Goal: Task Accomplishment & Management: Manage account settings

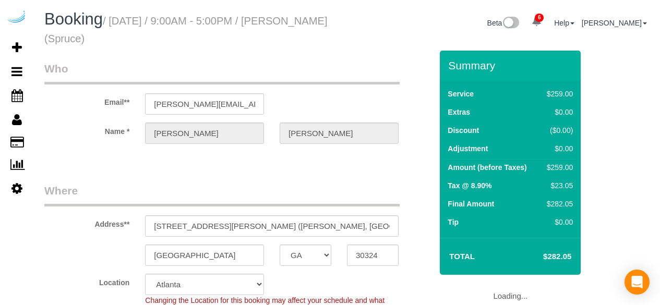
select select "GA"
select select "282"
select select "number:9"
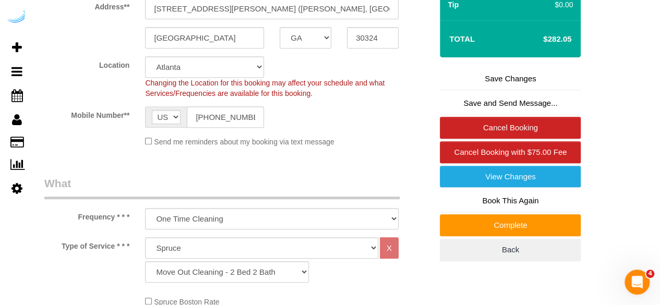
scroll to position [261, 0]
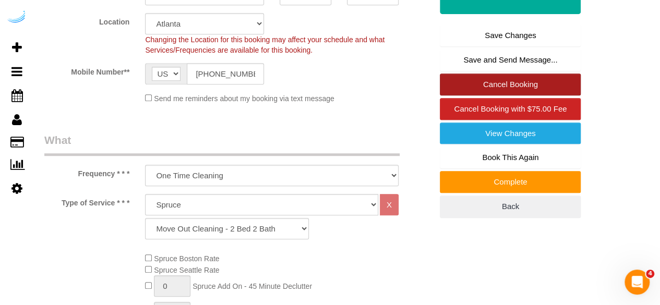
click at [473, 83] on link "Cancel Booking" at bounding box center [510, 85] width 141 height 22
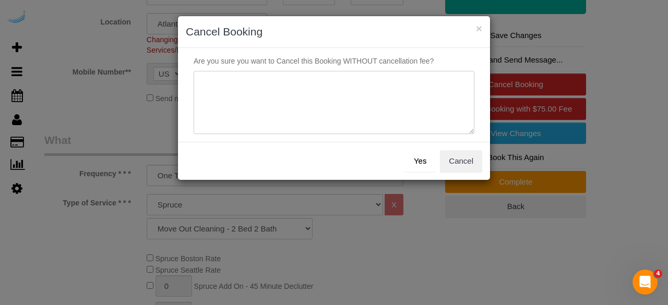
click at [325, 87] on textarea at bounding box center [334, 103] width 281 height 64
type textarea "Not on spruce."
click at [424, 161] on button "Yes" at bounding box center [420, 161] width 30 height 22
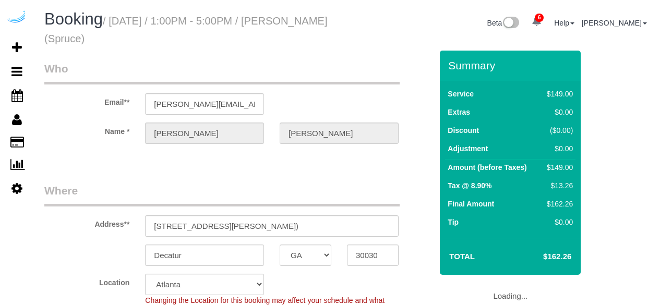
select select "GA"
select select "282"
select select "number:9"
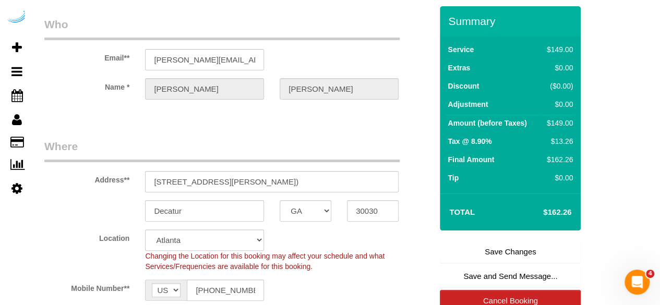
scroll to position [104, 0]
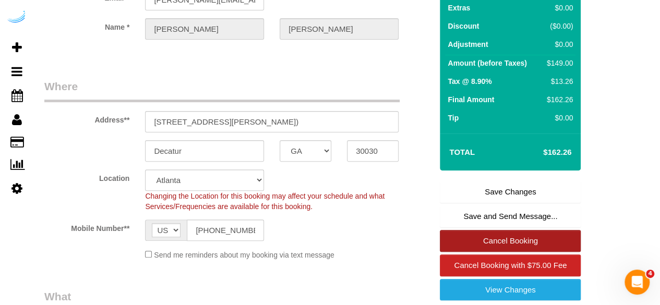
click at [514, 233] on link "Cancel Booking" at bounding box center [510, 241] width 141 height 22
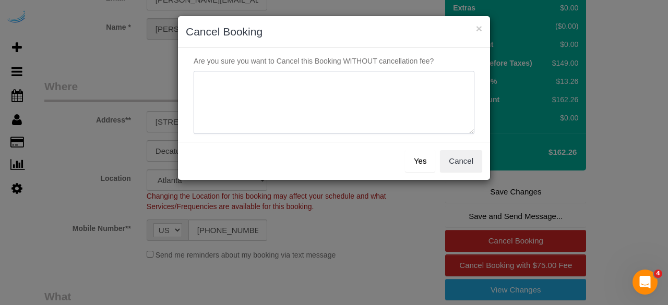
click at [380, 104] on textarea at bounding box center [334, 103] width 281 height 64
type textarea "Not on spruce."
click at [428, 174] on div "Yes Cancel" at bounding box center [334, 161] width 312 height 38
click at [424, 165] on button "Yes" at bounding box center [420, 161] width 30 height 22
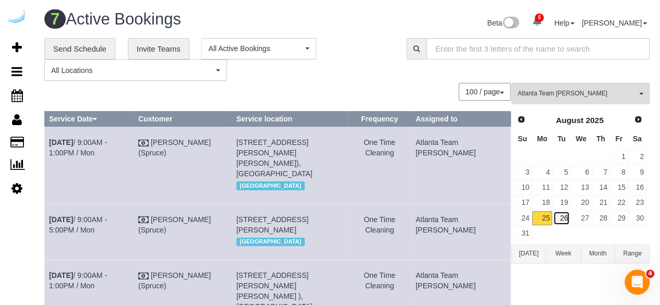
click at [566, 215] on link "26" at bounding box center [561, 218] width 17 height 14
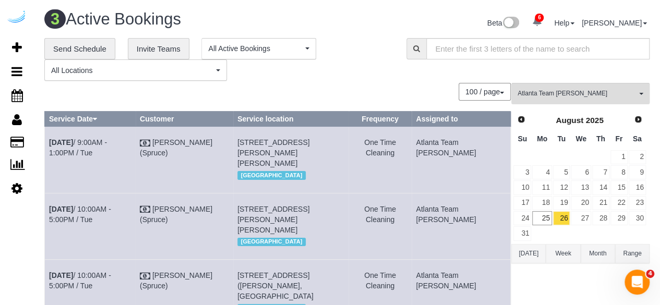
scroll to position [127, 0]
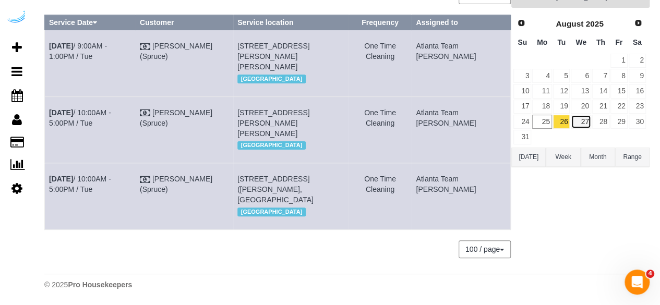
click at [585, 115] on link "27" at bounding box center [581, 122] width 20 height 14
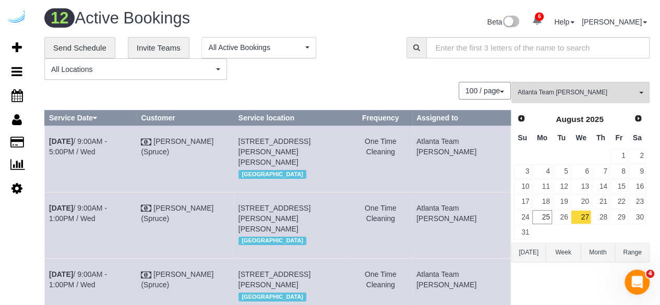
scroll to position [0, 0]
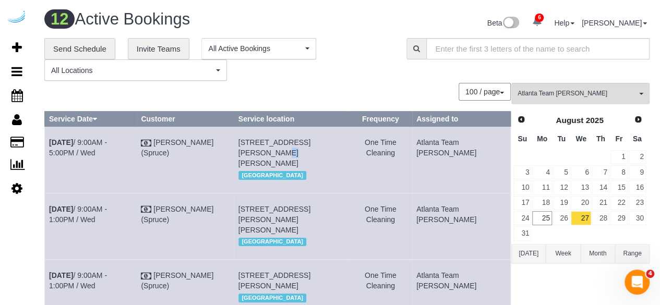
drag, startPoint x: 357, startPoint y: 139, endPoint x: 343, endPoint y: 141, distance: 14.3
click at [343, 141] on td "693 Peachtree St Ne, Unit 4e (Joseph Looney, Lilli Midtown , 1443799), Atlanta,…" at bounding box center [291, 160] width 115 height 66
copy span "4e"
click at [100, 140] on link "Aug 27th / 9:00AM - 5:00PM / Wed" at bounding box center [78, 147] width 58 height 19
drag, startPoint x: 81, startPoint y: 151, endPoint x: 49, endPoint y: 143, distance: 33.3
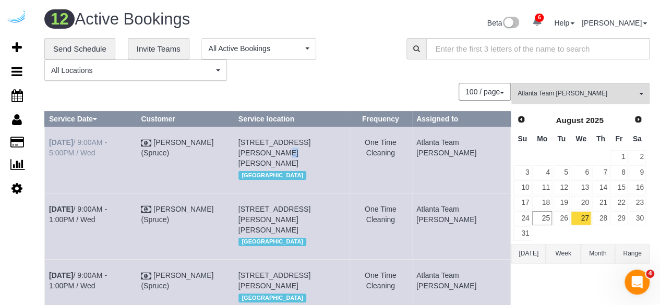
click at [49, 143] on td "Aug 27th / 9:00AM - 5:00PM / Wed" at bounding box center [91, 160] width 92 height 66
copy link "Aug 27th / 9:00AM - 5:00PM / Wed"
drag, startPoint x: 360, startPoint y: 163, endPoint x: 257, endPoint y: 142, distance: 104.9
click at [257, 142] on td "693 Peachtree St Ne, Unit 4e (Joseph Looney, Lilli Midtown , 1443799), Atlanta,…" at bounding box center [291, 160] width 115 height 66
copy span "693 Peachtree St Ne, Unit 4e (Joseph Looney, Lilli Midtown , 1443799), Atlanta,…"
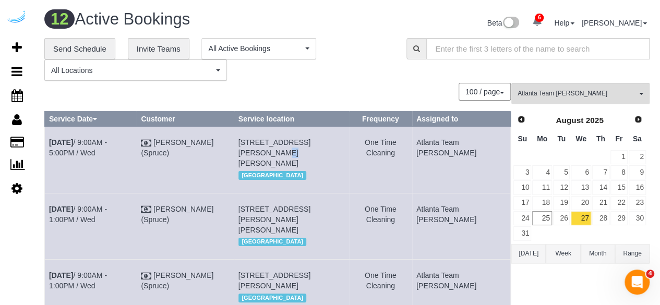
drag, startPoint x: 471, startPoint y: 158, endPoint x: 443, endPoint y: 145, distance: 31.3
click at [443, 145] on td "Atlanta Team [PERSON_NAME]" at bounding box center [461, 160] width 99 height 66
copy td "Atlanta Team [PERSON_NAME]"
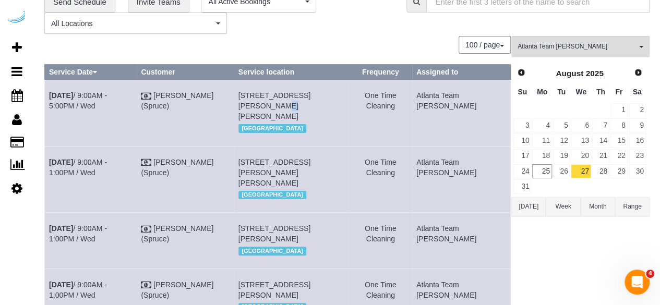
scroll to position [104, 0]
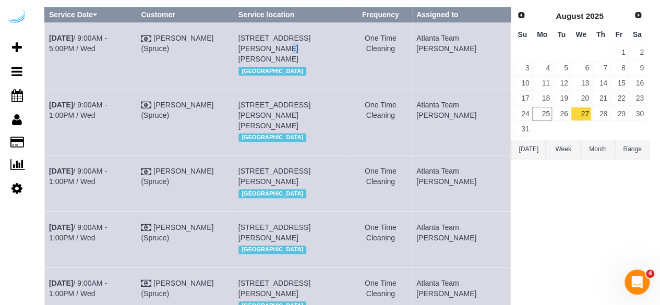
drag, startPoint x: 287, startPoint y: 115, endPoint x: 271, endPoint y: 114, distance: 15.7
click at [271, 114] on span "770 Juniper St Ne, Building 2412, Unit 2412 (Ellen Caparosa, The Hadley, 140774…" at bounding box center [274, 115] width 72 height 29
copy span "2412"
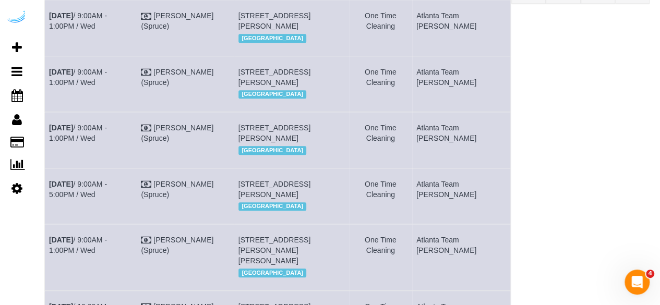
scroll to position [261, 0]
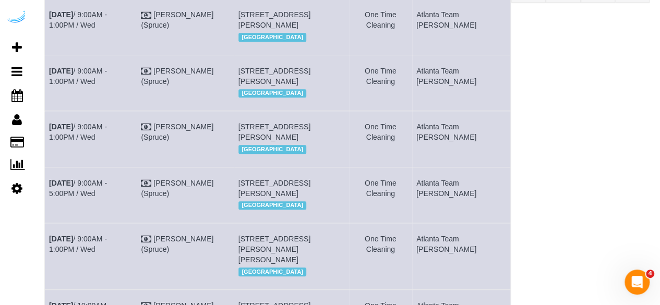
drag, startPoint x: 297, startPoint y: 33, endPoint x: 280, endPoint y: 33, distance: 17.7
click at [280, 29] on span "3151 Stillhouse Creek Dr, Building 6, Unit 4117 (Alexandria Edmondson, Bell Vin…" at bounding box center [274, 19] width 72 height 19
copy span "4117"
click at [103, 26] on link "Aug 27th / 9:00AM - 1:00PM / Wed" at bounding box center [78, 19] width 58 height 19
click at [50, 27] on td "Aug 27th / 9:00AM - 1:00PM / Wed" at bounding box center [91, 27] width 92 height 56
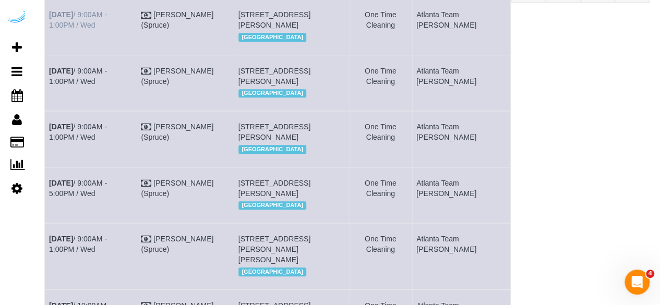
copy link "Aug 27th / 9:00AM - 1:00PM / Wed"
drag, startPoint x: 361, startPoint y: 54, endPoint x: 255, endPoint y: 19, distance: 112.1
click at [255, 19] on td "3151 Stillhouse Creek Dr, Building 6, Unit 4117 (Alexandria Edmondson, Bell Vin…" at bounding box center [291, 27] width 115 height 56
copy span "3151 Stillhouse Creek Dr, Building 6, Unit 4117 (Alexandria Edmondson, Bell Vin…"
drag, startPoint x: 467, startPoint y: 40, endPoint x: 445, endPoint y: 27, distance: 25.8
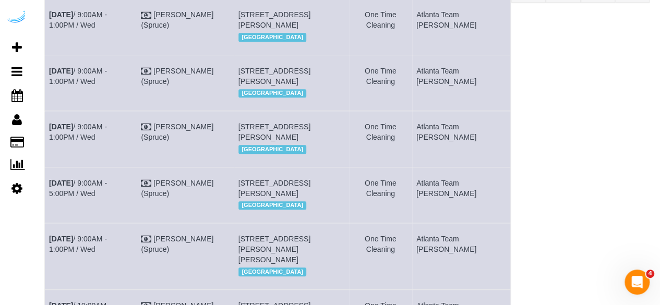
click at [445, 27] on td "Atlanta Team [PERSON_NAME]" at bounding box center [461, 27] width 99 height 56
copy td "Atlanta Team [PERSON_NAME]"
drag, startPoint x: 307, startPoint y: 108, endPoint x: 293, endPoint y: 111, distance: 14.9
click at [293, 86] on span "3372 Peachtree Rd Ne, Building 1002, Unit 1002 (Latoya Jackson, Elora At Buckhe…" at bounding box center [274, 76] width 72 height 19
copy span "1002"
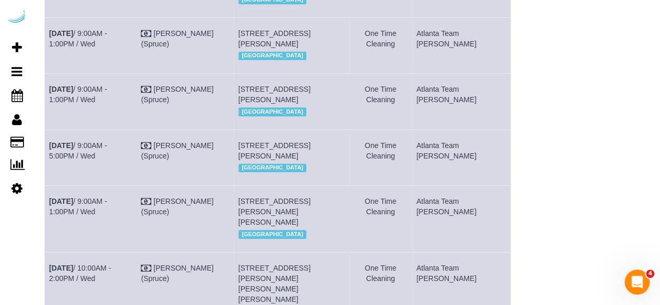
scroll to position [365, 0]
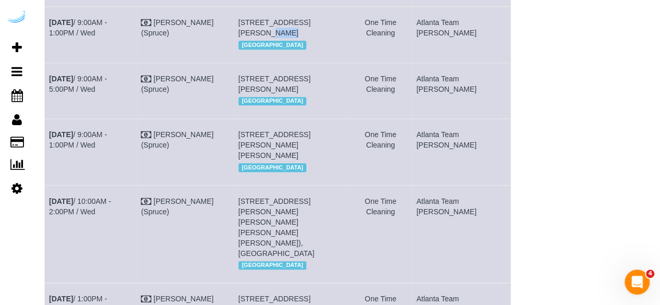
drag, startPoint x: 354, startPoint y: 70, endPoint x: 323, endPoint y: 61, distance: 32.5
click at [311, 37] on span "2395 Herodian Way, Unit 2002 ( Kristen Vaughn, Spectator , 1406016), Smyrna, GA…" at bounding box center [274, 27] width 72 height 19
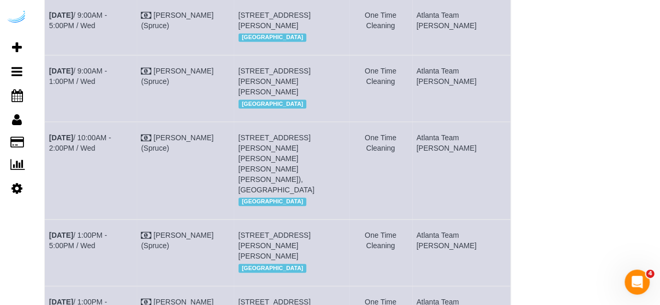
scroll to position [470, 0]
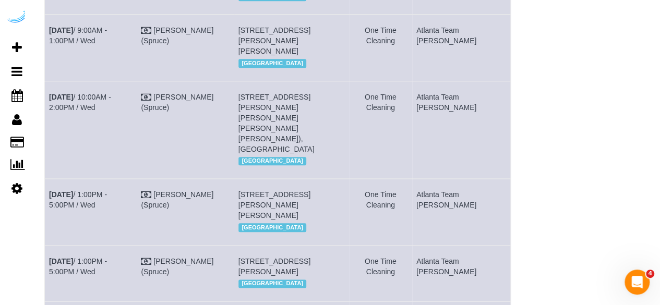
drag, startPoint x: 289, startPoint y: 44, endPoint x: 273, endPoint y: 45, distance: 15.2
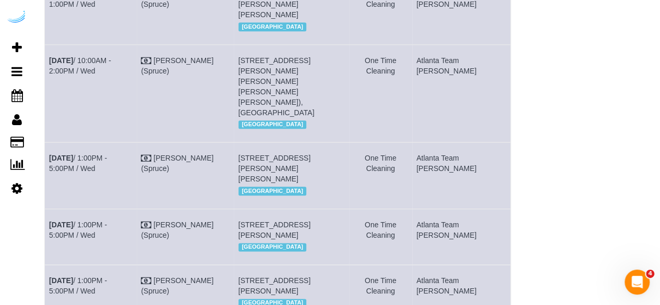
scroll to position [522, 0]
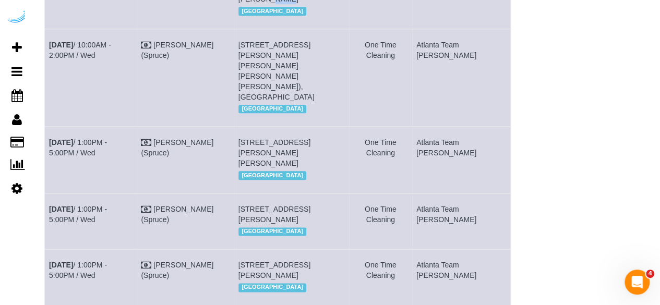
drag, startPoint x: 280, startPoint y: 69, endPoint x: 270, endPoint y: 69, distance: 9.4
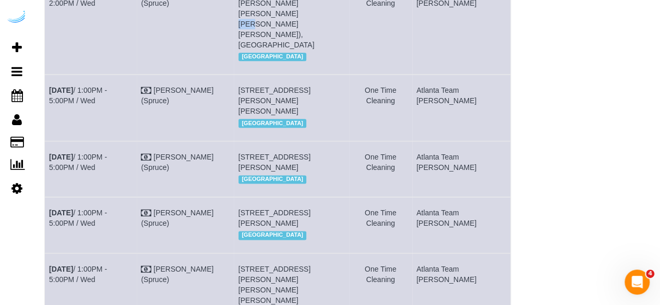
drag, startPoint x: 302, startPoint y: 93, endPoint x: 289, endPoint y: 94, distance: 13.1
click at [289, 49] on span "220 Ponce De Leon Pl, Building 338, Unit 338 (Yulia Lyatskaya, Cortland On Ponc…" at bounding box center [276, 19] width 76 height 61
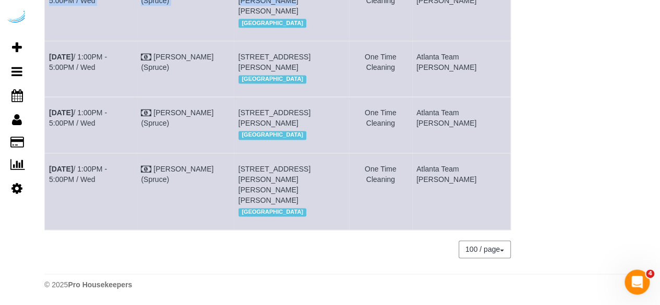
scroll to position [709, 0]
drag, startPoint x: 353, startPoint y: 4, endPoint x: 333, endPoint y: 25, distance: 28.4
click at [333, 25] on td "770 Juniper St Ne, Unit 806 (Angel Diaz, The Hadley, 1463013), Atlanta, GA 3030…" at bounding box center [291, 7] width 115 height 66
click at [292, 71] on span "3300 Roswell Rd Ne, Building 4302, Unit 4302 ( Will Acuff, Camden Buckhead , 14…" at bounding box center [274, 62] width 72 height 19
drag, startPoint x: 292, startPoint y: 102, endPoint x: 307, endPoint y: 102, distance: 15.1
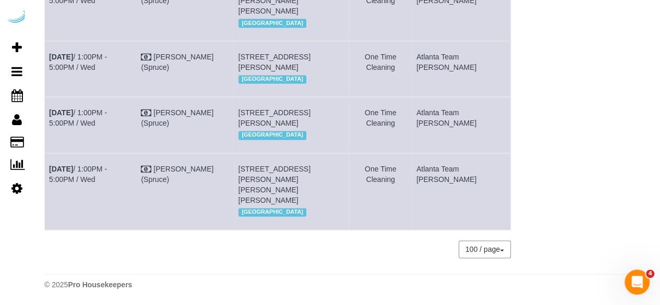
click at [307, 71] on span "3300 Roswell Rd Ne, Building 4302, Unit 4302 ( Will Acuff, Camden Buckhead , 14…" at bounding box center [274, 62] width 72 height 19
click at [271, 109] on span "3300 Roswell Rd Ne, Building 4, Unit 4312 (Kim Gettenberg, Camden Buckhead , 14…" at bounding box center [274, 118] width 72 height 19
drag, startPoint x: 349, startPoint y: 172, endPoint x: 335, endPoint y: 169, distance: 13.8
click at [311, 169] on span "1125 Hammond Dr, Unit 230 ( Ilene Abrams, Sync At Perimeter , 1404848), Sandy S…" at bounding box center [274, 185] width 72 height 40
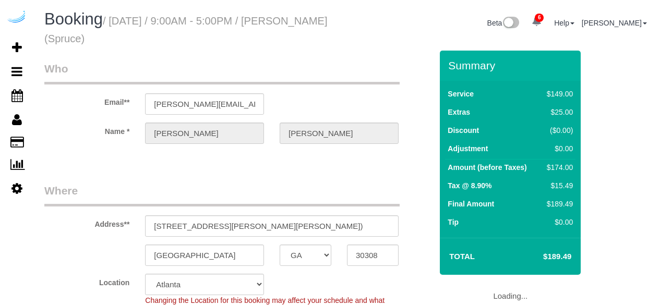
select select "GA"
select select "282"
select select "number:9"
select select "object:838"
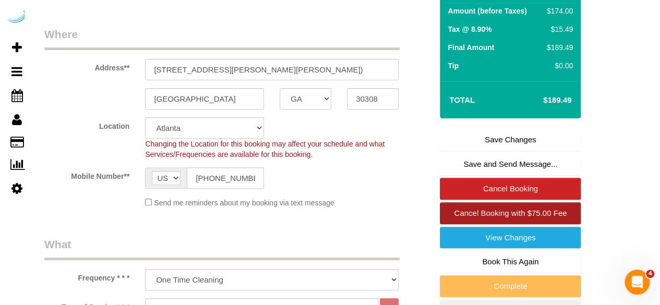
scroll to position [209, 0]
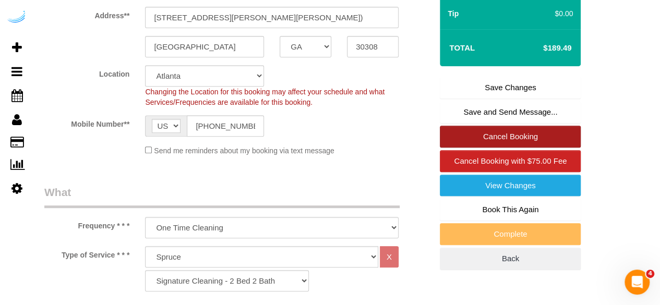
click at [508, 129] on link "Cancel Booking" at bounding box center [510, 137] width 141 height 22
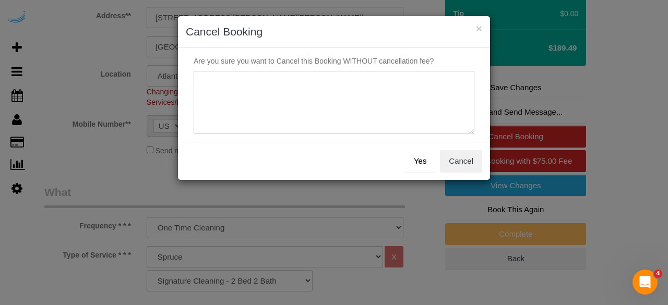
click at [336, 92] on textarea at bounding box center [334, 103] width 281 height 64
type textarea "Not on spruce."
click at [421, 158] on button "Yes" at bounding box center [420, 161] width 30 height 22
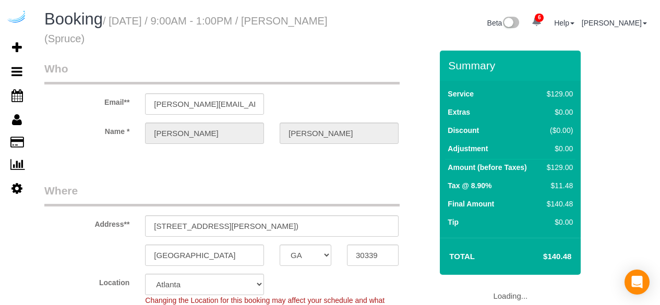
select select "GA"
select select "282"
select select "number:9"
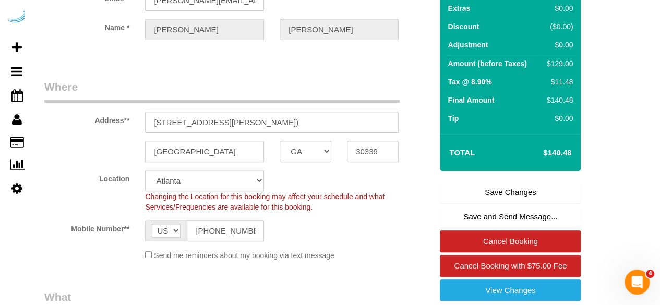
scroll to position [104, 0]
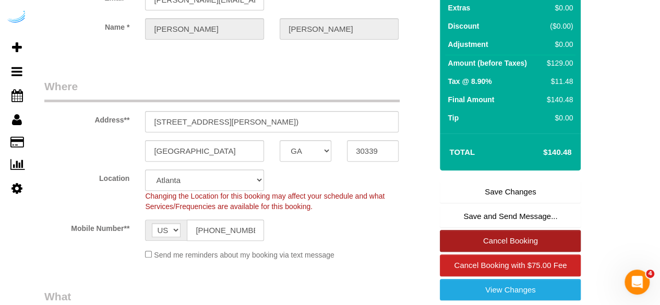
click at [504, 236] on link "Cancel Booking" at bounding box center [510, 241] width 141 height 22
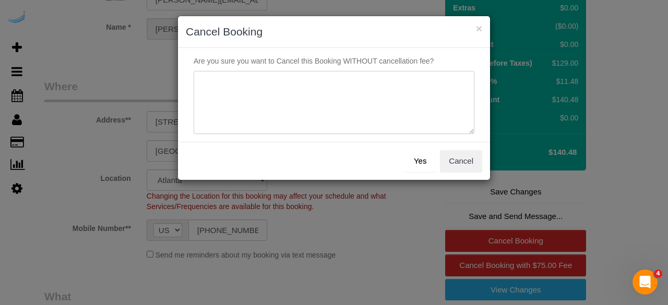
click at [349, 102] on textarea at bounding box center [334, 103] width 281 height 64
type textarea "Not on spruce."
click at [412, 166] on button "Yes" at bounding box center [420, 161] width 30 height 22
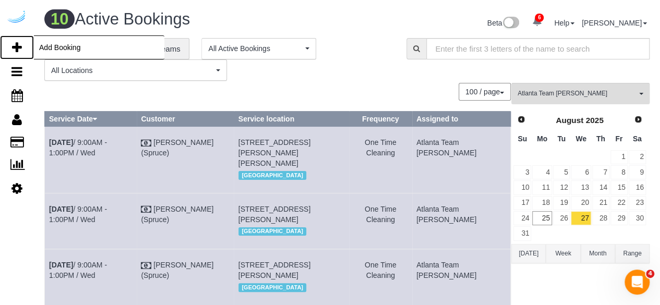
click at [13, 48] on icon at bounding box center [17, 47] width 10 height 13
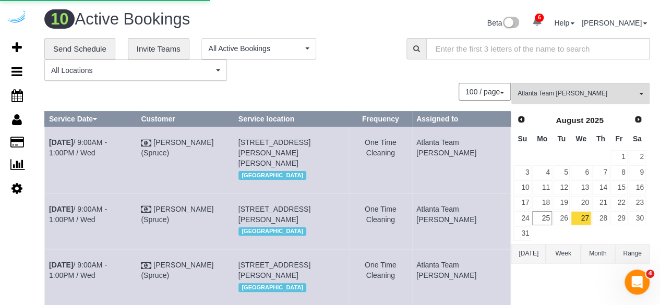
select select "number:9"
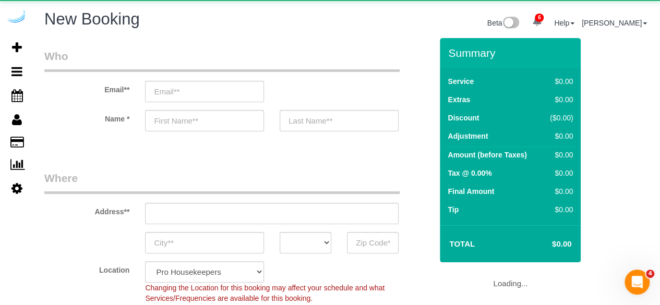
select select "4"
select select "object:2164"
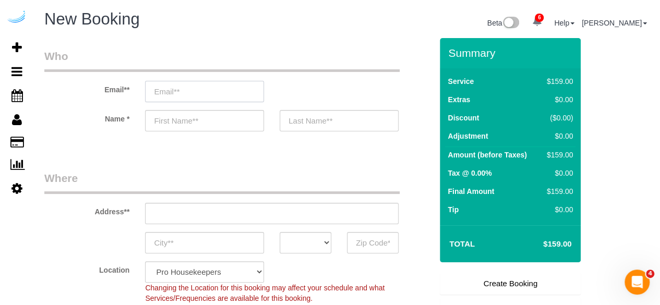
click at [242, 86] on input "email" at bounding box center [204, 91] width 119 height 21
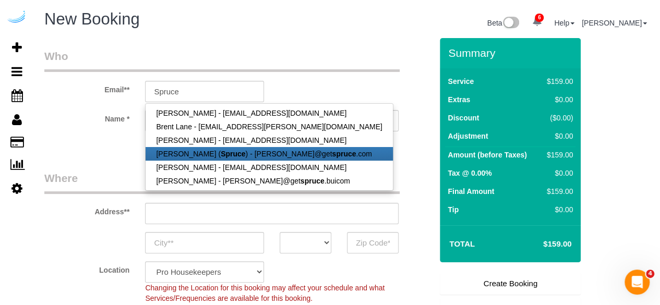
click at [221, 152] on strong "Spruce" at bounding box center [233, 154] width 25 height 8
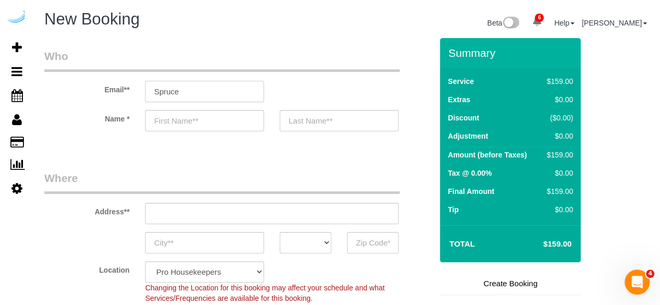
type input "[PERSON_NAME][EMAIL_ADDRESS][DOMAIN_NAME]"
type input "[PERSON_NAME]"
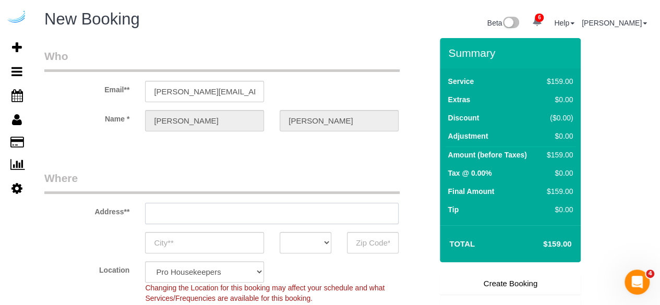
click at [297, 209] on input "text" at bounding box center [272, 213] width 254 height 21
type input "3816 S Lamar Blvd"
type input "Austin"
select select "[GEOGRAPHIC_DATA]"
type input "78704"
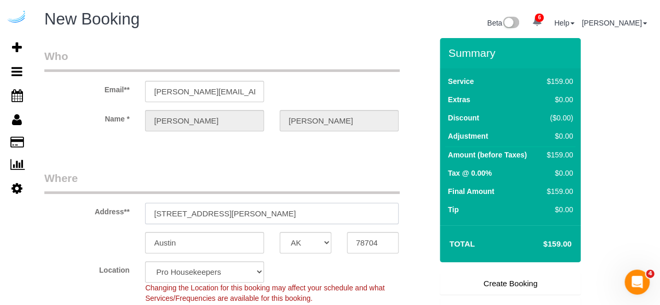
paste input "2641 E College Ave, Decatur, GA 30030"
type input "2641 E College Ave, Decatur, GA 30030"
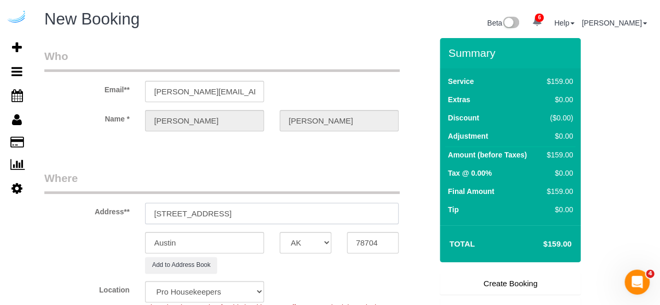
select select "9"
select select "object:2208"
click at [273, 212] on input "2641 E College Ave, Decatur, GA 30030" at bounding box center [272, 213] width 254 height 21
drag, startPoint x: 272, startPoint y: 213, endPoint x: 329, endPoint y: 213, distance: 56.9
click at [329, 213] on input "2641 E College Ave, Decatur, GA 30030" at bounding box center [272, 213] width 254 height 21
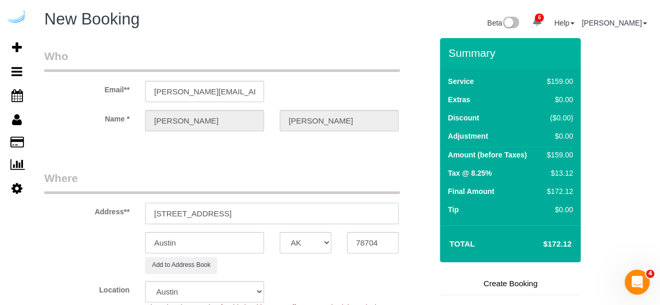
type input "2641 E College Ave, Decatur, GA 30030"
click at [364, 239] on input "78704" at bounding box center [373, 242] width 52 height 21
paste input "30030"
type input "30030"
click at [321, 246] on select "AK AL AR AZ CA CO CT DC DE FL GA HI IA ID IL IN KS KY LA MA MD ME MI MN MO MS M…" at bounding box center [306, 242] width 52 height 21
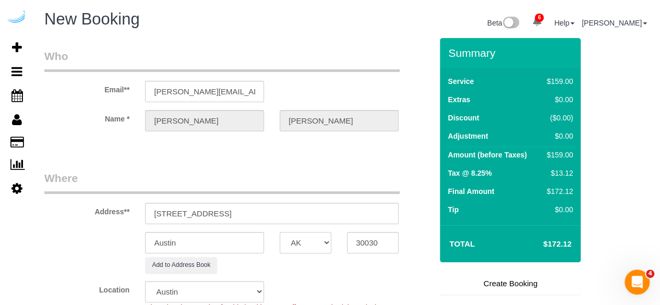
select select "8"
select select "GA"
click at [280, 232] on select "AK AL AR AZ CA CO CT DC DE FL GA HI IA ID IL IN KS KY LA MA MD ME MI MN MO MS M…" at bounding box center [306, 242] width 52 height 21
select select "object:2255"
click at [254, 237] on input "Austin" at bounding box center [204, 242] width 119 height 21
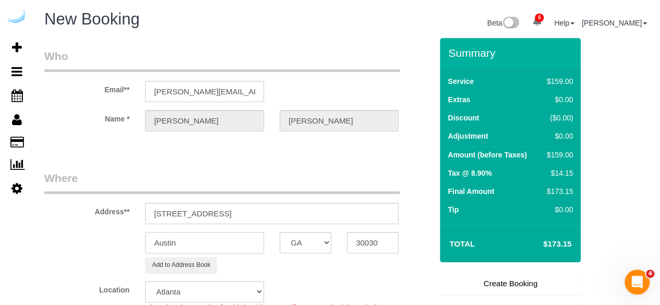
type input "S"
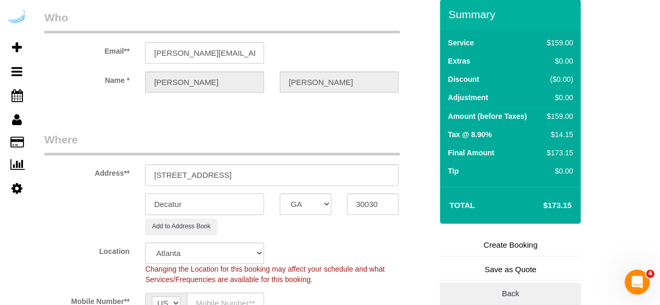
scroll to position [52, 0]
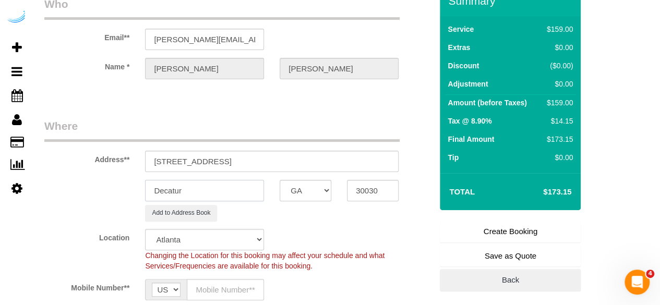
type input "Decatur"
drag, startPoint x: 228, startPoint y: 162, endPoint x: 388, endPoint y: 158, distance: 160.3
click at [388, 158] on input "2641 E College Ave, Decatur, GA 30030" at bounding box center [272, 161] width 254 height 21
paste input "Ramya Chandrashekar"
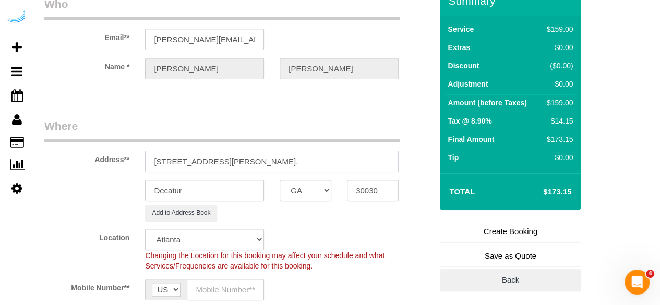
paste input "Cortland Decatur East"
paste input "1460731"
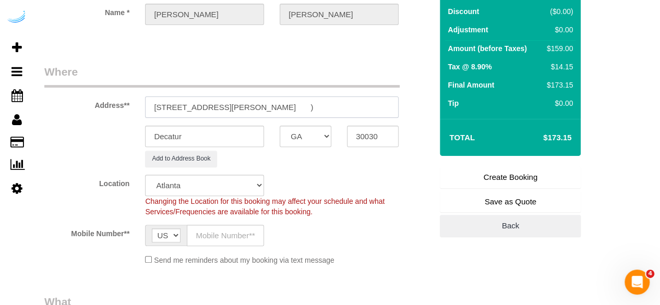
scroll to position [157, 0]
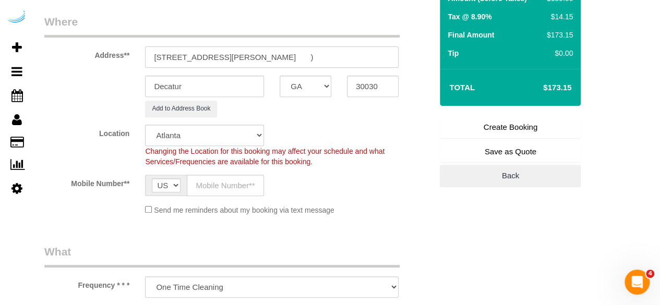
type input "2641 E College Ave, Building 864, Unit 864 (Ramya Chandrashekar, Cortland Decat…"
drag, startPoint x: 243, startPoint y: 178, endPoint x: 243, endPoint y: 193, distance: 14.1
click at [243, 178] on input "text" at bounding box center [225, 185] width 77 height 21
type input "[PHONE_NUMBER]"
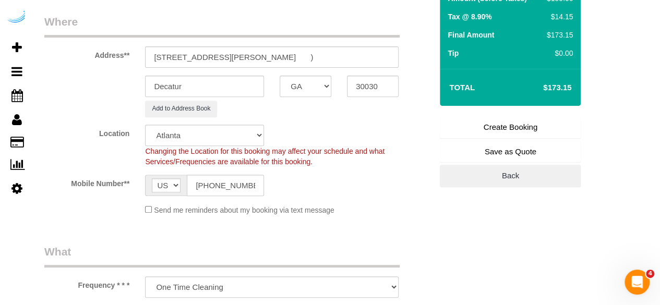
type input "Brandie Louck"
type input "[PHONE_NUMBER]"
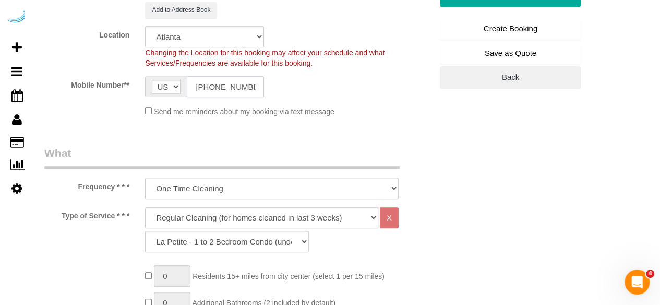
scroll to position [261, 0]
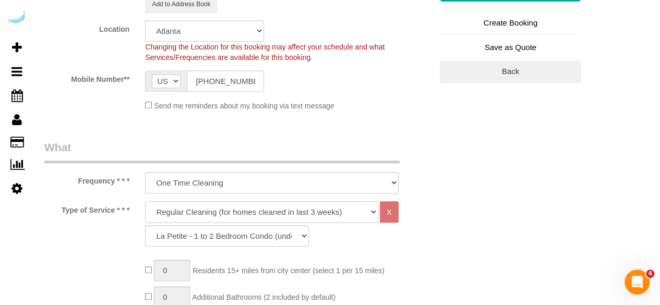
click at [239, 211] on select "Deep Cleaning (for homes that have not been cleaned in 3+ weeks) Spruce Regular…" at bounding box center [261, 211] width 233 height 21
select select "282"
click at [145, 201] on select "Deep Cleaning (for homes that have not been cleaned in 3+ weeks) Spruce Regular…" at bounding box center [261, 211] width 233 height 21
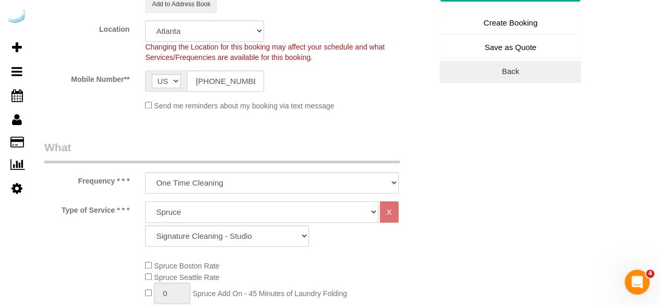
scroll to position [365, 0]
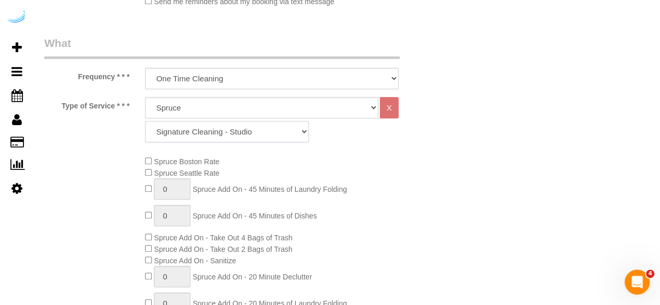
click at [240, 126] on select "Signature Cleaning - Studio Signature Cleaning - 1 Bed 1 Bath Signature Cleanin…" at bounding box center [227, 131] width 164 height 21
select select "309"
click at [145, 121] on select "Signature Cleaning - Studio Signature Cleaning - 1 Bed 1 Bath Signature Cleanin…" at bounding box center [227, 131] width 164 height 21
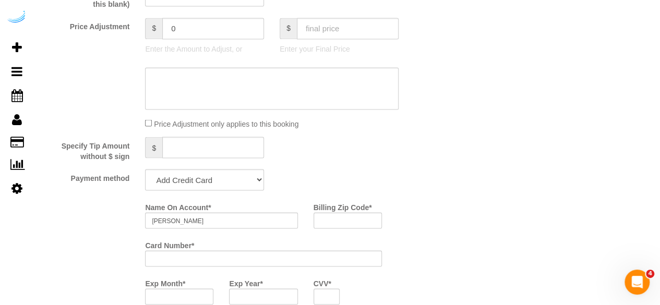
scroll to position [939, 0]
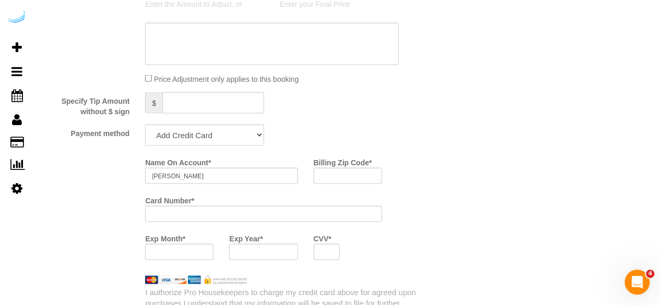
click at [210, 133] on select "Add Credit Card Cash Check Paypal" at bounding box center [204, 134] width 119 height 21
click at [145, 125] on select "Add Credit Card Cash Check Paypal" at bounding box center [204, 134] width 119 height 21
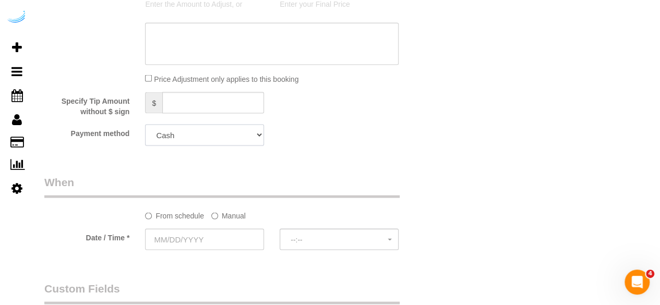
click at [225, 132] on select "Add Credit Card Cash Check Paypal" at bounding box center [204, 134] width 119 height 21
select select "string:check"
click at [145, 125] on select "Add Credit Card Cash Check Paypal" at bounding box center [204, 134] width 119 height 21
click at [225, 216] on label "Manual" at bounding box center [228, 214] width 34 height 14
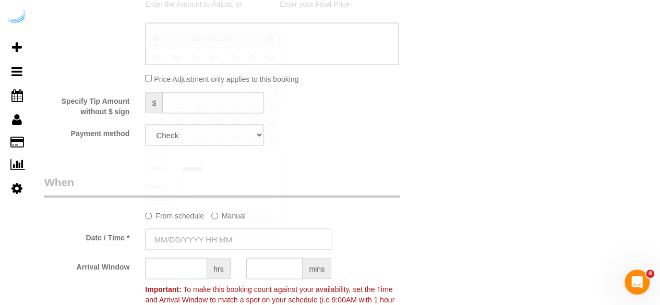
click at [201, 233] on input "text" at bounding box center [238, 239] width 186 height 21
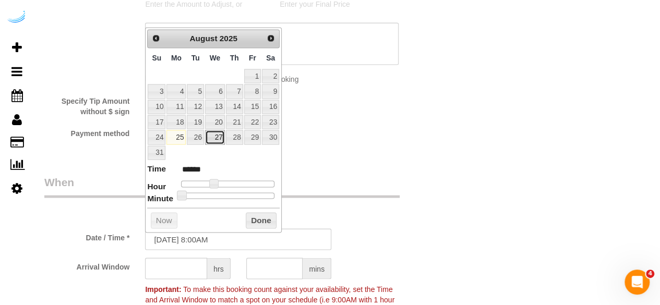
click at [218, 130] on link "27" at bounding box center [215, 137] width 20 height 14
type input "08/27/2025 9:00AM"
type input "******"
type input "08/27/2025 12:00PM"
type input "*******"
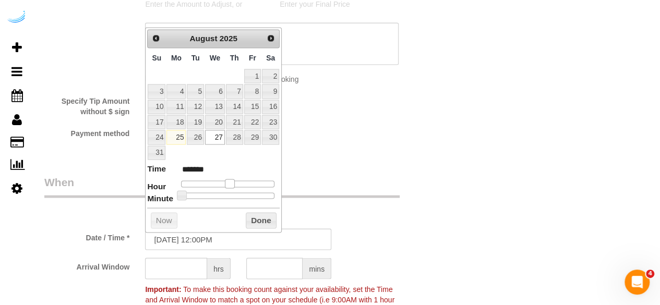
type input "08/27/2025 1:00PM"
type input "******"
type input "08/27/2025 2:00PM"
type input "******"
type input "08/27/2025 3:00PM"
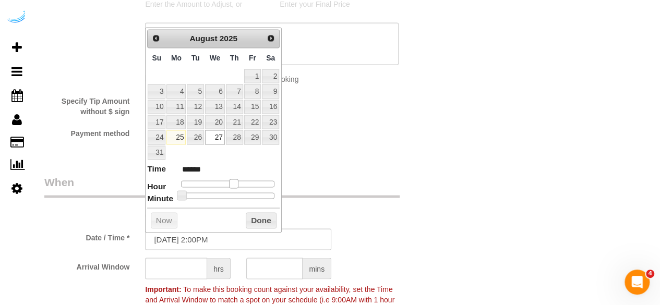
type input "******"
type input "08/27/2025 4:00PM"
type input "******"
type input "08/27/2025 3:00PM"
type input "******"
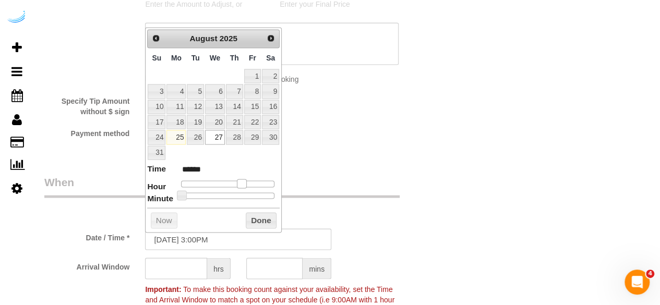
type input "08/27/2025 2:00PM"
type input "******"
type input "08/27/2025 1:00PM"
type input "******"
drag, startPoint x: 212, startPoint y: 180, endPoint x: 196, endPoint y: 224, distance: 46.7
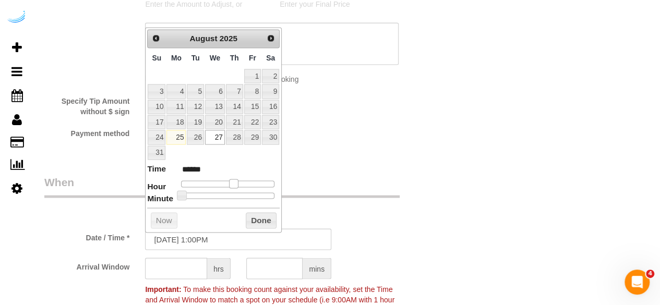
click at [230, 187] on dl "Time ****** Hour Minute Second Millisecond Microsecond Time Zone ***** ***** **…" at bounding box center [213, 181] width 133 height 36
type input "08/27/2025 12:00PM"
type input "*******"
click at [177, 265] on input "text" at bounding box center [176, 268] width 62 height 21
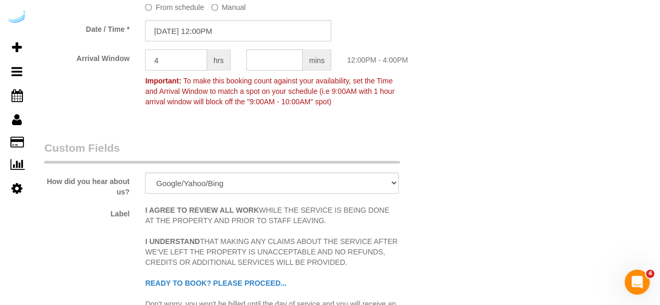
scroll to position [1096, 0]
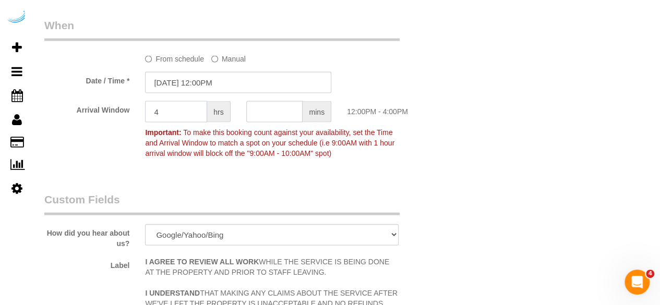
type input "4"
click at [213, 81] on input "08/27/2025 12:00PM" at bounding box center [238, 82] width 186 height 21
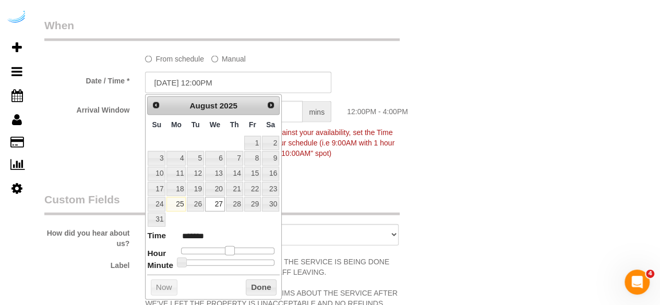
type input "08/27/2025 1:00PM"
type input "******"
click at [229, 249] on div at bounding box center [227, 251] width 93 height 6
click at [346, 195] on legend "Custom Fields" at bounding box center [221, 203] width 355 height 23
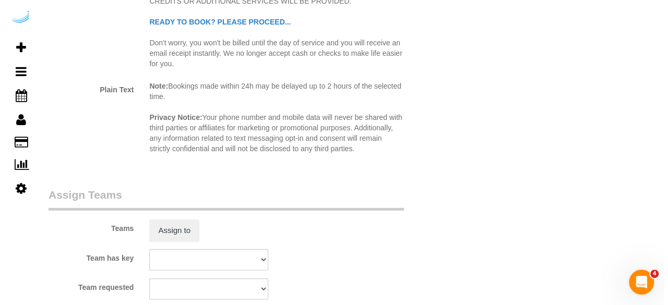
scroll to position [1513, 0]
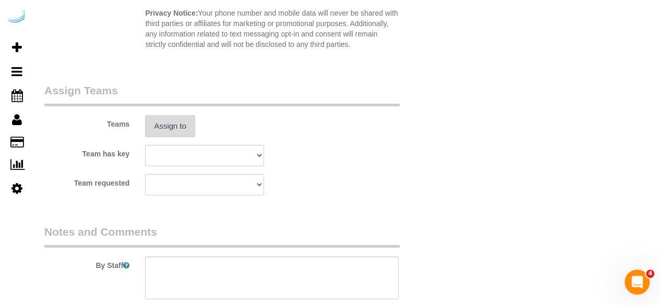
click at [151, 127] on button "Assign to" at bounding box center [170, 126] width 50 height 22
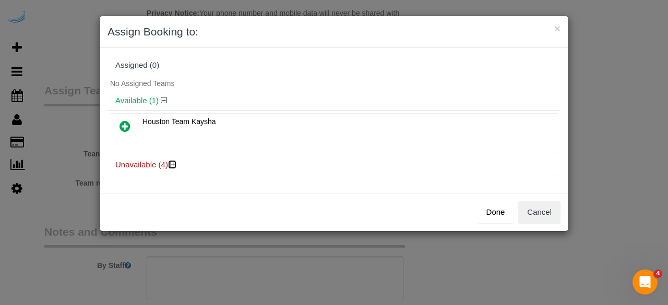
click at [172, 162] on icon at bounding box center [173, 165] width 6 height 8
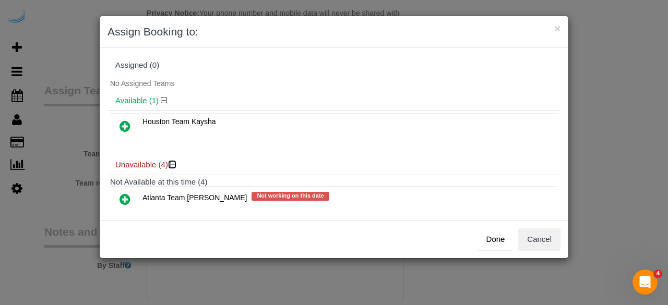
scroll to position [98, 0]
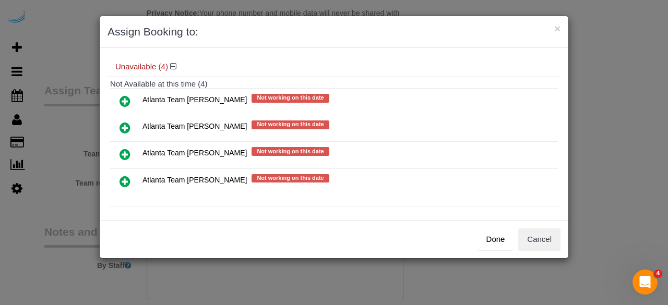
click at [125, 122] on icon at bounding box center [125, 128] width 11 height 13
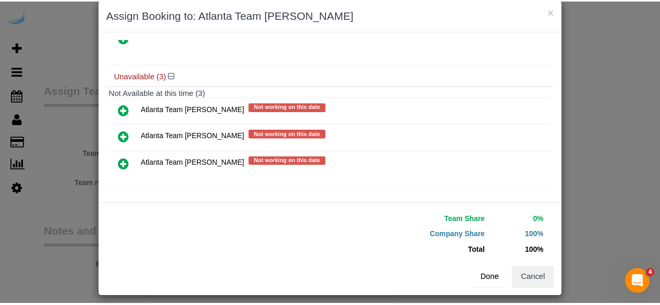
scroll to position [23, 0]
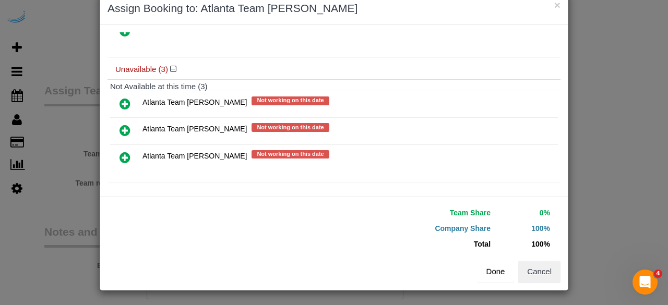
click at [491, 270] on button "Done" at bounding box center [496, 272] width 37 height 22
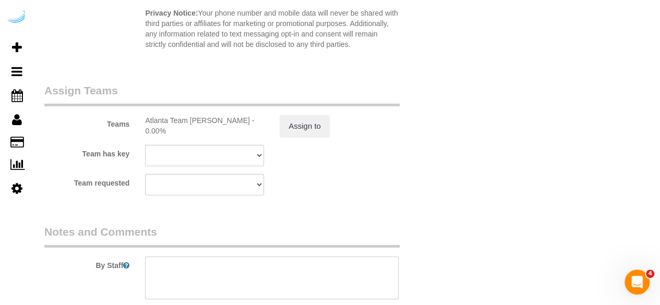
click at [247, 283] on textarea at bounding box center [272, 278] width 254 height 43
paste textarea "Permanent Notes:No notes from this customer.Today's Notes:**PRIORITY RESCHEDULE…"
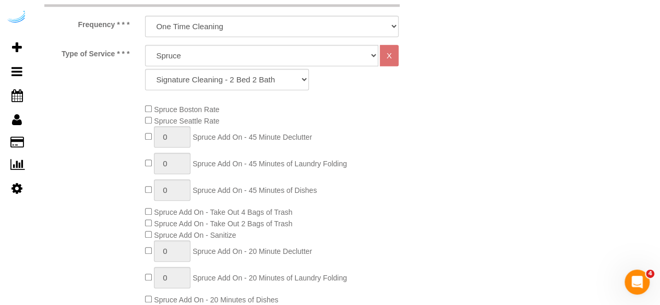
scroll to position [52, 0]
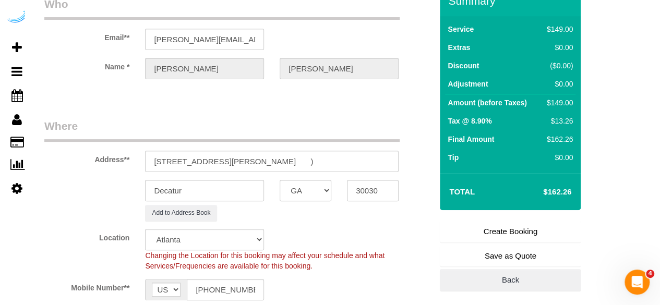
type textarea "Recurrency: Every 1 week Permanent Notes:No notes from this customer.Today's No…"
click at [514, 228] on link "Create Booking" at bounding box center [510, 232] width 141 height 22
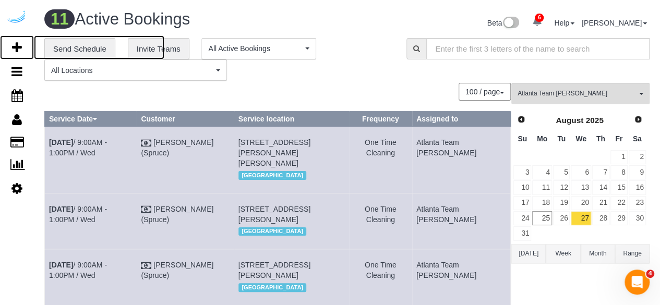
drag, startPoint x: 19, startPoint y: 43, endPoint x: 40, endPoint y: 20, distance: 31.4
click at [19, 44] on icon at bounding box center [17, 47] width 10 height 13
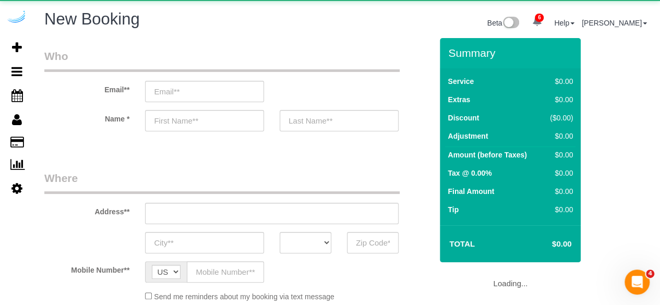
select select "object:4009"
select select "4"
select select "number:9"
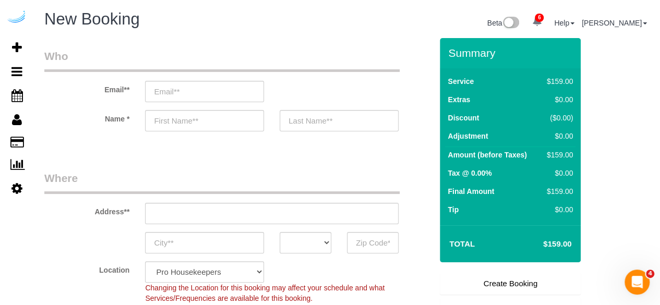
click at [238, 79] on div "Email**" at bounding box center [238, 76] width 403 height 54
click at [240, 90] on input "email" at bounding box center [204, 91] width 119 height 21
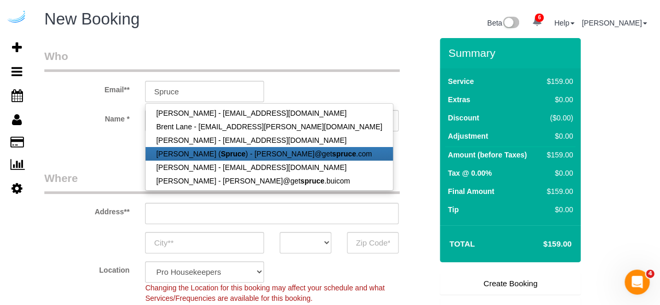
click at [234, 154] on link "[PERSON_NAME] ( Spruce ) - [PERSON_NAME]@get spruce .com" at bounding box center [269, 154] width 247 height 14
type input "[PERSON_NAME][EMAIL_ADDRESS][DOMAIN_NAME]"
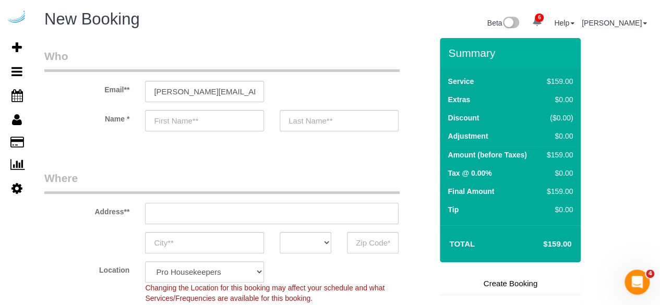
type input "[PERSON_NAME]"
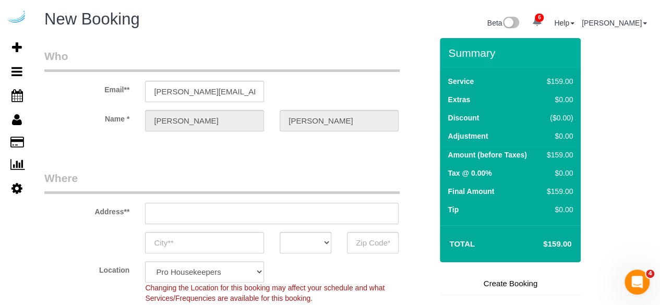
click at [283, 217] on input "text" at bounding box center [272, 213] width 254 height 21
type input "[STREET_ADDRESS][PERSON_NAME]"
type input "Austin"
select select "[GEOGRAPHIC_DATA]"
type input "78704"
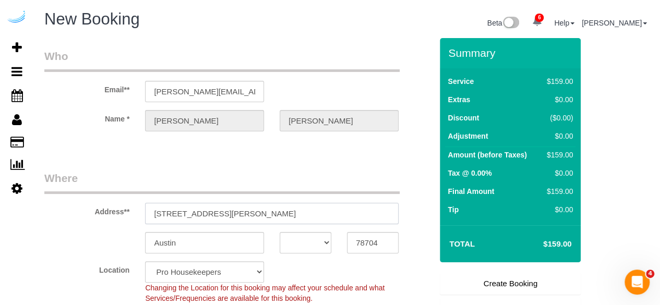
paste input "220 Ponce De Leon Pl, Decatur, GA 30030"
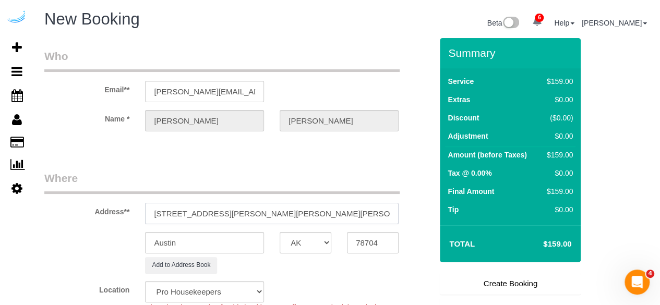
click at [281, 215] on input "3816 S Lamar Blvd220 Ponce De Leon Pl, Decatur, GA 30030" at bounding box center [272, 213] width 254 height 21
paste input "text"
type input "220 Ponce De Leon Pl, Decatur, GA 30030"
select select "9"
select select "object:4053"
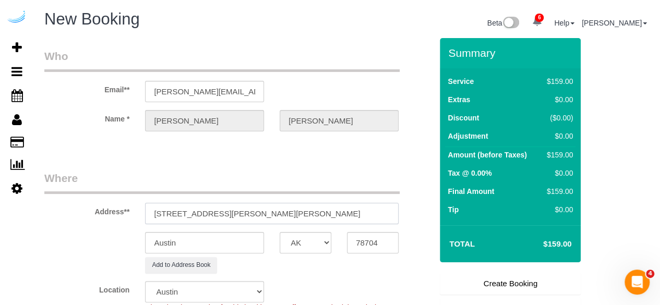
drag, startPoint x: 281, startPoint y: 214, endPoint x: 363, endPoint y: 228, distance: 83.6
click at [360, 220] on input "220 Ponce De Leon Pl, Decatur, GA 30030" at bounding box center [272, 213] width 254 height 21
type input "220 Ponce De Leon Pl, Decatur, GA 30030"
click at [374, 242] on input "78704" at bounding box center [373, 242] width 52 height 21
paste input "30030"
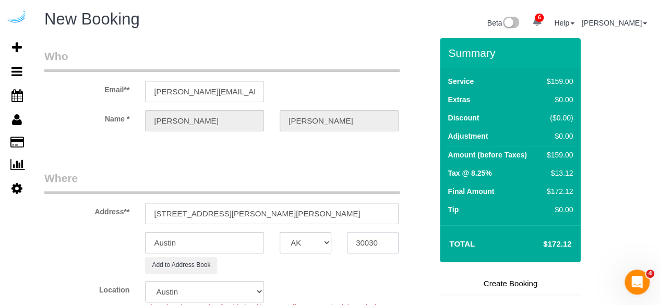
type input "30030"
click at [301, 240] on select "AK AL AR AZ CA CO CT DC DE [GEOGRAPHIC_DATA] [GEOGRAPHIC_DATA] HI IA ID IL IN K…" at bounding box center [306, 242] width 52 height 21
select select "GA"
click at [249, 238] on input "Austin" at bounding box center [204, 242] width 119 height 21
select select "8"
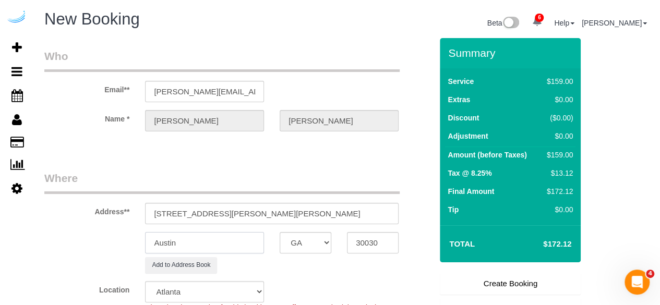
select select "object:4100"
type input "Decatur"
drag, startPoint x: 247, startPoint y: 211, endPoint x: 363, endPoint y: 206, distance: 115.9
click at [363, 206] on input "220 Ponce De Leon Pl, Decatur, GA 30030" at bounding box center [272, 213] width 254 height 21
paste input "Amanda Carson"
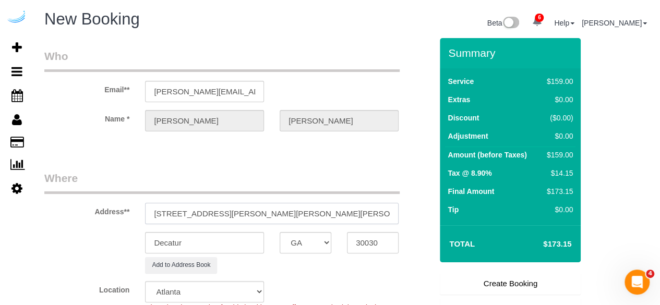
paste input "Cortland on Ponce"
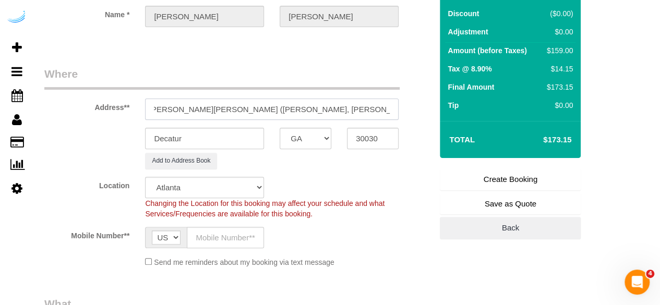
type input "220 Ponce De Leon Pl, Unit 321 (Amanda Carson, Cortland on Ponce , Cortland on …"
click at [240, 228] on input "text" at bounding box center [225, 237] width 77 height 21
type input "[PHONE_NUMBER]"
type input "Brandie Louck"
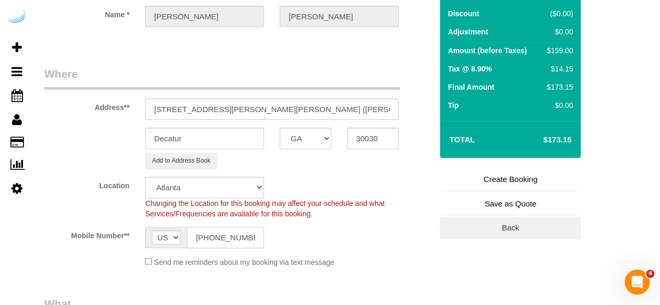
type input "[PHONE_NUMBER]"
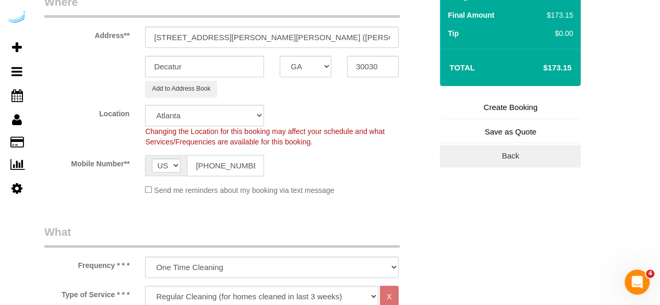
scroll to position [313, 0]
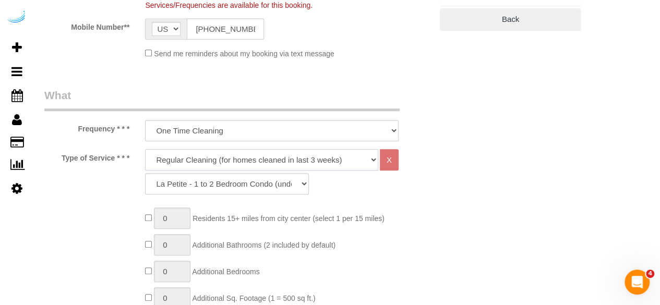
drag, startPoint x: 245, startPoint y: 152, endPoint x: 236, endPoint y: 177, distance: 26.6
click at [245, 152] on select "Deep Cleaning (for homes that have not been cleaned in 3+ weeks) Spruce Regular…" at bounding box center [261, 159] width 233 height 21
click at [230, 159] on select "Deep Cleaning (for homes that have not been cleaned in 3+ weeks) Spruce Regular…" at bounding box center [261, 159] width 233 height 21
select select "282"
click at [145, 149] on select "Deep Cleaning (for homes that have not been cleaned in 3+ weeks) Spruce Regular…" at bounding box center [261, 159] width 233 height 21
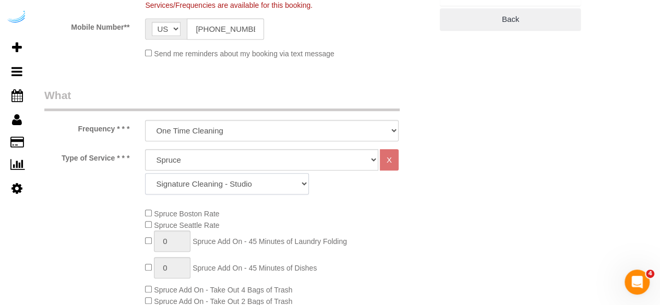
drag, startPoint x: 222, startPoint y: 182, endPoint x: 232, endPoint y: 179, distance: 9.7
click at [222, 182] on select "Signature Cleaning - Studio Signature Cleaning - 1 Bed 1 Bath Signature Cleanin…" at bounding box center [227, 183] width 164 height 21
select select "320"
click at [145, 173] on select "Signature Cleaning - Studio Signature Cleaning - 1 Bed 1 Bath Signature Cleanin…" at bounding box center [227, 183] width 164 height 21
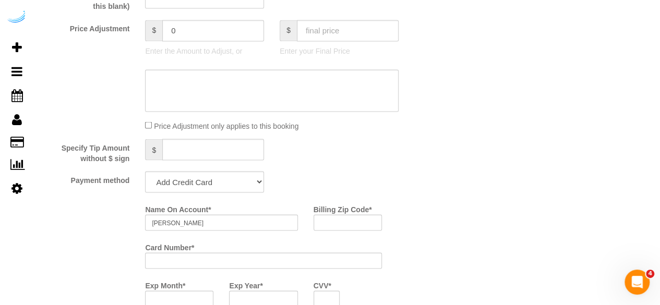
scroll to position [939, 0]
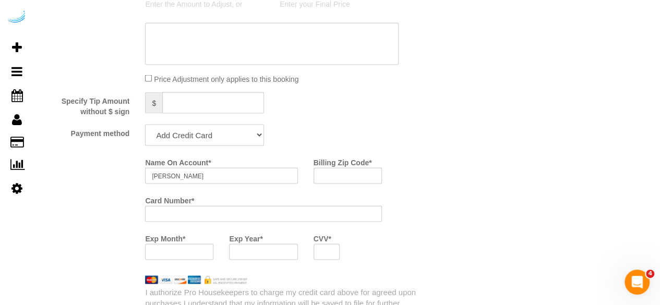
click at [225, 145] on select "Add Credit Card Cash Check Paypal" at bounding box center [204, 134] width 119 height 21
select select "string:check"
click at [145, 125] on select "Add Credit Card Cash Check Paypal" at bounding box center [204, 134] width 119 height 21
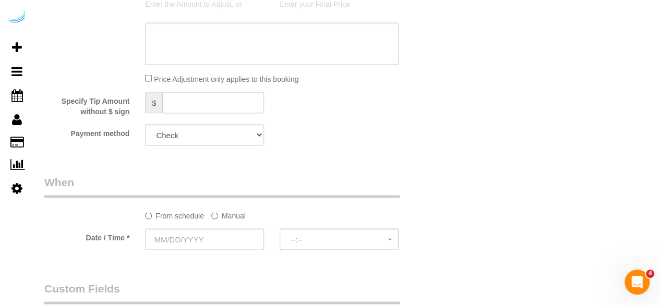
click at [223, 214] on label "Manual" at bounding box center [228, 214] width 34 height 14
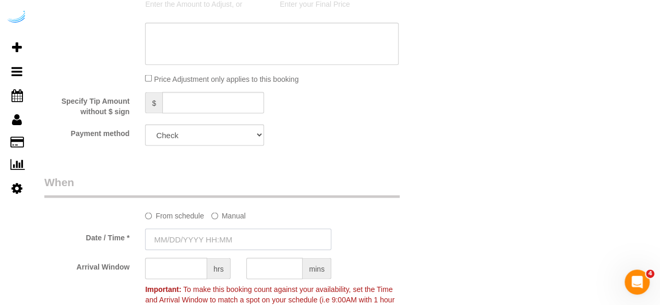
click at [205, 235] on input "text" at bounding box center [238, 239] width 186 height 21
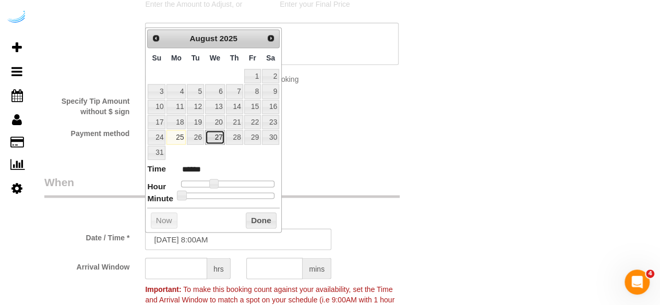
click at [217, 136] on link "27" at bounding box center [215, 137] width 20 height 14
type input "[DATE] 9:00AM"
type input "******"
type input "08/27/2025 10:00AM"
type input "*******"
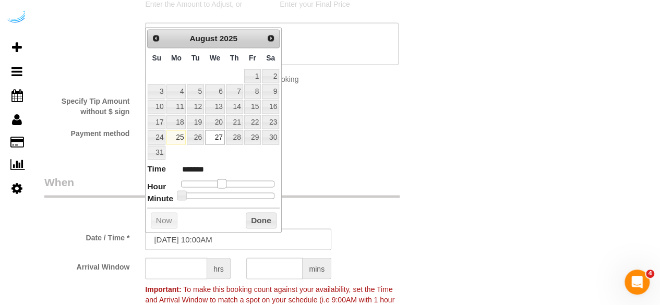
drag, startPoint x: 211, startPoint y: 180, endPoint x: 218, endPoint y: 180, distance: 7.3
click at [218, 180] on span at bounding box center [221, 183] width 9 height 9
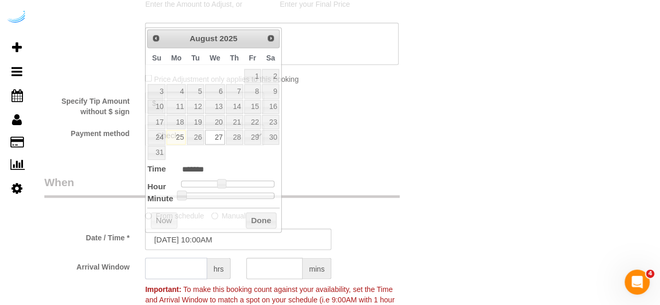
click at [190, 269] on input "text" at bounding box center [176, 268] width 62 height 21
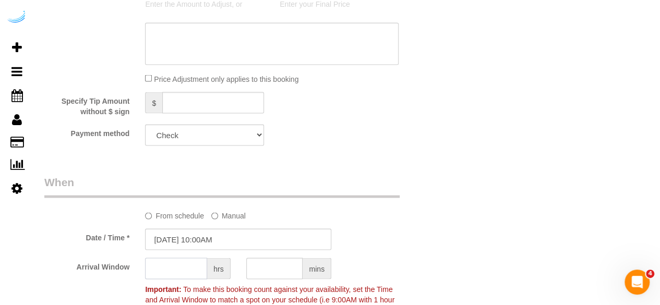
type input "4"
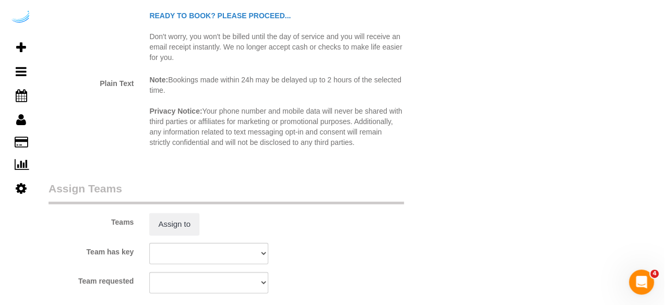
scroll to position [1461, 0]
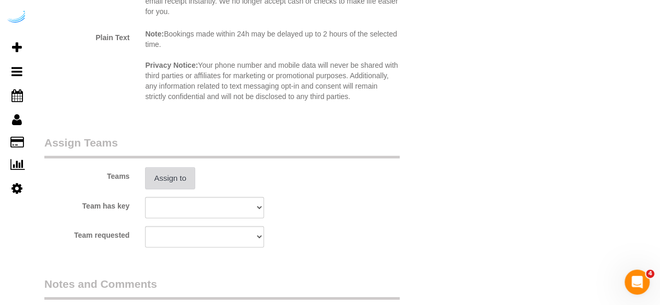
type input "3"
click at [162, 174] on button "Assign to" at bounding box center [170, 179] width 50 height 22
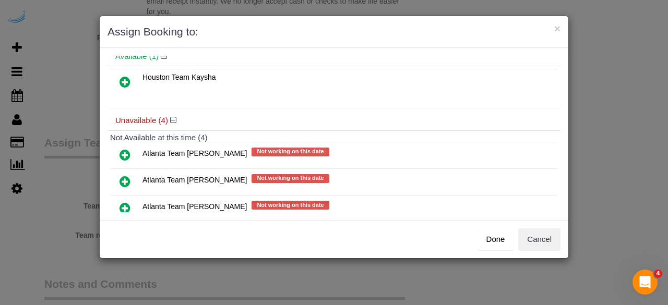
scroll to position [98, 0]
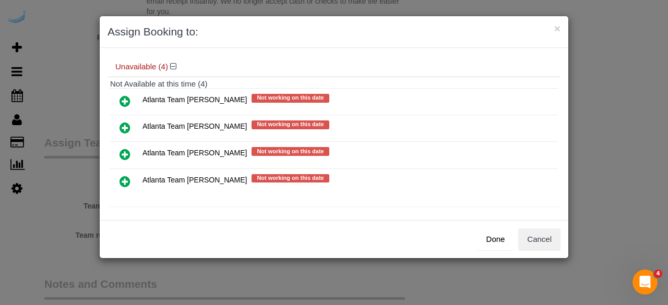
click at [125, 125] on icon at bounding box center [125, 128] width 11 height 13
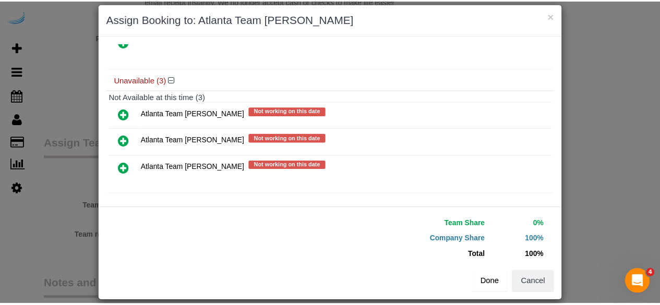
scroll to position [23, 0]
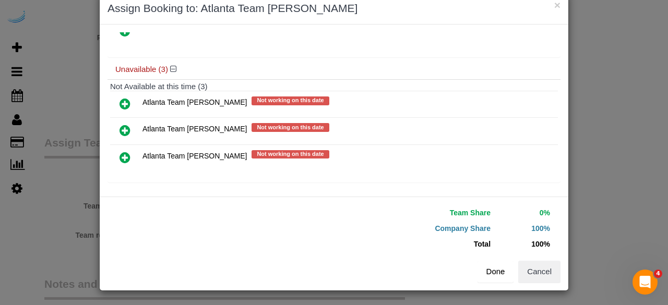
click at [495, 270] on button "Done" at bounding box center [496, 272] width 37 height 22
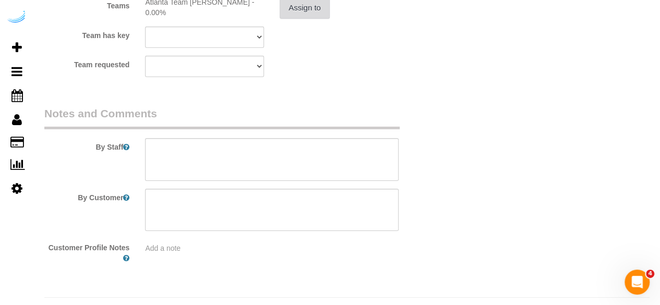
scroll to position [1654, 0]
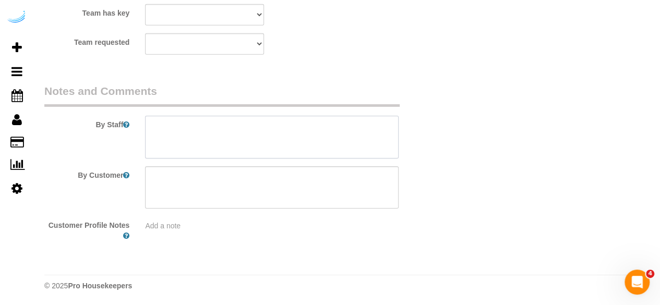
click at [210, 140] on textarea at bounding box center [272, 137] width 254 height 43
click at [315, 124] on textarea at bounding box center [272, 137] width 254 height 43
type textarea "E"
paste textarea "Permanent Notes:No notes from this customer.Today's Notes:There is a lot of dus…"
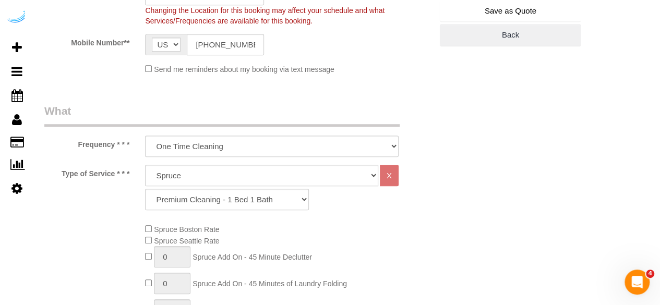
scroll to position [141, 0]
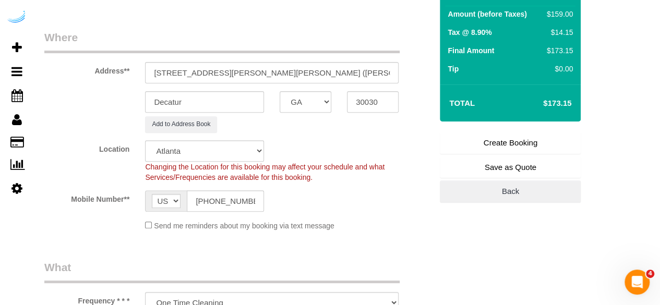
type textarea "RECURRENCY: One time service Permanent Notes:No notes from this customer.Today'…"
click at [476, 140] on link "Create Booking" at bounding box center [510, 143] width 141 height 22
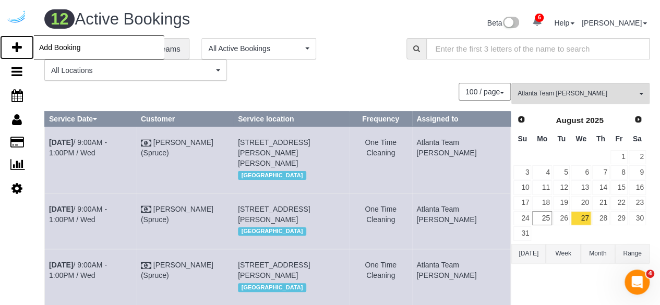
click at [11, 42] on link "Add Booking" at bounding box center [17, 47] width 34 height 24
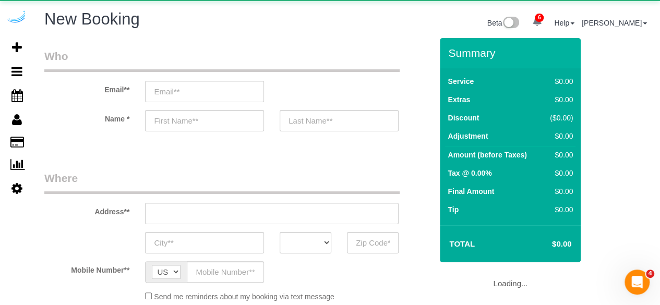
select select "object:5811"
select select "4"
select select "number:9"
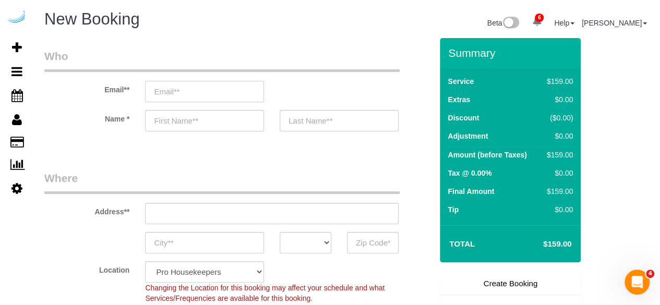
click at [229, 86] on input "email" at bounding box center [204, 91] width 119 height 21
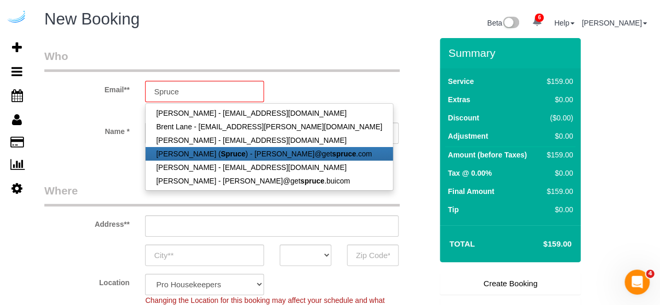
click at [221, 151] on strong "Spruce" at bounding box center [233, 154] width 25 height 8
type input "[PERSON_NAME][EMAIL_ADDRESS][DOMAIN_NAME]"
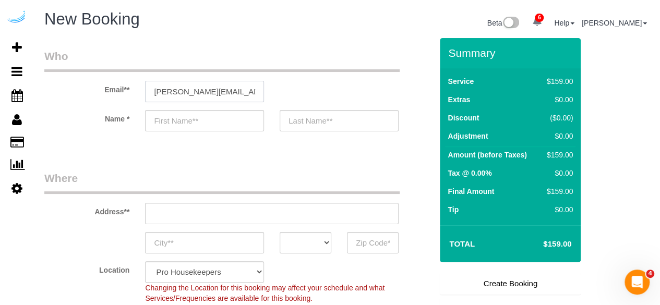
type input "[PERSON_NAME]"
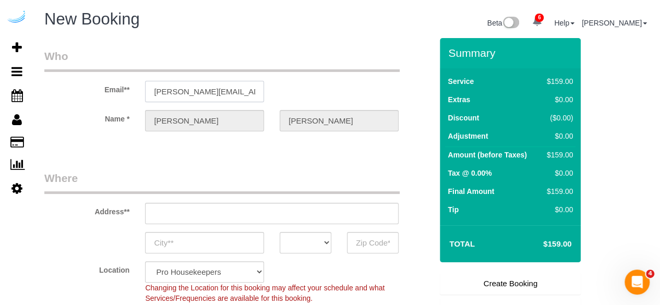
type input "3816 S Lamar Blvd"
type input "Austin"
select select "[GEOGRAPHIC_DATA]"
type input "78704"
click at [255, 210] on input "3816 S Lamar Blvd" at bounding box center [272, 213] width 254 height 21
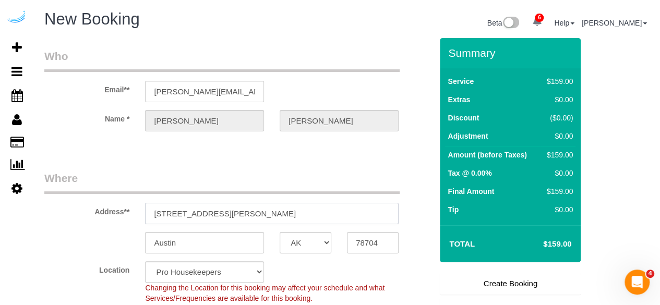
paste input "8085 Adair Ln, Sandy Springs, GA 30350"
type input "8085 Adair Ln, Sandy Springs, GA 30350"
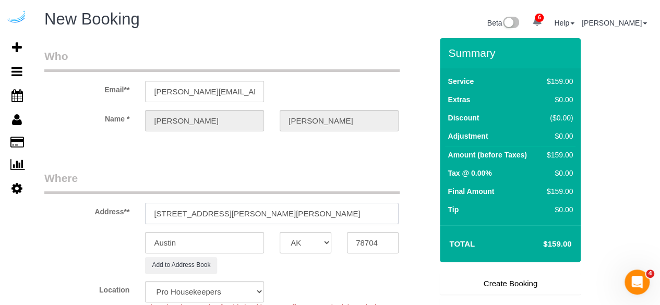
select select "9"
select select "object:5855"
drag, startPoint x: 322, startPoint y: 211, endPoint x: 334, endPoint y: 214, distance: 12.4
click at [333, 214] on input "8085 Adair Ln, Sandy Springs, GA 30350" at bounding box center [272, 213] width 254 height 21
type input "8085 Adair Ln, Sandy Springs, GA 30350"
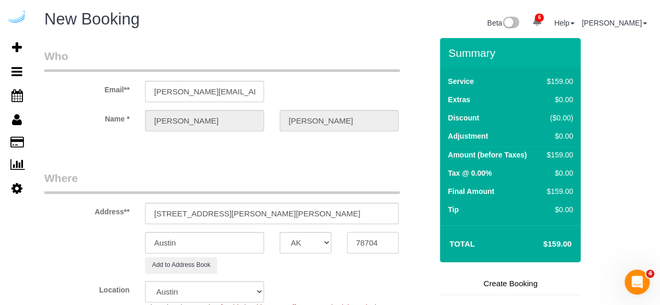
click at [368, 241] on input "78704" at bounding box center [373, 242] width 52 height 21
paste input "30350"
type input "30350"
click at [320, 245] on select "AK AL AR AZ CA CO CT DC DE FL GA HI IA ID IL IN KS KY LA MA MD ME MI MN MO MS M…" at bounding box center [306, 242] width 52 height 21
select select "8"
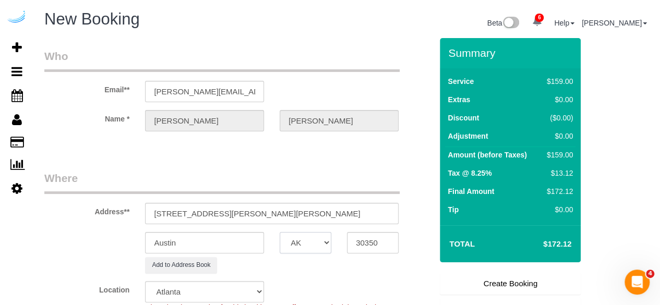
select select "GA"
select select "object:5902"
click at [258, 245] on input "Austin" at bounding box center [204, 242] width 119 height 21
drag, startPoint x: 257, startPoint y: 214, endPoint x: 208, endPoint y: 213, distance: 49.1
click at [208, 213] on input "8085 Adair Ln, Sandy Springs, GA 30350" at bounding box center [272, 213] width 254 height 21
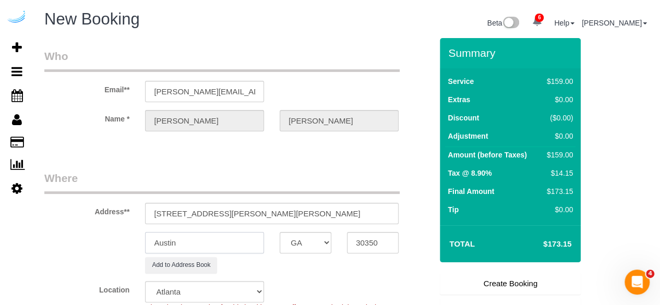
click at [195, 237] on input "Austin" at bounding box center [204, 242] width 119 height 21
paste input "Sandy Springs"
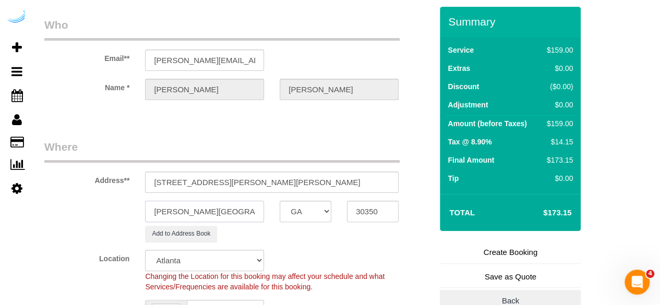
scroll to position [52, 0]
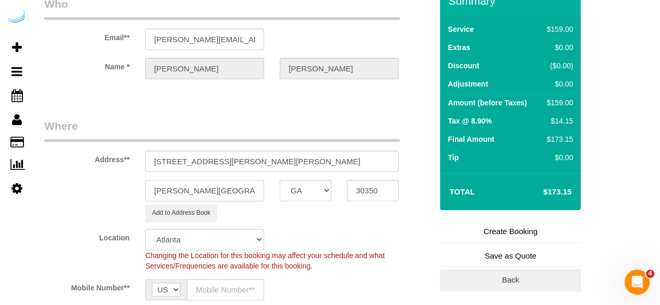
type input "Sandy Springs"
drag, startPoint x: 208, startPoint y: 159, endPoint x: 452, endPoint y: 146, distance: 245.1
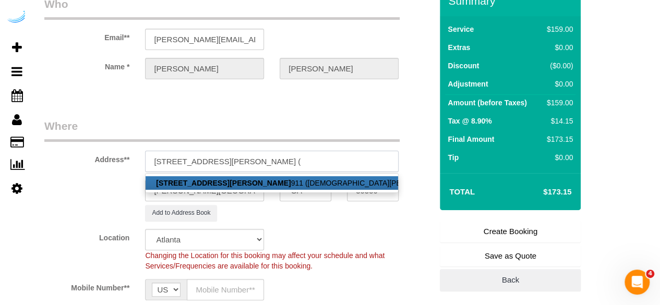
paste input "Christian Green"
paste input "Arium Morgan Falls"
paste input "1468404"
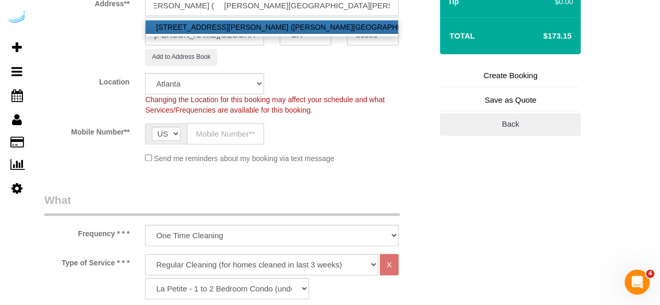
scroll to position [209, 0]
type input "8085 Adair Ln, Building 0911, Unit 0911 ( Christian Green, Arium Morgan Falls ,…"
click at [235, 130] on input "text" at bounding box center [225, 133] width 77 height 21
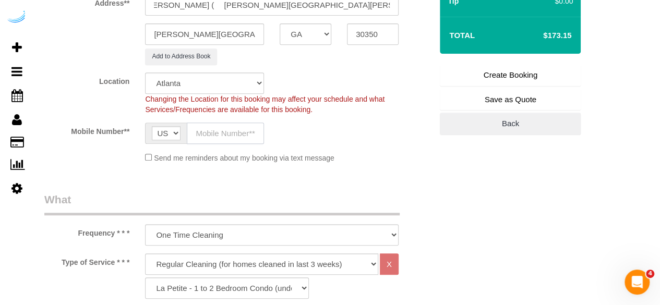
scroll to position [0, 0]
type input "[PHONE_NUMBER]"
type input "[PERSON_NAME]"
type input "[PHONE_NUMBER]"
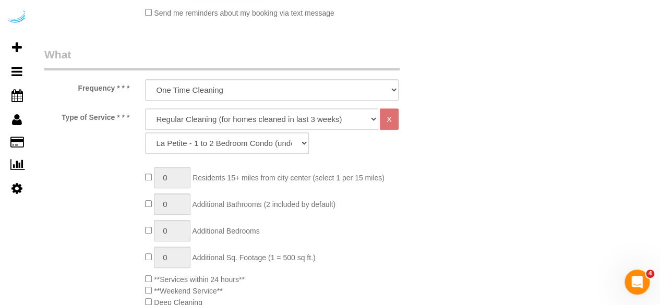
scroll to position [365, 0]
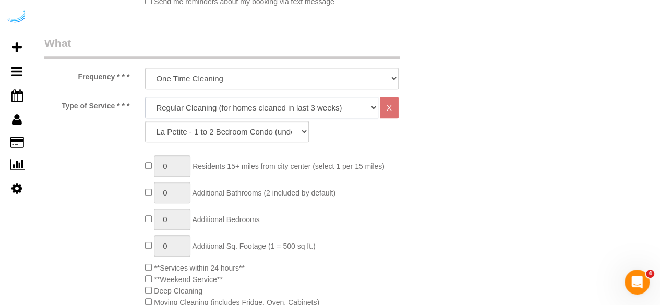
drag, startPoint x: 256, startPoint y: 106, endPoint x: 254, endPoint y: 115, distance: 9.1
click at [256, 106] on select "Deep Cleaning (for homes that have not been cleaned in 3+ weeks) Spruce Regular…" at bounding box center [261, 107] width 233 height 21
select select "282"
click at [145, 97] on select "Deep Cleaning (for homes that have not been cleaned in 3+ weeks) Spruce Regular…" at bounding box center [261, 107] width 233 height 21
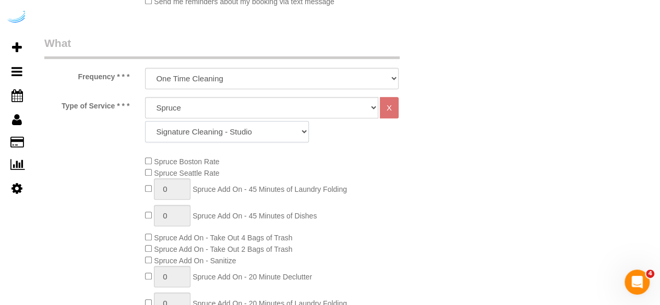
click at [210, 132] on select "Signature Cleaning - Studio Signature Cleaning - 1 Bed 1 Bath Signature Cleanin…" at bounding box center [227, 131] width 164 height 21
select select "320"
click at [145, 121] on select "Signature Cleaning - Studio Signature Cleaning - 1 Bed 1 Bath Signature Cleanin…" at bounding box center [227, 131] width 164 height 21
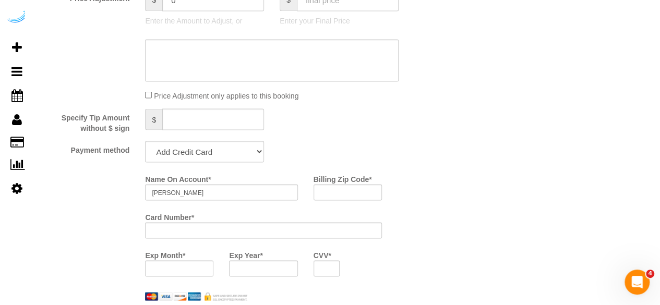
scroll to position [939, 0]
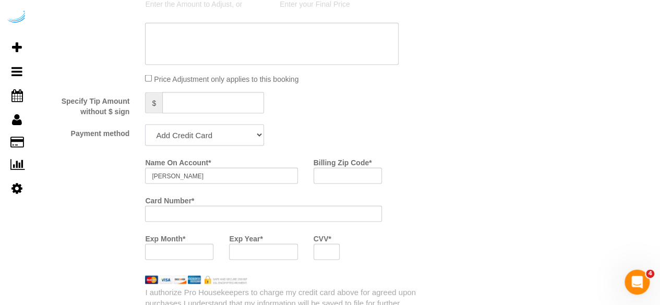
click at [175, 129] on select "Add Credit Card Cash Check Paypal" at bounding box center [204, 134] width 119 height 21
select select "string:check"
click at [145, 125] on select "Add Credit Card Cash Check Paypal" at bounding box center [204, 134] width 119 height 21
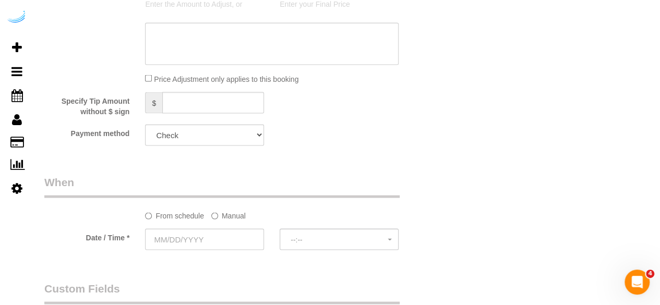
click at [220, 218] on label "Manual" at bounding box center [228, 214] width 34 height 14
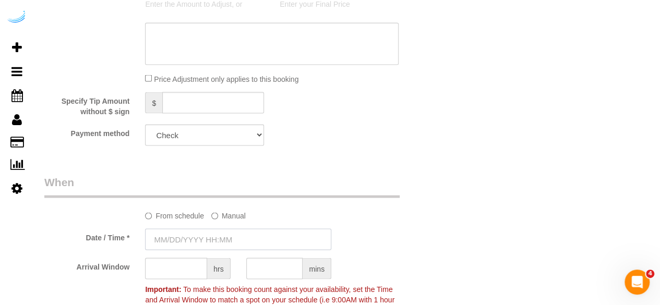
click at [207, 237] on input "text" at bounding box center [238, 239] width 186 height 21
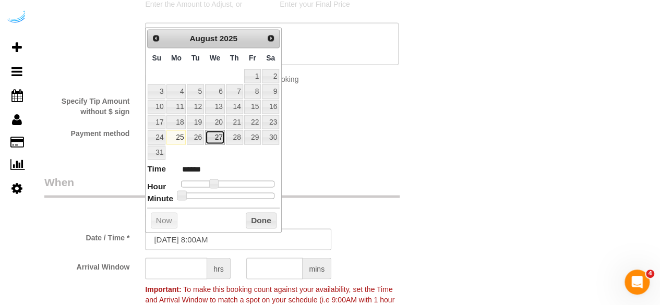
click at [221, 133] on link "27" at bounding box center [215, 137] width 20 height 14
type input "[DATE] 9:00AM"
type input "******"
click at [217, 179] on span at bounding box center [217, 183] width 9 height 9
click at [170, 272] on input "text" at bounding box center [176, 268] width 62 height 21
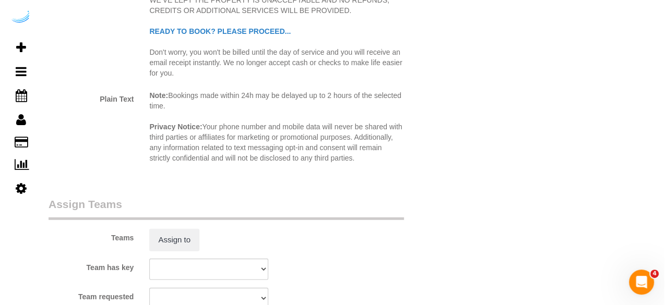
scroll to position [1566, 0]
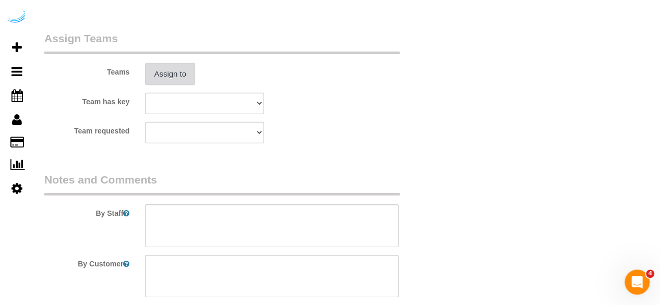
type input "4"
click at [170, 83] on button "Assign to" at bounding box center [170, 74] width 50 height 22
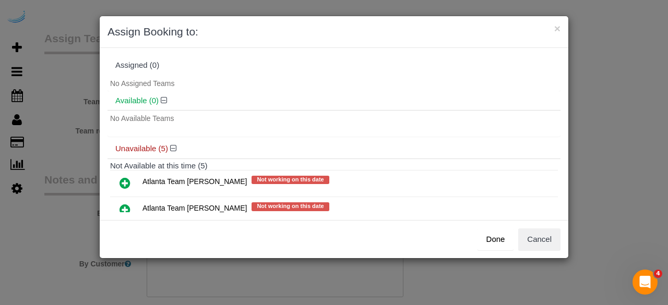
scroll to position [52, 0]
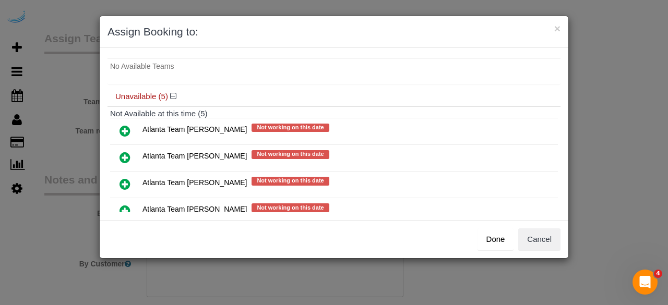
click at [123, 156] on icon at bounding box center [125, 157] width 11 height 13
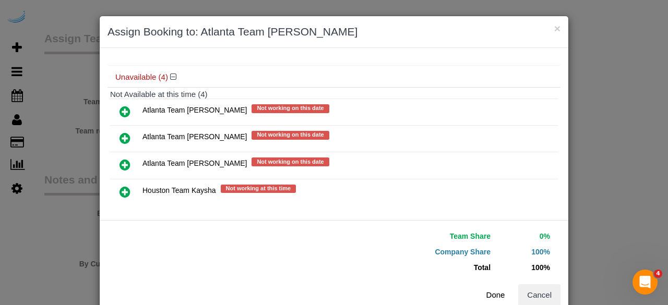
scroll to position [108, 0]
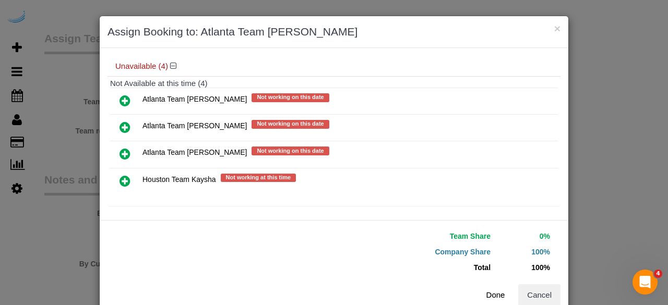
click at [487, 290] on button "Done" at bounding box center [496, 295] width 37 height 22
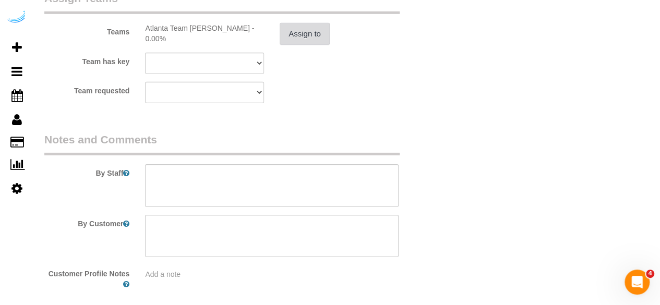
scroll to position [1654, 0]
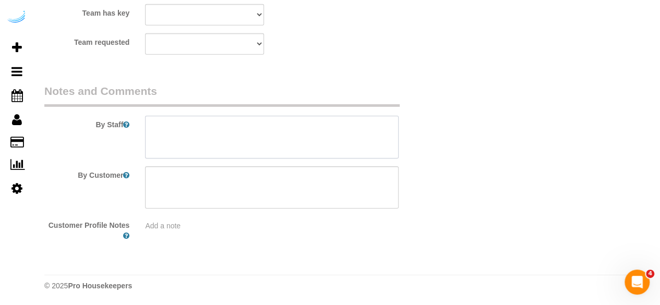
click at [333, 135] on textarea at bounding box center [272, 137] width 254 height 43
click at [308, 134] on textarea at bounding box center [272, 137] width 254 height 43
paste textarea "Permanent Notes:No notes from this customer.Today's Notes:No notes from this se…"
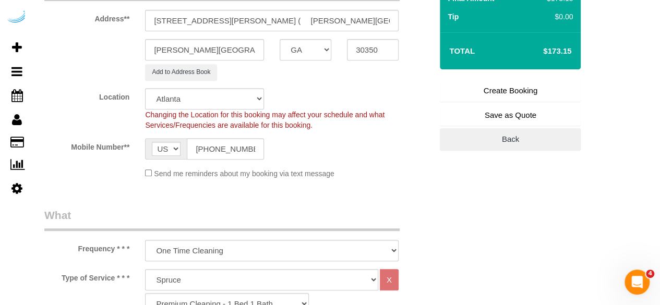
scroll to position [37, 0]
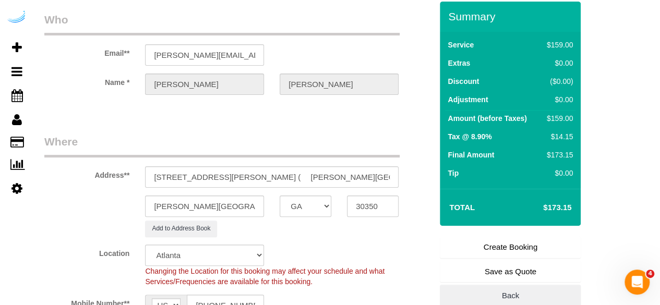
type textarea "Recurrency: One time service Permanent Notes:No notes from this customer.Today'…"
click at [512, 240] on link "Create Booking" at bounding box center [510, 247] width 141 height 22
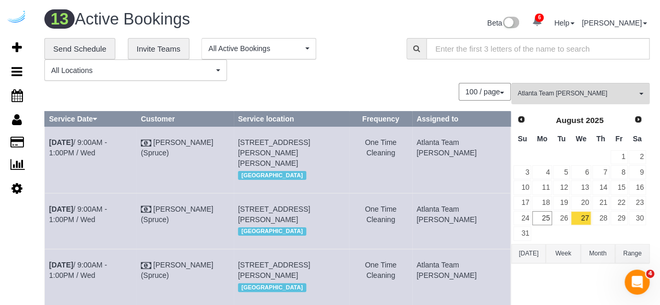
scroll to position [363, 0]
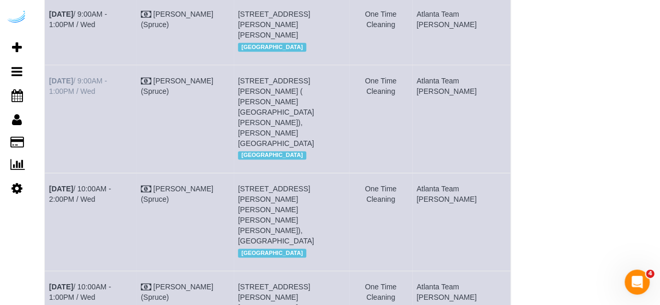
drag, startPoint x: 99, startPoint y: 174, endPoint x: 51, endPoint y: 154, distance: 52.2
click at [51, 154] on td "[DATE] 9:00AM - 1:00PM / Wed" at bounding box center [91, 119] width 92 height 108
copy link "[DATE] 9:00AM - 1:00PM / Wed"
drag, startPoint x: 336, startPoint y: 180, endPoint x: 248, endPoint y: 156, distance: 90.9
click at [248, 156] on tr "Aug 27th / 9:00AM - 1:00PM / Wed Brandie Louck (Spruce) 8085 Adair Ln, Building…" at bounding box center [278, 119] width 466 height 108
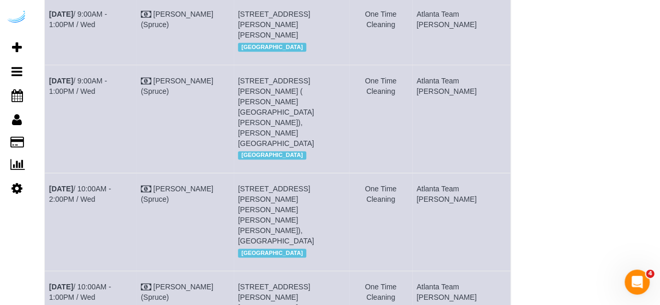
click at [233, 156] on td "[PERSON_NAME] (Spruce)" at bounding box center [184, 119] width 97 height 108
drag, startPoint x: 325, startPoint y: 190, endPoint x: 255, endPoint y: 153, distance: 78.9
click at [255, 153] on td "8085 Adair Ln, Building 0911, Unit 0911 ( Christian Green, Arium Morgan Falls ,…" at bounding box center [292, 119] width 116 height 108
drag, startPoint x: 289, startPoint y: 206, endPoint x: 327, endPoint y: 189, distance: 41.6
click at [292, 173] on td "8085 Adair Ln, Building 0911, Unit 0911 ( Christian Green, Arium Morgan Falls ,…" at bounding box center [292, 119] width 116 height 108
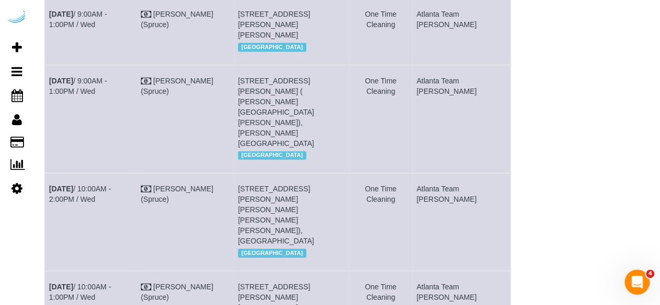
drag, startPoint x: 344, startPoint y: 184, endPoint x: 253, endPoint y: 155, distance: 96.4
click at [253, 155] on td "8085 Adair Ln, Building 0911, Unit 0911 ( Christian Green, Arium Morgan Falls ,…" at bounding box center [292, 119] width 116 height 108
copy span "[STREET_ADDRESS][PERSON_NAME] ( [PERSON_NAME][GEOGRAPHIC_DATA][PERSON_NAME]), […"
drag, startPoint x: 474, startPoint y: 168, endPoint x: 446, endPoint y: 154, distance: 31.3
click at [446, 154] on td "Atlanta Team [PERSON_NAME]" at bounding box center [461, 119] width 99 height 108
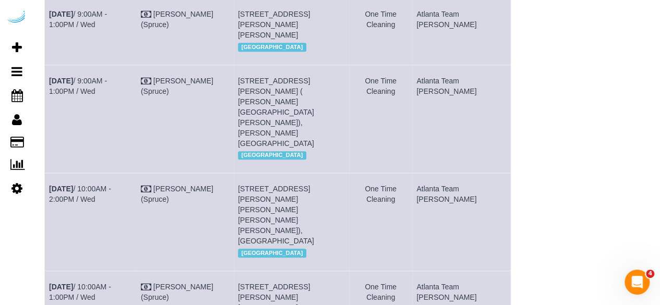
copy td "Atlanta Team [PERSON_NAME]"
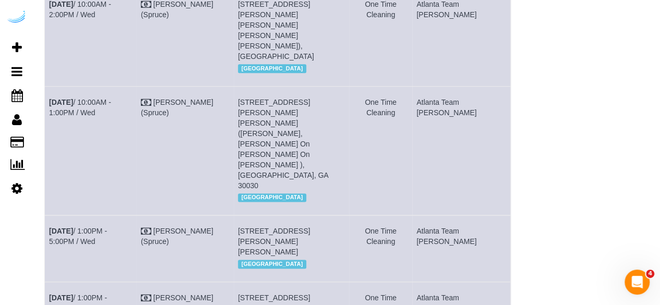
scroll to position [577, 0]
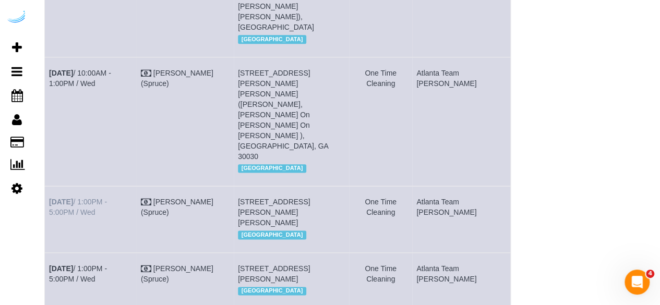
drag, startPoint x: 76, startPoint y: 182, endPoint x: 60, endPoint y: 176, distance: 16.9
click at [60, 186] on td "[DATE] 1:00PM - 5:00PM / Wed" at bounding box center [91, 219] width 92 height 66
click at [47, 186] on td "[DATE] 1:00PM - 5:00PM / Wed" at bounding box center [91, 219] width 92 height 66
drag, startPoint x: 71, startPoint y: 177, endPoint x: 47, endPoint y: 174, distance: 24.2
click at [47, 186] on td "[DATE] 1:00PM - 5:00PM / Wed" at bounding box center [91, 219] width 92 height 66
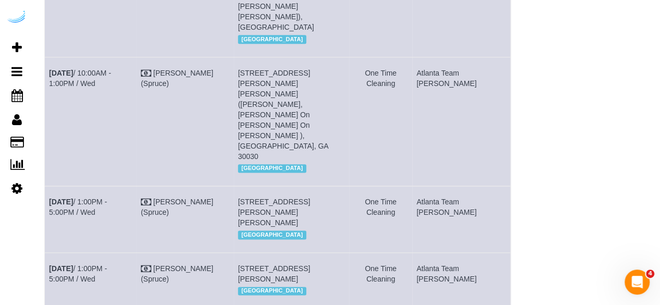
copy link "[DATE] 1:00PM - 5:00PM / Wed"
drag, startPoint x: 372, startPoint y: 190, endPoint x: 254, endPoint y: 169, distance: 119.9
click at [254, 186] on td "770 Juniper St Ne, Unit 806 (Angel Diaz, The Hadley, 1463013), Atlanta, GA 3030…" at bounding box center [292, 219] width 116 height 66
copy span "[STREET_ADDRESS][PERSON_NAME][PERSON_NAME]"
drag, startPoint x: 460, startPoint y: 173, endPoint x: 445, endPoint y: 168, distance: 16.5
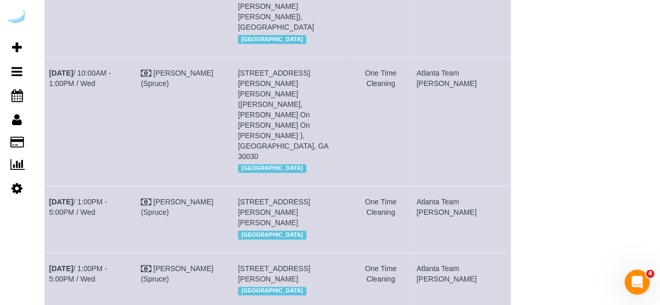
click at [445, 186] on td "Atlanta Team [PERSON_NAME]" at bounding box center [461, 219] width 99 height 66
copy td "Atlanta Team [PERSON_NAME]"
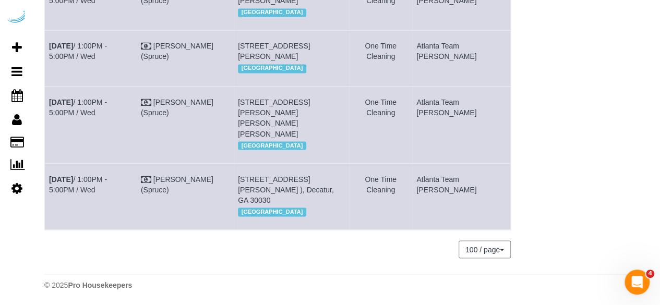
drag, startPoint x: 76, startPoint y: 189, endPoint x: 45, endPoint y: 172, distance: 35.7
click at [45, 172] on td "[DATE] 1:00PM - 5:00PM / Wed" at bounding box center [91, 196] width 92 height 66
copy link "[DATE] 1:00PM - 5:00PM / Wed"
drag, startPoint x: 356, startPoint y: 200, endPoint x: 255, endPoint y: 170, distance: 105.3
click at [255, 170] on td "2641 E College Ave, Building 864, Unit 864 (Ramya Chandrashekar, Cortland Decat…" at bounding box center [292, 196] width 116 height 66
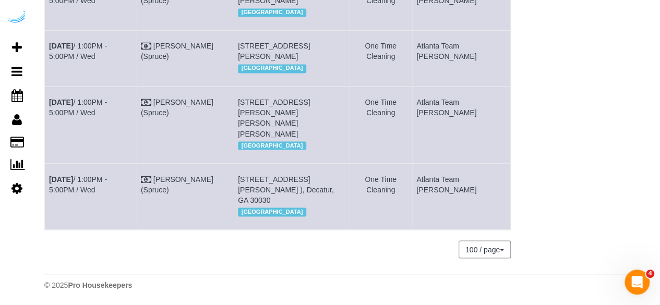
copy span "[STREET_ADDRESS][PERSON_NAME] ), Decatur, GA 30030"
drag, startPoint x: 472, startPoint y: 183, endPoint x: 443, endPoint y: 162, distance: 35.2
click at [443, 163] on td "Atlanta Team [PERSON_NAME]" at bounding box center [461, 196] width 99 height 66
copy td "Atlanta Team [PERSON_NAME]"
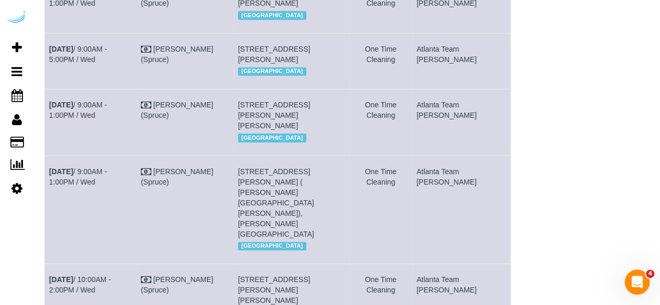
scroll to position [145, 0]
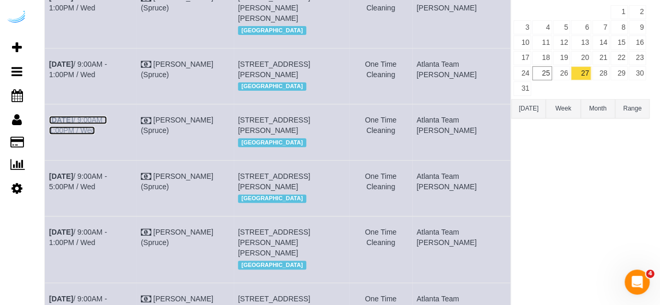
click at [85, 135] on link "[DATE] 9:00AM - 1:00PM / Wed" at bounding box center [78, 125] width 58 height 19
click at [107, 73] on link "[DATE] 9:00AM - 1:00PM / Wed" at bounding box center [78, 69] width 58 height 19
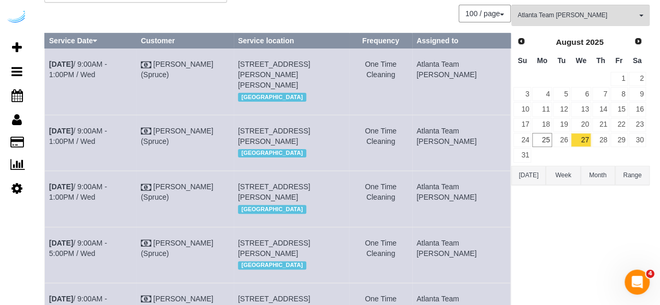
scroll to position [41, 0]
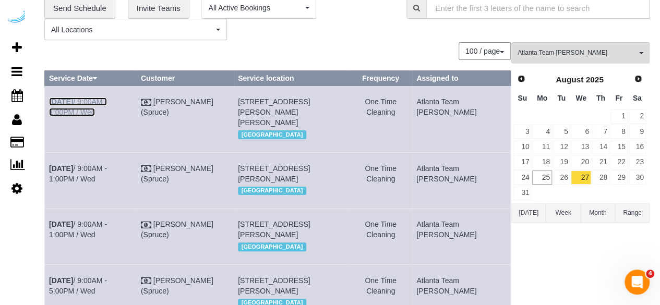
click at [107, 100] on link "[DATE] 9:00AM - 1:00PM / Wed" at bounding box center [78, 107] width 58 height 19
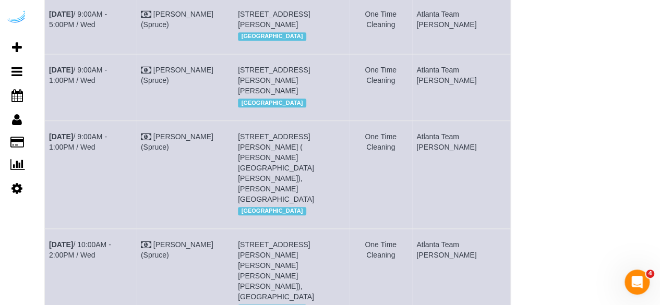
click at [125, 121] on td "[DATE] 9:00AM - 1:00PM / Wed" at bounding box center [91, 87] width 92 height 66
click at [107, 85] on link "[DATE] 9:00AM - 1:00PM / Wed" at bounding box center [78, 75] width 58 height 19
click at [104, 29] on link "[DATE] 9:00AM - 5:00PM / Wed" at bounding box center [78, 19] width 58 height 19
click at [103, 151] on link "[DATE] 9:00AM - 1:00PM / Wed" at bounding box center [78, 142] width 58 height 19
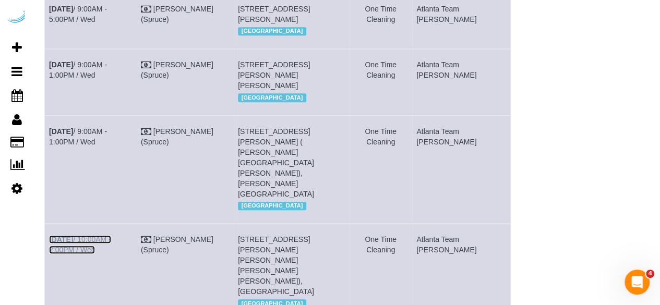
click at [92, 254] on link "Aug 27th / 10:00AM - 2:00PM / Wed" at bounding box center [80, 244] width 62 height 19
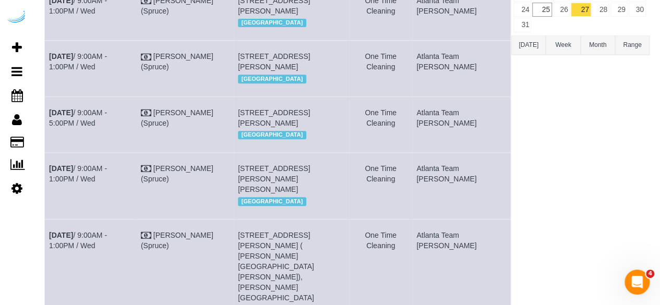
scroll to position [517, 0]
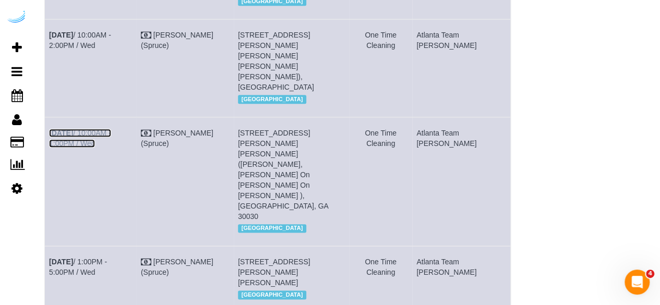
click at [111, 148] on link "Aug 27th / 10:00AM - 1:00PM / Wed" at bounding box center [80, 138] width 62 height 19
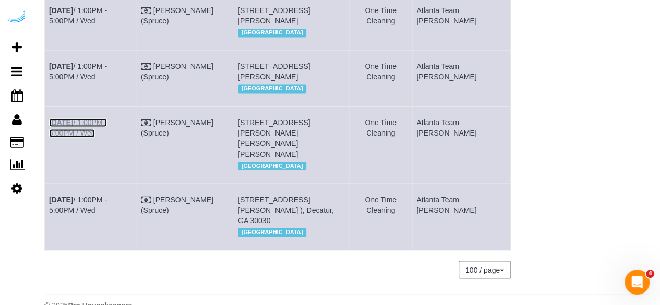
click at [107, 129] on link "[DATE] 1:00PM - 5:00PM / Wed" at bounding box center [78, 127] width 58 height 19
click at [107, 62] on link "[DATE] 1:00PM - 5:00PM / Wed" at bounding box center [78, 71] width 58 height 19
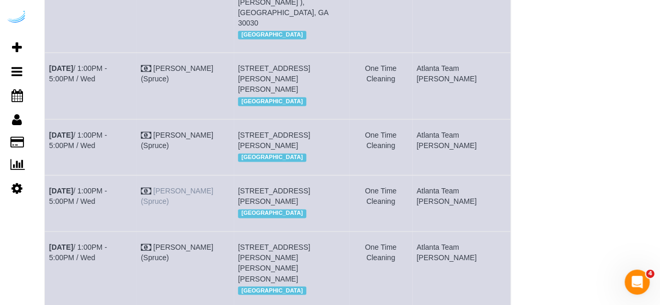
scroll to position [674, 0]
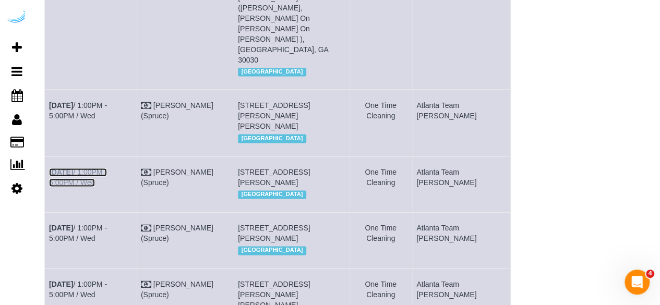
click at [107, 168] on link "[DATE] 1:00PM - 5:00PM / Wed" at bounding box center [78, 177] width 58 height 19
click at [126, 90] on td "[DATE] 1:00PM - 5:00PM / Wed" at bounding box center [91, 123] width 92 height 66
click at [107, 101] on link "[DATE] 1:00PM - 5:00PM / Wed" at bounding box center [78, 110] width 58 height 19
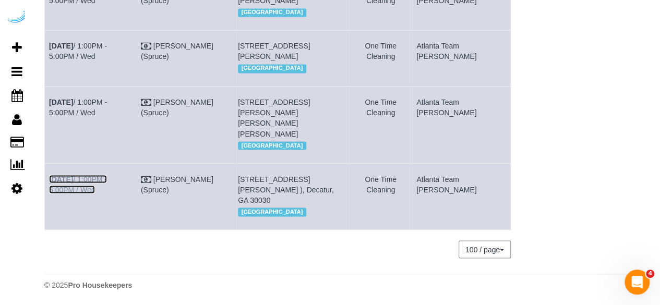
click at [107, 175] on link "[DATE] 1:00PM - 5:00PM / Wed" at bounding box center [78, 184] width 58 height 19
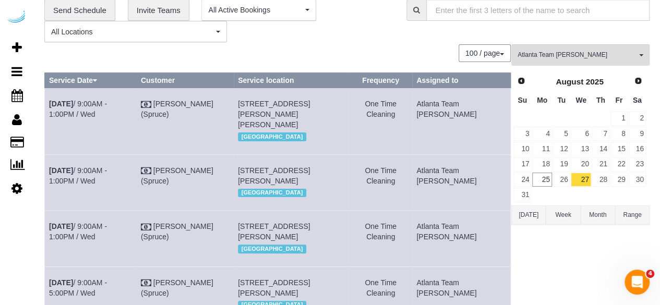
scroll to position [0, 0]
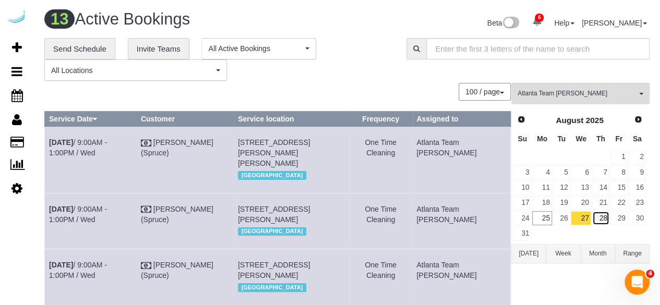
click at [599, 217] on link "28" at bounding box center [600, 218] width 17 height 14
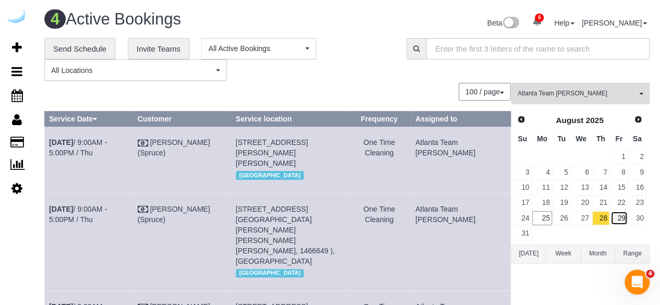
click at [618, 216] on link "29" at bounding box center [619, 218] width 17 height 14
click at [620, 218] on link "29" at bounding box center [619, 218] width 17 height 14
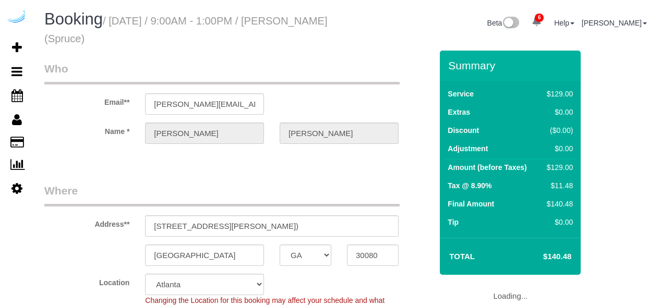
select select "GA"
select select "282"
select select "number:9"
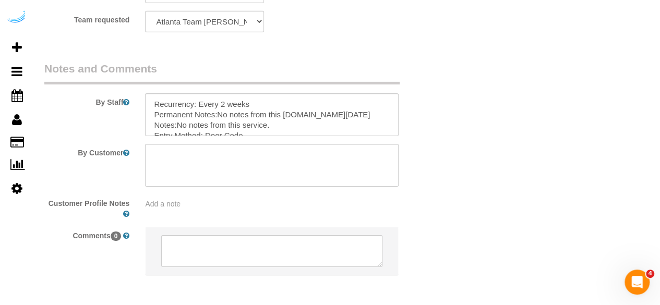
scroll to position [1714, 0]
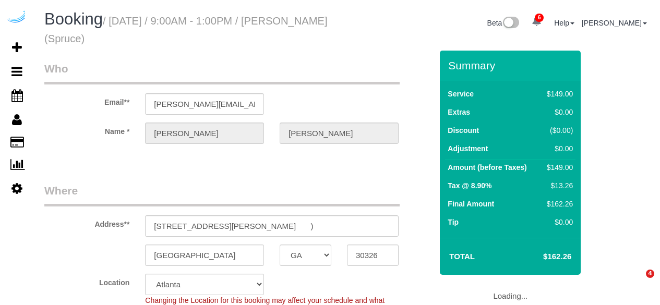
select select "GA"
select select "282"
select select "number:9"
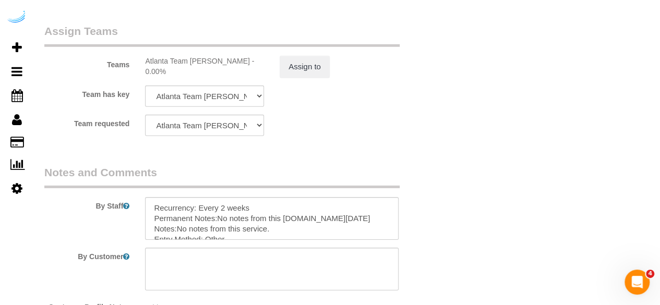
scroll to position [1670, 0]
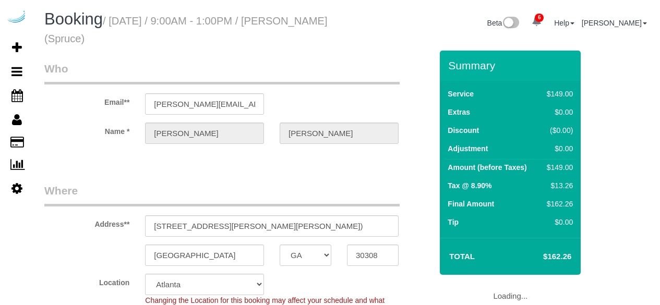
select select "GA"
select select "282"
select select "number:9"
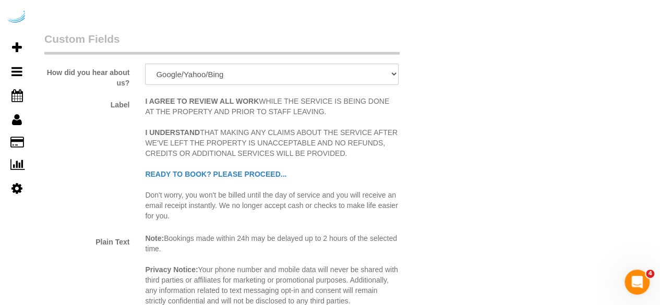
scroll to position [1513, 0]
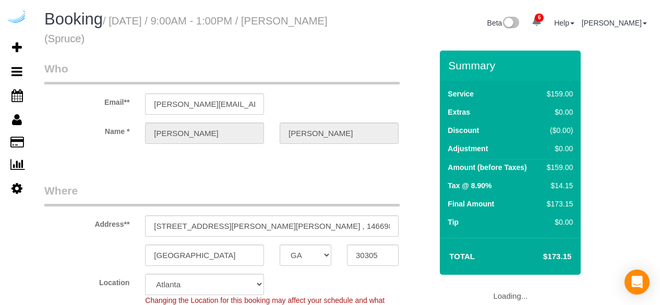
select select "GA"
select select "282"
select select "number:9"
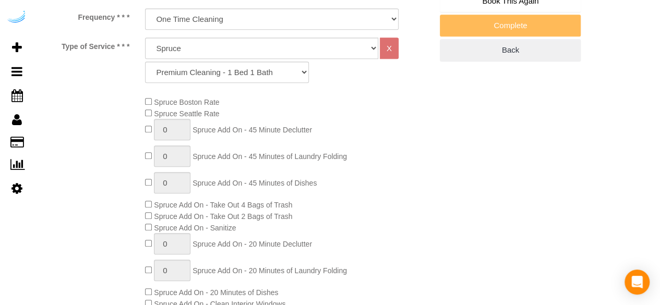
select select "object:838"
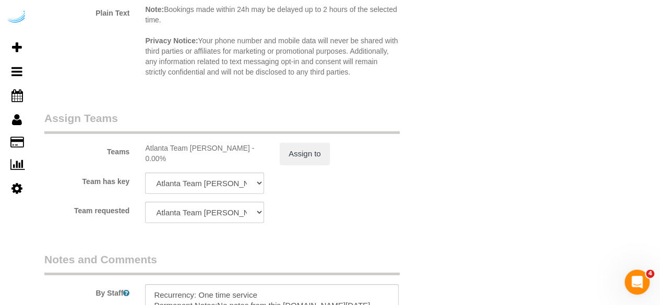
scroll to position [1513, 0]
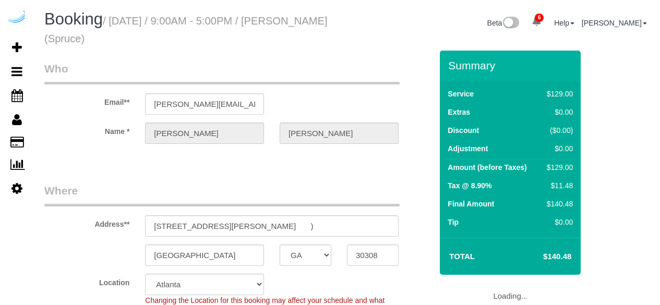
select select "GA"
select select "number:9"
select select "object:838"
select select "282"
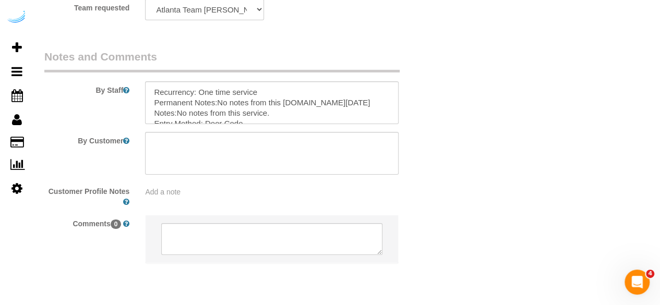
scroll to position [1714, 0]
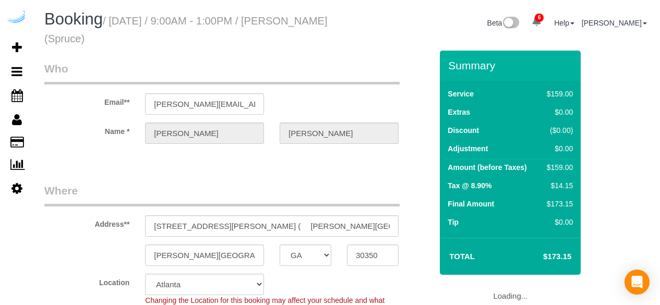
select select "GA"
select select "number:9"
select select "object:838"
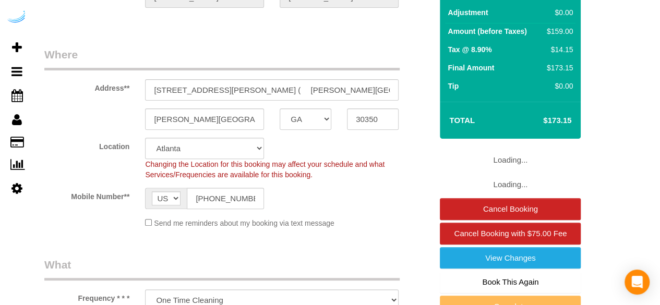
select select "282"
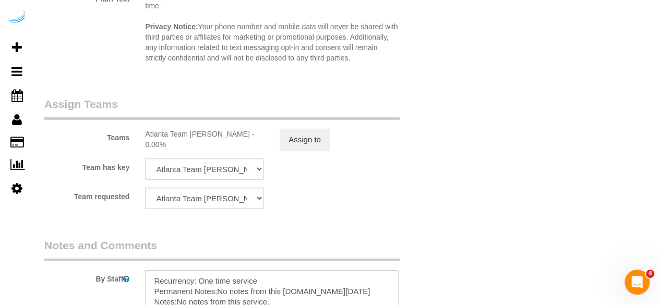
scroll to position [1618, 0]
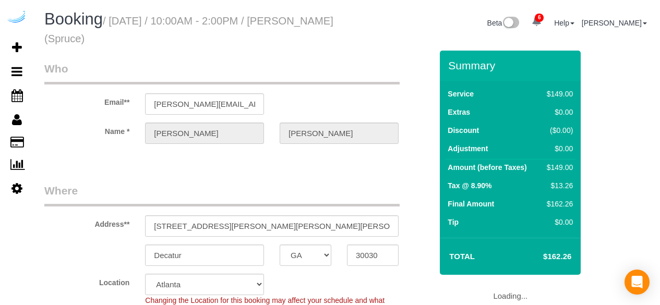
select select "GA"
select select "282"
select select "number:9"
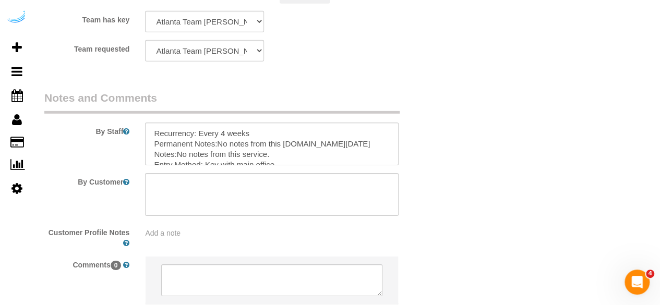
scroll to position [1670, 0]
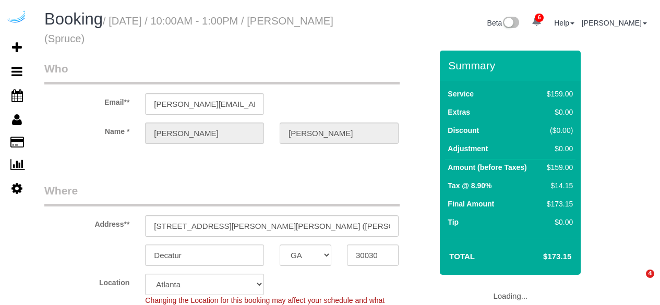
select select "GA"
select select "282"
select select "number:9"
select select "object:838"
click at [341, 228] on input "220 Ponce De Leon Pl, Unit 321 (Amanda Carson, Cortland on Ponce , Cortland on …" at bounding box center [272, 226] width 254 height 21
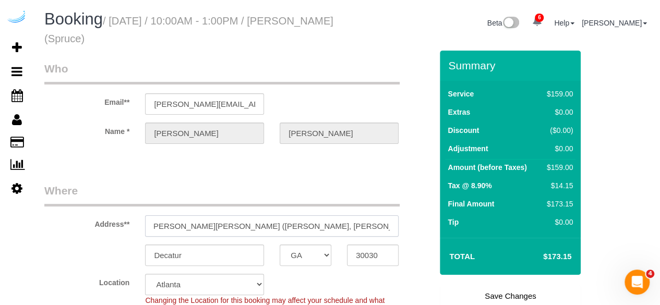
scroll to position [0, 82]
drag, startPoint x: 384, startPoint y: 227, endPoint x: 318, endPoint y: 226, distance: 65.8
click at [318, 226] on input "220 Ponce De Leon Pl, Unit 321 (Amanda Carson, Cortland on Ponce , Cortland on …" at bounding box center [272, 226] width 254 height 21
paste input "1468552"
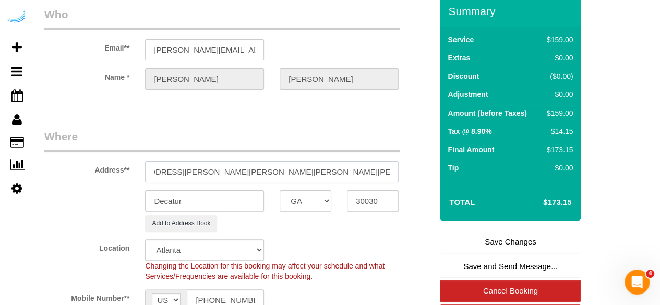
scroll to position [104, 0]
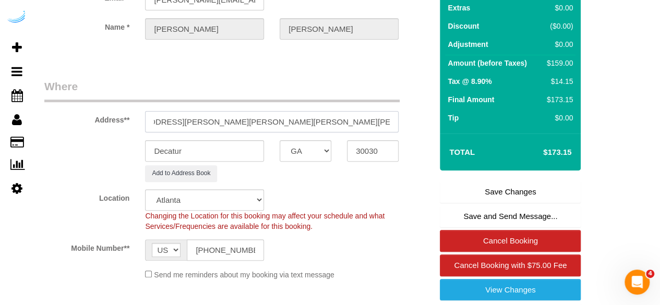
type input "220 Ponce De Leon Pl, Unit 321 (Amanda Carson, Cortland on Ponce ,1468552 )"
click at [452, 193] on link "Save Changes" at bounding box center [510, 192] width 141 height 22
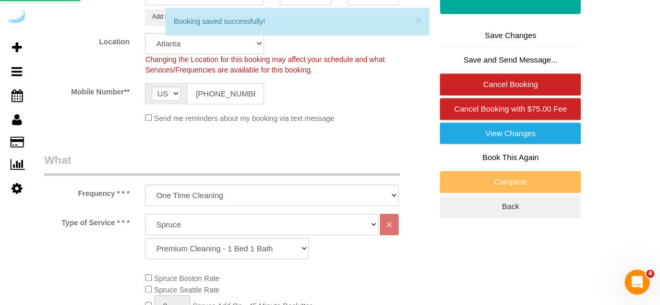
scroll to position [468, 0]
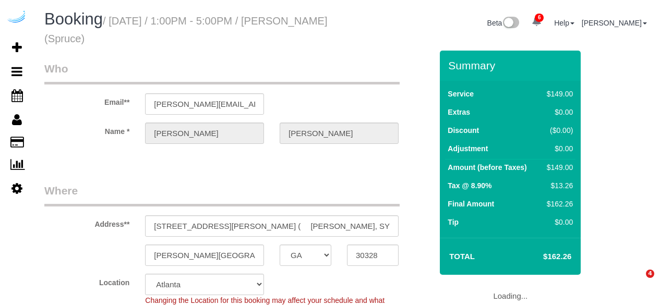
select select "GA"
select select "282"
select select "number:9"
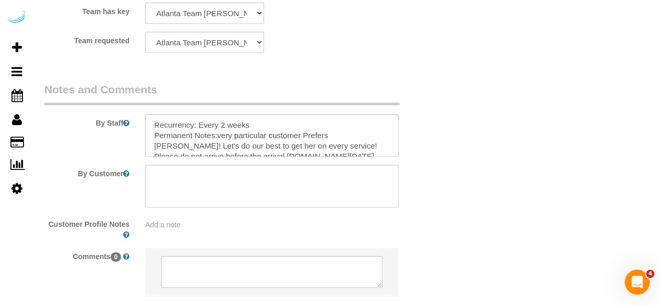
scroll to position [1714, 0]
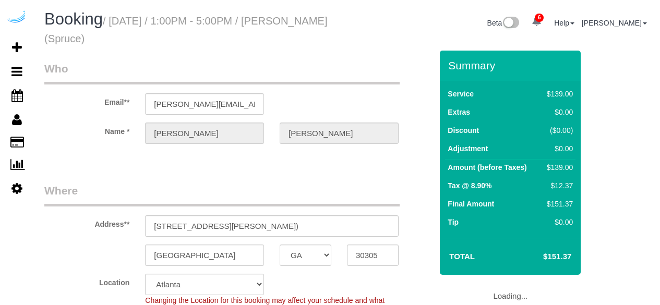
select select "GA"
select select "282"
select select "number:9"
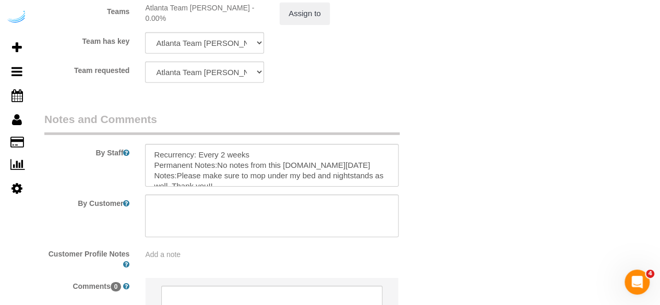
scroll to position [1714, 0]
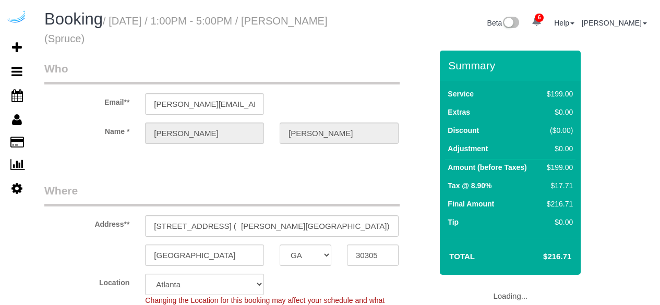
select select "GA"
select select "282"
select select "number:9"
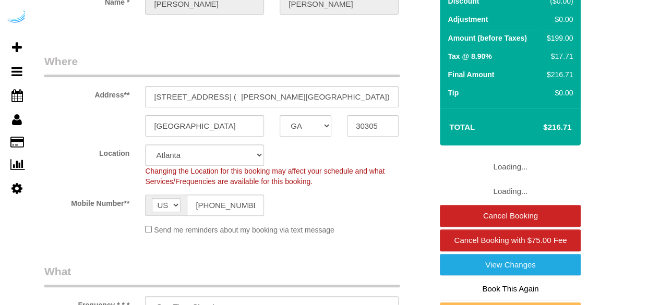
select select "object:838"
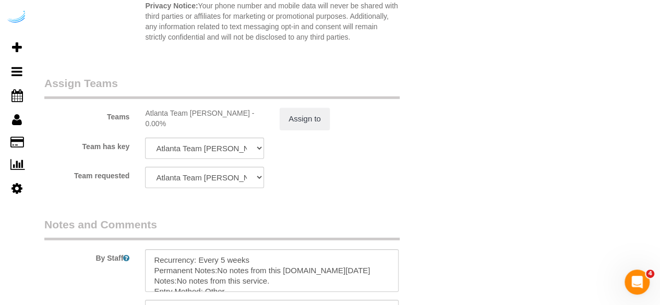
scroll to position [1714, 0]
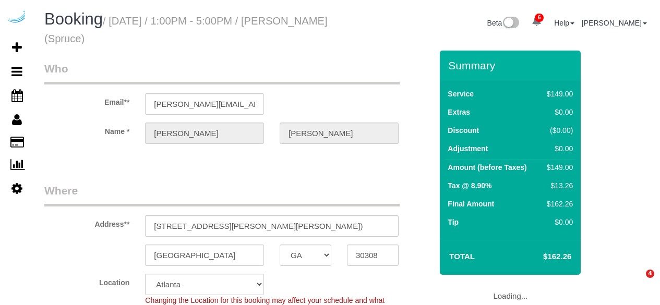
select select "GA"
select select "282"
select select "number:9"
select select "object:838"
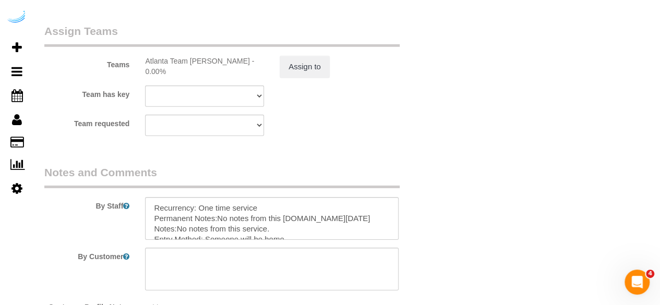
scroll to position [1714, 0]
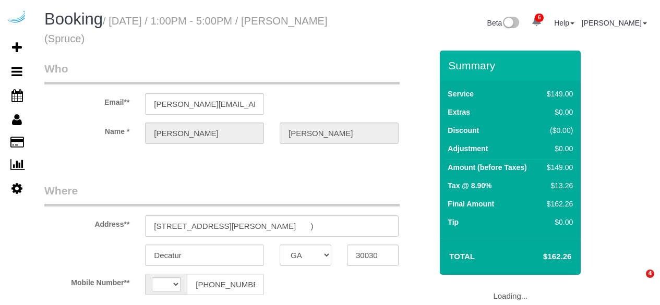
select select "GA"
select select "number:9"
select select "string:[GEOGRAPHIC_DATA]"
select select "282"
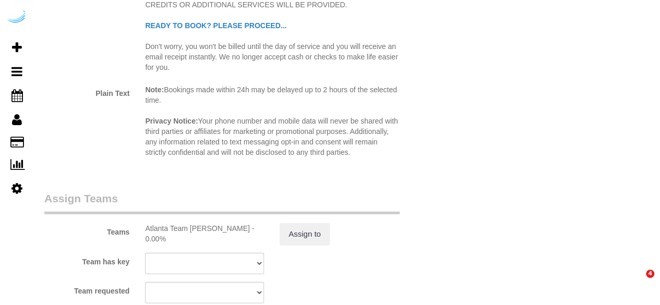
select select "object:838"
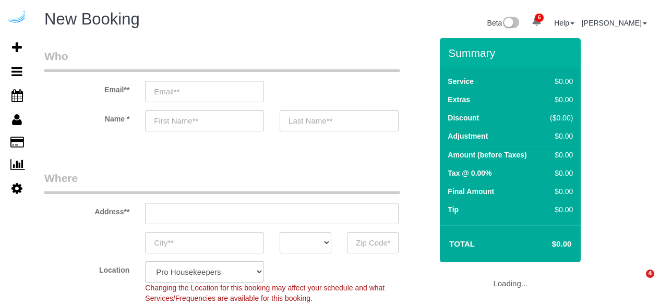
select select "4"
select select "number:9"
click at [207, 88] on input "email" at bounding box center [204, 91] width 119 height 21
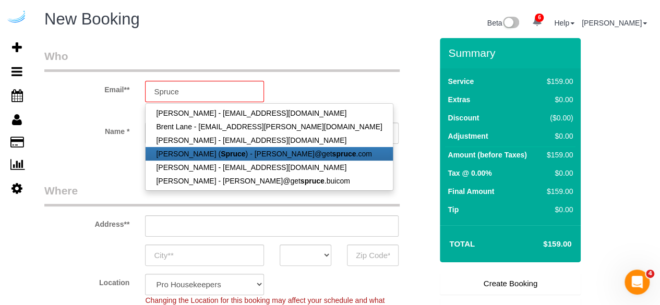
click at [194, 147] on link "Brandie Louck ( Spruce ) - brandie@get spruce .com" at bounding box center [269, 154] width 247 height 14
type input "[PERSON_NAME][EMAIL_ADDRESS][DOMAIN_NAME]"
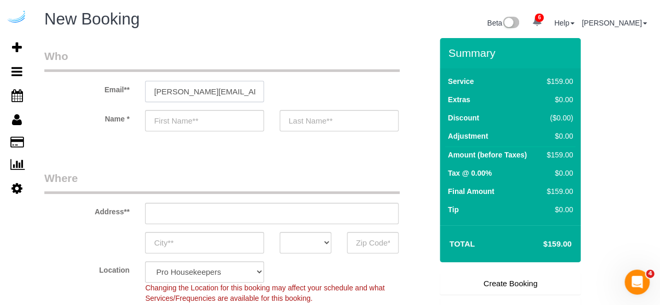
type input "[PERSON_NAME]"
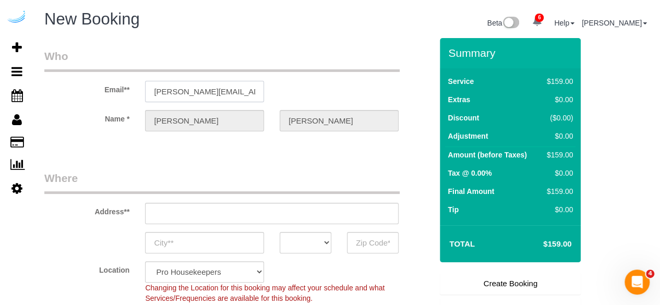
type input "3816 S Lamar Blvd"
type input "Austin"
select select "[GEOGRAPHIC_DATA]"
type input "78704"
click at [283, 206] on input "3816 S Lamar Blvd" at bounding box center [272, 213] width 254 height 21
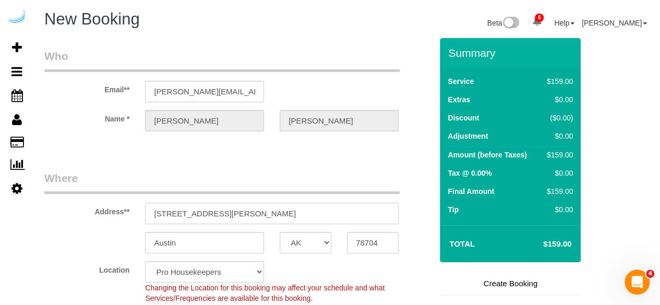
select select "9"
select select "object:1692"
paste input "693 Peachtree St NE, Atlanta, GA 30308"
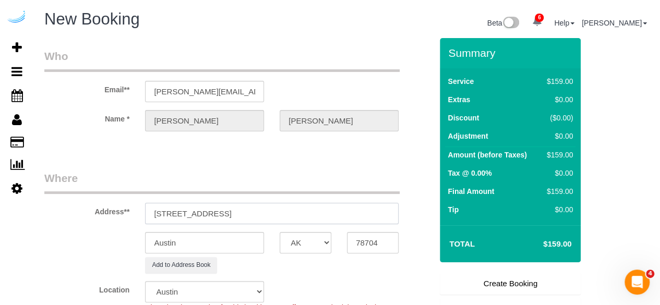
drag, startPoint x: 272, startPoint y: 211, endPoint x: 404, endPoint y: 248, distance: 136.5
click at [432, 38] on form "Who Email** brandie@getspruce.com Name * Brandie Louck Where Address** 693 Peac…" at bounding box center [346, 38] width 605 height 0
type input "693 Peachtree St NE, Atlanta, GA 30308"
click at [374, 246] on input "78704" at bounding box center [373, 242] width 52 height 21
paste input "30308"
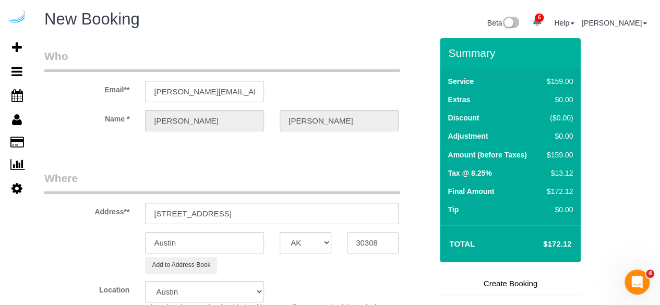
type input "30308"
click at [296, 245] on select "AK AL AR AZ CA CO CT DC DE FL GA HI IA ID IL IN KS KY LA MA MD ME MI MN MO MS M…" at bounding box center [306, 242] width 52 height 21
select select "8"
select select "GA"
click at [237, 250] on input "Austin" at bounding box center [204, 242] width 119 height 21
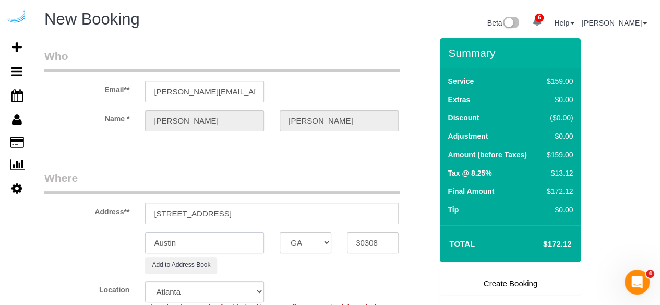
select select "object:1744"
type input "[GEOGRAPHIC_DATA]"
drag, startPoint x: 234, startPoint y: 211, endPoint x: 384, endPoint y: 204, distance: 149.9
click at [355, 214] on input "693 Peachtree St NE, Atlanta, GA 30308" at bounding box center [272, 213] width 254 height 21
paste input "Joseph Looney"
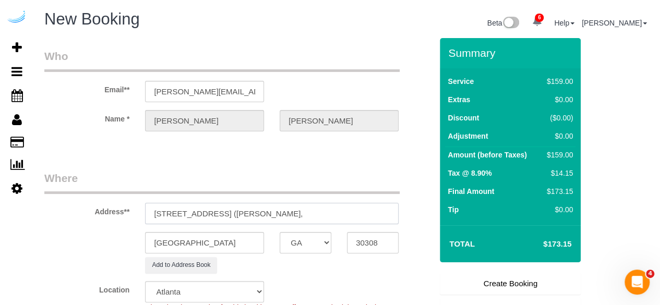
paste input "SchedulerView Checklists Lilli Midtown"
drag, startPoint x: 340, startPoint y: 211, endPoint x: 248, endPoint y: 202, distance: 92.8
click at [248, 204] on input "693 Peachtree St NE, Unit 4E (Joseph Looney, SchedulerView Checklists Lilli Mid…" at bounding box center [272, 213] width 254 height 21
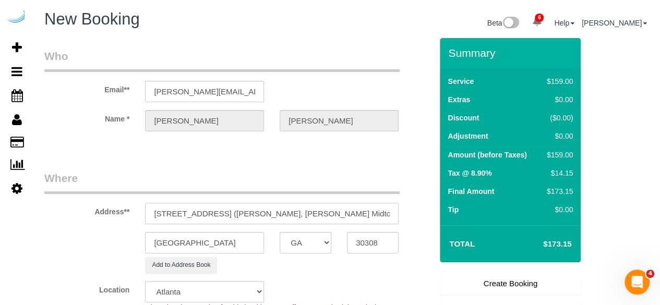
click at [375, 214] on input "693 Peachtree St NE, Unit 4E (Joseph Looney, Lilli Midtown ," at bounding box center [272, 213] width 254 height 21
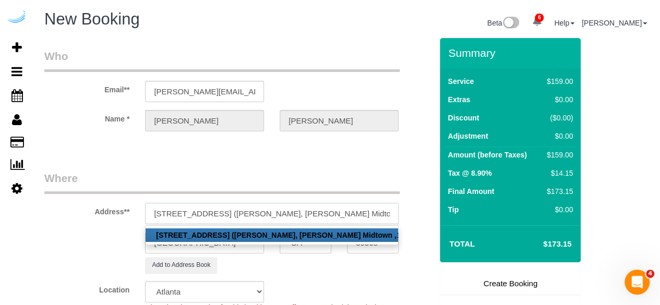
paste input "1468641"
type input "693 Peachtree St NE, Unit 4E (Joseph Looney, Lilli Midtown , 1468641)"
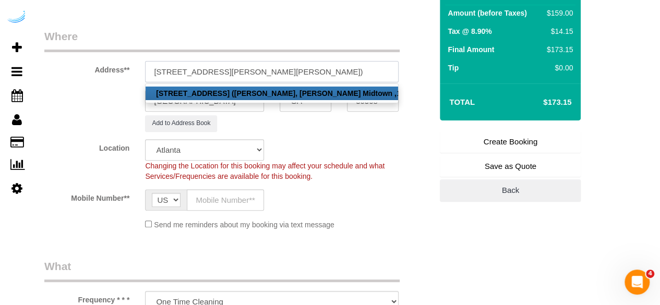
scroll to position [157, 0]
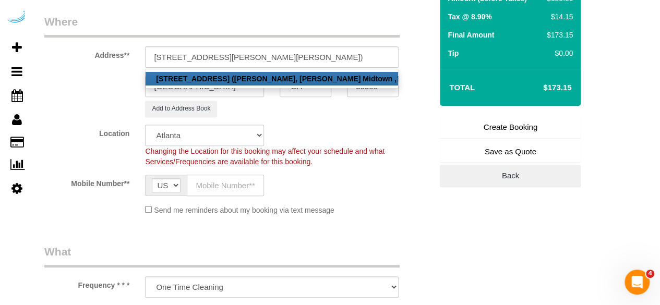
click at [208, 185] on input "text" at bounding box center [225, 185] width 77 height 21
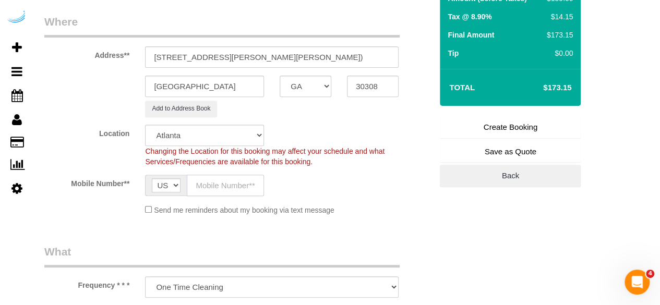
type input "[PHONE_NUMBER]"
type input "[PERSON_NAME]"
type input "[PHONE_NUMBER]"
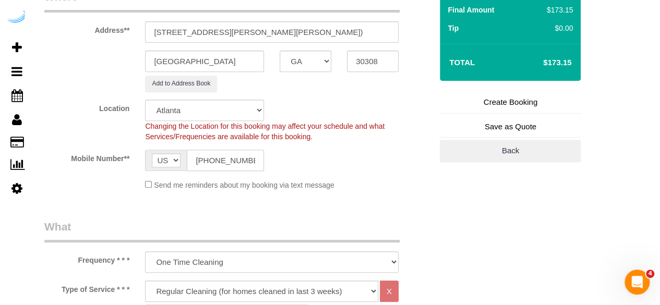
scroll to position [261, 0]
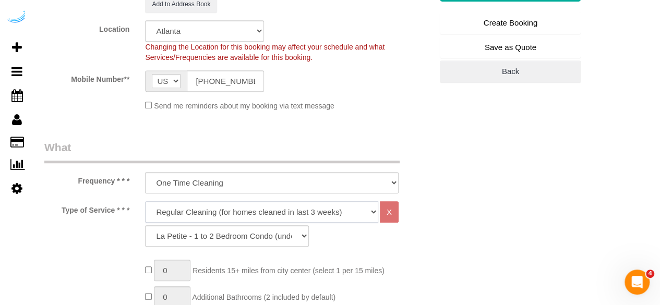
click at [234, 208] on select "Deep Cleaning (for homes that have not been cleaned in 3+ weeks) Spruce Regular…" at bounding box center [261, 211] width 233 height 21
select select "282"
click at [145, 201] on select "Deep Cleaning (for homes that have not been cleaned in 3+ weeks) Spruce Regular…" at bounding box center [261, 211] width 233 height 21
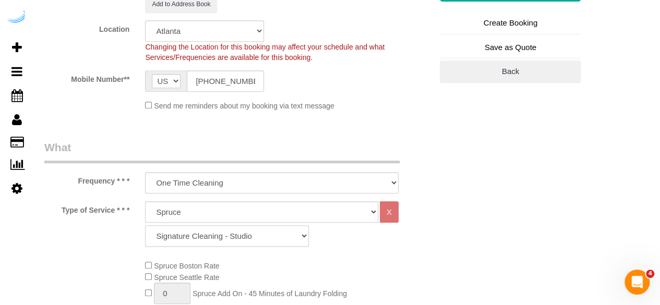
click at [232, 233] on select "Signature Cleaning - Studio Signature Cleaning - 1 Bed 1 Bath Signature Cleanin…" at bounding box center [227, 235] width 164 height 21
click at [90, 6] on div "Add to Address Book" at bounding box center [238, 4] width 403 height 16
click at [282, 238] on select "Signature Cleaning - Studio Signature Cleaning - 1 Bed 1 Bath Signature Cleanin…" at bounding box center [227, 235] width 164 height 21
select select "309"
click at [145, 225] on select "Signature Cleaning - Studio Signature Cleaning - 1 Bed 1 Bath Signature Cleanin…" at bounding box center [227, 235] width 164 height 21
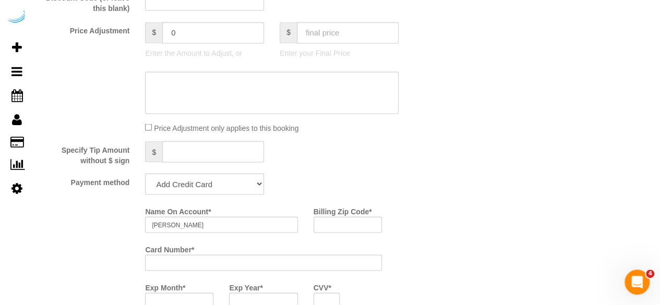
scroll to position [992, 0]
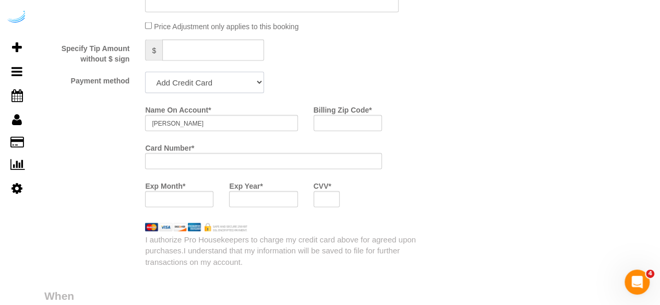
click at [214, 76] on select "Add Credit Card Cash Check Paypal" at bounding box center [204, 82] width 119 height 21
select select "string:check"
click at [145, 73] on select "Add Credit Card Cash Check Paypal" at bounding box center [204, 82] width 119 height 21
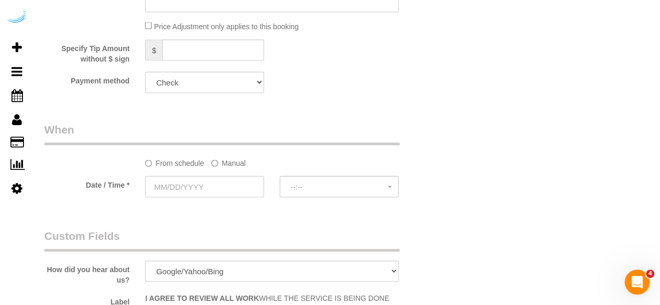
click at [226, 170] on sui-booking-spot "From schedule Manual Date / Time * --:-- --:--" at bounding box center [238, 161] width 388 height 78
click at [229, 166] on label "Manual" at bounding box center [228, 161] width 34 height 14
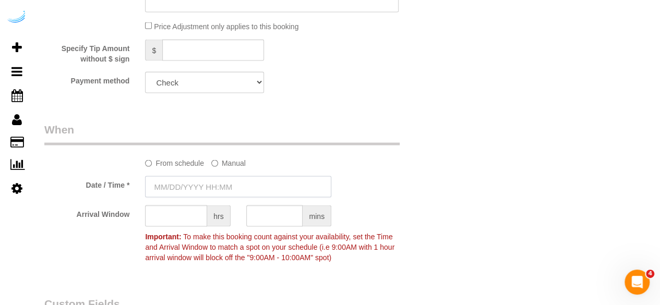
click at [225, 181] on input "text" at bounding box center [238, 186] width 186 height 21
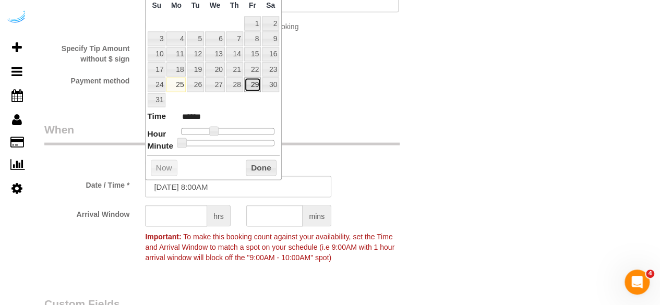
click at [248, 82] on link "29" at bounding box center [252, 85] width 17 height 14
type input "[DATE] 9:00AM"
type input "******"
drag, startPoint x: 212, startPoint y: 131, endPoint x: 218, endPoint y: 132, distance: 5.8
click at [218, 132] on span at bounding box center [217, 131] width 9 height 9
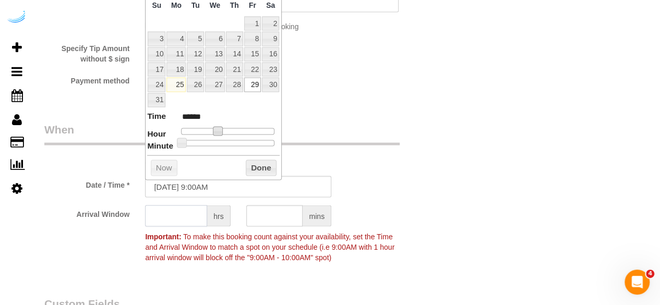
click at [191, 208] on input "text" at bounding box center [176, 216] width 62 height 21
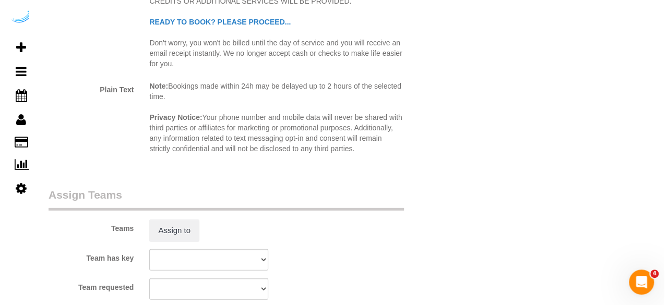
scroll to position [1566, 0]
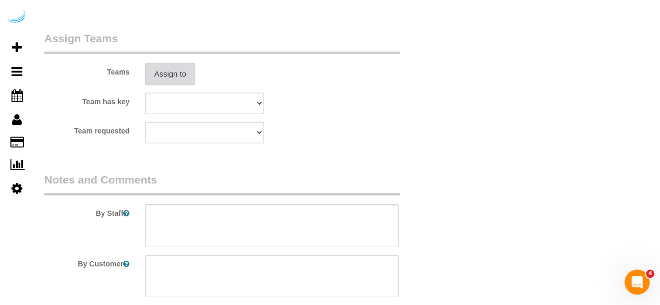
type input "4"
click at [166, 76] on button "Assign to" at bounding box center [170, 74] width 50 height 22
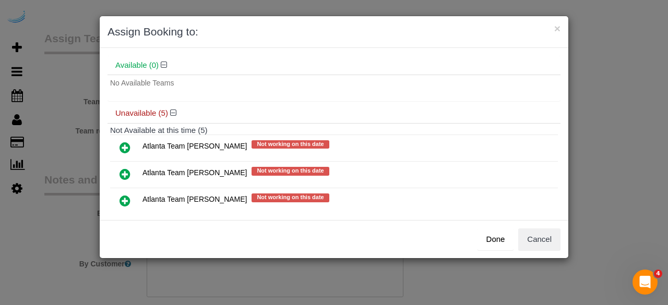
scroll to position [52, 0]
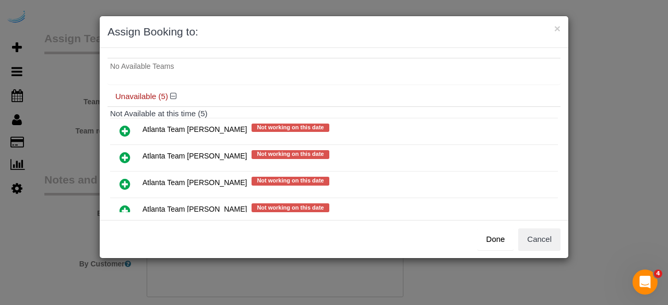
click at [120, 155] on icon at bounding box center [125, 157] width 11 height 13
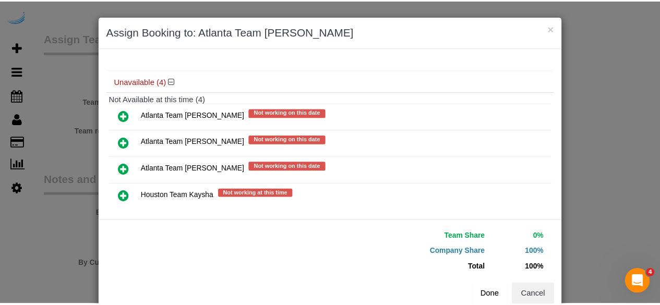
scroll to position [108, 0]
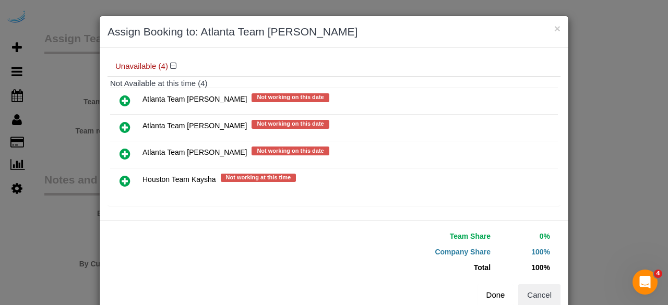
click at [497, 295] on button "Done" at bounding box center [496, 295] width 37 height 22
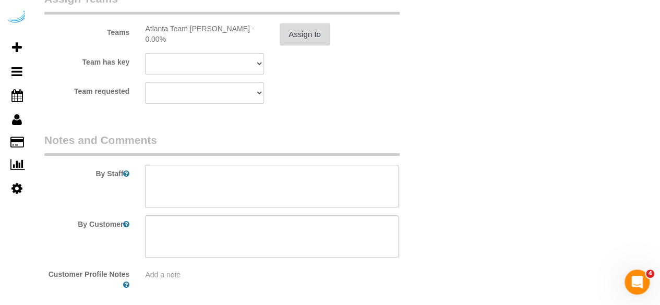
scroll to position [1654, 0]
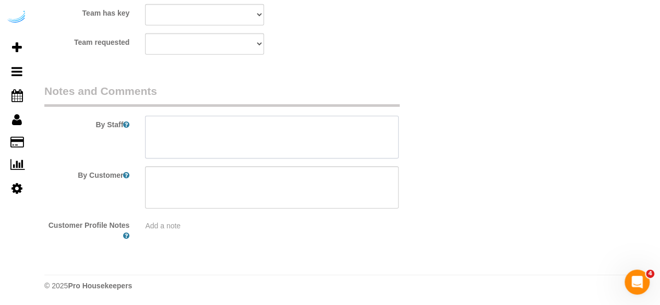
drag, startPoint x: 265, startPoint y: 149, endPoint x: 220, endPoint y: 12, distance: 143.7
click at [265, 148] on textarea at bounding box center [272, 137] width 254 height 43
click at [274, 146] on textarea at bounding box center [272, 137] width 254 height 43
paste textarea "Permanent Notes:No notes from this customer.Today's Notes:No notes from this se…"
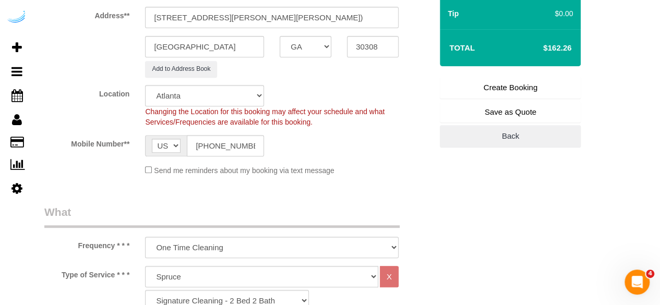
scroll to position [141, 0]
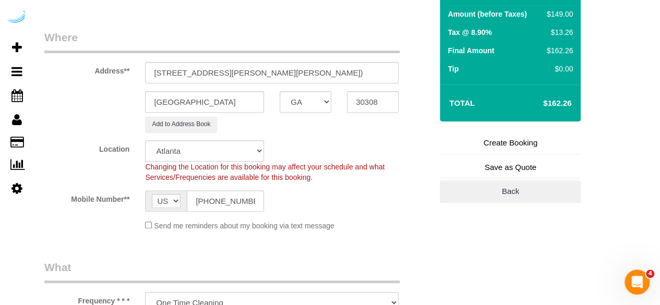
type textarea "Recurrency: EVERY 5 WEEKS Permanent Notes:No notes from this customer.Today's N…"
click at [536, 141] on link "Create Booking" at bounding box center [510, 143] width 141 height 22
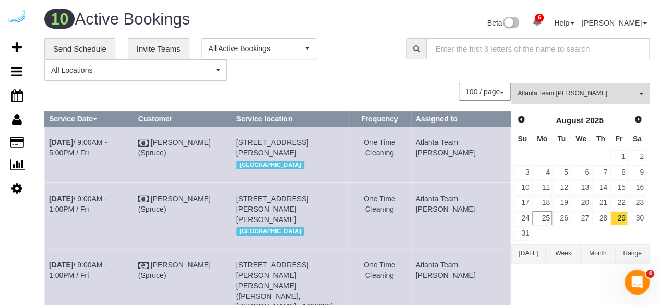
scroll to position [199, 0]
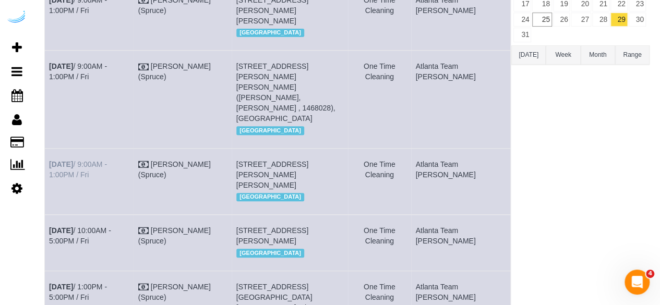
drag, startPoint x: 106, startPoint y: 168, endPoint x: 51, endPoint y: 153, distance: 57.2
click at [51, 153] on td "Aug 29th / 9:00AM - 1:00PM / Fri" at bounding box center [89, 181] width 89 height 66
copy link "Aug 29th / 9:00AM - 1:00PM / Fri"
drag, startPoint x: 358, startPoint y: 174, endPoint x: 253, endPoint y: 150, distance: 108.2
click at [253, 150] on td "693 Peachtree St Ne, Unit 4e (Joseph Looney, Lilli Midtown , 1468641), Atlanta,…" at bounding box center [290, 181] width 116 height 66
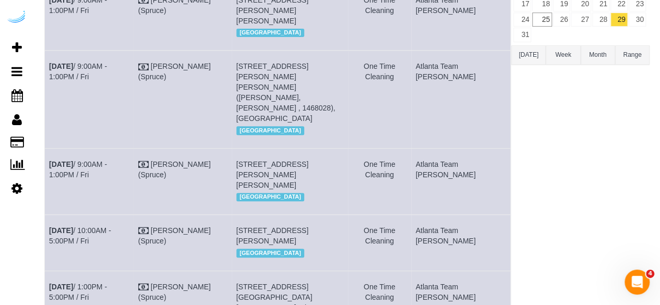
copy span "693 Peachtree St Ne, Unit 4e (Joseph Looney, Lilli Midtown , 1468641), Atlanta,…"
drag, startPoint x: 470, startPoint y: 166, endPoint x: 445, endPoint y: 152, distance: 29.0
click at [445, 152] on td "Atlanta Team Eliane" at bounding box center [461, 181] width 100 height 66
copy td "Atlanta Team Eliane"
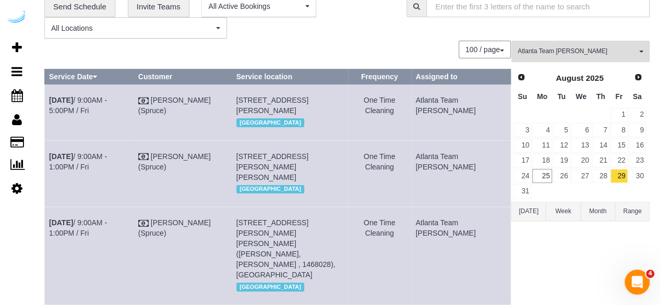
click at [593, 51] on span "Atlanta Team Eliane" at bounding box center [577, 51] width 119 height 9
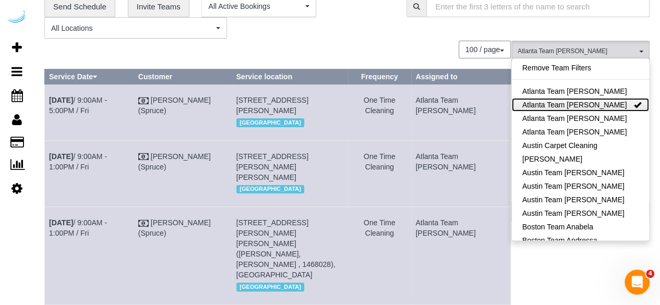
click at [596, 107] on link "Atlanta Team Eliane" at bounding box center [580, 105] width 137 height 14
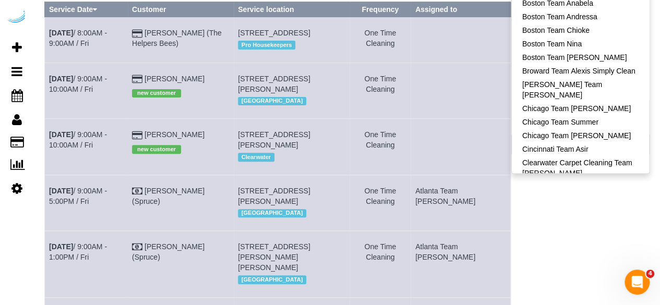
scroll to position [0, 0]
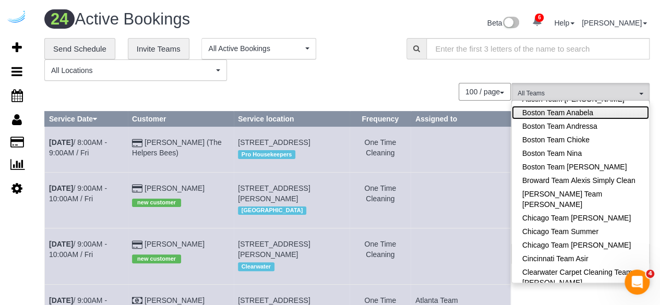
click at [593, 108] on link "Boston Team Anabela" at bounding box center [580, 113] width 137 height 14
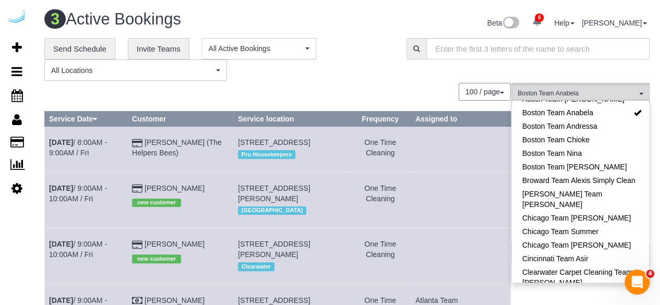
click at [352, 70] on div "**********" at bounding box center [217, 59] width 347 height 43
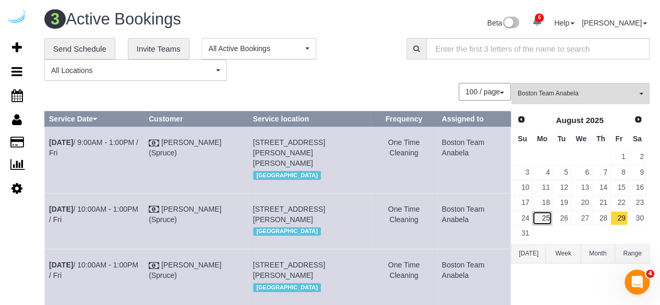
click at [550, 215] on link "25" at bounding box center [541, 218] width 19 height 14
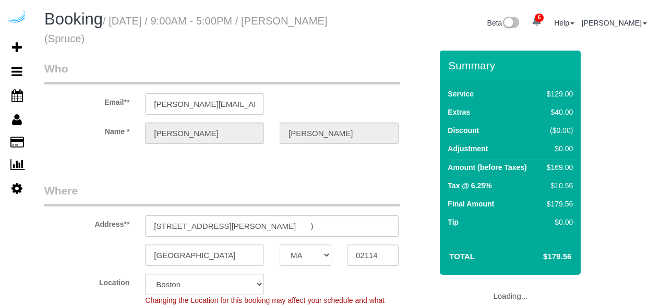
select select "MA"
select select "282"
select select "number:9"
click at [345, 223] on input "35 Lomasney Wy, Unit 3108 (Racine Gue, Alcott, 1415474 )" at bounding box center [272, 226] width 254 height 21
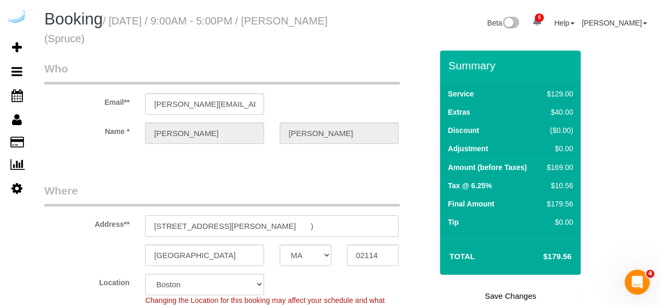
click at [248, 222] on input "35 Lomasney Wy, Unit 3108 (Racine Gue, Alcott, 1415474 )" at bounding box center [272, 226] width 254 height 21
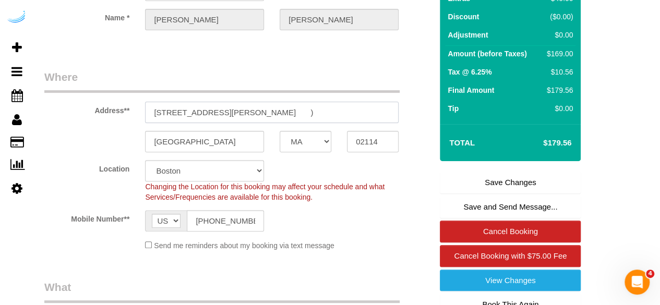
scroll to position [209, 0]
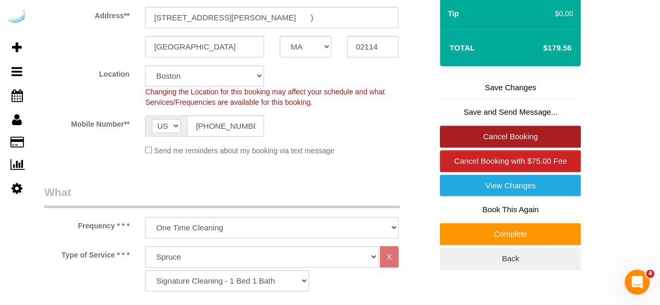
click at [517, 131] on link "Cancel Booking" at bounding box center [510, 137] width 141 height 22
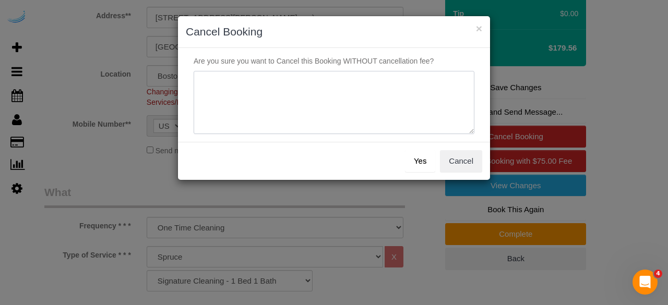
click at [341, 106] on textarea at bounding box center [334, 103] width 281 height 64
type textarea "n"
type textarea "Not on spruce."
click at [425, 156] on button "Yes" at bounding box center [420, 161] width 30 height 22
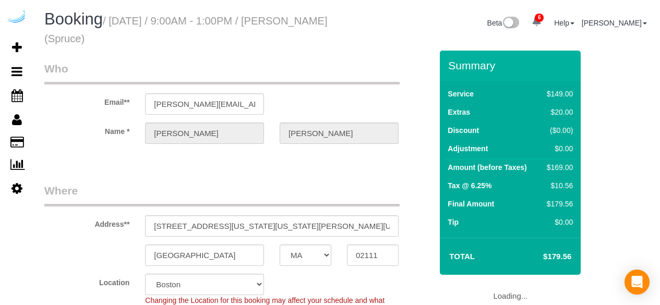
select select "MA"
select select "282"
select select "number:9"
drag, startPoint x: 267, startPoint y: 224, endPoint x: 256, endPoint y: 225, distance: 11.1
click at [256, 225] on input "[STREET_ADDRESS][US_STATE][US_STATE][PERSON_NAME][US_STATE])" at bounding box center [272, 226] width 254 height 21
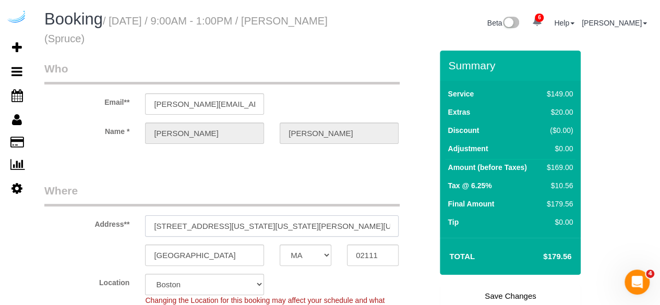
click at [256, 225] on input "[STREET_ADDRESS][US_STATE][US_STATE][PERSON_NAME][US_STATE])" at bounding box center [272, 226] width 254 height 21
click at [312, 195] on legend "Where" at bounding box center [221, 194] width 355 height 23
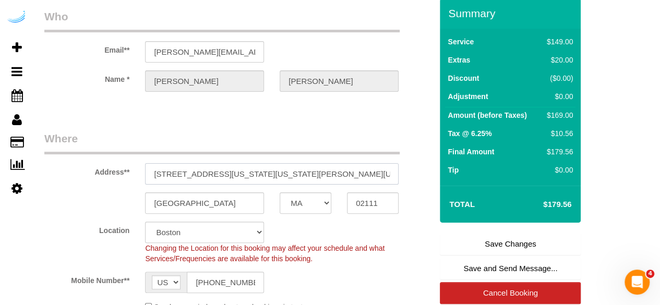
drag, startPoint x: 357, startPoint y: 172, endPoint x: 344, endPoint y: 178, distance: 13.8
click at [344, 178] on input "[STREET_ADDRESS][US_STATE][US_STATE][PERSON_NAME][US_STATE])" at bounding box center [272, 173] width 254 height 21
drag, startPoint x: 357, startPoint y: 171, endPoint x: 343, endPoint y: 178, distance: 15.7
click at [343, 178] on input "[STREET_ADDRESS][US_STATE][US_STATE][PERSON_NAME][US_STATE])" at bounding box center [272, 173] width 254 height 21
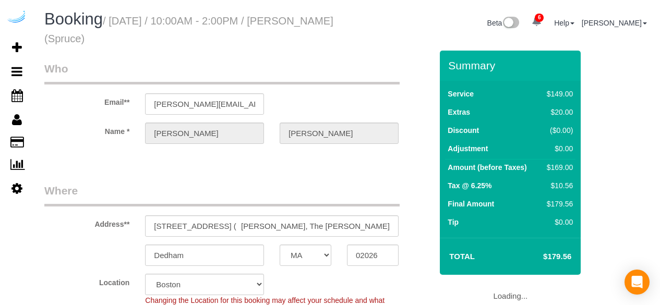
select select "MA"
select select "282"
select select "number:9"
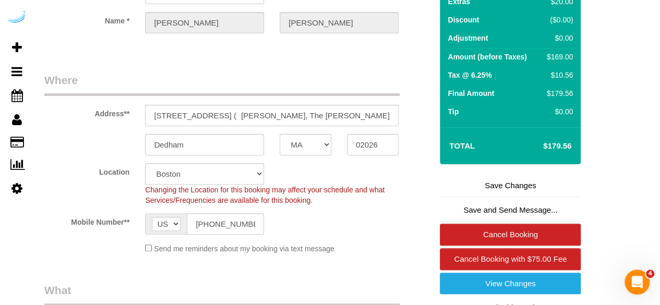
scroll to position [157, 0]
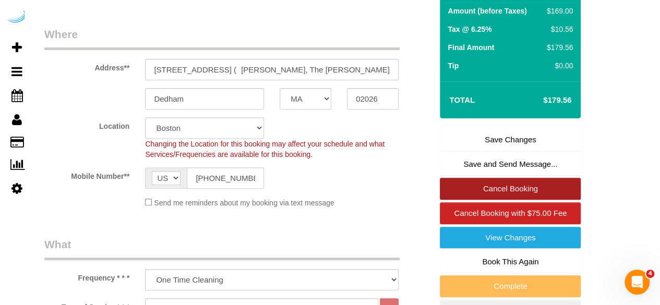
click at [492, 193] on link "Cancel Booking" at bounding box center [510, 189] width 141 height 22
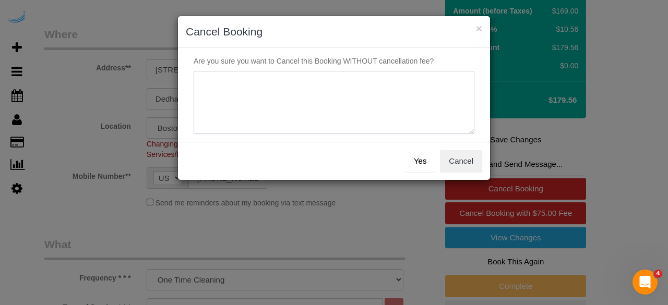
click at [331, 89] on textarea at bounding box center [334, 103] width 281 height 64
type textarea "Not on spruce."
click at [433, 153] on button "Yes" at bounding box center [420, 161] width 30 height 22
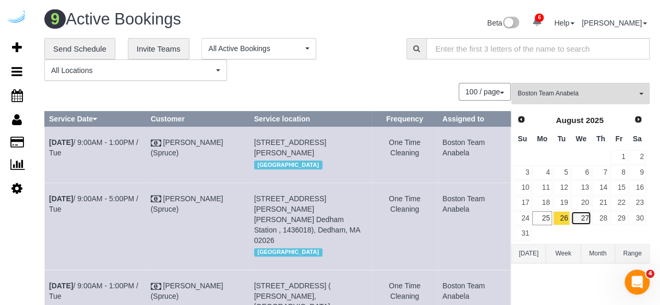
click at [581, 211] on link "27" at bounding box center [581, 218] width 20 height 14
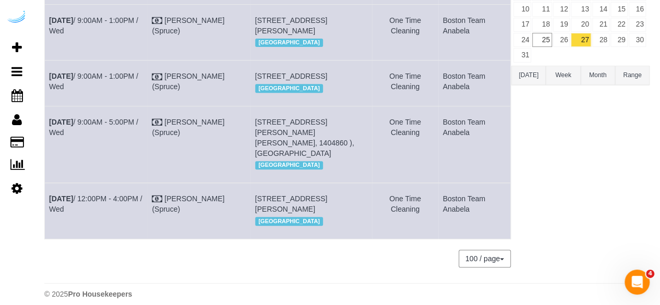
scroll to position [104, 0]
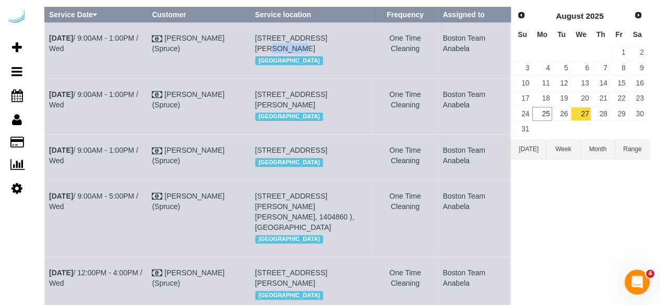
drag, startPoint x: 338, startPoint y: 37, endPoint x: 314, endPoint y: 34, distance: 24.2
click at [314, 34] on td "1 Leighton St, Unit T1013 (Hannah Traister, Elevate , 1465612), Cambridge, MA 0…" at bounding box center [311, 50] width 122 height 56
copy span "T1013"
drag, startPoint x: 330, startPoint y: 102, endPoint x: 316, endPoint y: 105, distance: 13.9
click at [316, 105] on span "[STREET_ADDRESS][PERSON_NAME]" at bounding box center [291, 99] width 72 height 19
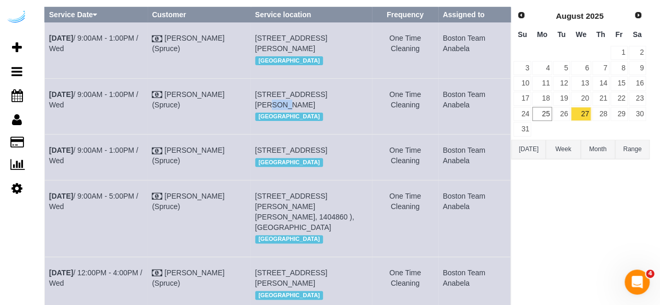
copy span "1906"
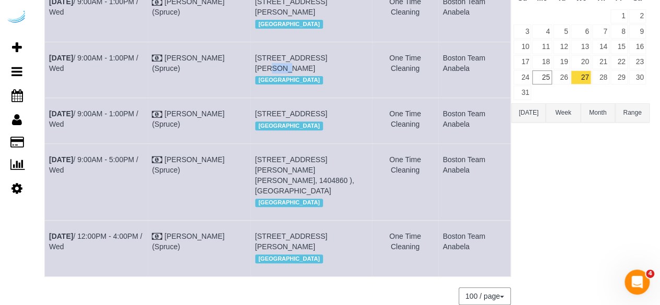
scroll to position [157, 0]
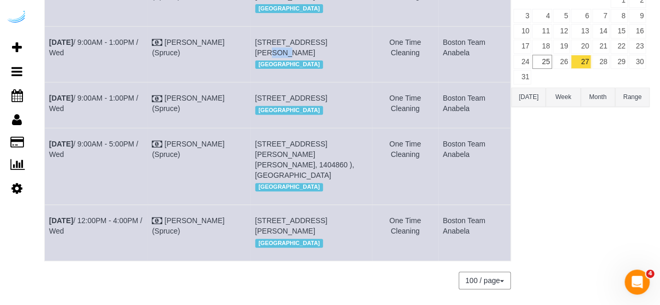
drag, startPoint x: 267, startPoint y: 129, endPoint x: 252, endPoint y: 128, distance: 15.2
click at [252, 128] on td "1 Leighton St, Building T, Unit 1504 ( Brandur Thorgrimsson, Elevate, 1425989 )…" at bounding box center [311, 104] width 122 height 45
drag, startPoint x: 270, startPoint y: 128, endPoint x: 253, endPoint y: 129, distance: 17.3
click at [253, 128] on td "1 Leighton St, Building T, Unit 1504 ( Brandur Thorgrimsson, Elevate, 1425989 )…" at bounding box center [311, 104] width 122 height 45
copy span "1504"
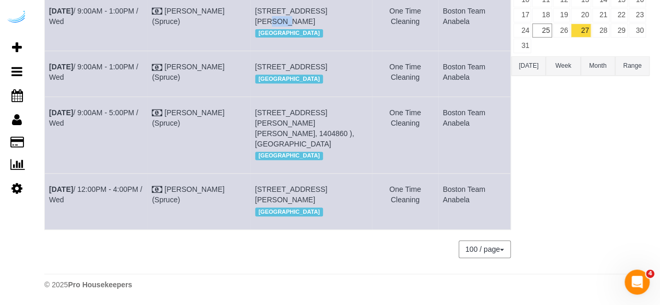
scroll to position [249, 0]
drag, startPoint x: 266, startPoint y: 112, endPoint x: 254, endPoint y: 114, distance: 11.7
click at [255, 114] on span "[STREET_ADDRESS][PERSON_NAME][PERSON_NAME], 1404860 ), [GEOGRAPHIC_DATA]" at bounding box center [304, 129] width 99 height 40
copy span "526"
drag, startPoint x: 306, startPoint y: 182, endPoint x: 280, endPoint y: 182, distance: 26.1
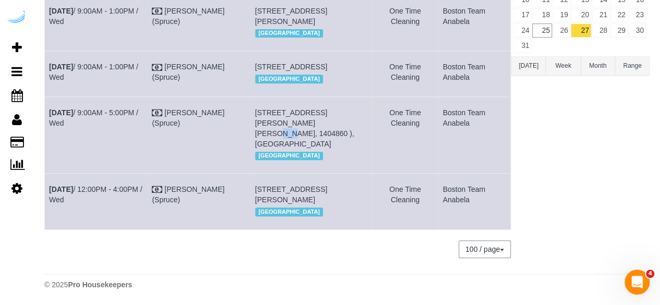
click at [280, 185] on span "100 Heard St, Building 100 Heard St, Unit 100-436 (Matteo Caligiuri, One North …" at bounding box center [291, 194] width 72 height 19
copy span "100-436"
click at [129, 185] on link "Aug 27th / 12:00PM - 4:00PM / Wed" at bounding box center [95, 194] width 93 height 19
drag, startPoint x: 98, startPoint y: 185, endPoint x: 50, endPoint y: 173, distance: 49.0
click at [50, 174] on td "Aug 27th / 12:00PM - 4:00PM / Wed" at bounding box center [96, 202] width 103 height 56
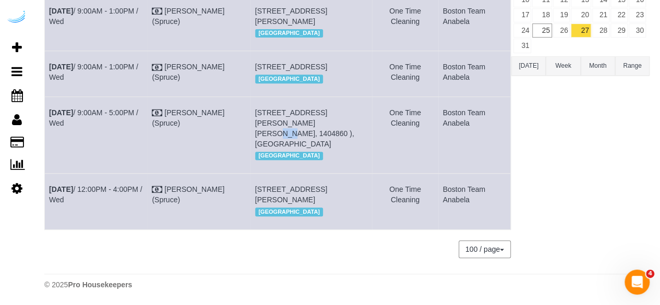
copy link "Aug 27th / 12:00PM - 4:00PM / Wed"
drag, startPoint x: 302, startPoint y: 193, endPoint x: 255, endPoint y: 172, distance: 50.9
click at [255, 174] on td "100 Heard St, Building 100 Heard St, Unit 100-436 (Matteo Caligiuri, One North …" at bounding box center [311, 202] width 122 height 56
copy span "100 Heard St, Building 100 Heard St, Unit 100-436 (Matteo Caligiuri, One North …"
drag, startPoint x: 488, startPoint y: 186, endPoint x: 436, endPoint y: 165, distance: 56.0
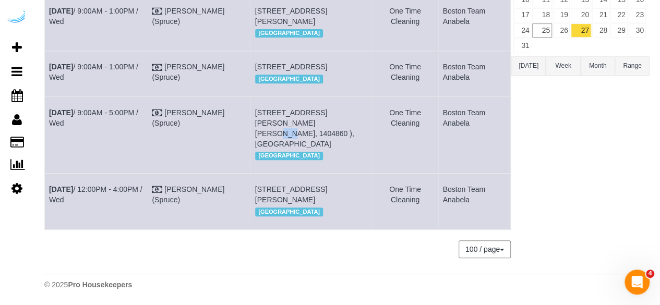
click at [438, 174] on td "Boston Team Anabela" at bounding box center [474, 202] width 73 height 56
copy td "Boston Team Anabela"
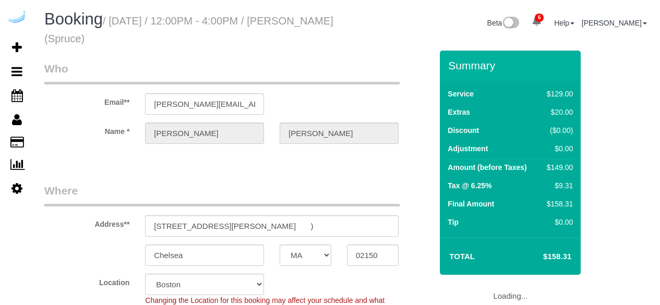
select select "MA"
select select "282"
select select "number:9"
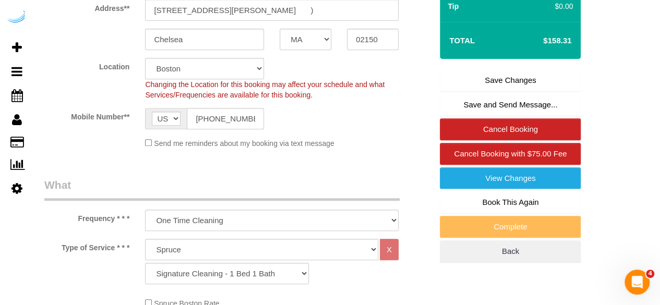
scroll to position [261, 0]
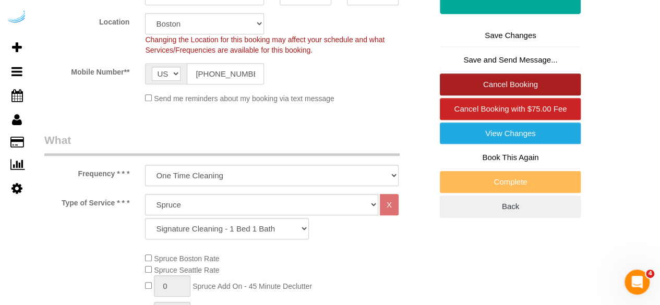
click at [503, 78] on link "Cancel Booking" at bounding box center [510, 85] width 141 height 22
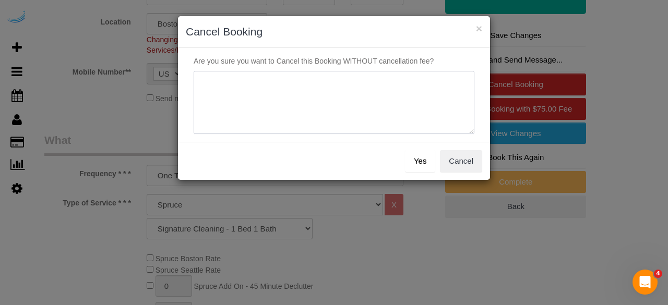
click at [418, 93] on textarea at bounding box center [334, 103] width 281 height 64
type textarea "Not on spruce."
click at [425, 155] on button "Yes" at bounding box center [420, 161] width 30 height 22
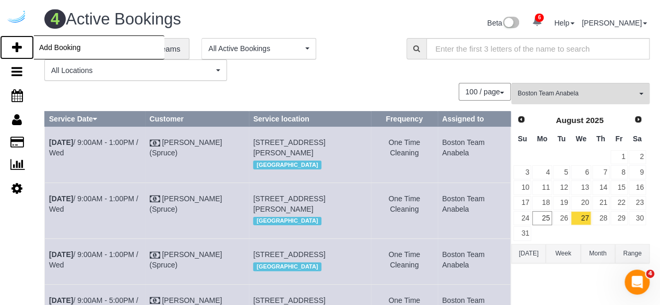
click at [16, 45] on icon at bounding box center [17, 47] width 10 height 13
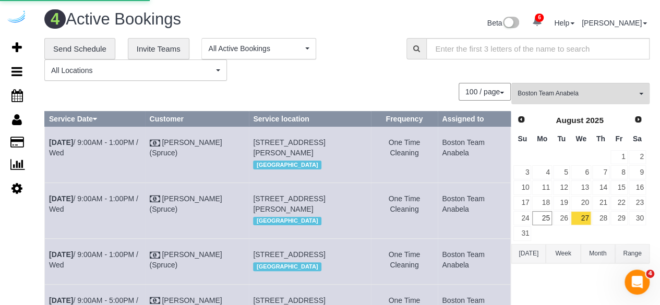
select select "number:9"
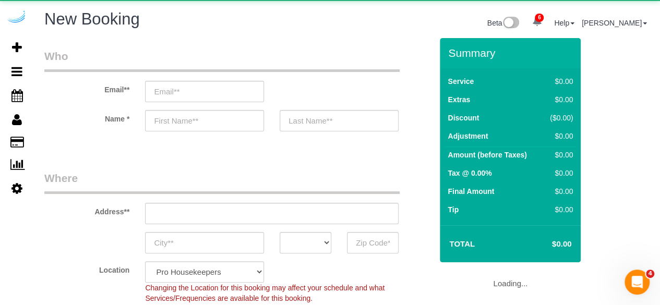
select select "object:1963"
select select "4"
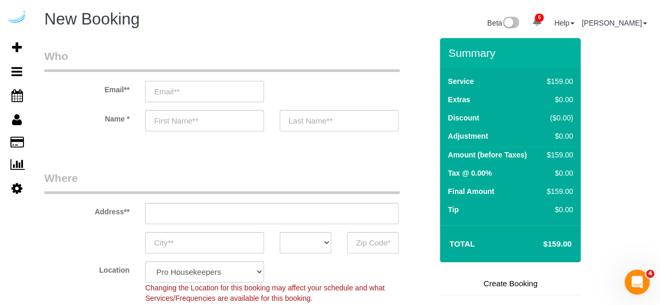
click at [235, 91] on input "email" at bounding box center [204, 91] width 119 height 21
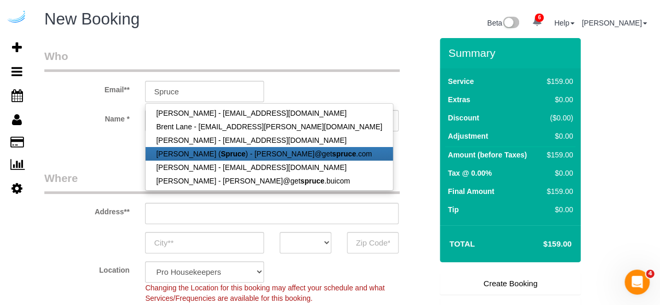
click at [221, 150] on strong "Spruce" at bounding box center [233, 154] width 25 height 8
type input "[PERSON_NAME][EMAIL_ADDRESS][DOMAIN_NAME]"
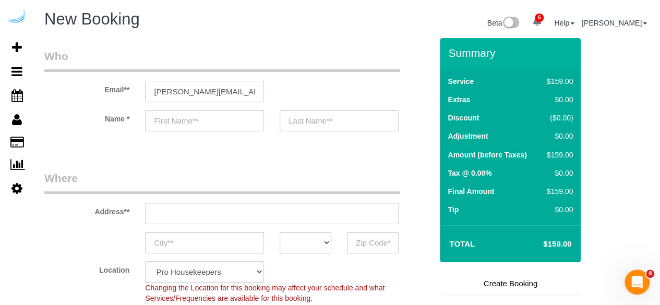
type input "[PERSON_NAME]"
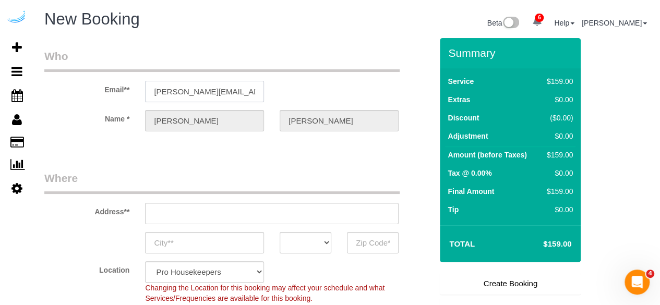
type input "[STREET_ADDRESS][PERSON_NAME]"
type input "Austin"
select select "[GEOGRAPHIC_DATA]"
type input "78704"
click at [276, 218] on input "[STREET_ADDRESS][PERSON_NAME]" at bounding box center [272, 213] width 254 height 21
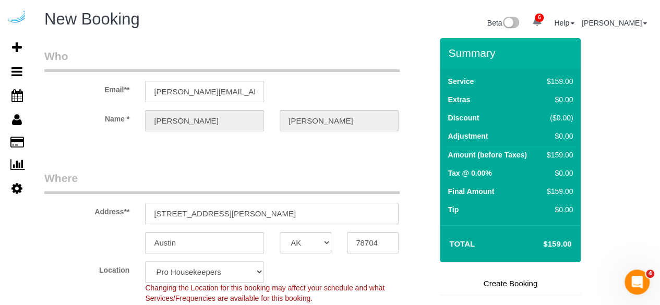
select select "9"
paste input "[STREET_ADDRESS]"
type input "[STREET_ADDRESS]"
select select "object:2256"
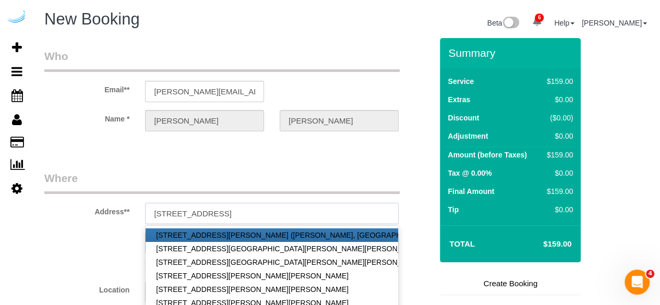
drag, startPoint x: 305, startPoint y: 213, endPoint x: 327, endPoint y: 210, distance: 22.1
click at [325, 210] on input "[STREET_ADDRESS]" at bounding box center [272, 213] width 254 height 21
type input "[STREET_ADDRESS]"
click at [339, 171] on legend "Where" at bounding box center [221, 182] width 355 height 23
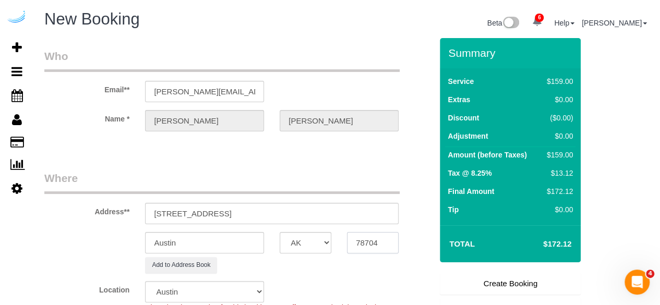
click at [378, 245] on input "78704" at bounding box center [373, 242] width 52 height 21
paste input "02215"
type input "02215"
click at [306, 244] on select "AK AL AR AZ CA CO CT DC DE [GEOGRAPHIC_DATA] [GEOGRAPHIC_DATA] HI IA ID IL IN K…" at bounding box center [306, 242] width 52 height 21
select select "7"
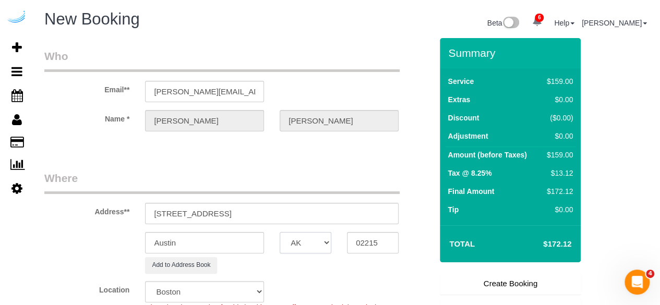
select select "MA"
click at [280, 232] on select "AK AL AR AZ CA CO CT DC DE [GEOGRAPHIC_DATA] [GEOGRAPHIC_DATA] HI IA ID IL IN K…" at bounding box center [306, 242] width 52 height 21
select select "object:2303"
click at [217, 232] on input "Austin" at bounding box center [204, 242] width 119 height 21
type input "[GEOGRAPHIC_DATA]"
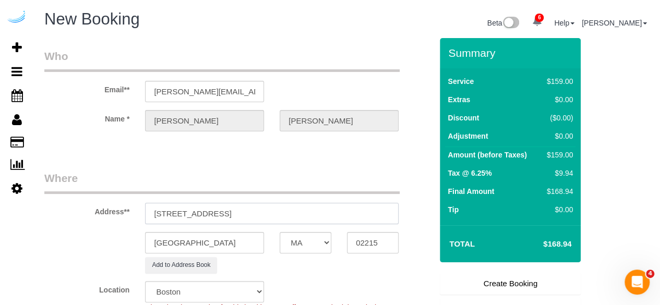
drag, startPoint x: 216, startPoint y: 216, endPoint x: 337, endPoint y: 207, distance: 121.4
click at [344, 222] on input "771 Beacon St, Boston, MA 02215" at bounding box center [272, 213] width 254 height 21
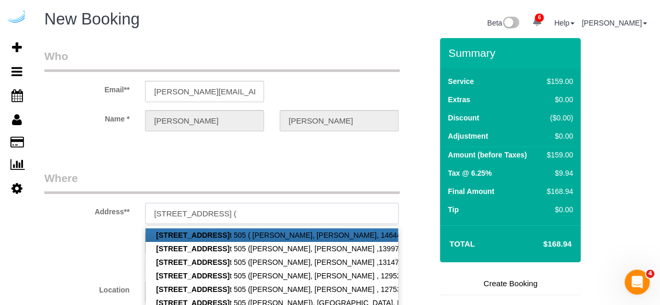
paste input "Alice Hotimski"
paste input "1468658"
type input "771 Beacon St, Building b1, Unit 505 (Alice Hotimski, Bower, 1468658 )"
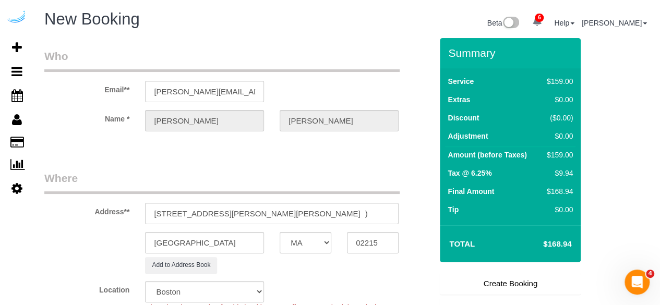
scroll to position [209, 0]
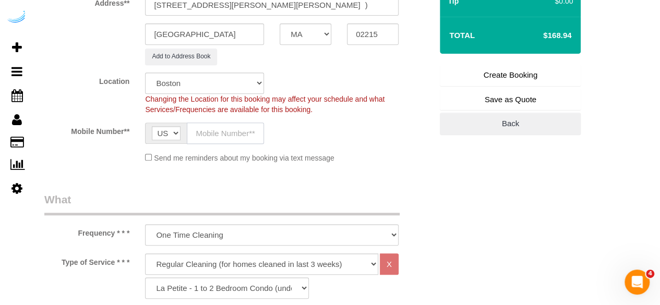
click at [235, 124] on input "text" at bounding box center [225, 133] width 77 height 21
type input "[PHONE_NUMBER]"
type input "Brandie Louck"
type input "[PHONE_NUMBER]"
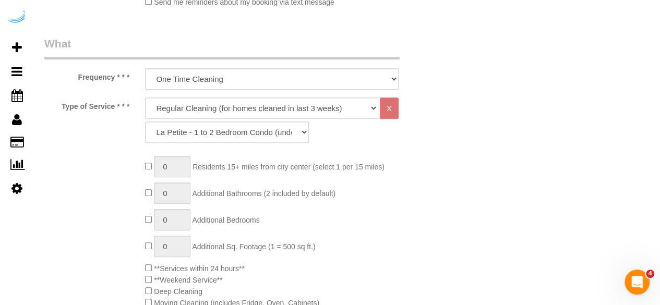
scroll to position [365, 0]
click at [260, 113] on select "Deep Cleaning (for homes that have not been cleaned in 3+ weeks) Spruce Regular…" at bounding box center [261, 107] width 233 height 21
select select "282"
click at [145, 97] on select "Deep Cleaning (for homes that have not been cleaned in 3+ weeks) Spruce Regular…" at bounding box center [261, 107] width 233 height 21
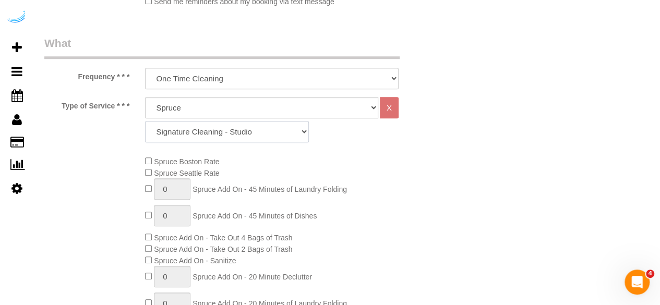
click at [232, 130] on select "Signature Cleaning - Studio Signature Cleaning - 1 Bed 1 Bath Signature Cleanin…" at bounding box center [227, 131] width 164 height 21
click at [203, 134] on select "Signature Cleaning - Studio Signature Cleaning - 1 Bed 1 Bath Signature Cleanin…" at bounding box center [227, 131] width 164 height 21
select select "336"
click at [145, 121] on select "Signature Cleaning - Studio Signature Cleaning - 1 Bed 1 Bath Signature Cleanin…" at bounding box center [227, 131] width 164 height 21
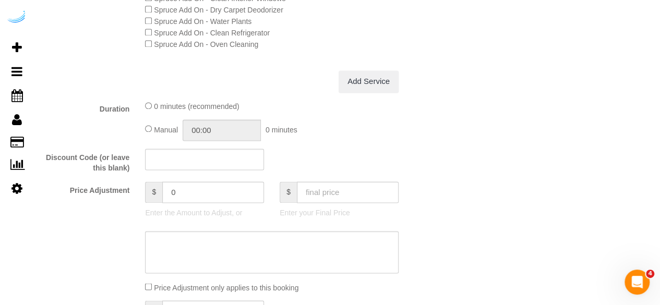
scroll to position [939, 0]
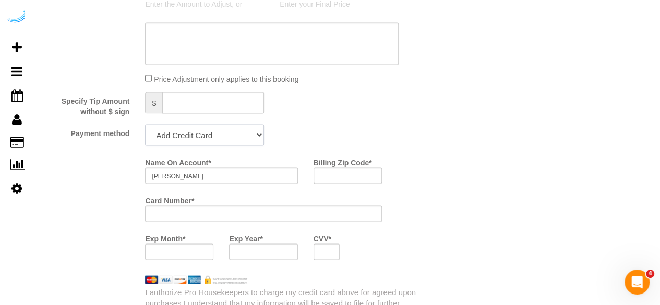
click at [196, 140] on select "Add Credit Card Cash Check Paypal" at bounding box center [204, 134] width 119 height 21
select select "string:check"
click at [145, 125] on select "Add Credit Card Cash Check Paypal" at bounding box center [204, 134] width 119 height 21
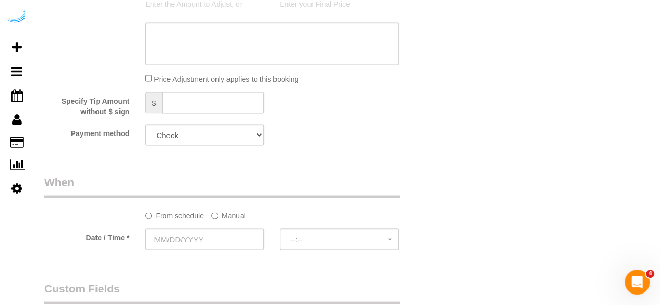
click at [225, 219] on label "Manual" at bounding box center [228, 214] width 34 height 14
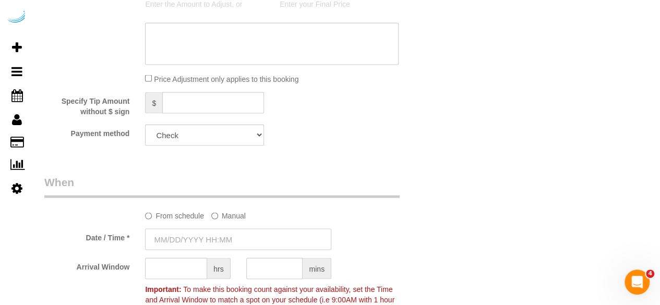
click at [212, 242] on input "text" at bounding box center [238, 239] width 186 height 21
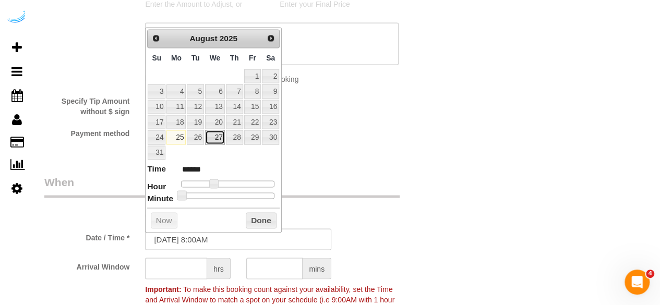
click at [222, 138] on link "27" at bounding box center [215, 137] width 20 height 14
type input "[DATE] 9:00AM"
type input "******"
type input "08/27/2025 10:00AM"
type input "*******"
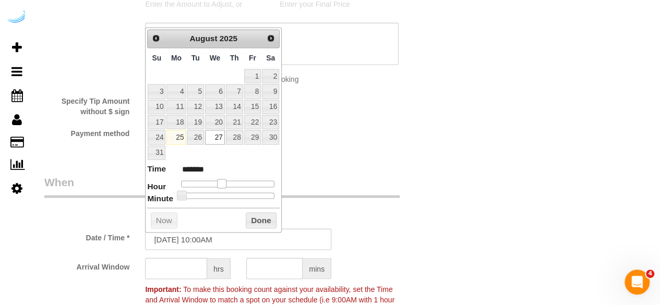
type input "[DATE] 9:00AM"
type input "******"
click at [219, 181] on span at bounding box center [217, 183] width 9 height 9
click at [186, 270] on input "text" at bounding box center [176, 268] width 62 height 21
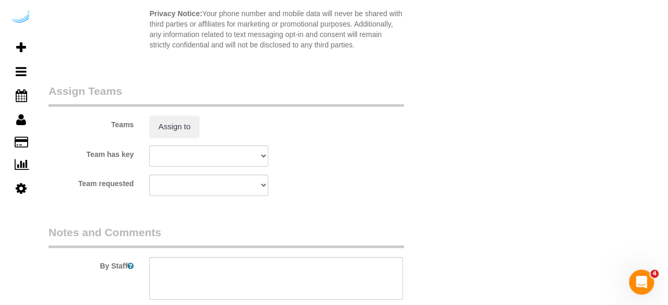
scroll to position [1513, 0]
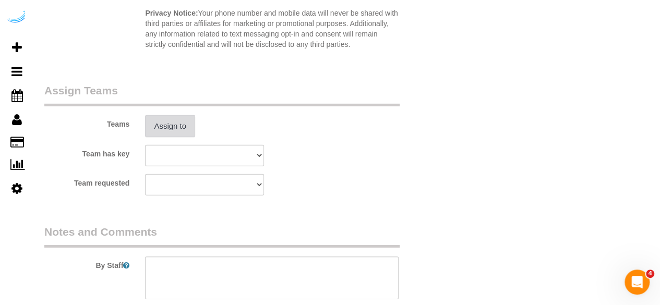
type input "8"
click at [185, 117] on button "Assign to" at bounding box center [170, 126] width 50 height 22
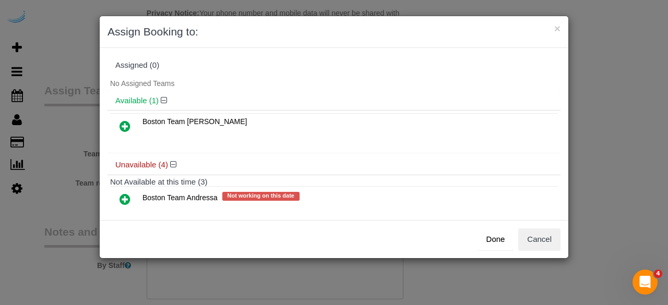
scroll to position [104, 0]
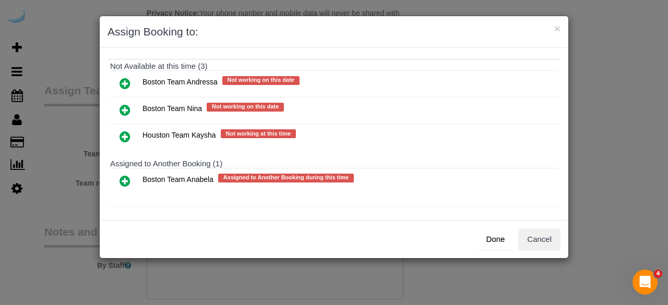
click at [129, 177] on icon at bounding box center [125, 181] width 11 height 13
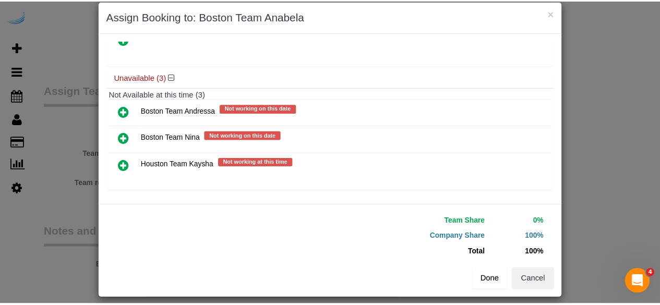
scroll to position [23, 0]
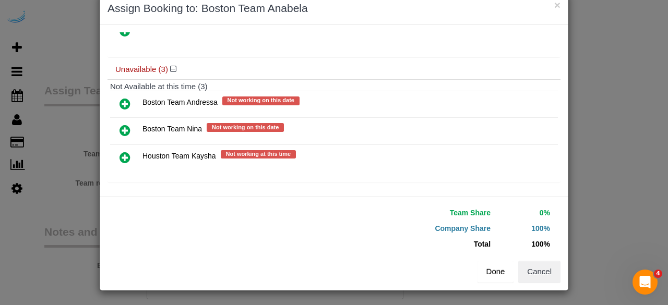
click at [482, 268] on button "Done" at bounding box center [496, 272] width 37 height 22
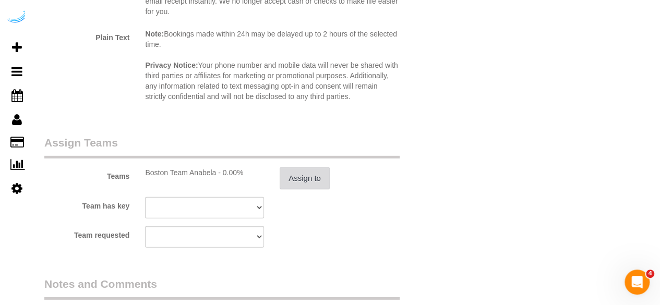
scroll to position [1618, 0]
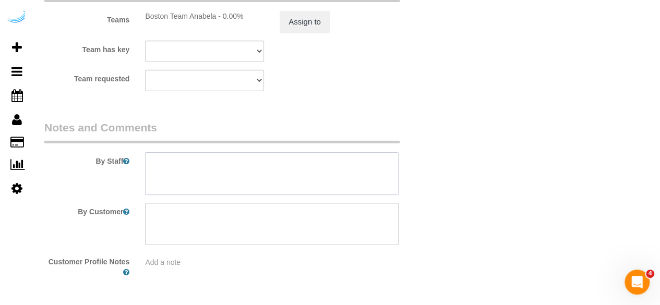
drag, startPoint x: 219, startPoint y: 175, endPoint x: 207, endPoint y: 85, distance: 91.7
click at [216, 166] on textarea at bounding box center [272, 173] width 254 height 43
click at [242, 164] on textarea at bounding box center [272, 173] width 254 height 43
paste textarea "Permanent Notes:No notes from this customer.Today's Notes:No notes from this se…"
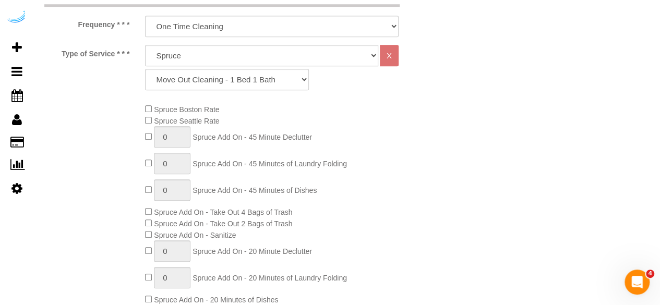
scroll to position [0, 0]
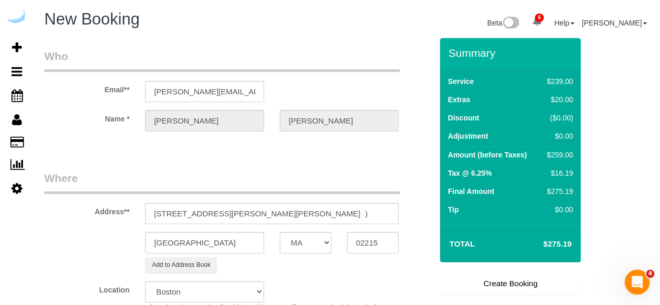
type textarea "Recurrency: One time service Permanent Notes:No notes from this customer.Today'…"
click at [497, 279] on link "Create Booking" at bounding box center [510, 284] width 141 height 22
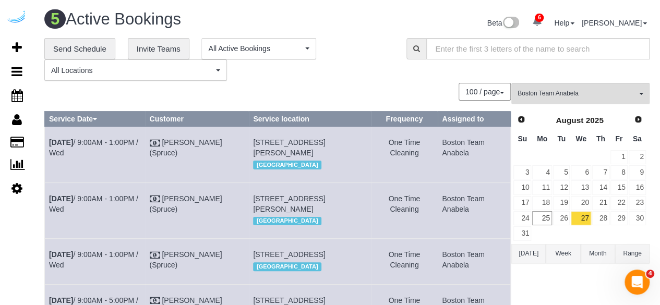
scroll to position [239, 0]
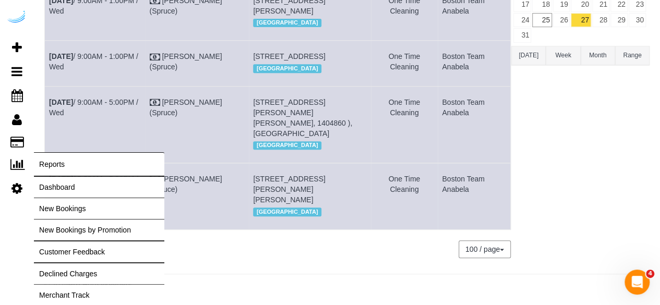
drag, startPoint x: 92, startPoint y: 193, endPoint x: 22, endPoint y: 221, distance: 74.9
click at [58, 174] on div "6 Beta Your Notifications You have 0 alerts × You have 29 to charge for 08/22/2…" at bounding box center [330, 54] width 660 height 504
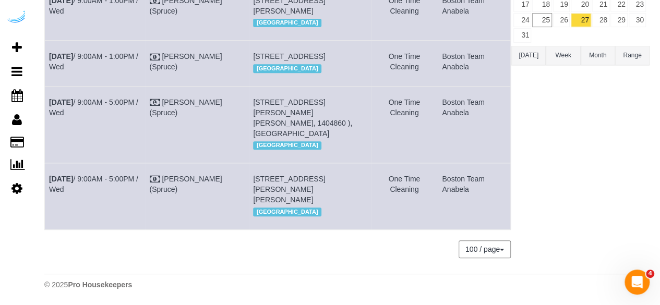
click at [23, 219] on div "6 Beta Your Notifications You have 0 alerts × You have 29 to charge for 08/22/2…" at bounding box center [17, 152] width 34 height 305
drag, startPoint x: 80, startPoint y: 187, endPoint x: 50, endPoint y: 182, distance: 30.8
click at [50, 182] on td "Aug 27th / 9:00AM - 5:00PM / Wed" at bounding box center [95, 196] width 100 height 66
copy link "Aug 27th / 9:00AM - 5:00PM / Wed"
drag, startPoint x: 353, startPoint y: 198, endPoint x: 249, endPoint y: 178, distance: 106.1
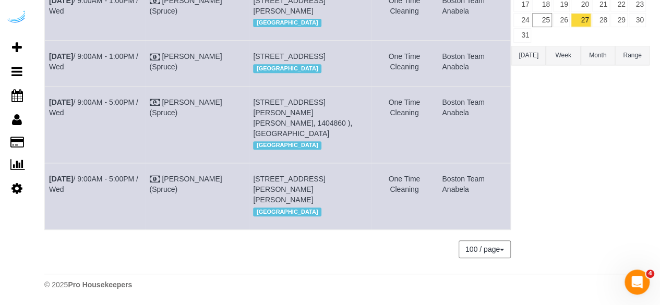
click at [249, 178] on td "771 Beacon St, Building B1, Unit 505 (Alice Hotimski, Bower, 1468658 ), Boston,…" at bounding box center [310, 196] width 122 height 66
copy span "771 Beacon St, Building B1, Unit 505 (Alice Hotimski, Bower, 1468658 ), Boston,…"
drag, startPoint x: 474, startPoint y: 191, endPoint x: 462, endPoint y: 183, distance: 14.3
click at [462, 183] on td "Boston Team Anabela" at bounding box center [474, 196] width 73 height 66
drag, startPoint x: 449, startPoint y: 180, endPoint x: 439, endPoint y: 178, distance: 9.5
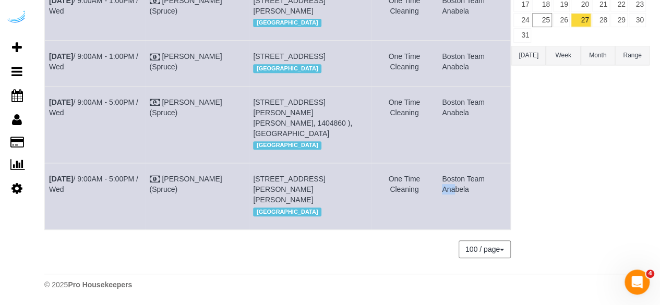
click at [441, 179] on td "Boston Team Anabela" at bounding box center [474, 196] width 73 height 66
click at [438, 177] on td "Boston Team Anabela" at bounding box center [474, 196] width 73 height 66
drag, startPoint x: 437, startPoint y: 178, endPoint x: 479, endPoint y: 209, distance: 51.6
click at [479, 209] on td "Boston Team Anabela" at bounding box center [474, 196] width 73 height 66
copy td "Boston Team Anabela"
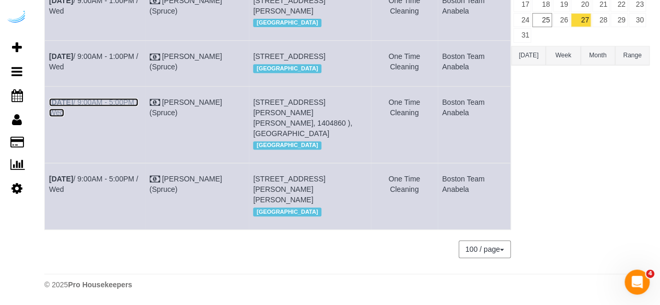
click at [106, 113] on link "[DATE] 9:00AM - 5:00PM / Wed" at bounding box center [93, 107] width 89 height 19
click at [90, 52] on link "[DATE] 9:00AM - 1:00PM / Wed" at bounding box center [93, 61] width 89 height 19
click at [103, 115] on link "[DATE] 9:00AM - 5:00PM / Wed" at bounding box center [93, 107] width 89 height 19
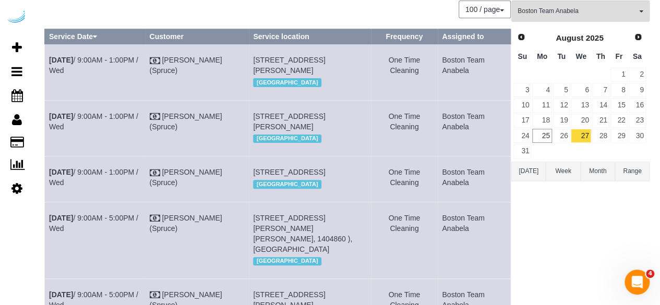
scroll to position [82, 0]
click at [92, 124] on link "Aug 27th / 9:00AM - 1:00PM / Wed" at bounding box center [93, 121] width 89 height 19
click at [86, 57] on link "Aug 27th / 9:00AM - 1:00PM / Wed" at bounding box center [93, 65] width 89 height 19
click at [605, 129] on link "28" at bounding box center [600, 136] width 17 height 14
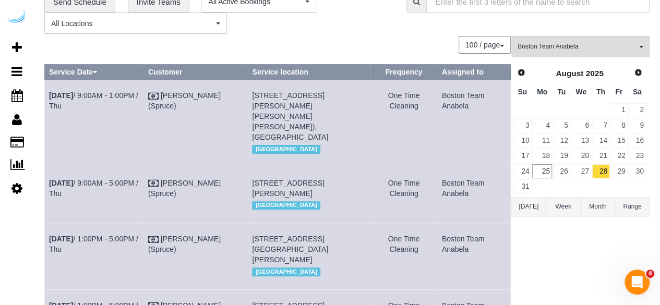
scroll to position [0, 0]
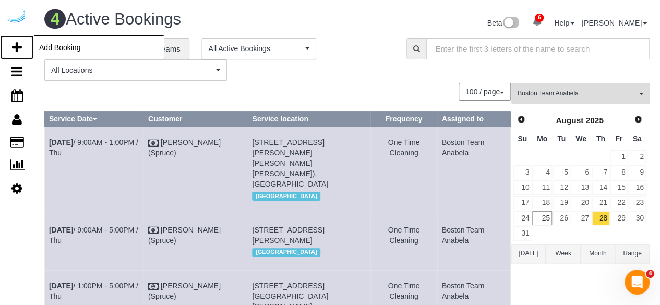
click at [13, 49] on icon at bounding box center [17, 47] width 10 height 13
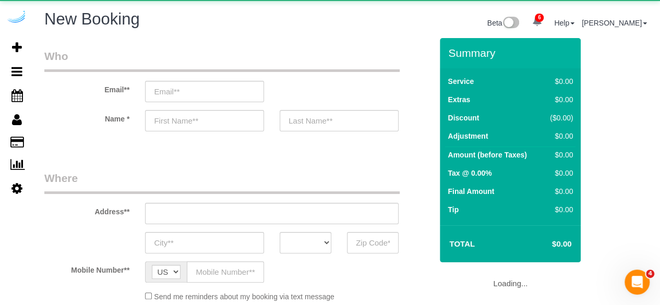
select select "object:3419"
select select "4"
select select "number:9"
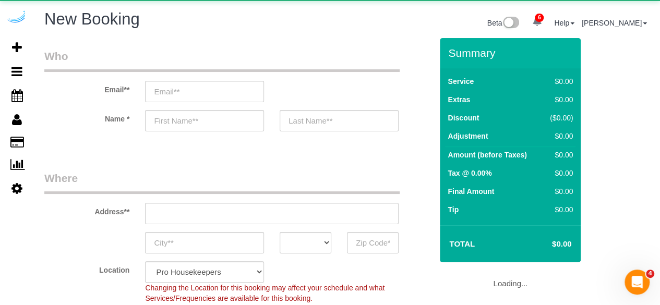
select select "object:4026"
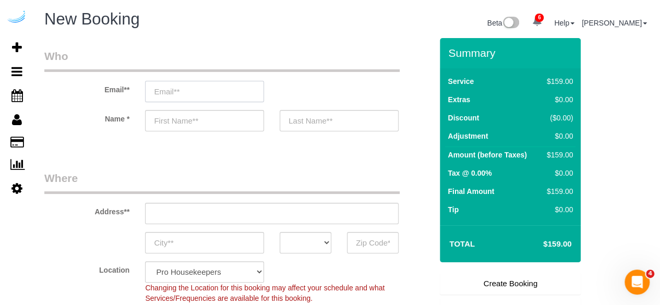
click at [216, 91] on input "email" at bounding box center [204, 91] width 119 height 21
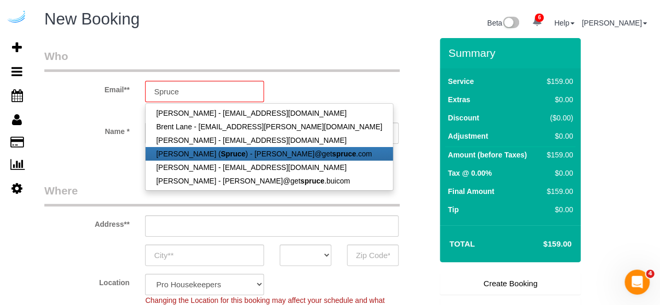
click at [192, 156] on link "[PERSON_NAME] ( Spruce ) - [PERSON_NAME]@get spruce .com" at bounding box center [269, 154] width 247 height 14
type input "[PERSON_NAME][EMAIL_ADDRESS][DOMAIN_NAME]"
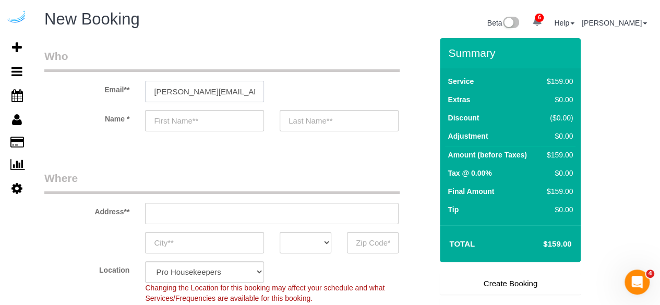
type input "[PERSON_NAME]"
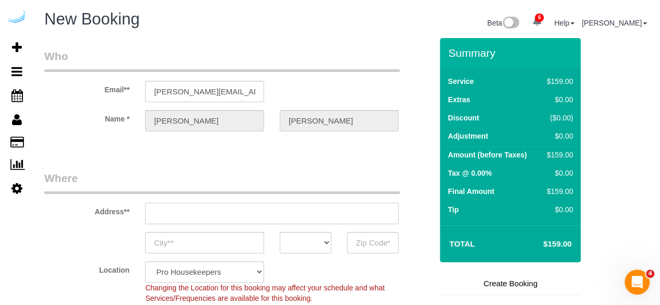
click at [302, 223] on input "text" at bounding box center [272, 213] width 254 height 21
type input "[STREET_ADDRESS][PERSON_NAME]"
type input "Austin"
select select "[GEOGRAPHIC_DATA]"
type input "78704"
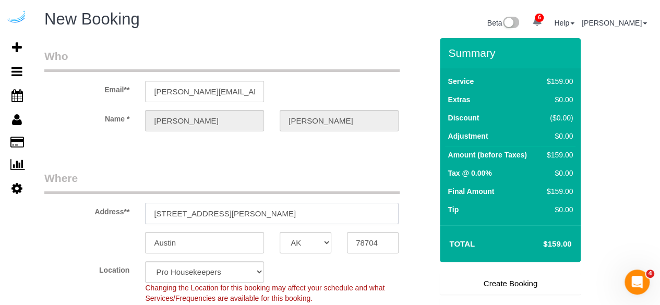
paste input "1000 Presidents Way, Dedham, MA 02026"
type input "1000 Presidents Way, Dedham, MA 02026"
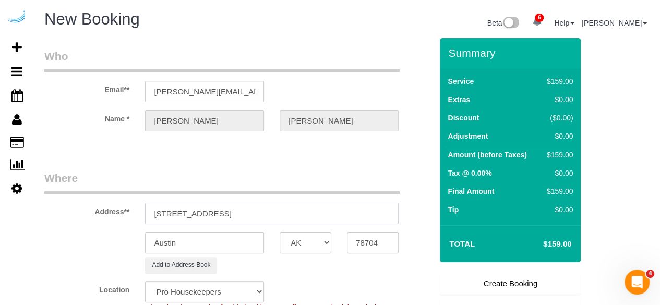
select select "9"
select select "object:4070"
drag, startPoint x: 280, startPoint y: 214, endPoint x: 362, endPoint y: 233, distance: 84.1
click at [349, 210] on input "1000 Presidents Way, Dedham, MA 02026" at bounding box center [272, 213] width 254 height 21
type input "1000 Presidents Way, Dedham, MA 02026"
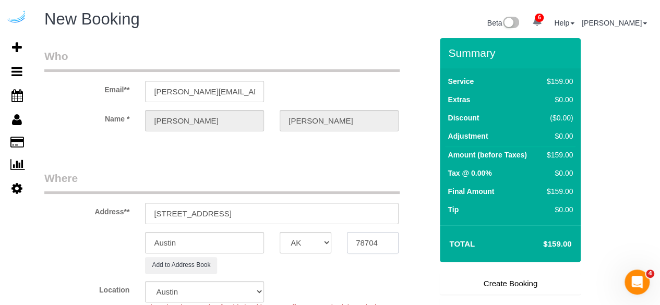
click at [366, 241] on input "78704" at bounding box center [373, 242] width 52 height 21
paste input "02026"
type input "02026"
click at [311, 243] on select "AK AL AR AZ CA CO CT DC DE [GEOGRAPHIC_DATA] [GEOGRAPHIC_DATA] HI IA ID IL IN K…" at bounding box center [306, 242] width 52 height 21
select select "1"
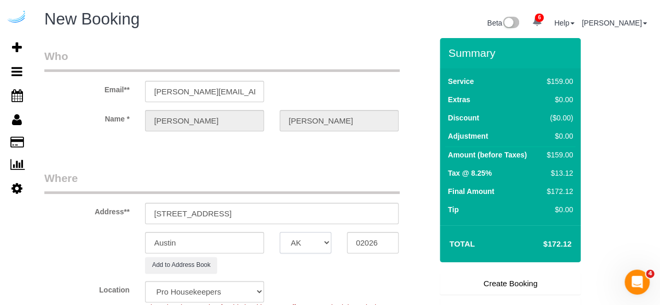
select select "object:4117"
select select "MA"
click at [231, 238] on input "Austin" at bounding box center [204, 242] width 119 height 21
type input "S"
type input "Dedham"
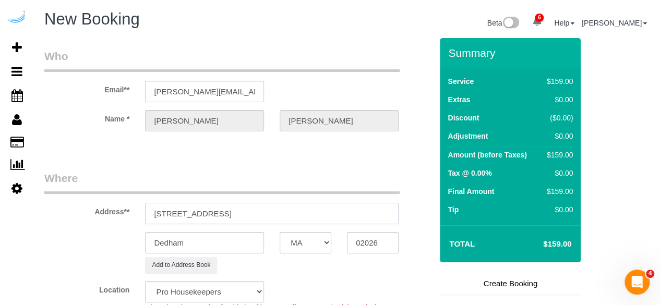
drag, startPoint x: 232, startPoint y: 209, endPoint x: 401, endPoint y: 199, distance: 169.9
click at [401, 199] on div "Address** 1000 Presidents Way, Dedham, MA 02026" at bounding box center [238, 198] width 403 height 54
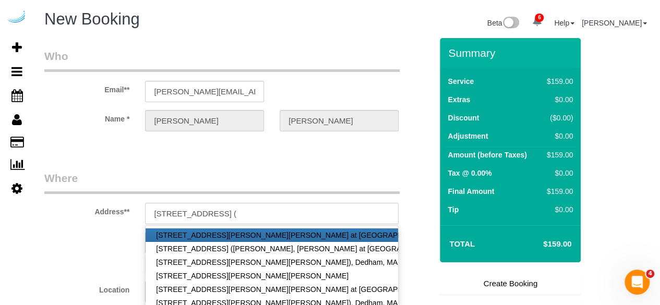
paste input "Timothy Logan"
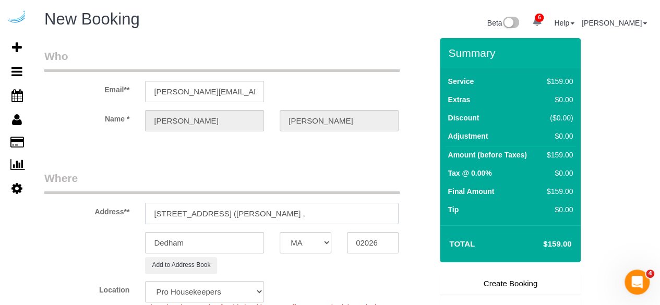
paste input "Jefferson at Dedham Station"
paste input "1468610"
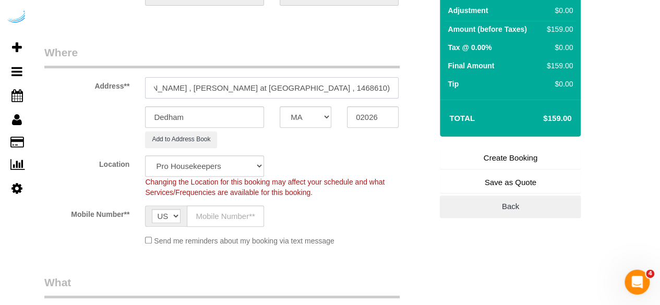
scroll to position [157, 0]
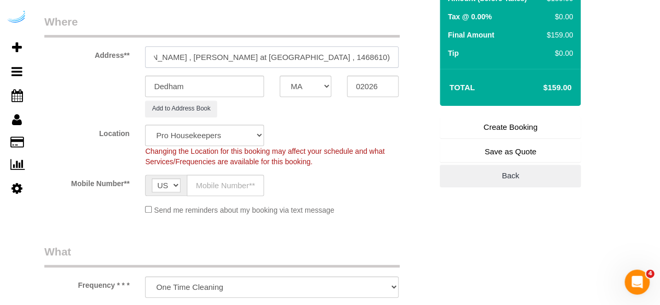
type input "1000 Presidents Way, Building 3118, Unit 3118 (Timothy Logan , Jefferson at Ded…"
click at [224, 133] on select "Pro Housekeepers Atlanta Austin Boston Chicago Cincinnati Clearwater Denver Ft …" at bounding box center [204, 135] width 119 height 21
select select "7"
click at [145, 125] on select "Pro Housekeepers Atlanta Austin Boston Chicago Cincinnati Clearwater Denver Ft …" at bounding box center [204, 135] width 119 height 21
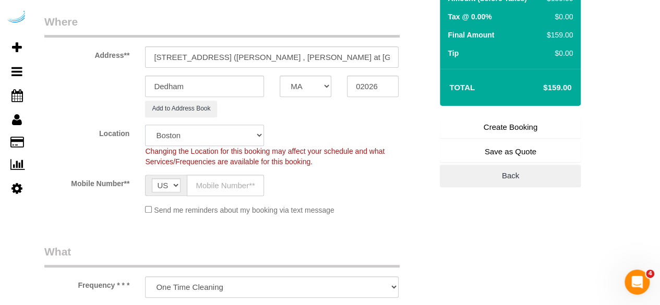
select select "object:4656"
click at [235, 182] on input "text" at bounding box center [225, 185] width 77 height 21
type input "[PHONE_NUMBER]"
type input "[PERSON_NAME]"
type input "[PHONE_NUMBER]"
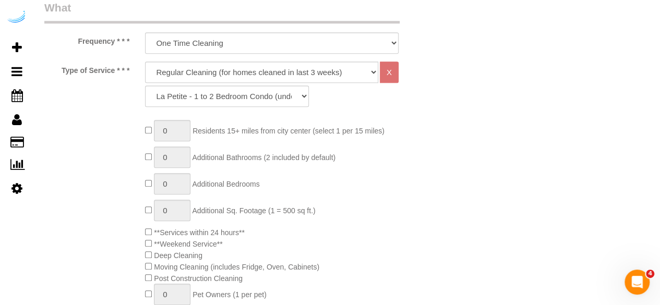
scroll to position [417, 0]
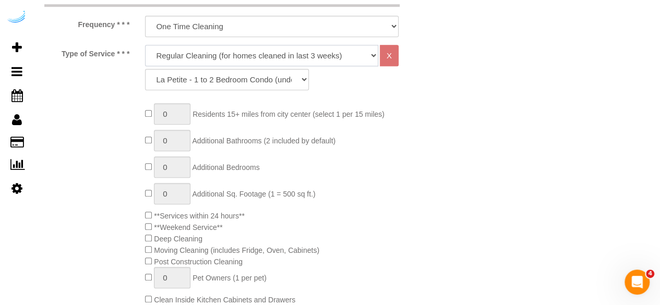
click at [233, 56] on select "Deep Cleaning (for homes that have not been cleaned in 3+ weeks) Spruce Regular…" at bounding box center [261, 55] width 233 height 21
select select "282"
click at [145, 45] on select "Deep Cleaning (for homes that have not been cleaned in 3+ weeks) Spruce Regular…" at bounding box center [261, 55] width 233 height 21
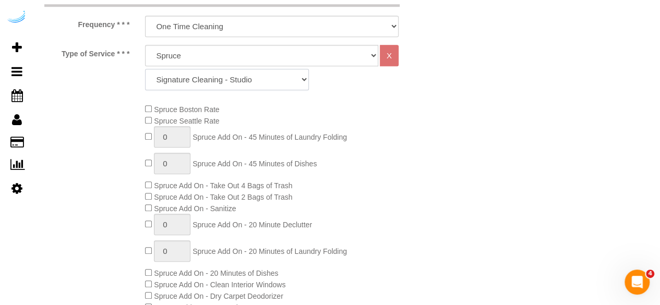
click at [252, 71] on select "Signature Cleaning - Studio Signature Cleaning - 1 Bed 1 Bath Signature Cleanin…" at bounding box center [227, 79] width 164 height 21
click at [145, 69] on select "Signature Cleaning - Studio Signature Cleaning - 1 Bed 1 Bath Signature Cleanin…" at bounding box center [227, 79] width 164 height 21
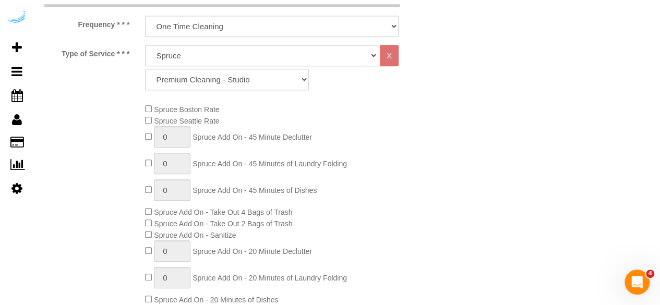
click at [237, 71] on select "Signature Cleaning - Studio Signature Cleaning - 1 Bed 1 Bath Signature Cleanin…" at bounding box center [227, 79] width 164 height 21
select select "320"
click at [145, 69] on select "Signature Cleaning - Studio Signature Cleaning - 1 Bed 1 Bath Signature Cleanin…" at bounding box center [227, 79] width 164 height 21
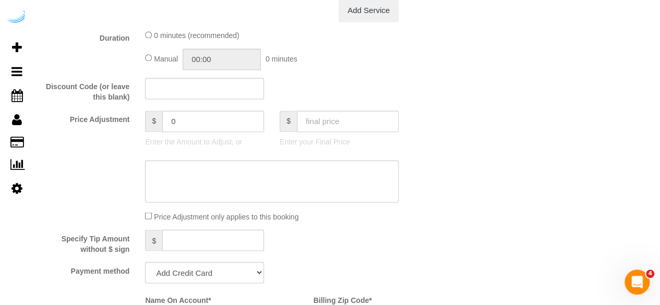
scroll to position [992, 0]
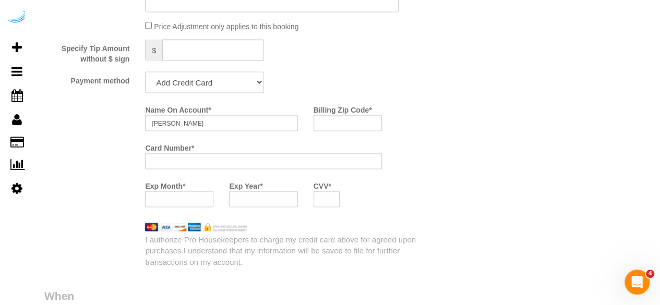
click at [210, 84] on select "Add Credit Card Cash Check Paypal" at bounding box center [204, 82] width 119 height 21
select select "string:check"
click at [145, 73] on select "Add Credit Card Cash Check Paypal" at bounding box center [204, 82] width 119 height 21
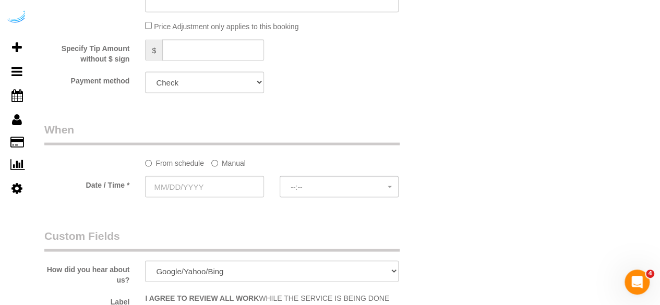
click at [220, 167] on label "Manual" at bounding box center [228, 161] width 34 height 14
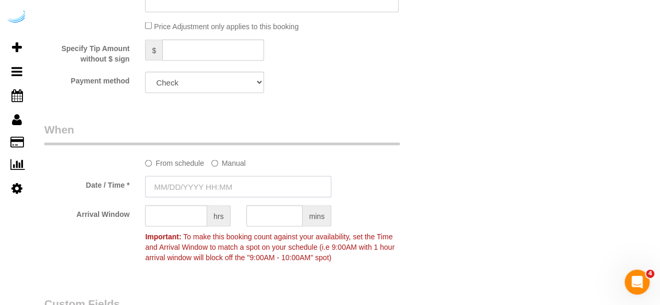
click at [211, 183] on input "text" at bounding box center [238, 186] width 186 height 21
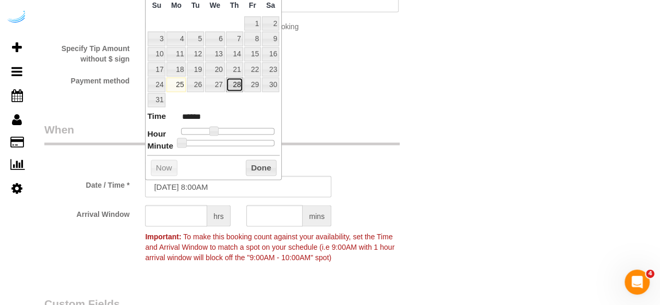
click at [240, 85] on link "28" at bounding box center [234, 85] width 17 height 14
type input "08/28/2025 9:00AM"
type input "******"
type input "08/28/2025 10:00AM"
type input "*******"
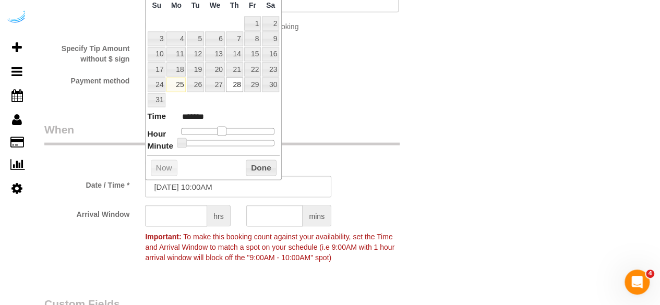
type input "08/28/2025 11:00AM"
type input "*******"
type input "08/28/2025 12:00PM"
type input "*******"
type input "08/28/2025 1:00PM"
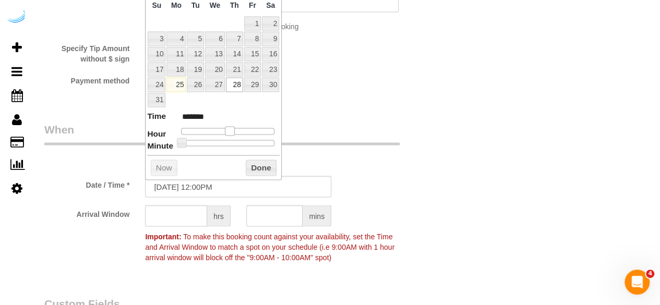
type input "******"
drag, startPoint x: 211, startPoint y: 128, endPoint x: 233, endPoint y: 129, distance: 22.5
click at [233, 129] on span at bounding box center [233, 131] width 9 height 9
click at [185, 214] on input "text" at bounding box center [176, 216] width 62 height 21
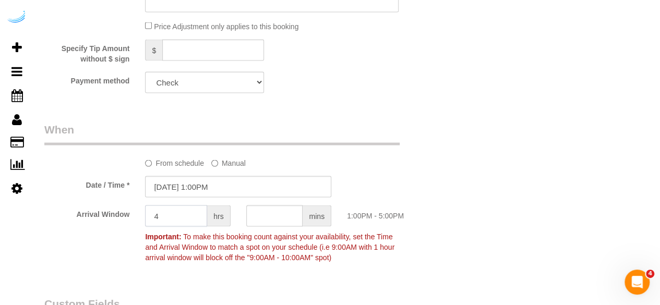
type input "4"
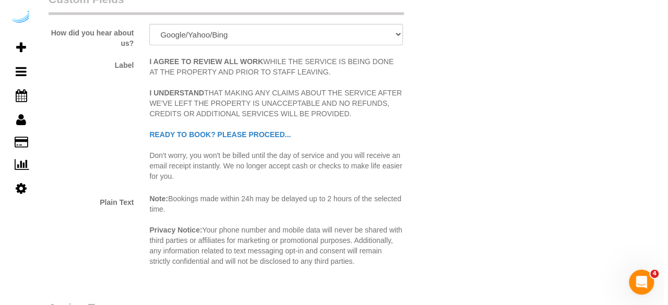
scroll to position [1461, 0]
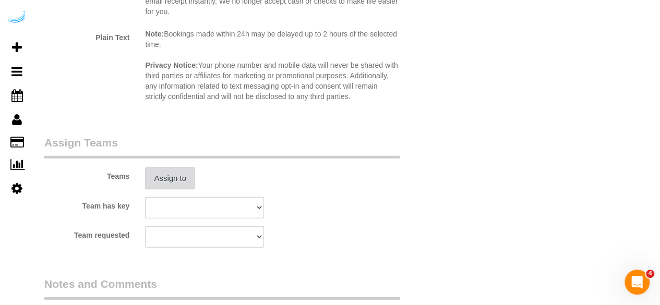
click at [182, 183] on button "Assign to" at bounding box center [170, 179] width 50 height 22
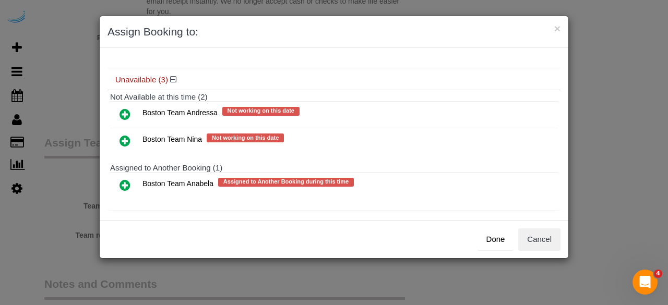
scroll to position [116, 0]
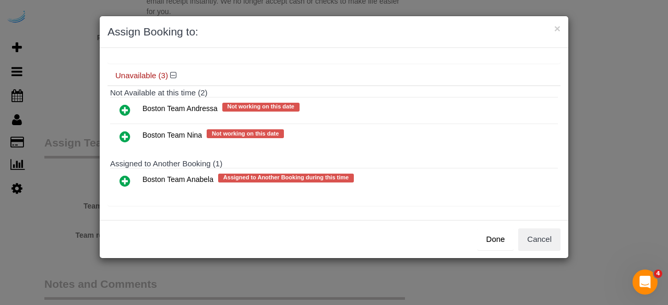
click at [125, 176] on icon at bounding box center [125, 181] width 11 height 13
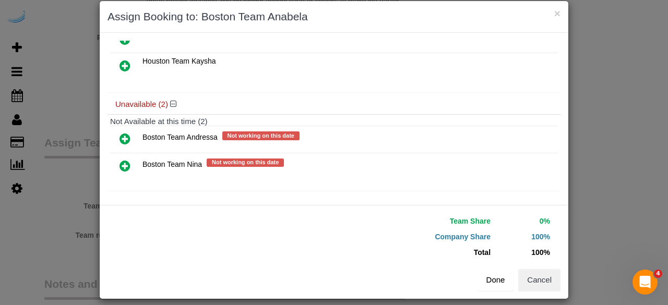
scroll to position [23, 0]
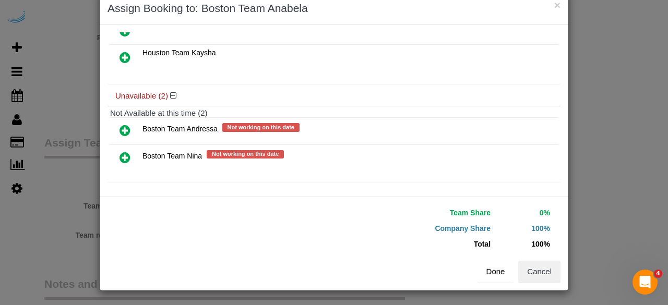
click at [495, 263] on button "Done" at bounding box center [496, 272] width 37 height 22
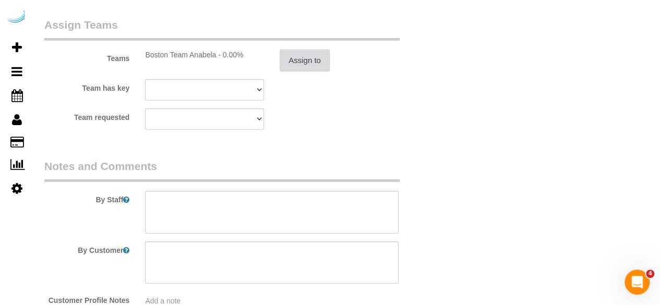
scroll to position [1618, 0]
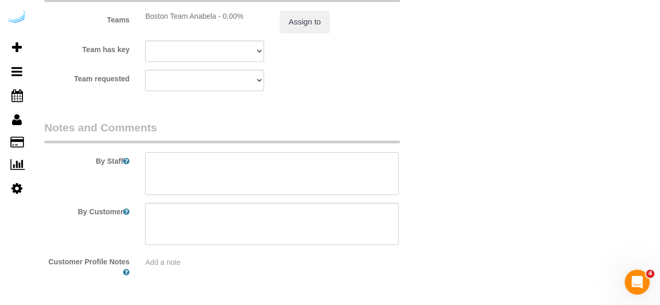
click at [315, 171] on textarea at bounding box center [272, 173] width 254 height 43
click at [277, 177] on textarea at bounding box center [272, 173] width 254 height 43
paste textarea "Permanent Notes:No notes from this customer.Today's Notes:No notes from this se…"
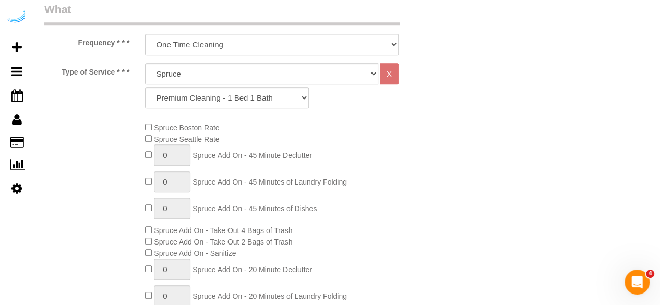
scroll to position [104, 0]
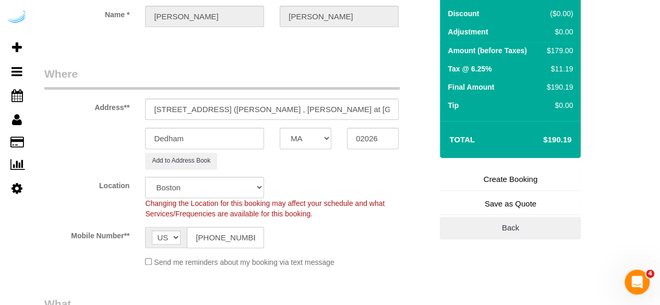
type textarea "Recurrency: One time service Permanent Notes:No notes from this customer.Today'…"
click at [499, 177] on link "Create Booking" at bounding box center [510, 180] width 141 height 22
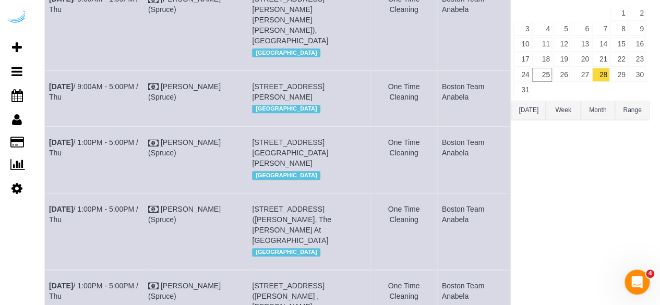
scroll to position [261, 0]
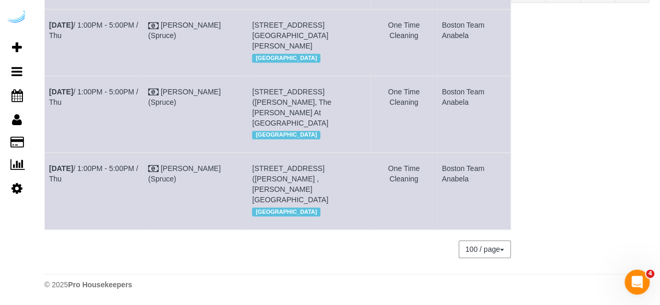
drag, startPoint x: 113, startPoint y: 203, endPoint x: 45, endPoint y: 181, distance: 71.3
click at [45, 181] on td "Aug 28th / 1:00PM - 5:00PM / Thu" at bounding box center [94, 191] width 99 height 77
copy link "Aug 28th / 1:00PM - 5:00PM / Thu"
drag, startPoint x: 352, startPoint y: 209, endPoint x: 247, endPoint y: 172, distance: 111.7
click at [248, 172] on td "1000 Presidents Way, Building 3118, Unit 3118 (Timothy Logan , Jefferson At Ded…" at bounding box center [309, 191] width 123 height 77
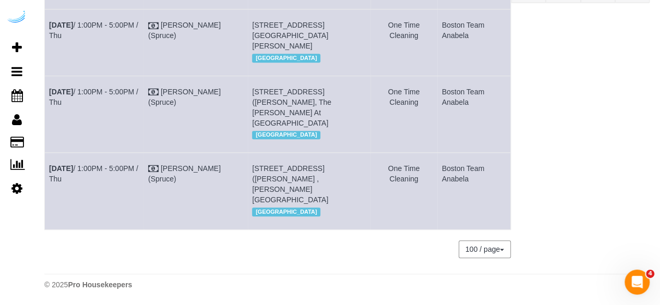
copy span "1000 Presidents Way, Building 3118, Unit 3118 (Timothy Logan , Jefferson At Ded…"
drag, startPoint x: 465, startPoint y: 187, endPoint x: 436, endPoint y: 179, distance: 30.4
click at [437, 179] on td "Boston Team Anabela" at bounding box center [473, 191] width 73 height 77
copy td "Boston Team Anabela"
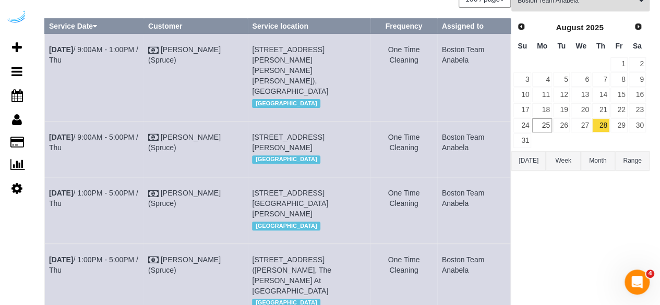
scroll to position [0, 0]
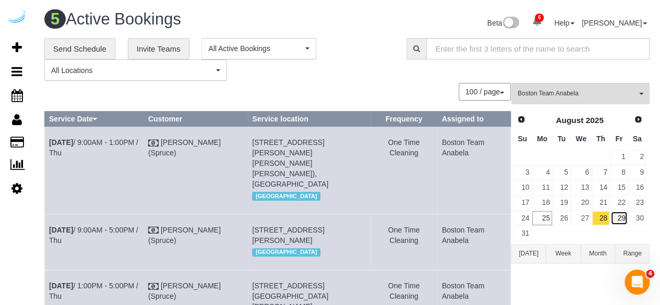
click at [619, 214] on link "29" at bounding box center [619, 218] width 17 height 14
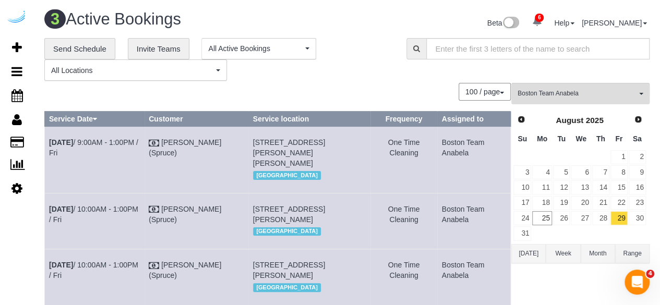
scroll to position [5, 0]
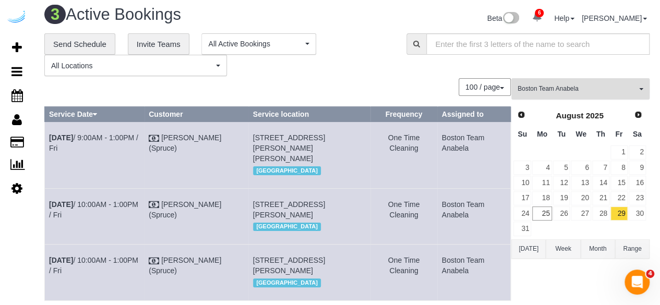
click at [542, 89] on span "Boston Team Anabela" at bounding box center [577, 89] width 119 height 9
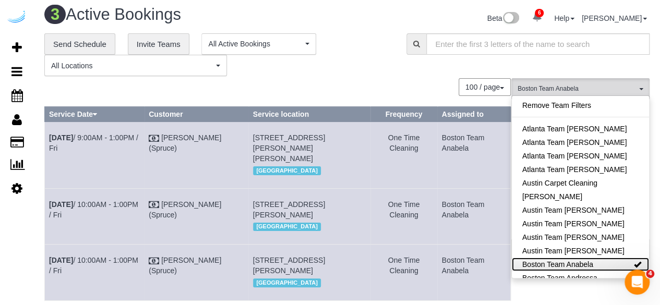
click at [569, 262] on link "Boston Team Anabela" at bounding box center [580, 265] width 137 height 14
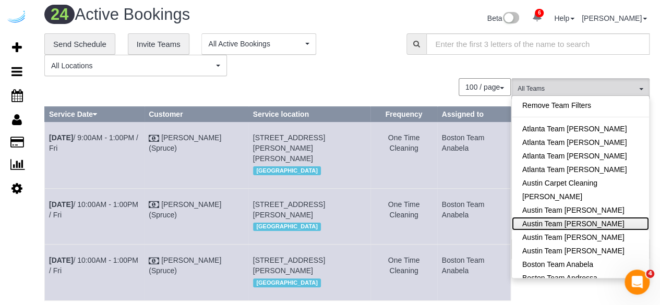
click at [580, 217] on link "Austin Team Isabel" at bounding box center [580, 224] width 137 height 14
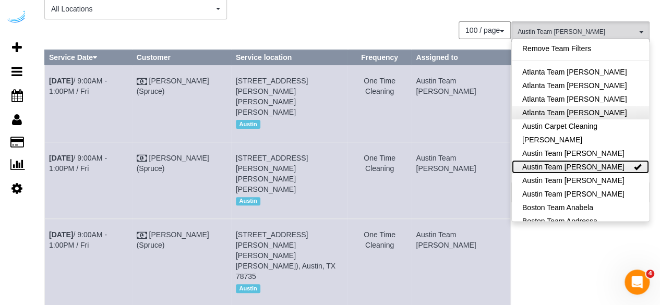
scroll to position [0, 0]
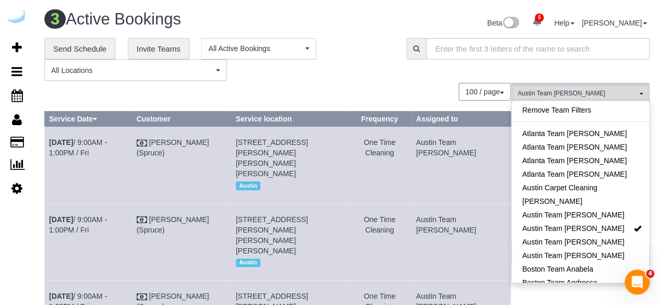
click at [378, 74] on div "**********" at bounding box center [217, 59] width 347 height 43
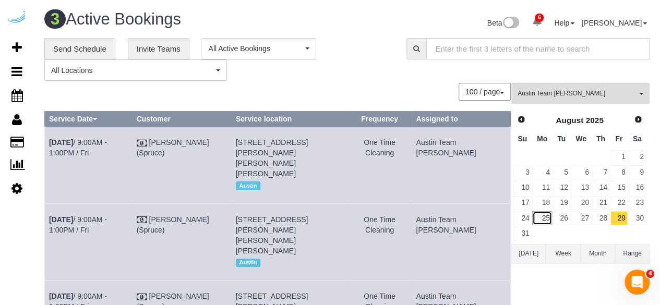
click at [545, 217] on link "25" at bounding box center [541, 218] width 19 height 14
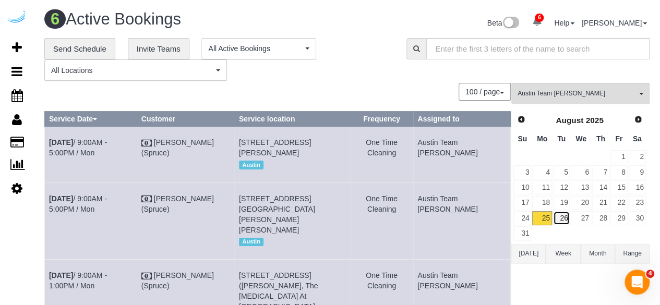
click at [567, 217] on link "26" at bounding box center [561, 218] width 17 height 14
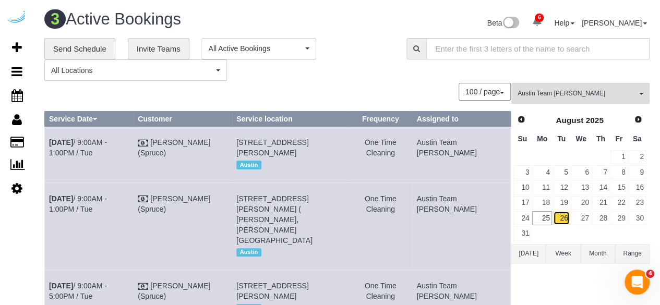
click at [569, 217] on link "26" at bounding box center [561, 218] width 17 height 14
click at [590, 211] on link "27" at bounding box center [581, 218] width 20 height 14
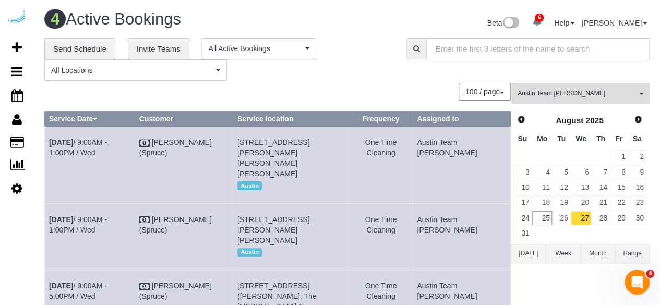
scroll to position [164, 0]
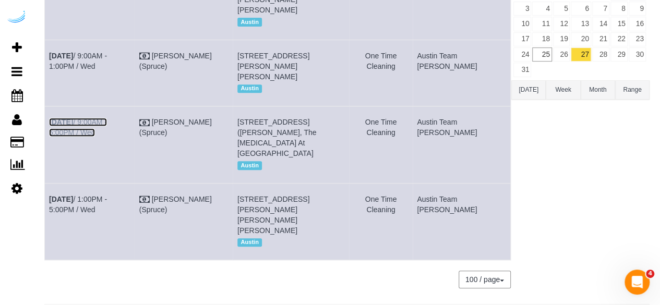
drag, startPoint x: 117, startPoint y: 135, endPoint x: 141, endPoint y: 122, distance: 27.8
click at [107, 135] on link "Aug 27th / 9:00AM - 5:00PM / Wed" at bounding box center [78, 127] width 58 height 19
click at [88, 55] on link "Aug 27th / 9:00AM - 1:00PM / Wed" at bounding box center [78, 61] width 58 height 19
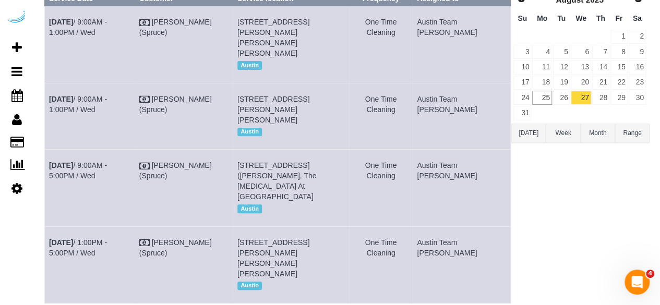
scroll to position [106, 0]
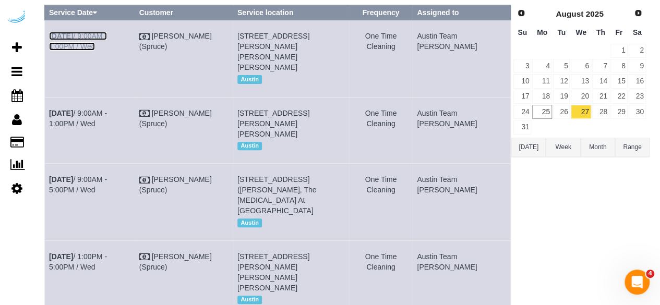
click at [107, 36] on link "Aug 27th / 9:00AM - 1:00PM / Wed" at bounding box center [78, 41] width 58 height 19
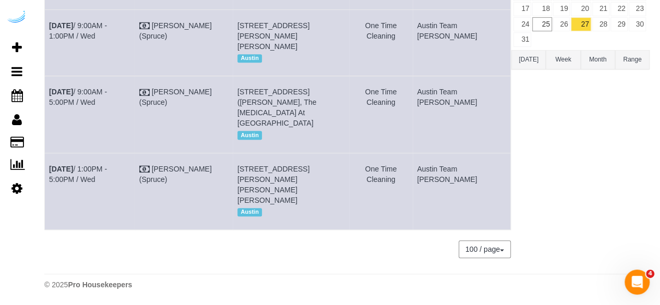
scroll to position [204, 0]
click at [107, 166] on link "Aug 27th / 1:00PM - 5:00PM / Wed" at bounding box center [78, 174] width 58 height 19
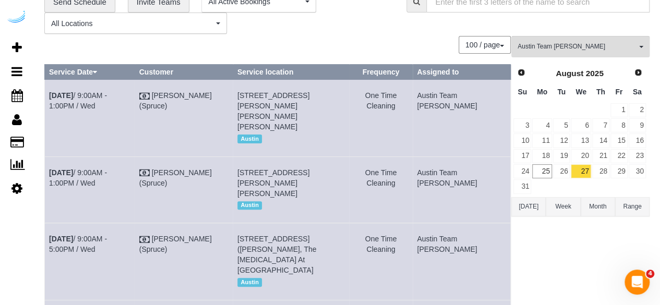
scroll to position [0, 0]
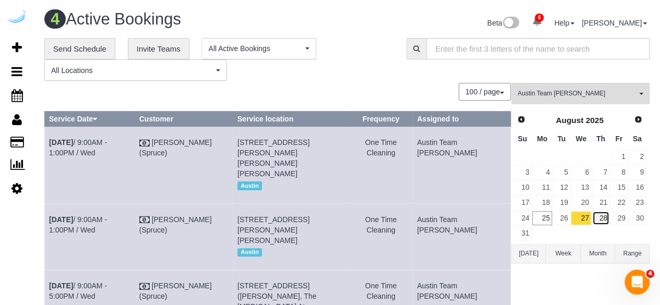
click at [599, 213] on link "28" at bounding box center [600, 218] width 17 height 14
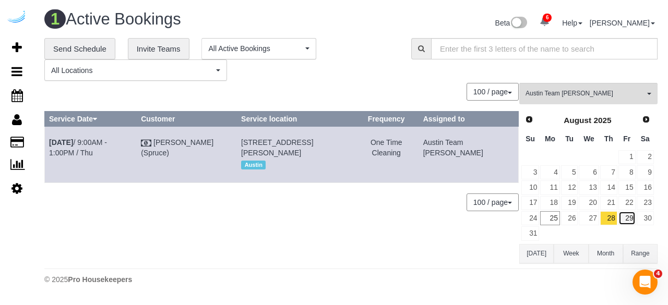
click at [625, 215] on link "29" at bounding box center [626, 218] width 17 height 14
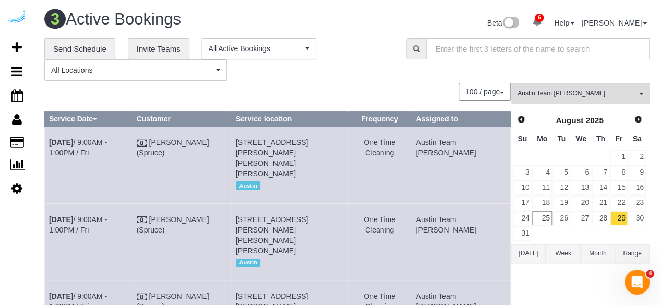
scroll to position [5, 0]
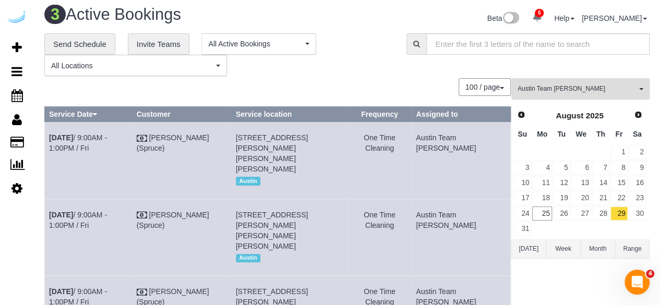
drag, startPoint x: 540, startPoint y: 83, endPoint x: 540, endPoint y: 91, distance: 7.8
click at [540, 83] on button "Austin Team Isabel All Teams" at bounding box center [580, 88] width 138 height 21
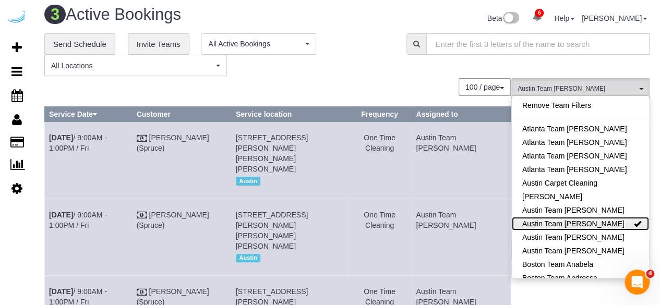
click at [569, 221] on link "Austin Team Isabel" at bounding box center [580, 224] width 137 height 14
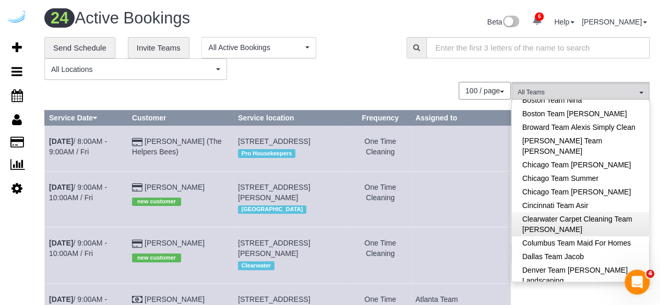
scroll to position [0, 0]
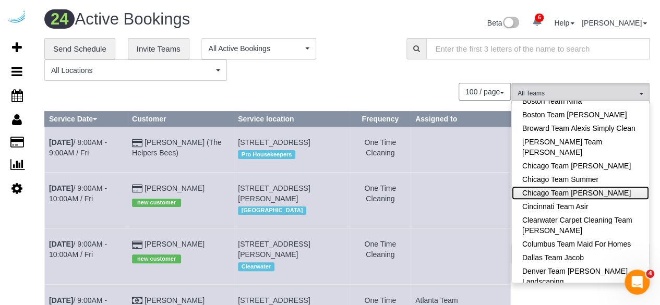
click at [579, 195] on link "Chicago Team Wesley" at bounding box center [580, 193] width 137 height 14
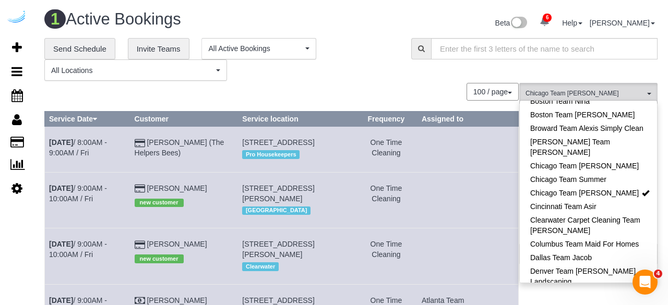
click at [410, 97] on div "100 / page 10 / page 20 / page 30 / page 40 / page 50 / page 100 / page" at bounding box center [281, 92] width 474 height 18
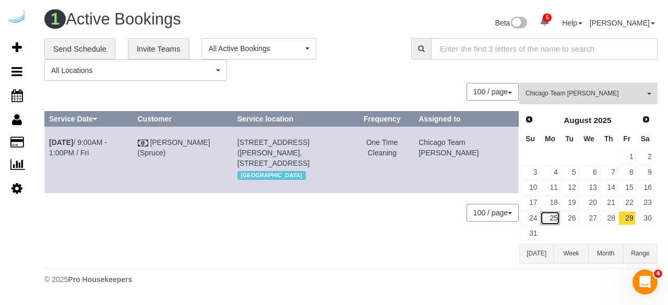
click at [554, 218] on link "25" at bounding box center [549, 218] width 19 height 14
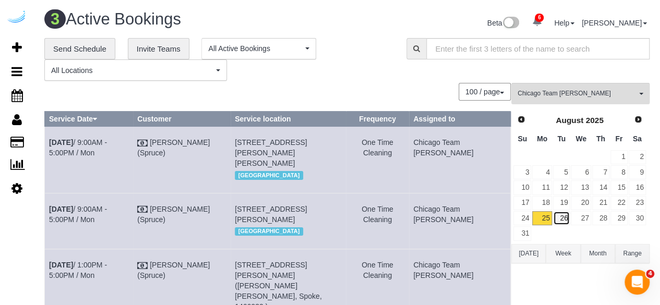
click at [564, 213] on link "26" at bounding box center [561, 218] width 17 height 14
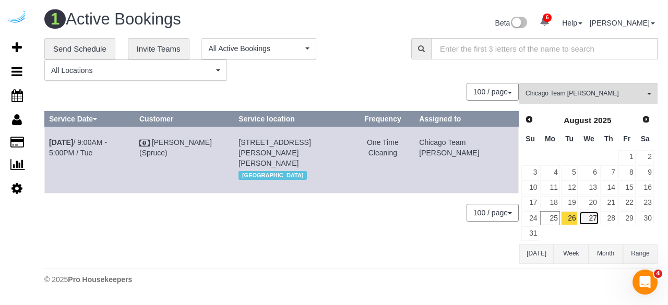
click at [596, 212] on link "27" at bounding box center [589, 218] width 20 height 14
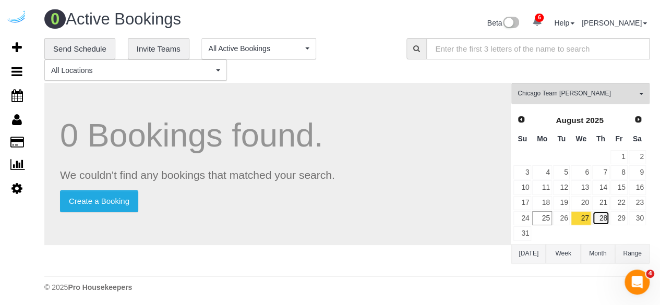
click at [604, 215] on link "28" at bounding box center [600, 218] width 17 height 14
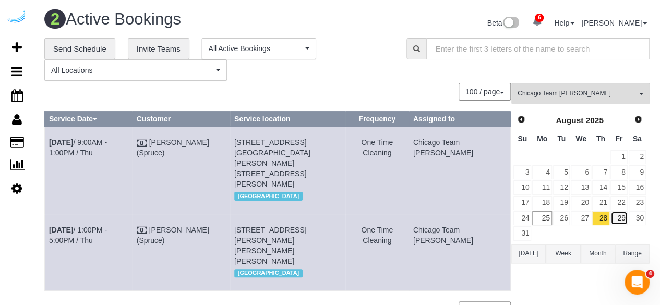
click at [617, 219] on link "29" at bounding box center [619, 218] width 17 height 14
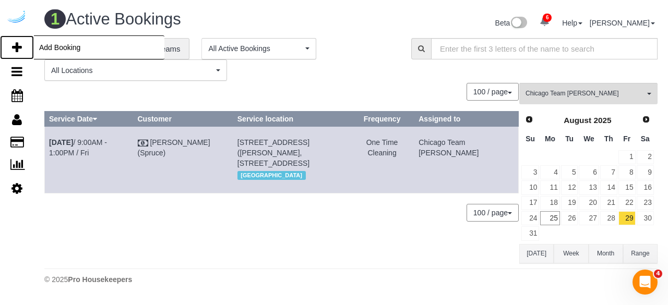
click at [16, 46] on icon at bounding box center [17, 47] width 10 height 13
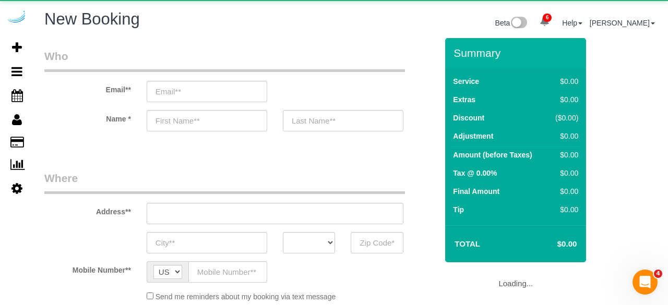
select select "object:7351"
select select "4"
select select "number:9"
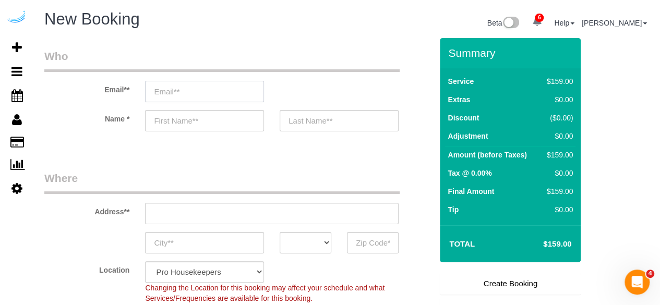
click at [236, 100] on input "email" at bounding box center [204, 91] width 119 height 21
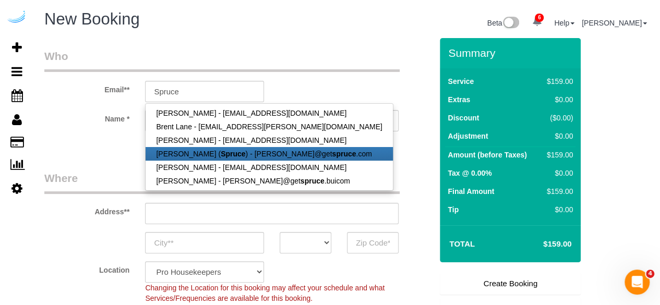
click at [199, 150] on link "Brandie Louck ( Spruce ) - brandie@get spruce .com" at bounding box center [269, 154] width 247 height 14
type input "[PERSON_NAME][EMAIL_ADDRESS][DOMAIN_NAME]"
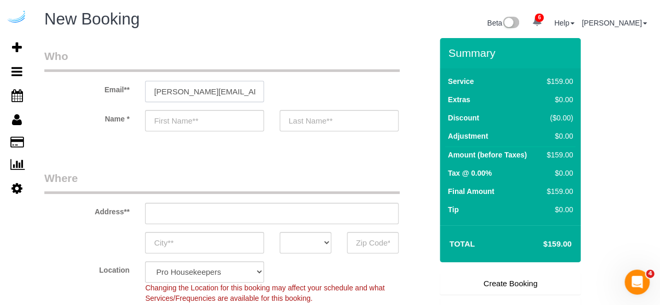
type input "[PERSON_NAME]"
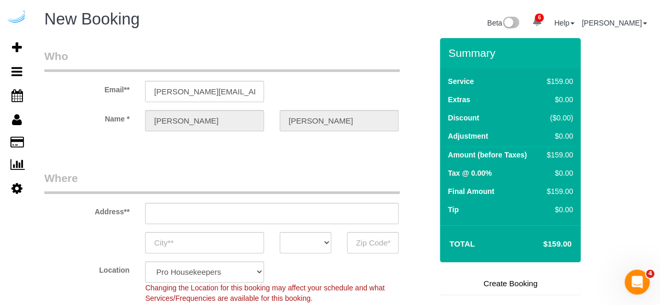
type input "3816 S Lamar Blvd"
type input "Austin"
select select "[GEOGRAPHIC_DATA]"
type input "78704"
select select "9"
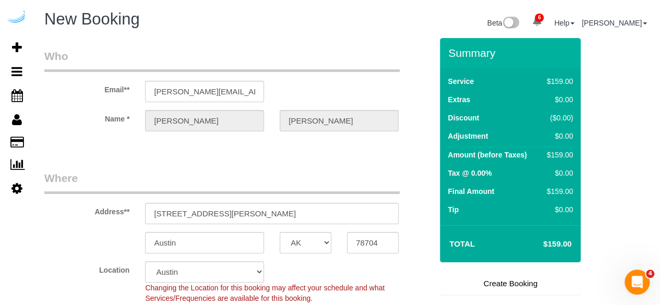
select select "object:7390"
click at [245, 211] on input "3816 S Lamar Blvd" at bounding box center [272, 213] width 254 height 21
paste input "469 W Huron St, Chicago, IL 60654"
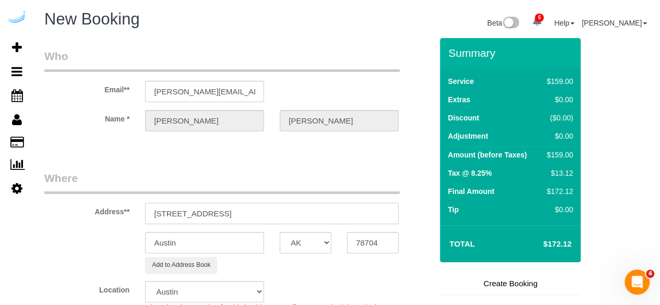
drag, startPoint x: 256, startPoint y: 213, endPoint x: 345, endPoint y: 214, distance: 89.3
click at [345, 214] on input "469 W Huron St, Chicago, IL 60654" at bounding box center [272, 213] width 254 height 21
type input "469 W Huron St, Chicago, IL 60654"
click at [367, 241] on input "78704" at bounding box center [373, 242] width 52 height 21
paste input "6065"
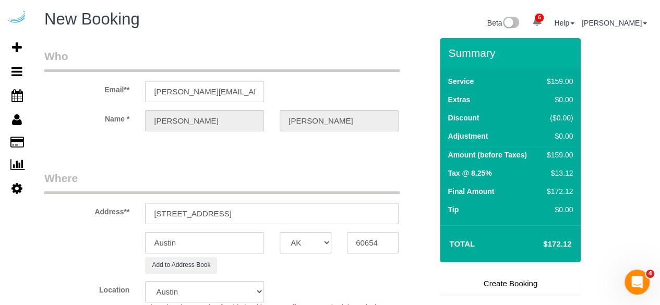
type input "60654"
click at [329, 236] on select "AK AL AR AZ CA CO CT DC DE FL GA HI IA ID IL IN KS KY LA MA MD ME MI MN MO MS M…" at bounding box center [306, 242] width 52 height 21
select select "11"
select select "IL"
click at [280, 232] on select "AK AL AR AZ CA CO CT DC DE FL GA HI IA ID IL IN KS KY LA MA MD ME MI MN MO MS M…" at bounding box center [306, 242] width 52 height 21
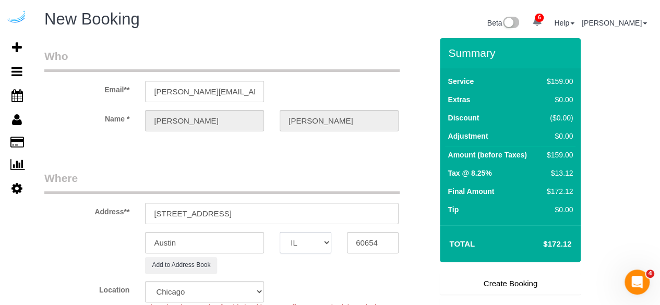
select select "object:7442"
click at [246, 238] on input "Austin" at bounding box center [204, 242] width 119 height 21
type input "[GEOGRAPHIC_DATA]"
drag, startPoint x: 214, startPoint y: 213, endPoint x: 302, endPoint y: 213, distance: 87.7
click at [302, 213] on input "469 W Huron St, Chicago, IL 60654" at bounding box center [272, 213] width 254 height 21
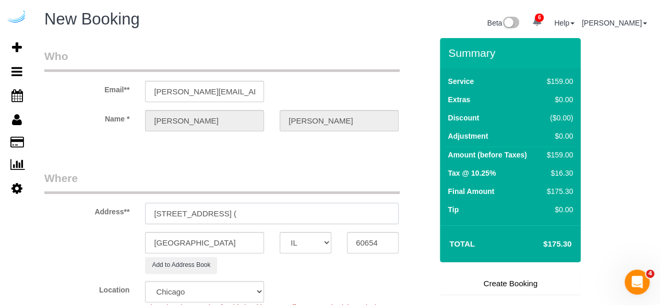
paste input "Tabytha Hofheins"
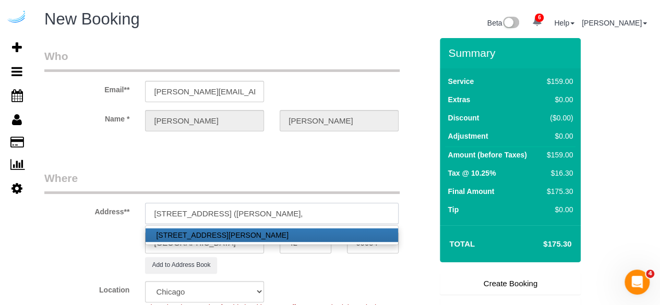
paste input "View Checklists Parc Huron"
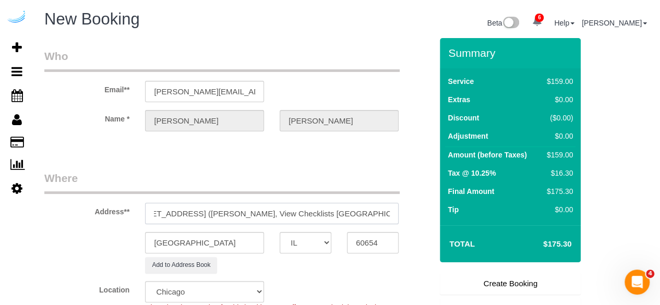
drag, startPoint x: 344, startPoint y: 214, endPoint x: 289, endPoint y: 212, distance: 55.4
click at [289, 212] on input "469 W Huron St, Unit 704 (Tabytha Hofheins, View Checklists Parc Huron ," at bounding box center [272, 213] width 254 height 21
click at [373, 217] on input "469 W Huron St, Unit 704 (Tabytha Hofheins, Parc Huron ," at bounding box center [272, 213] width 254 height 21
paste input "1468463"
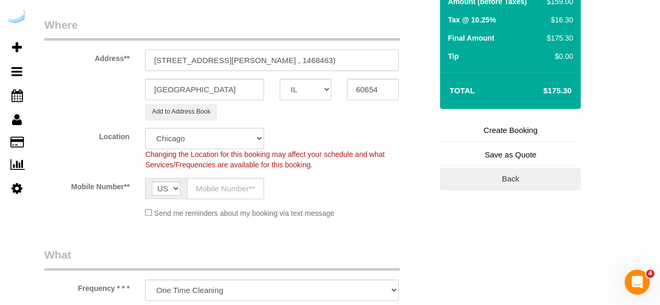
scroll to position [157, 0]
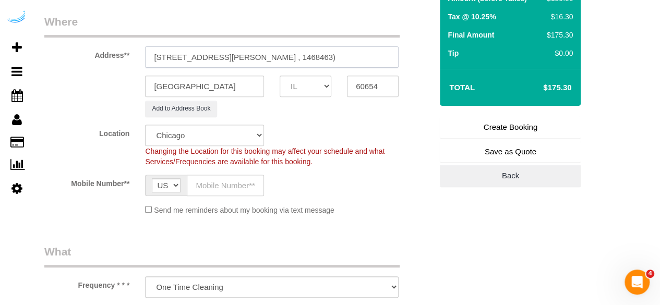
type input "469 W Huron St, Unit 704 (Tabytha Hofheins, Parc Huron , 1468463)"
drag, startPoint x: 220, startPoint y: 181, endPoint x: 233, endPoint y: 195, distance: 19.2
click at [220, 181] on input "text" at bounding box center [225, 185] width 77 height 21
type input "[PHONE_NUMBER]"
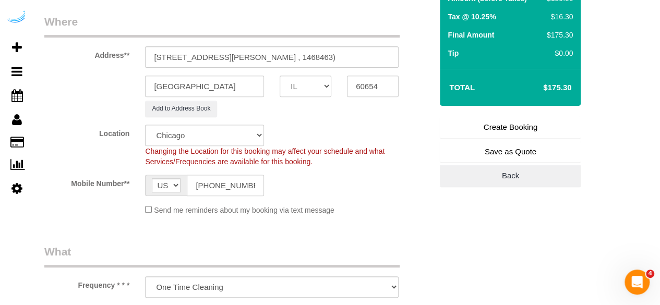
type input "Brandie Louck"
type input "[PHONE_NUMBER]"
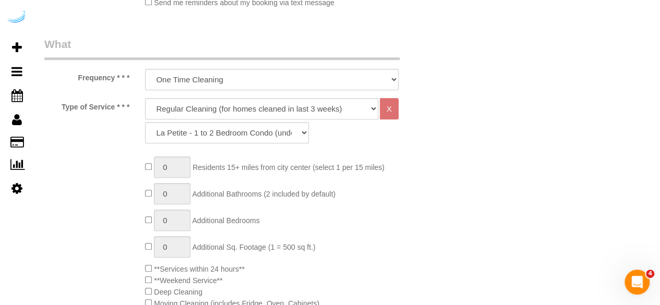
scroll to position [365, 0]
drag, startPoint x: 252, startPoint y: 108, endPoint x: 246, endPoint y: 116, distance: 10.3
click at [252, 107] on select "Deep Cleaning (for homes that have not been cleaned in 3+ weeks) Spruce Regular…" at bounding box center [261, 107] width 233 height 21
select select "282"
click at [145, 97] on select "Deep Cleaning (for homes that have not been cleaned in 3+ weeks) Spruce Regular…" at bounding box center [261, 107] width 233 height 21
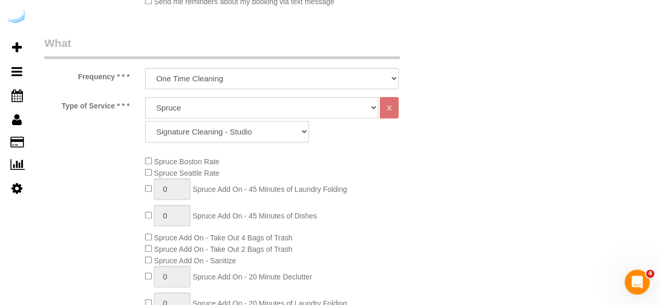
click at [178, 122] on select "Signature Cleaning - Studio Signature Cleaning - 1 Bed 1 Bath Signature Cleanin…" at bounding box center [227, 131] width 164 height 21
select select "309"
click at [145, 121] on select "Signature Cleaning - Studio Signature Cleaning - 1 Bed 1 Bath Signature Cleanin…" at bounding box center [227, 131] width 164 height 21
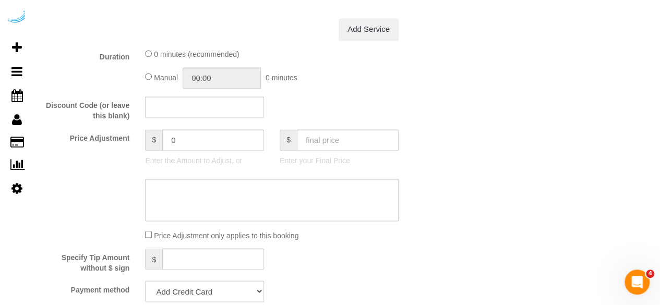
scroll to position [1044, 0]
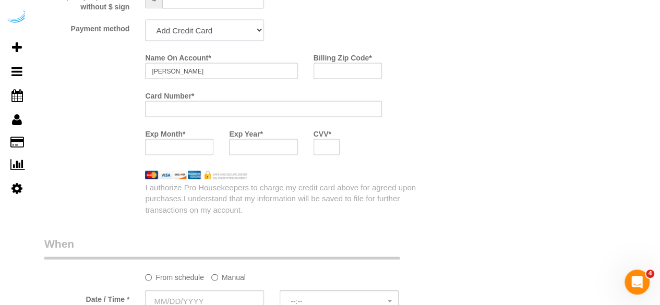
click at [201, 31] on select "Add Credit Card Cash Check Paypal" at bounding box center [204, 30] width 119 height 21
select select "string:check"
click at [145, 21] on select "Add Credit Card Cash Check Paypal" at bounding box center [204, 30] width 119 height 21
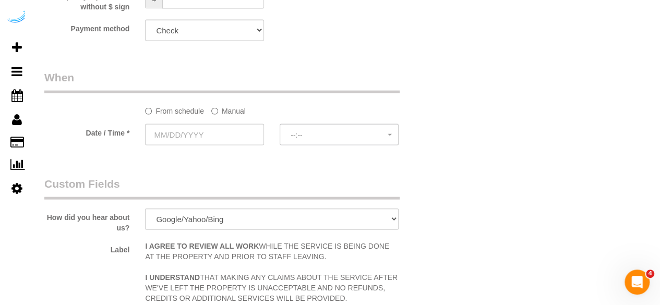
click at [230, 115] on label "Manual" at bounding box center [228, 109] width 34 height 14
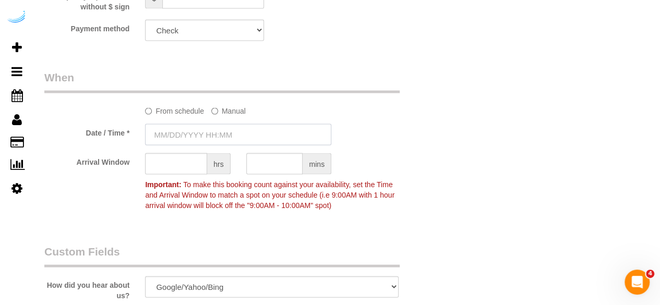
click at [206, 138] on input "text" at bounding box center [238, 134] width 186 height 21
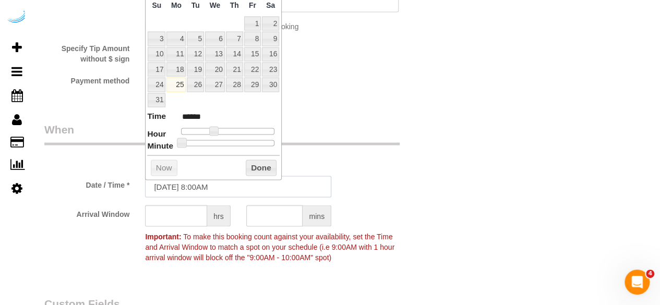
scroll to position [939, 0]
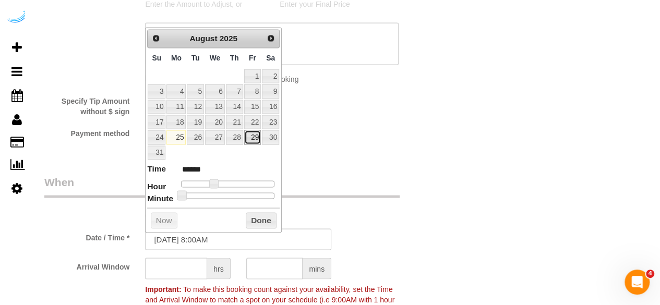
click at [255, 137] on link "29" at bounding box center [252, 137] width 17 height 14
type input "08/29/2025 9:00AM"
type input "******"
click at [218, 181] on span at bounding box center [217, 183] width 9 height 9
click at [182, 267] on input "text" at bounding box center [176, 268] width 62 height 21
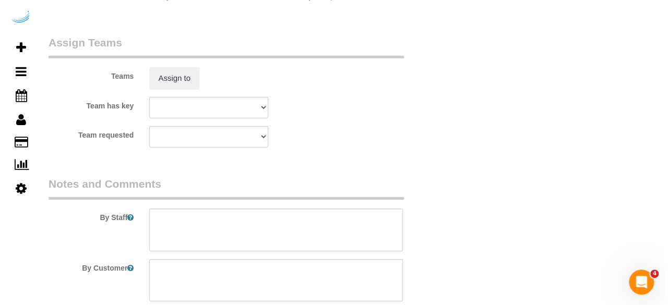
scroll to position [1566, 0]
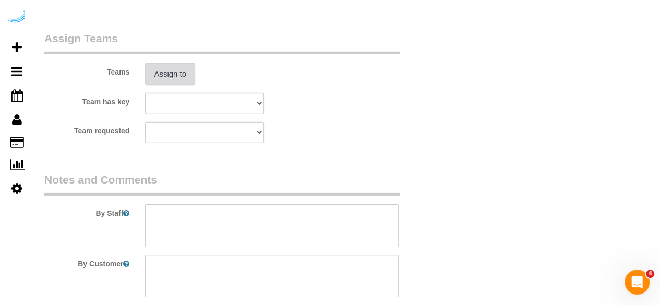
type input "8"
click at [182, 71] on button "Assign to" at bounding box center [170, 74] width 50 height 22
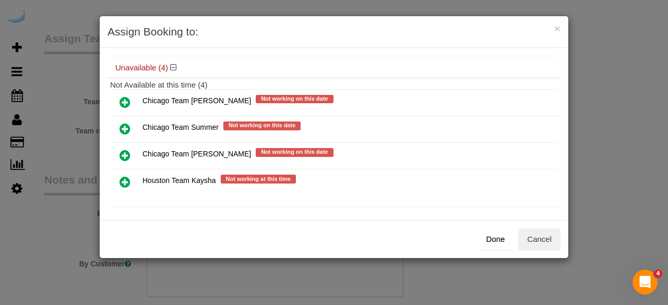
scroll to position [82, 0]
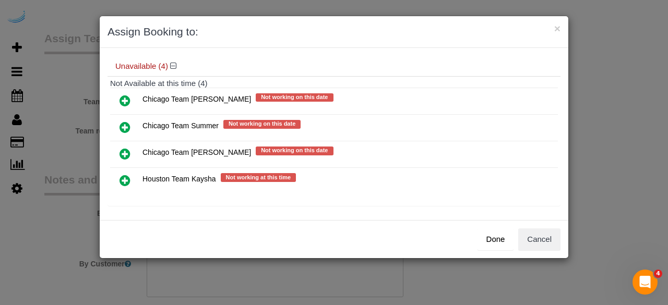
click at [123, 148] on icon at bounding box center [125, 154] width 11 height 13
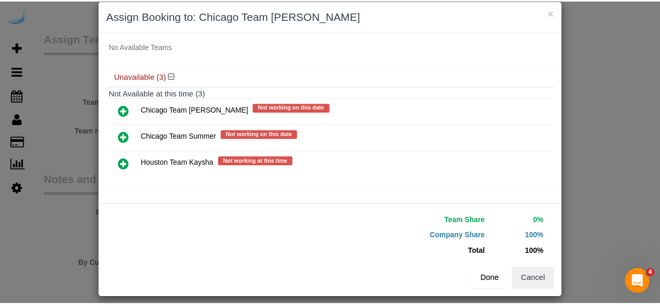
scroll to position [23, 0]
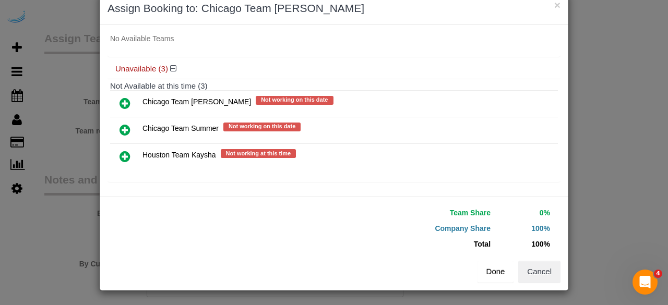
click at [485, 271] on button "Done" at bounding box center [496, 272] width 37 height 22
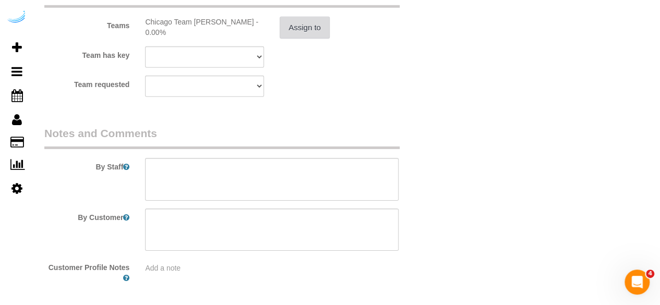
scroll to position [1654, 0]
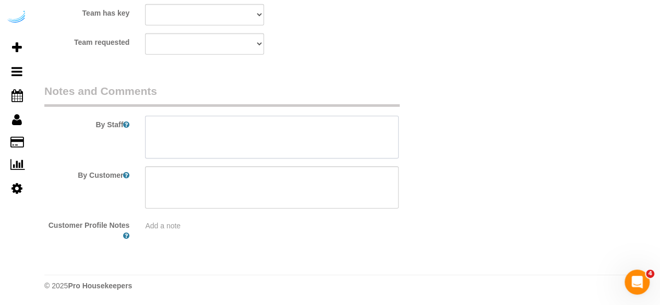
drag, startPoint x: 294, startPoint y: 151, endPoint x: 251, endPoint y: 14, distance: 143.9
click at [294, 150] on textarea at bounding box center [272, 137] width 254 height 43
click at [297, 127] on textarea at bounding box center [272, 137] width 254 height 43
paste textarea "Permanent Notes:No notes from this customer.Today's Notes:No notes from this se…"
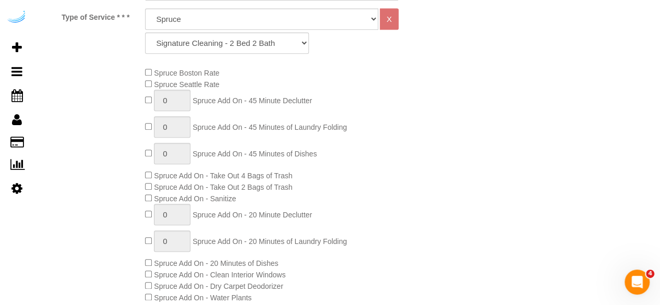
scroll to position [141, 0]
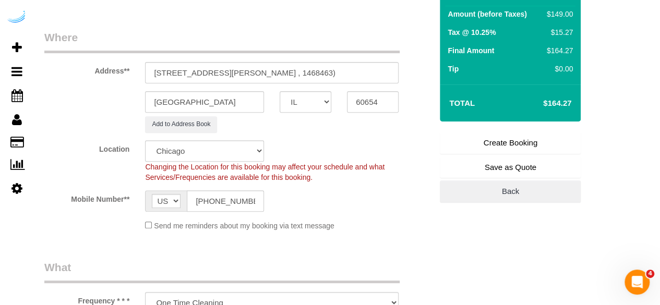
type textarea "Recurrency: One time service Permanent Notes:No notes from this customer.Today'…"
click at [552, 147] on link "Create Booking" at bounding box center [510, 143] width 141 height 22
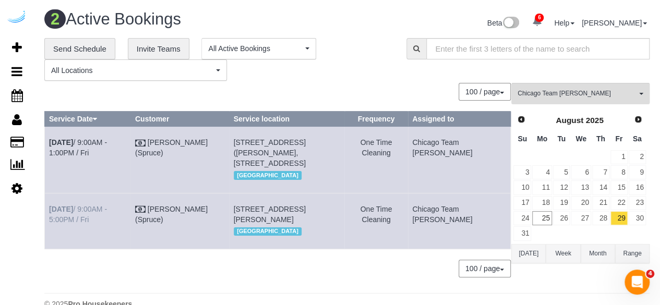
drag, startPoint x: 70, startPoint y: 219, endPoint x: 49, endPoint y: 209, distance: 22.9
click at [49, 209] on td "Aug 29th / 9:00AM - 5:00PM / Fri" at bounding box center [88, 221] width 86 height 56
copy link "Aug 29th / 9:00AM - 5:00PM / Fri"
drag, startPoint x: 353, startPoint y: 223, endPoint x: 341, endPoint y: 237, distance: 18.9
click at [258, 196] on td "469 W Huron St, Unit 704 (Tabytha Hofheins, Parc Huron , 1468463), Chicago, IL …" at bounding box center [286, 221] width 115 height 56
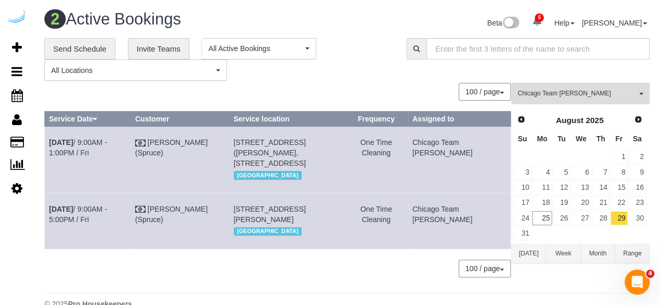
drag, startPoint x: 353, startPoint y: 230, endPoint x: 244, endPoint y: 205, distance: 111.4
click at [244, 205] on tr "Aug 29th / 9:00AM - 5:00PM / Fri Brandie Louck (Spruce) 469 W Huron St, Unit 70…" at bounding box center [278, 221] width 466 height 56
copy tr "(Spruce) 469 W Huron St, Unit 704 (Tabytha Hofheins, Parc Huron , 1468463), Chi…"
click at [285, 224] on span "469 W Huron St, Unit 704 (Tabytha Hofheins, Parc Huron , 1468463), Chicago, IL …" at bounding box center [270, 214] width 72 height 19
drag, startPoint x: 356, startPoint y: 230, endPoint x: 247, endPoint y: 204, distance: 112.1
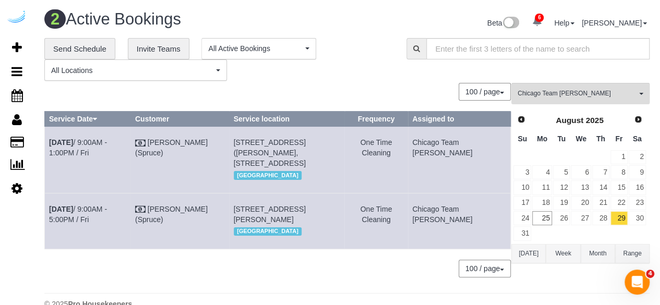
click at [247, 204] on td "469 W Huron St, Unit 704 (Tabytha Hofheins, Parc Huron , 1468463), Chicago, IL …" at bounding box center [286, 221] width 115 height 56
copy span "469 W Huron St, Unit 704 (Tabytha Hofheins, Parc Huron , 1468463), Chicago, IL …"
drag, startPoint x: 464, startPoint y: 220, endPoint x: 437, endPoint y: 211, distance: 28.9
click at [437, 211] on td "Chicago Team Wesley" at bounding box center [459, 221] width 103 height 56
copy td "Chicago Team Wesley"
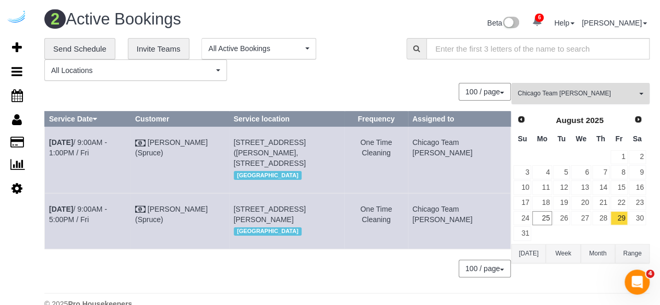
click at [581, 93] on span "Chicago Team Wesley" at bounding box center [577, 93] width 119 height 9
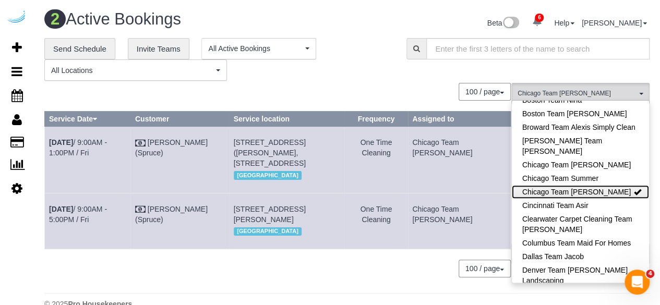
click at [592, 192] on link "Chicago Team Wesley" at bounding box center [580, 192] width 137 height 14
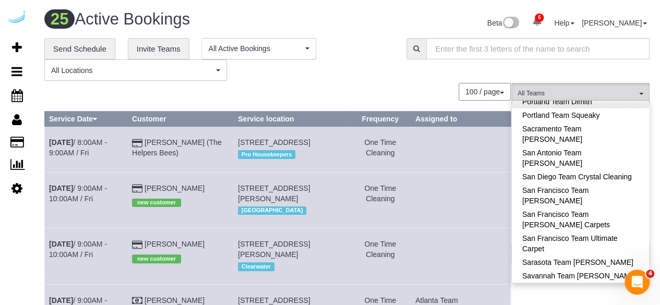
scroll to position [1097, 0]
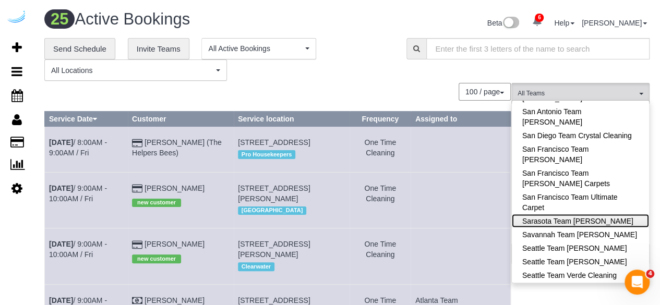
click at [592, 214] on link "Sarasota Team Juan" at bounding box center [580, 221] width 137 height 14
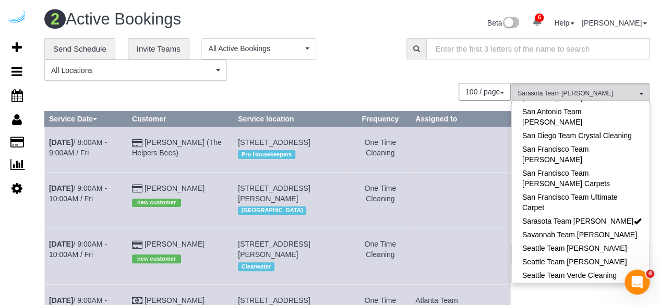
click at [354, 78] on div "**********" at bounding box center [217, 59] width 347 height 43
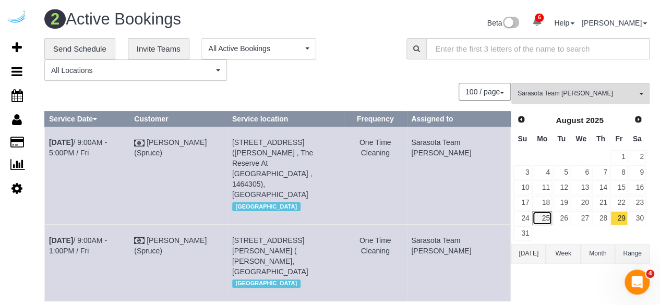
click at [540, 216] on link "25" at bounding box center [541, 218] width 19 height 14
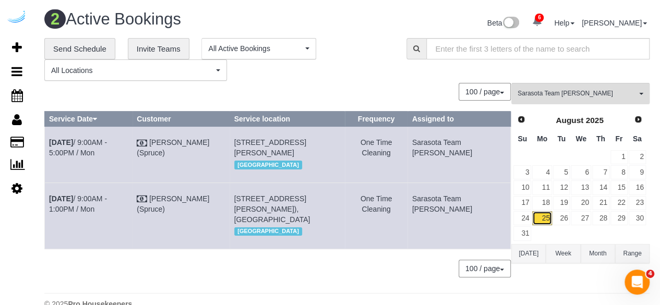
click at [542, 216] on link "25" at bounding box center [541, 218] width 19 height 14
click at [107, 141] on link "Aug 25th / 9:00AM - 5:00PM / Mon" at bounding box center [78, 147] width 58 height 19
click at [126, 204] on td "Aug 25th / 9:00AM - 1:00PM / Mon" at bounding box center [89, 216] width 88 height 66
click at [107, 208] on link "Aug 25th / 9:00AM - 1:00PM / Mon" at bounding box center [78, 204] width 58 height 19
drag, startPoint x: 99, startPoint y: 229, endPoint x: 49, endPoint y: 208, distance: 54.1
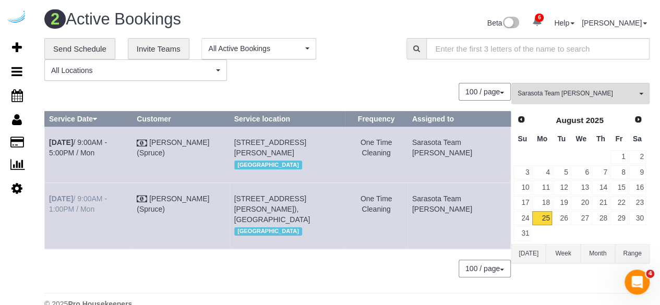
click at [49, 208] on td "Aug 25th / 9:00AM - 1:00PM / Mon" at bounding box center [89, 216] width 88 height 66
drag, startPoint x: 258, startPoint y: 226, endPoint x: 241, endPoint y: 213, distance: 20.9
click at [241, 213] on tr "Aug 25th / 9:00AM - 1:00PM / Mon Brandie Louck (Spruce) 2031 Synergy Ln, Buildi…" at bounding box center [278, 216] width 466 height 66
click at [217, 237] on td "Brandie Louck (Spruce)" at bounding box center [181, 216] width 97 height 66
drag, startPoint x: 301, startPoint y: 235, endPoint x: 256, endPoint y: 208, distance: 52.4
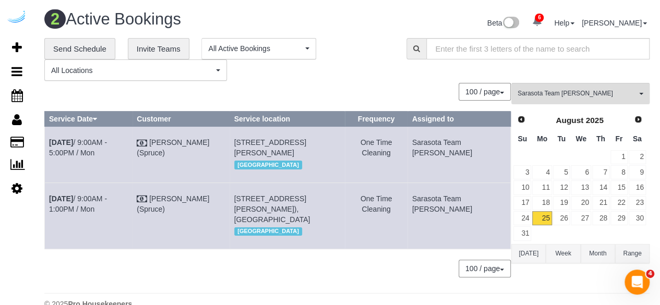
click at [256, 208] on td "2031 Synergy Ln, Building 1420, Unit 1420 (Claudia Aguillon, The Concord , 1467…" at bounding box center [287, 216] width 115 height 66
drag, startPoint x: 463, startPoint y: 227, endPoint x: 437, endPoint y: 210, distance: 31.3
click at [437, 210] on tr "Aug 25th / 9:00AM - 1:00PM / Mon Brandie Louck (Spruce) 2031 Synergy Ln, Buildi…" at bounding box center [278, 216] width 466 height 66
drag, startPoint x: 444, startPoint y: 237, endPoint x: 454, endPoint y: 227, distance: 14.4
click at [445, 237] on td "Sarasota Team Juan" at bounding box center [459, 216] width 103 height 66
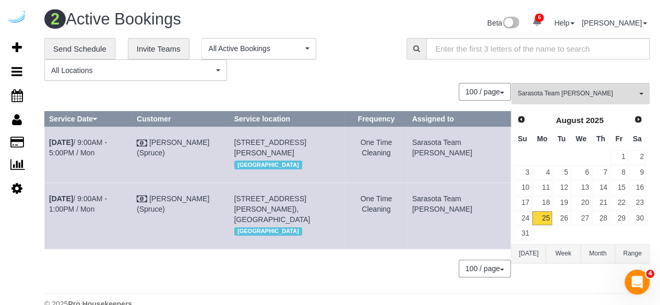
click at [460, 221] on td "Sarasota Team Juan" at bounding box center [459, 216] width 103 height 66
drag, startPoint x: 461, startPoint y: 220, endPoint x: 443, endPoint y: 207, distance: 22.6
click at [443, 207] on td "Sarasota Team Juan" at bounding box center [459, 216] width 103 height 66
drag, startPoint x: 75, startPoint y: 152, endPoint x: 45, endPoint y: 145, distance: 30.6
click at [45, 145] on td "Aug 25th / 9:00AM - 5:00PM / Mon" at bounding box center [89, 155] width 88 height 56
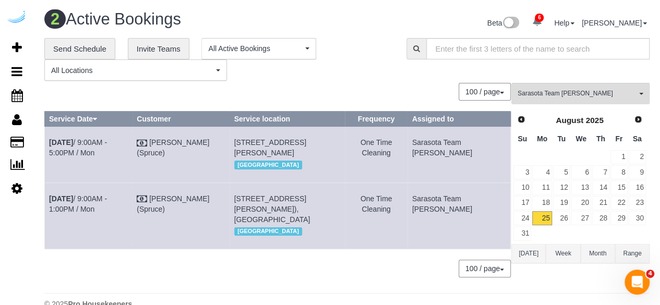
drag, startPoint x: 295, startPoint y: 158, endPoint x: 253, endPoint y: 143, distance: 45.4
click at [253, 143] on td "320 Central Ave, Unit 427 (Chelsea Jack, Arcos, 1466518), Sarasota, FL 34236 Sa…" at bounding box center [287, 155] width 115 height 56
drag, startPoint x: 476, startPoint y: 160, endPoint x: 439, endPoint y: 138, distance: 43.5
click at [439, 138] on td "Sarasota Team Juan" at bounding box center [459, 155] width 103 height 56
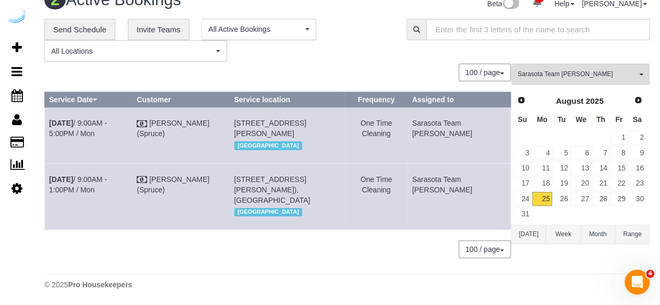
scroll to position [0, 0]
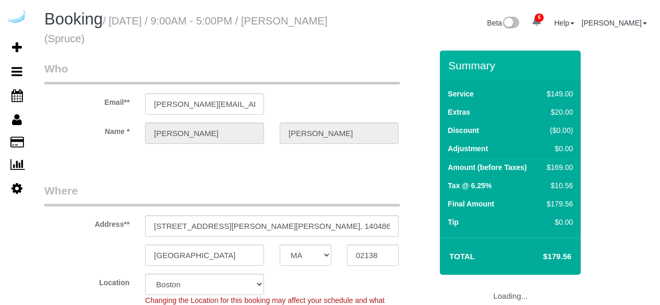
select select "MA"
select select "number:9"
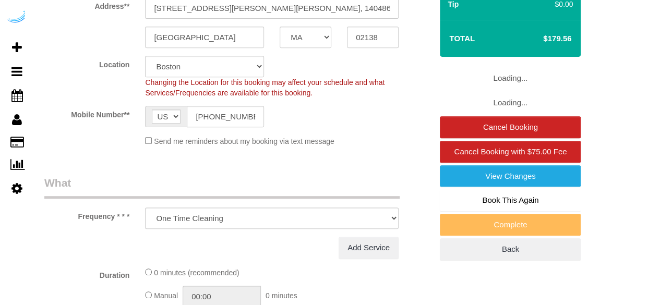
select select "object:838"
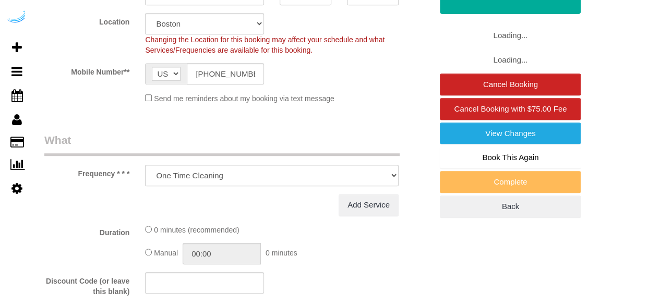
select select "282"
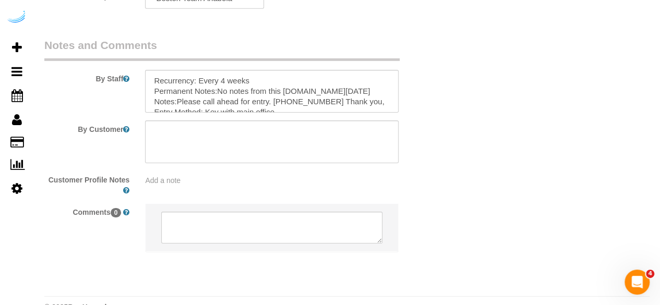
scroll to position [1714, 0]
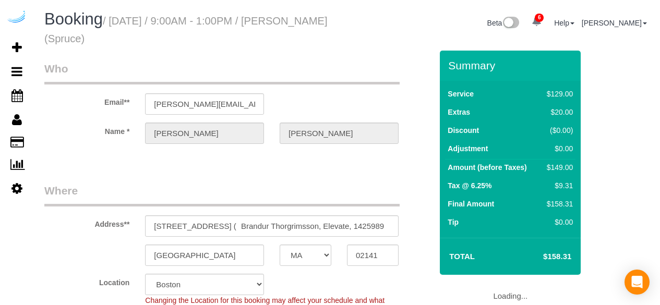
select select "MA"
select select "number:9"
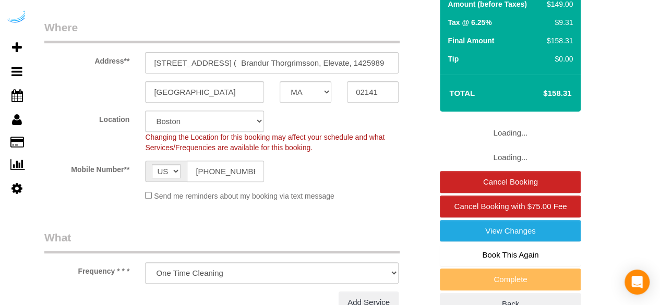
select select "282"
select select "object:838"
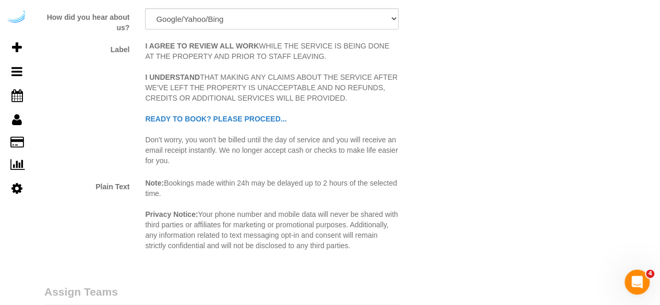
scroll to position [1618, 0]
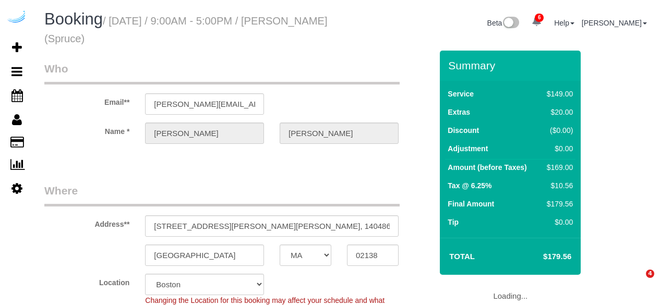
select select "MA"
select select "282"
select select "number:9"
select select "object:838"
select select "MA"
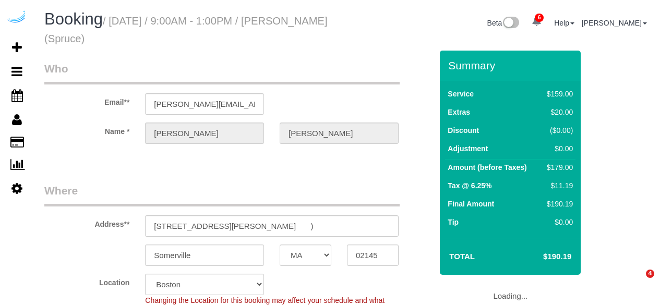
select select "282"
select select "number:9"
select select "object:838"
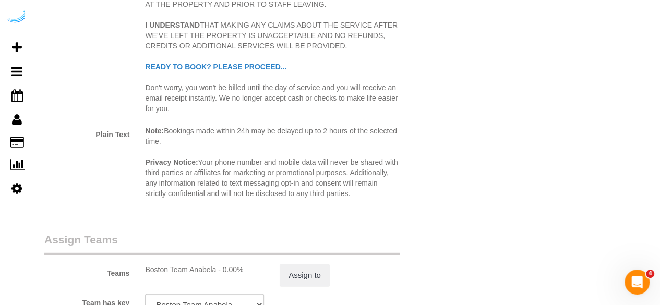
scroll to position [1513, 0]
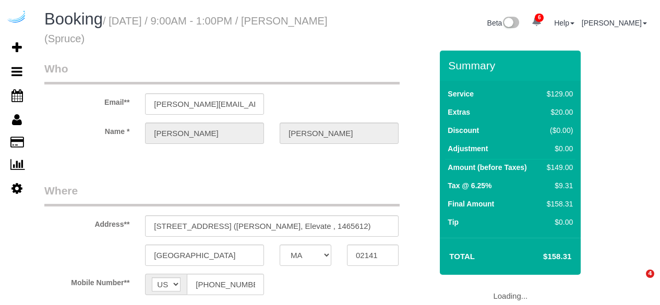
select select "MA"
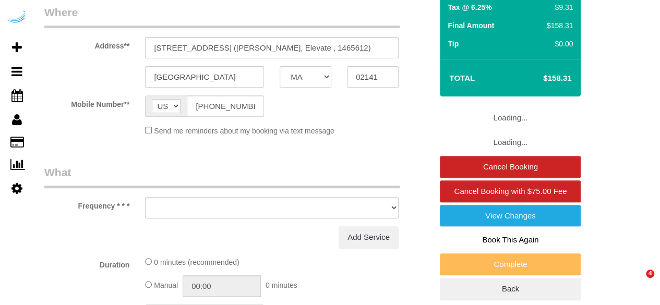
select select "object:661"
select select "282"
select select "number:9"
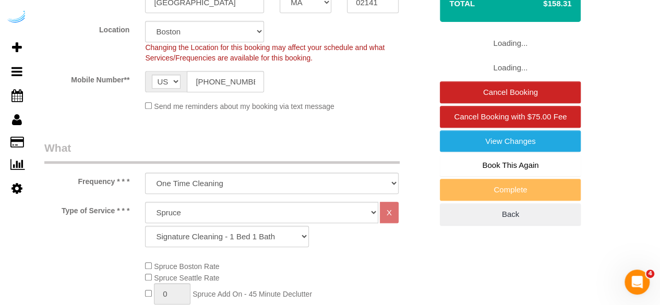
select select "object:838"
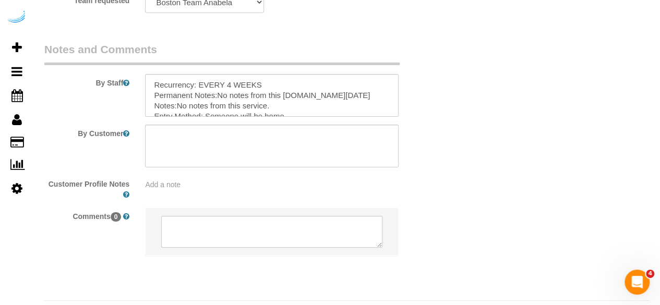
scroll to position [1714, 0]
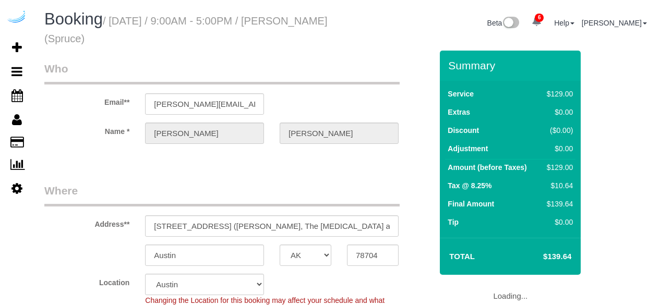
select select "[GEOGRAPHIC_DATA]"
select select "number:9"
select select "object:853"
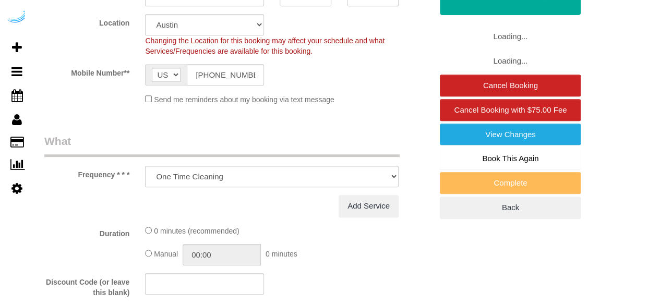
select select "282"
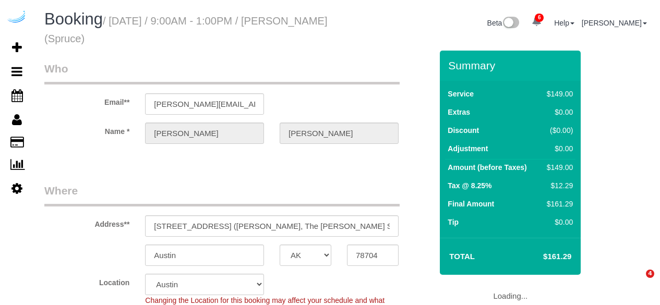
select select "[GEOGRAPHIC_DATA]"
select select "282"
select select "number:9"
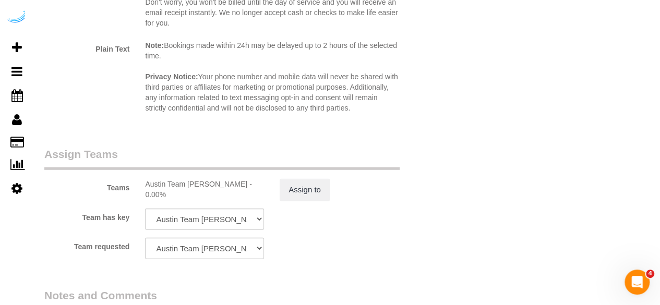
scroll to position [1714, 0]
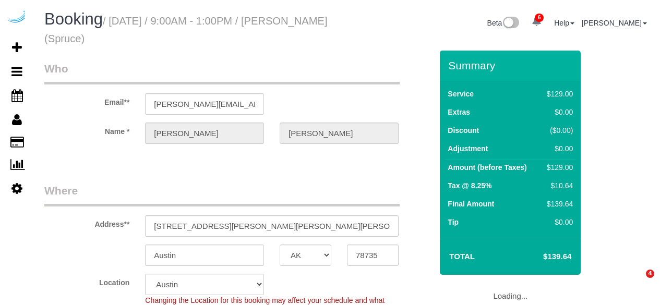
select select "[GEOGRAPHIC_DATA]"
select select "number:9"
select select "object:769"
select select "282"
select select "object:853"
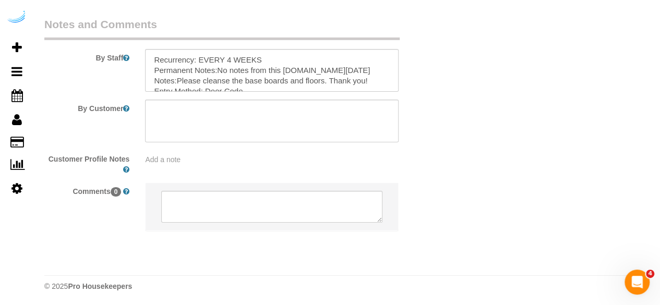
scroll to position [1714, 0]
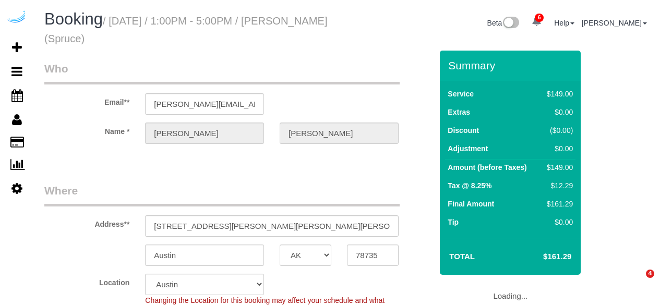
select select "[GEOGRAPHIC_DATA]"
select select "282"
select select "number:9"
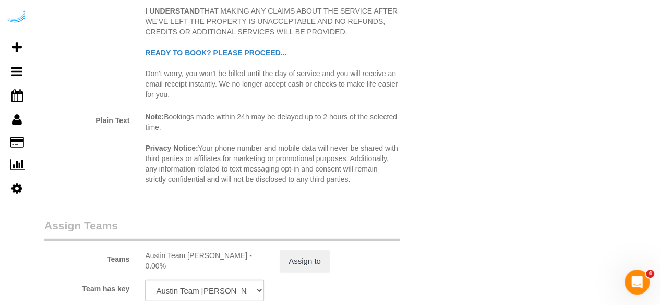
scroll to position [1513, 0]
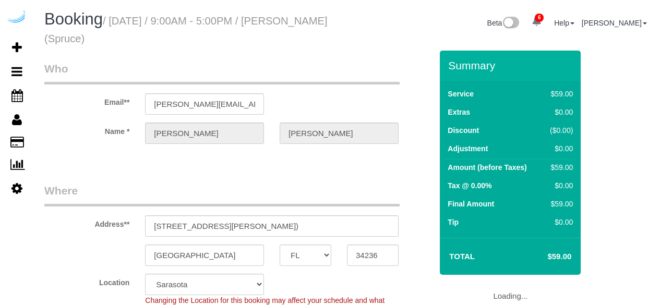
select select "FL"
select select "282"
select select "number:9"
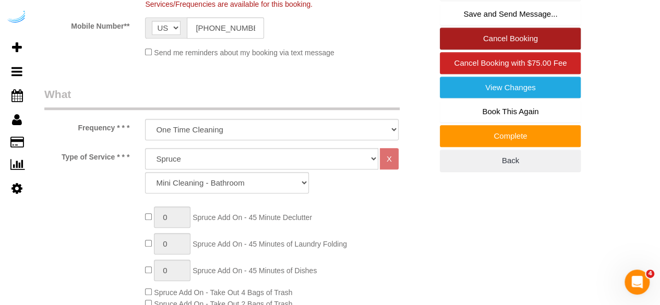
scroll to position [261, 0]
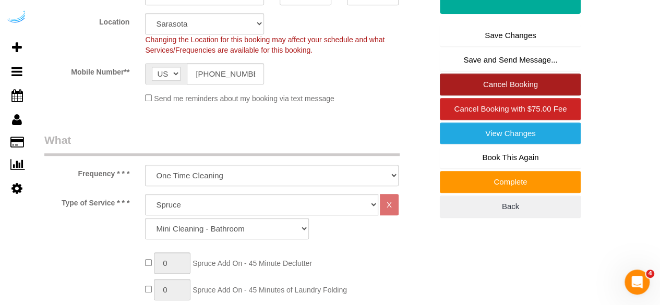
click at [503, 77] on link "Cancel Booking" at bounding box center [510, 85] width 141 height 22
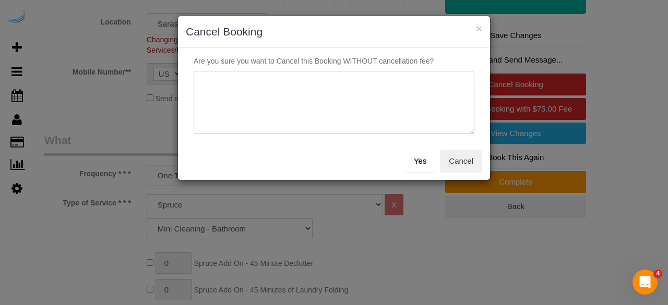
click at [353, 93] on textarea at bounding box center [334, 103] width 281 height 64
type textarea "Not on spruce."
click at [417, 154] on button "Yes" at bounding box center [420, 161] width 30 height 22
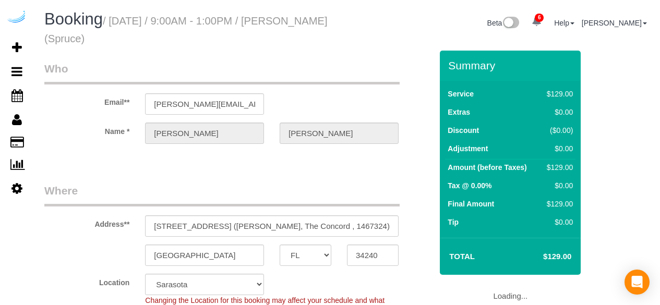
select select "FL"
select select "282"
select select "number:9"
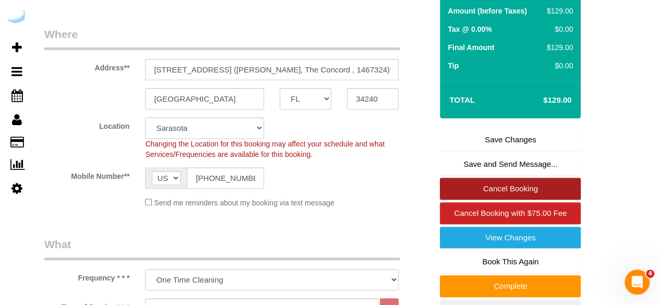
click at [492, 182] on link "Cancel Booking" at bounding box center [510, 189] width 141 height 22
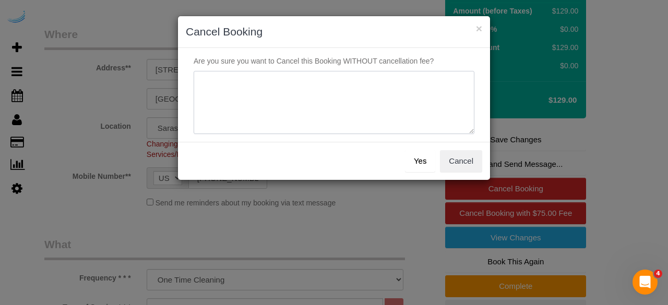
click at [290, 100] on textarea at bounding box center [334, 103] width 281 height 64
type textarea "Not on spruce."
click at [432, 156] on button "Yes" at bounding box center [420, 161] width 30 height 22
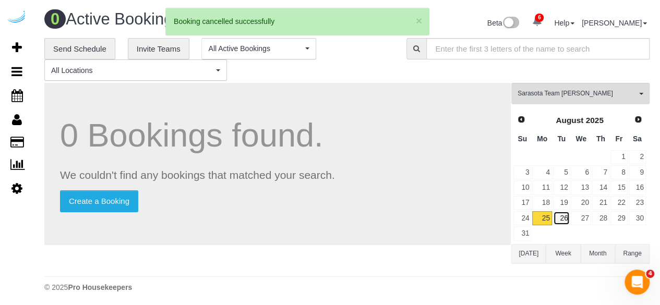
click at [564, 211] on link "26" at bounding box center [561, 218] width 17 height 14
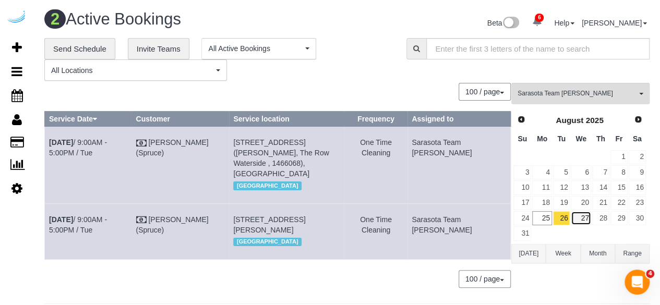
click at [589, 218] on link "27" at bounding box center [581, 218] width 20 height 14
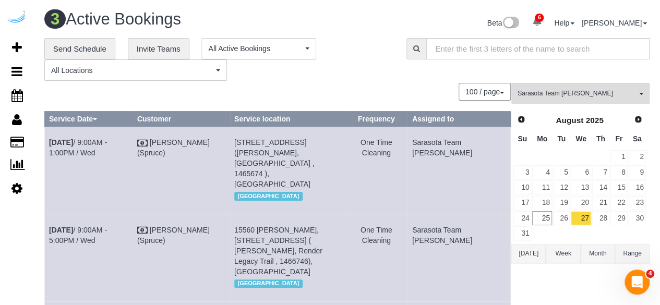
click at [356, 75] on div "**********" at bounding box center [217, 59] width 347 height 43
drag, startPoint x: 110, startPoint y: 139, endPoint x: 118, endPoint y: 129, distance: 13.4
click at [107, 139] on link "Aug 27th / 9:00AM - 1:00PM / Wed" at bounding box center [78, 147] width 58 height 19
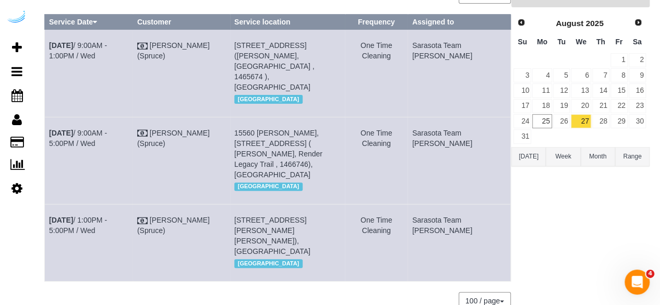
scroll to position [116, 0]
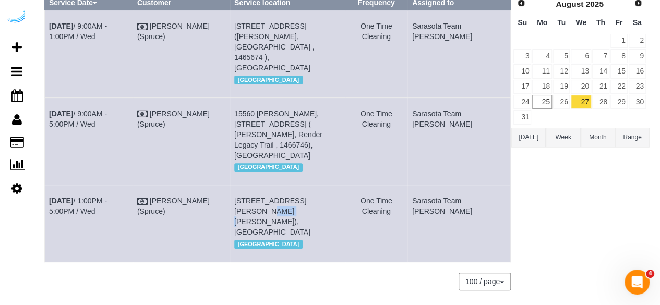
drag, startPoint x: 354, startPoint y: 179, endPoint x: 336, endPoint y: 178, distance: 17.8
click at [311, 197] on span "3017 Clementine Ct, Unit 3116 ( Jacky Alcine, Citria, 1434321), Sarasota, FL 34…" at bounding box center [272, 217] width 76 height 40
copy span "3116"
click at [107, 197] on link "Aug 27th / 1:00PM - 5:00PM / Wed" at bounding box center [78, 206] width 58 height 19
drag, startPoint x: 75, startPoint y: 187, endPoint x: 48, endPoint y: 181, distance: 27.3
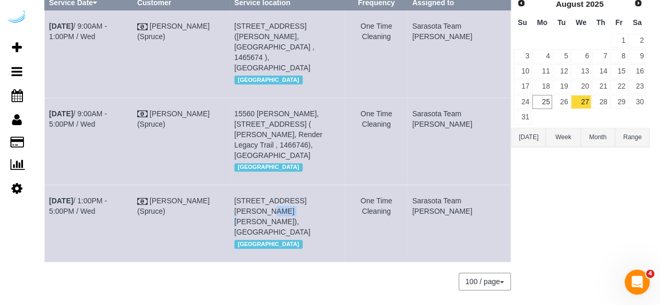
click at [48, 185] on td "Aug 27th / 1:00PM - 5:00PM / Wed" at bounding box center [89, 223] width 88 height 77
copy link "Aug 27th / 1:00PM - 5:00PM / Wed"
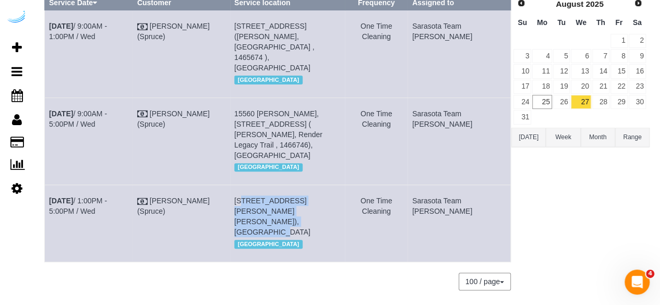
drag, startPoint x: 329, startPoint y: 194, endPoint x: 260, endPoint y: 181, distance: 69.6
click at [258, 185] on td "3017 Clementine Ct, Unit 3116 ( Jacky Alcine, Citria, 1434321), Sarasota, FL 34…" at bounding box center [287, 223] width 115 height 77
drag, startPoint x: 329, startPoint y: 199, endPoint x: 252, endPoint y: 182, distance: 79.1
click at [252, 185] on td "3017 Clementine Ct, Unit 3116 ( Jacky Alcine, Citria, 1434321), Sarasota, FL 34…" at bounding box center [287, 223] width 115 height 77
copy span "3017 Clementine Ct, Unit 3116 ( Jacky Alcine, Citria, 1434321), Sarasota, FL 34…"
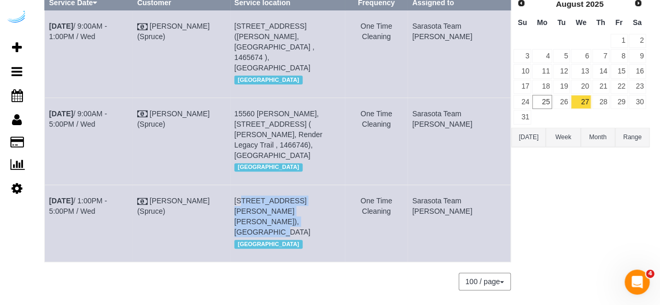
drag, startPoint x: 471, startPoint y: 189, endPoint x: 440, endPoint y: 178, distance: 33.2
click at [440, 185] on td "Sarasota Team [PERSON_NAME]" at bounding box center [459, 223] width 103 height 77
copy td "Sarasota Team [PERSON_NAME]"
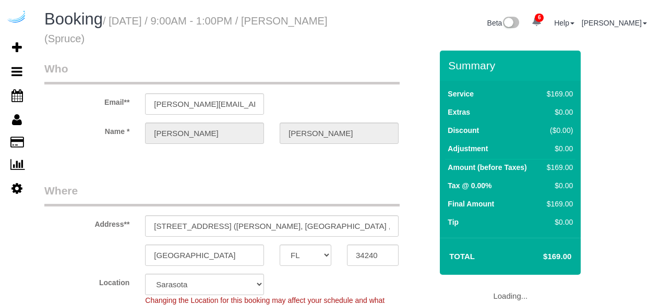
select select "FL"
select select "282"
select select "number:9"
select select "object:828"
select select "FL"
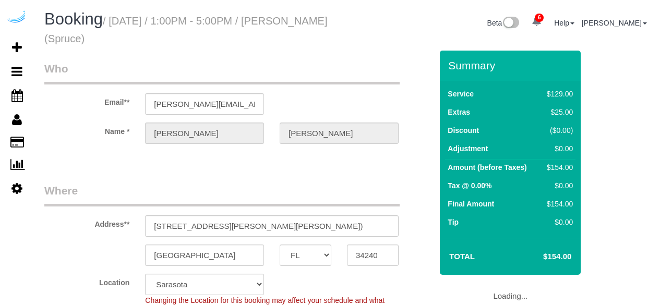
select select "282"
select select "number:9"
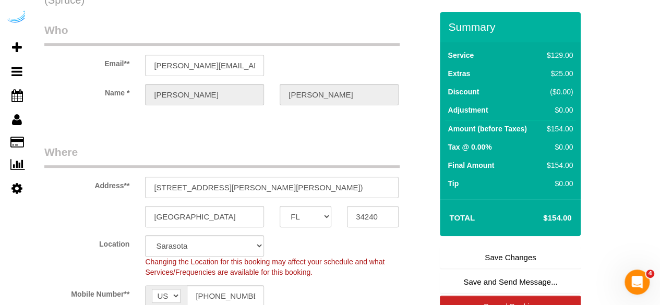
scroll to position [104, 0]
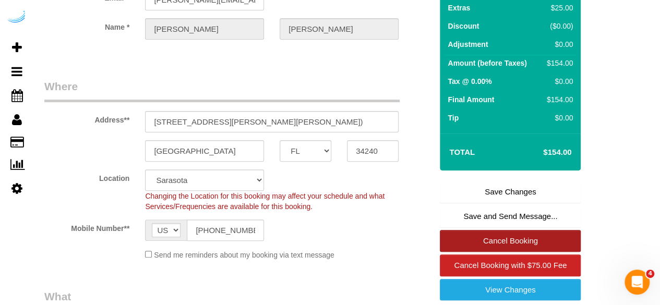
click at [492, 236] on link "Cancel Booking" at bounding box center [510, 241] width 141 height 22
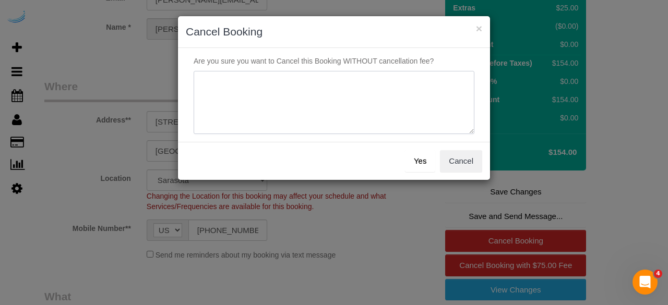
click at [350, 84] on textarea at bounding box center [334, 103] width 281 height 64
type textarea "Not on spruce."
click at [425, 153] on button "Yes" at bounding box center [420, 161] width 30 height 22
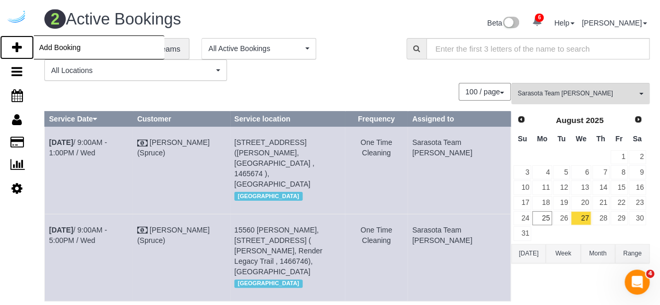
click at [21, 47] on icon at bounding box center [17, 47] width 10 height 13
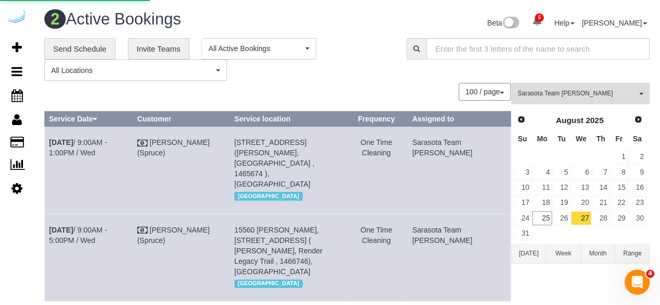
select select "number:9"
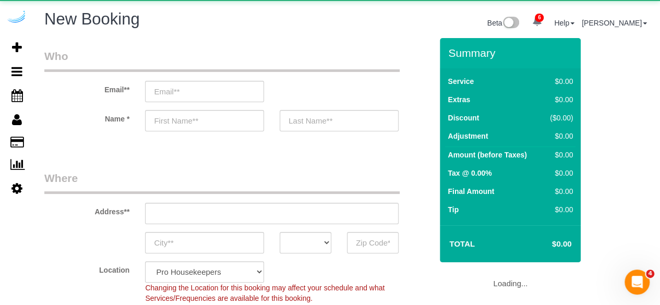
select select "4"
select select "object:2048"
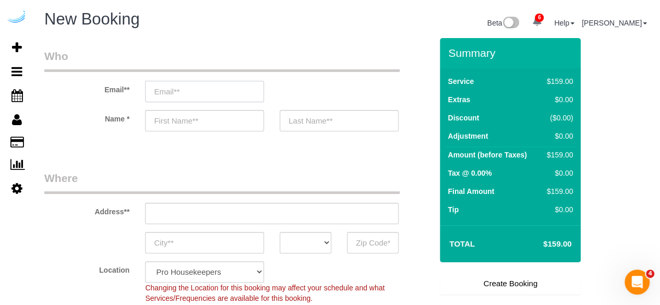
click at [251, 89] on input "email" at bounding box center [204, 91] width 119 height 21
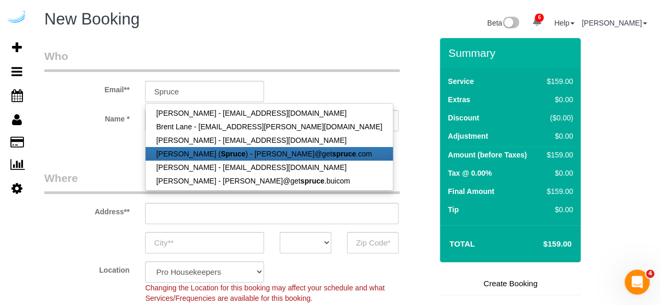
click at [239, 148] on link "Brandie Louck ( Spruce ) - brandie@get spruce .com" at bounding box center [269, 154] width 247 height 14
type input "[PERSON_NAME][EMAIL_ADDRESS][DOMAIN_NAME]"
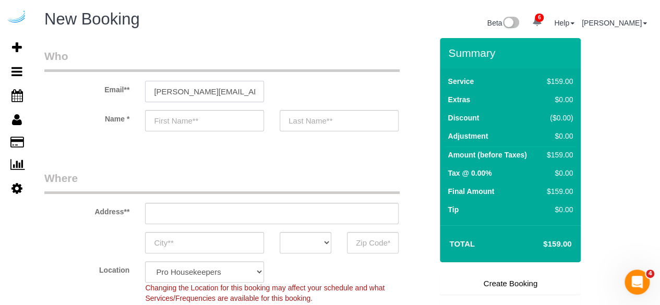
type input "[PERSON_NAME]"
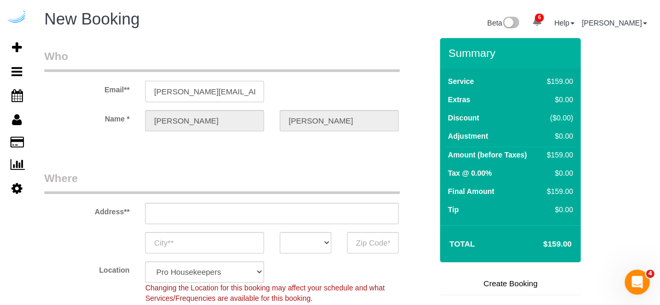
type input "3816 S Lamar Blvd"
type input "Austin"
select select "[GEOGRAPHIC_DATA]"
type input "78704"
click at [231, 208] on input "3816 S Lamar Blvd" at bounding box center [272, 213] width 254 height 21
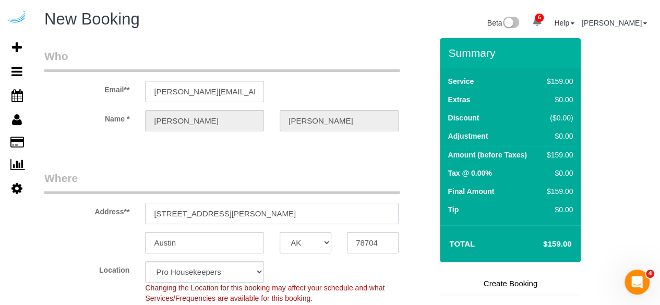
paste input "20 Central Ave, Sarasota, FL 34236"
type input "320 Central Ave, Sarasota, FL 34236"
select select "9"
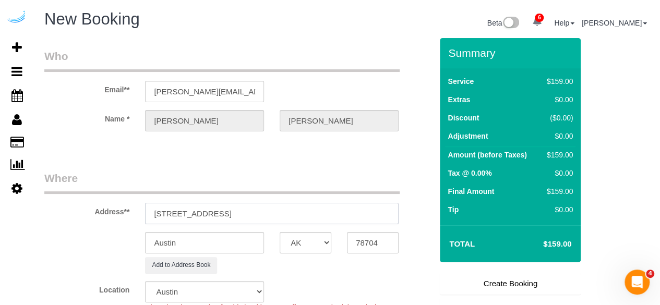
select select "object:2092"
drag, startPoint x: 262, startPoint y: 217, endPoint x: 291, endPoint y: 212, distance: 29.6
click at [291, 212] on input "320 Central Ave, Sarasota, FL 34236" at bounding box center [272, 213] width 254 height 21
type input "320 Central Ave, Sarasota, FL 34236"
click at [381, 245] on input "78704" at bounding box center [373, 242] width 52 height 21
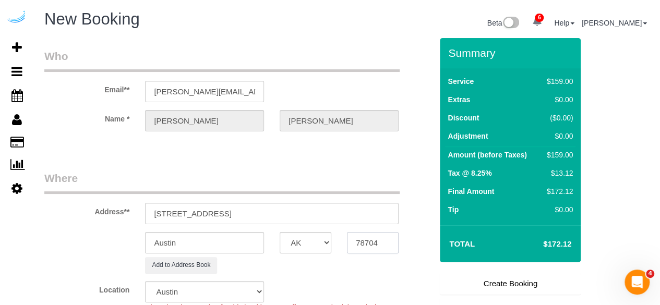
paste input "34236"
type input "34236"
click at [332, 242] on div "AK AL AR AZ CA CO CT DC DE [GEOGRAPHIC_DATA] [GEOGRAPHIC_DATA] HI IA ID IL IN K…" at bounding box center [305, 242] width 67 height 21
select select "22"
select select "object:2139"
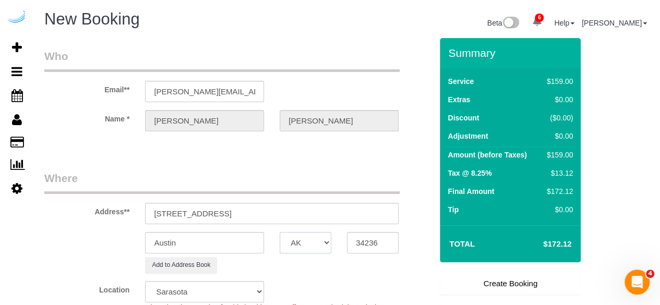
click at [324, 236] on select "AK AL AR AZ CA CO CT DC DE [GEOGRAPHIC_DATA] [GEOGRAPHIC_DATA] HI IA ID IL IN K…" at bounding box center [306, 242] width 52 height 21
select select "FL"
click at [280, 232] on select "AK AL AR AZ CA CO CT DC DE [GEOGRAPHIC_DATA] [GEOGRAPHIC_DATA] HI IA ID IL IN K…" at bounding box center [306, 242] width 52 height 21
click at [222, 240] on input "Austin" at bounding box center [204, 242] width 119 height 21
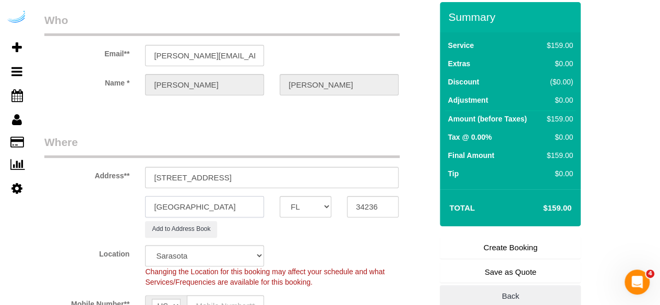
scroll to position [52, 0]
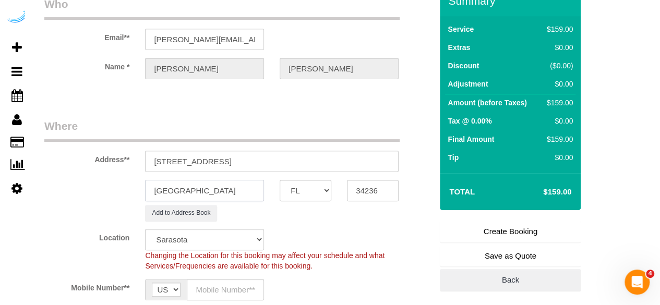
type input "[GEOGRAPHIC_DATA]"
drag, startPoint x: 216, startPoint y: 163, endPoint x: 342, endPoint y: 154, distance: 127.1
click at [342, 154] on input "320 Central Ave, Sarasota, FL 34236" at bounding box center [272, 161] width 254 height 21
paste input "Chelsea Jack"
paste input "1466518"
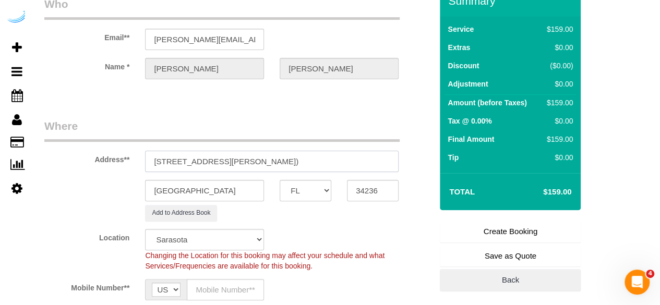
scroll to position [104, 0]
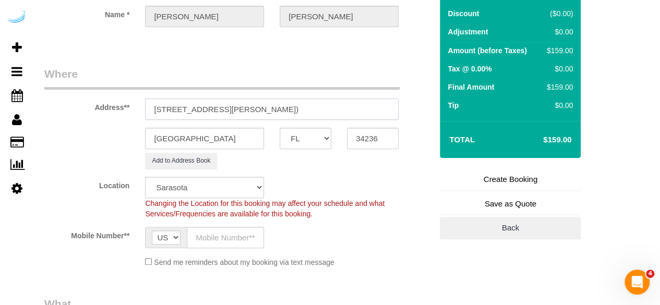
type input "320 Central Ave, Unit 427 ( Chelsea Jack, Arcos, 1466518)"
click at [228, 234] on input "text" at bounding box center [225, 237] width 77 height 21
type input "[PHONE_NUMBER]"
type input "[PERSON_NAME]"
type input "[PHONE_NUMBER]"
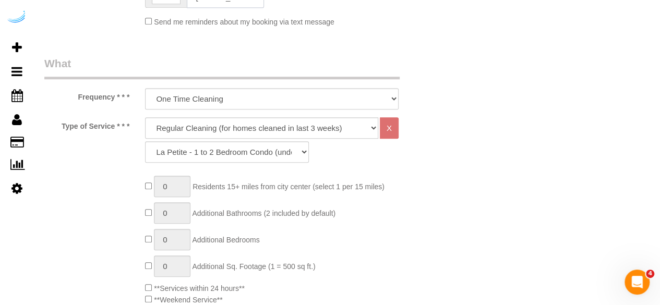
scroll to position [417, 0]
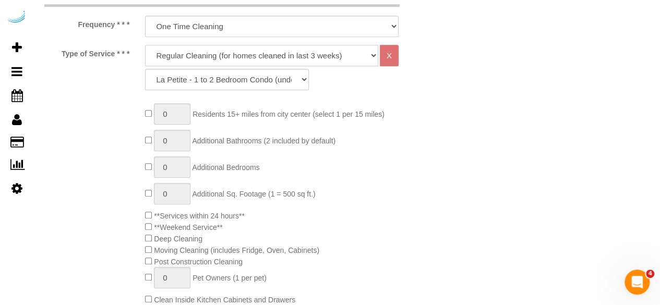
click at [214, 53] on select "Deep Cleaning (for homes that have not been cleaned in 3+ weeks) Spruce Regular…" at bounding box center [261, 55] width 233 height 21
select select "282"
click at [145, 45] on select "Deep Cleaning (for homes that have not been cleaned in 3+ weeks) Spruce Regular…" at bounding box center [261, 55] width 233 height 21
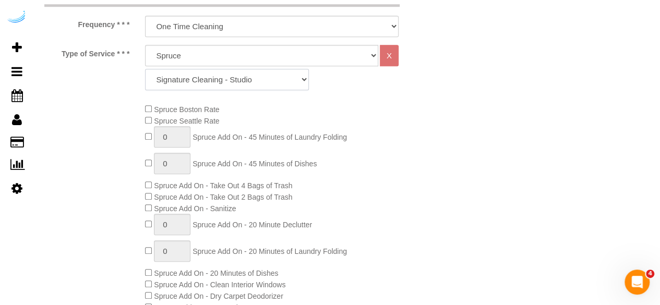
click at [249, 86] on select "Signature Cleaning - Studio Signature Cleaning - 1 Bed 1 Bath Signature Cleanin…" at bounding box center [227, 79] width 164 height 21
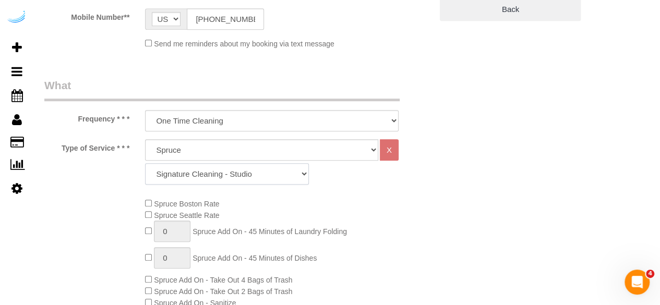
scroll to position [313, 0]
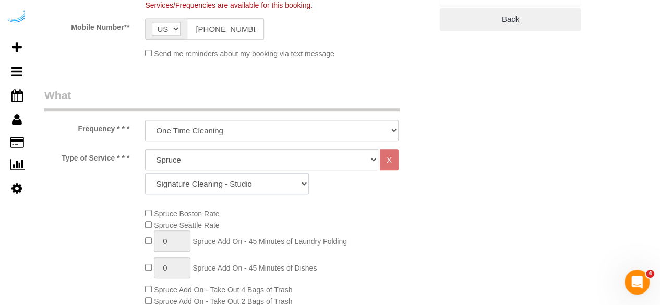
drag, startPoint x: 258, startPoint y: 183, endPoint x: 258, endPoint y: 175, distance: 8.3
click at [258, 183] on select "Signature Cleaning - Studio Signature Cleaning - 1 Bed 1 Bath Signature Cleanin…" at bounding box center [227, 183] width 164 height 21
select select "351"
click at [145, 173] on select "Signature Cleaning - Studio Signature Cleaning - 1 Bed 1 Bath Signature Cleanin…" at bounding box center [227, 183] width 164 height 21
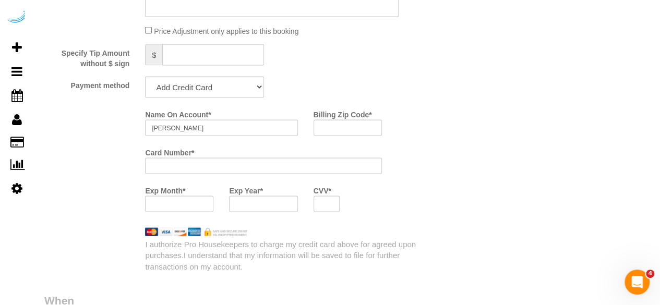
scroll to position [992, 0]
click at [233, 90] on select "Add Credit Card Cash Check Paypal" at bounding box center [204, 86] width 119 height 21
click at [217, 134] on input "[PERSON_NAME]" at bounding box center [221, 127] width 152 height 16
click at [195, 80] on select "Add Credit Card Cash Check Paypal" at bounding box center [204, 86] width 119 height 21
select select "string:check"
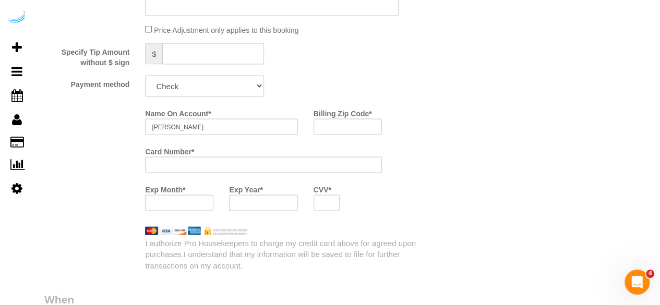
click at [145, 76] on select "Add Credit Card Cash Check Paypal" at bounding box center [204, 86] width 119 height 21
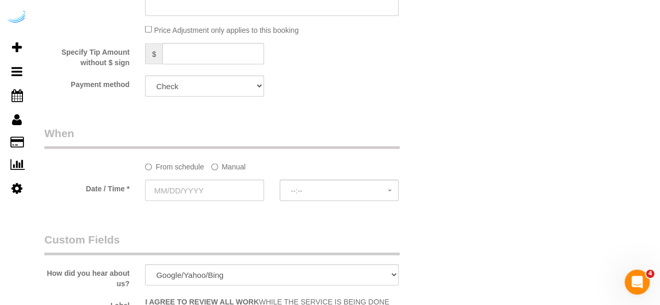
click at [239, 164] on label "Manual" at bounding box center [228, 165] width 34 height 14
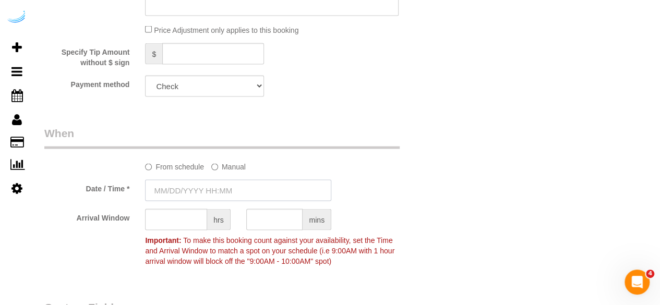
click at [207, 184] on input "text" at bounding box center [238, 190] width 186 height 21
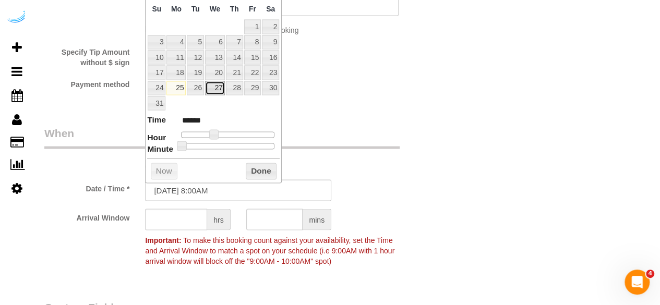
click at [218, 86] on link "27" at bounding box center [215, 88] width 20 height 14
type input "[DATE] 9:00AM"
type input "******"
click at [219, 132] on span at bounding box center [217, 134] width 9 height 9
click at [183, 218] on input "text" at bounding box center [176, 219] width 62 height 21
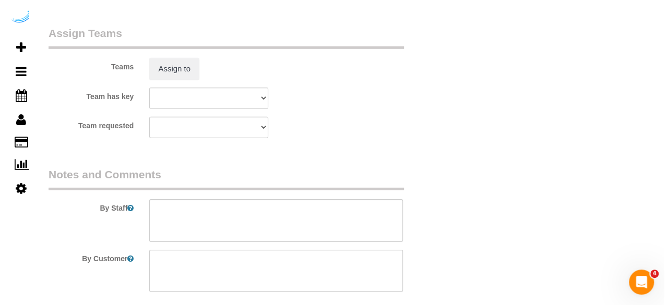
scroll to position [1501, 0]
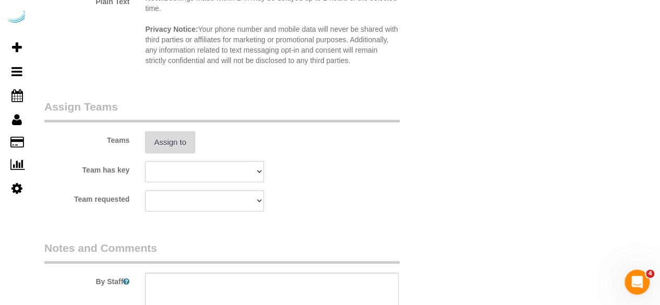
type input "8"
click at [168, 142] on button "Assign to" at bounding box center [170, 143] width 50 height 22
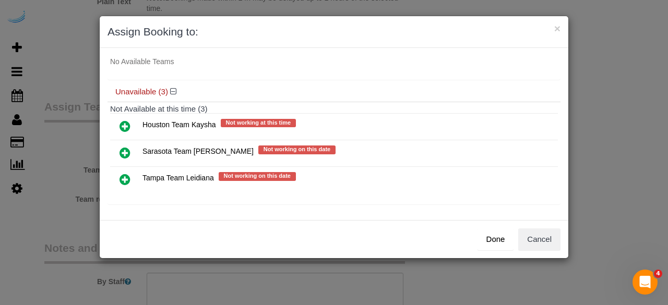
click at [122, 148] on icon at bounding box center [125, 153] width 11 height 13
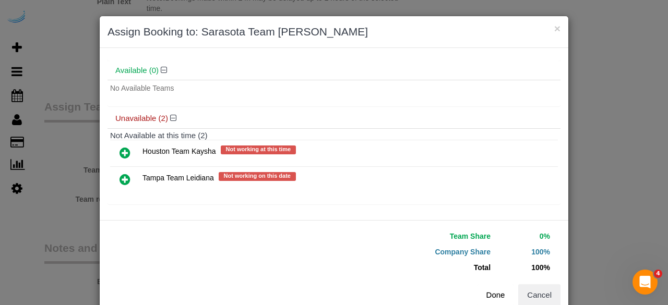
scroll to position [55, 0]
click at [494, 296] on button "Done" at bounding box center [496, 295] width 37 height 22
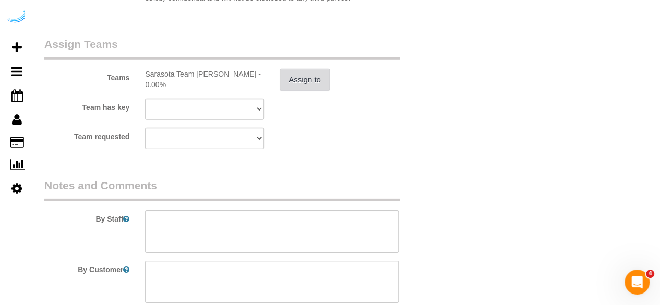
scroll to position [1657, 0]
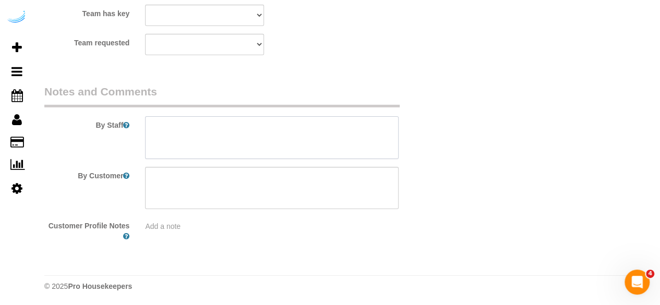
click at [285, 151] on textarea at bounding box center [272, 137] width 254 height 43
click at [276, 145] on textarea at bounding box center [272, 137] width 254 height 43
paste textarea "Permanent Notes:No notes from this customer.Today's Notes:**PRIORITY RESCHEDULE…"
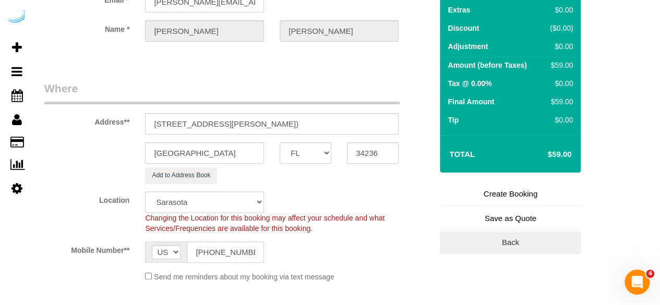
scroll to position [0, 0]
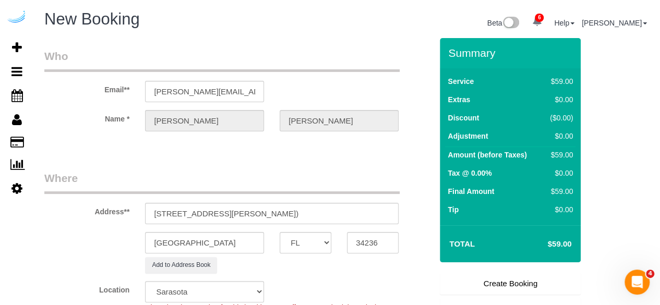
type textarea "Recurrency: One time service Permanent Notes:No notes from this customer.Today'…"
click at [498, 274] on link "Create Booking" at bounding box center [510, 284] width 141 height 22
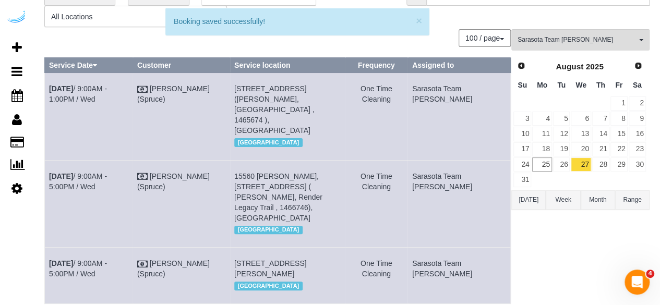
scroll to position [104, 0]
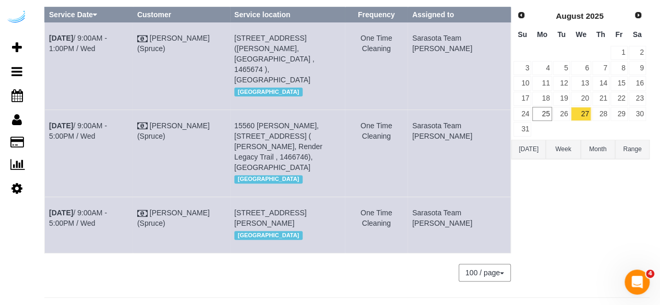
drag, startPoint x: 91, startPoint y: 203, endPoint x: 50, endPoint y: 197, distance: 41.7
click at [50, 197] on td "[DATE] 9:00AM - 5:00PM / Wed" at bounding box center [89, 225] width 88 height 56
copy link "Wed"
click at [71, 201] on td "[DATE] 9:00AM - 5:00PM / Wed" at bounding box center [89, 225] width 88 height 56
drag, startPoint x: 71, startPoint y: 204, endPoint x: 49, endPoint y: 196, distance: 23.5
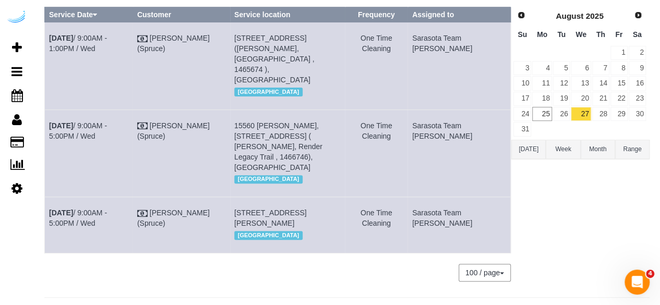
click at [49, 197] on td "[DATE] 9:00AM - 5:00PM / Wed" at bounding box center [89, 225] width 88 height 56
copy link "[DATE] 9:00AM - 5:00PM / Wed"
drag, startPoint x: 343, startPoint y: 204, endPoint x: 286, endPoint y: 204, distance: 56.9
click at [286, 209] on span "[STREET_ADDRESS][PERSON_NAME]" at bounding box center [270, 218] width 72 height 19
drag, startPoint x: 276, startPoint y: 197, endPoint x: 303, endPoint y: 205, distance: 27.9
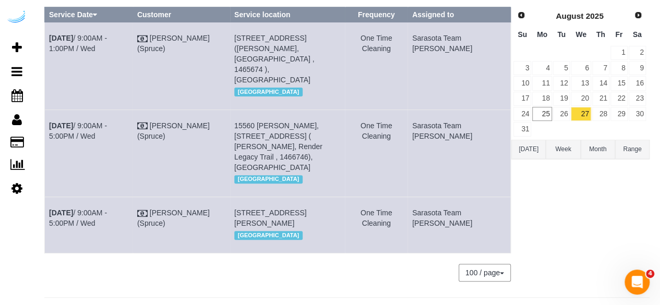
click at [278, 209] on span "[STREET_ADDRESS][PERSON_NAME]" at bounding box center [270, 218] width 72 height 19
drag, startPoint x: 304, startPoint y: 213, endPoint x: 252, endPoint y: 196, distance: 55.1
click at [252, 197] on td "320 Central Ave, Unit 427 ( Chelsea Jack, Arcos, 1466518), Sarasota, FL 34236 S…" at bounding box center [287, 225] width 115 height 56
copy span "[STREET_ADDRESS][PERSON_NAME]"
copy td "Sarasota Team [PERSON_NAME]"
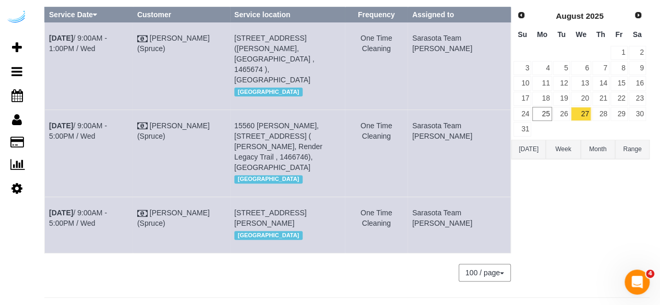
drag, startPoint x: 443, startPoint y: 199, endPoint x: 439, endPoint y: 188, distance: 11.4
click at [439, 197] on td "Sarasota Team [PERSON_NAME]" at bounding box center [459, 225] width 103 height 56
click at [101, 37] on link "[DATE] 9:00AM - 1:00PM / Wed" at bounding box center [78, 43] width 58 height 19
click at [107, 122] on link "[DATE] 9:00AM - 5:00PM / Wed" at bounding box center [78, 131] width 58 height 19
click at [603, 108] on link "28" at bounding box center [600, 114] width 17 height 14
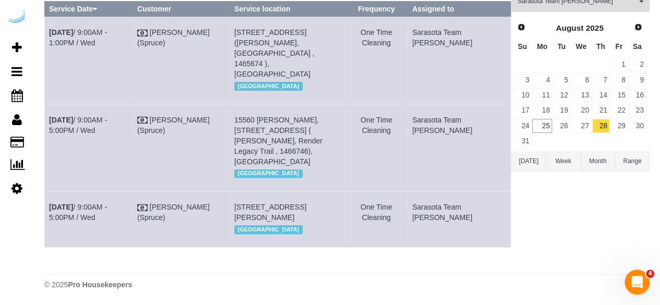
scroll to position [2, 0]
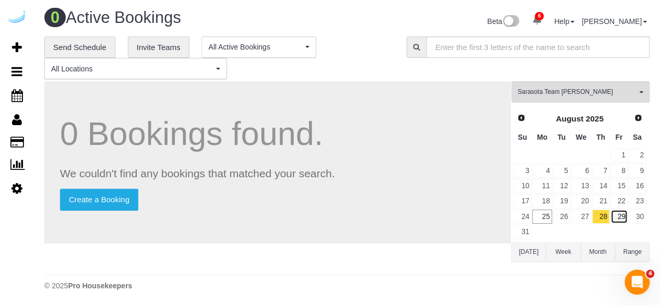
click at [624, 210] on link "29" at bounding box center [619, 217] width 17 height 14
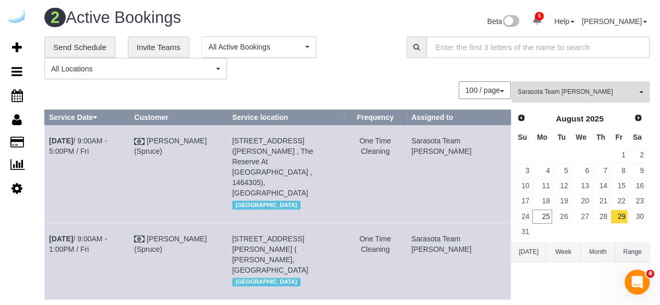
click at [548, 87] on button "Sarasota Team Juan All Teams" at bounding box center [580, 91] width 138 height 21
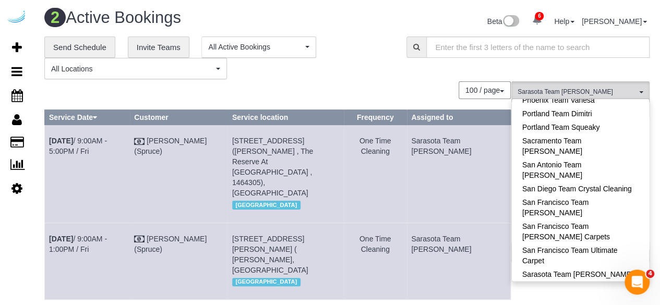
click at [613, 267] on link "Sarasota Team Juan" at bounding box center [580, 274] width 137 height 14
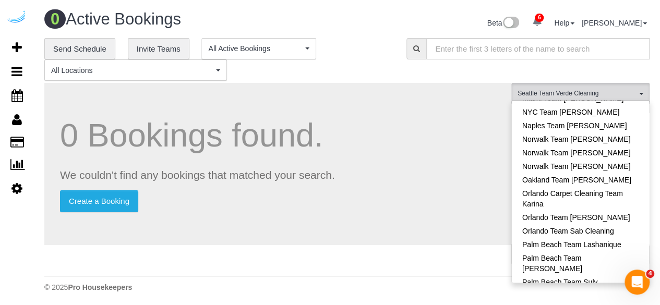
scroll to position [782, 0]
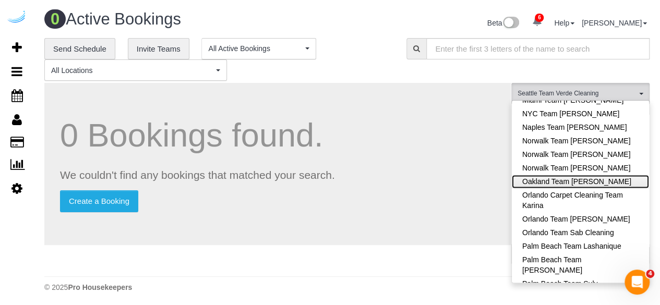
click at [601, 175] on link "Oakland Team [PERSON_NAME]" at bounding box center [580, 182] width 137 height 14
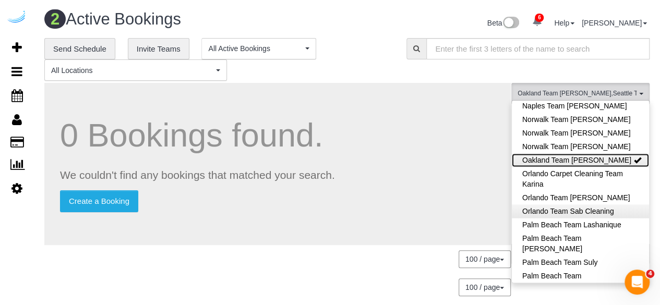
scroll to position [834, 0]
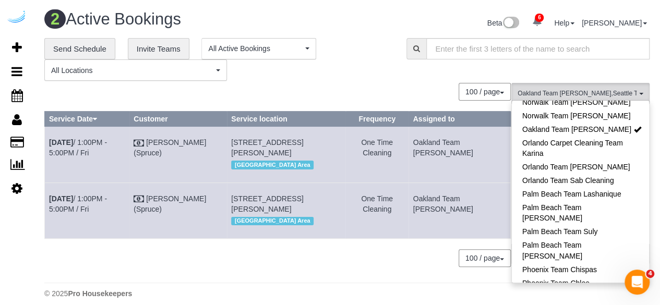
click at [407, 56] on span at bounding box center [417, 48] width 20 height 21
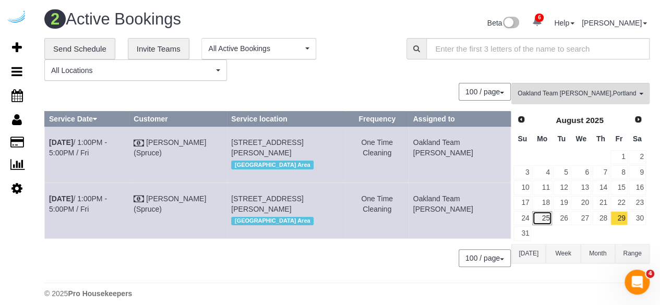
click at [545, 214] on link "25" at bounding box center [541, 218] width 19 height 14
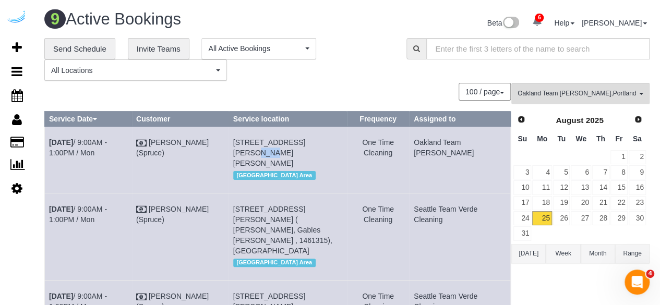
drag, startPoint x: 331, startPoint y: 141, endPoint x: 308, endPoint y: 144, distance: 23.1
click at [308, 144] on td "1425 Spring St, Unit 1112 (Rochelle Hodgson, The Danforth , 1466671), Seattle, …" at bounding box center [288, 160] width 118 height 66
copy span "1112"
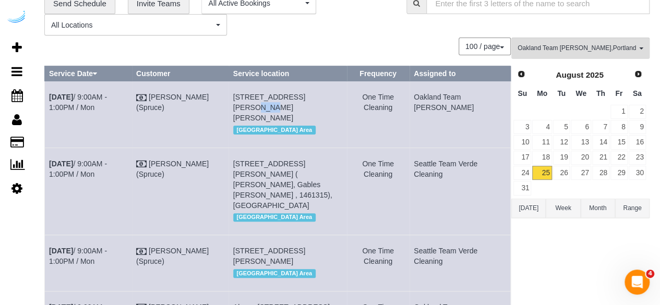
scroll to position [104, 0]
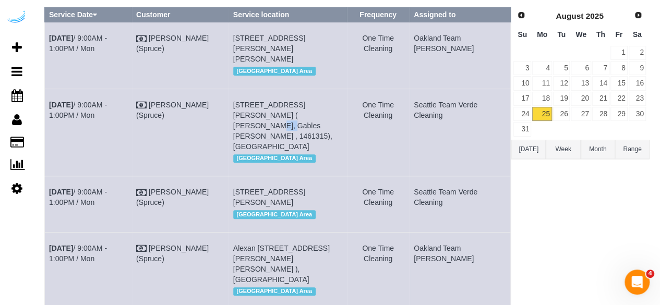
drag, startPoint x: 322, startPoint y: 114, endPoint x: 303, endPoint y: 117, distance: 19.7
click at [303, 117] on span "2100 Queen Anne Ave N, Building C304, Unit C304 ( Teresa Martinez, Gables Queen…" at bounding box center [282, 126] width 99 height 50
copy span "C304"
drag, startPoint x: 317, startPoint y: 191, endPoint x: 302, endPoint y: 193, distance: 15.2
click at [301, 193] on span "2315 4th Ave, Unit 2506 (Charly Delaroche, The Confidential , 1459781), Seattle…" at bounding box center [269, 197] width 72 height 19
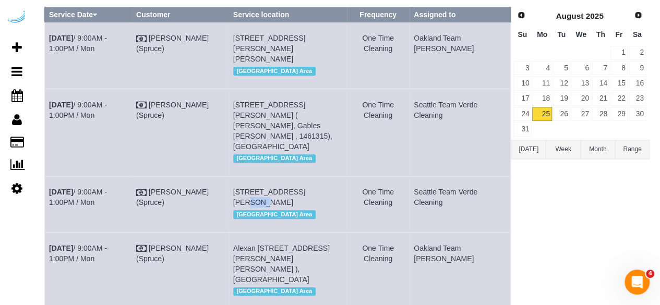
copy span "2506"
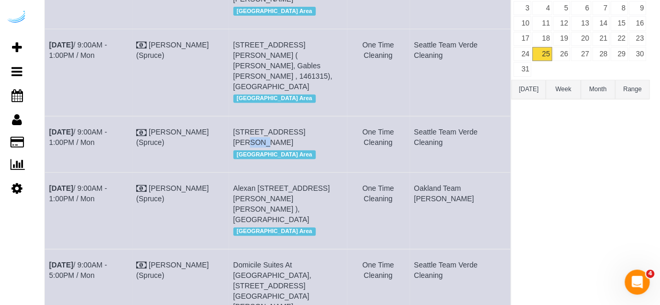
scroll to position [209, 0]
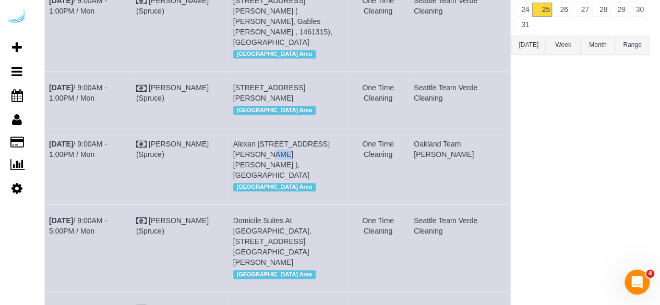
drag, startPoint x: 253, startPoint y: 164, endPoint x: 115, endPoint y: 42, distance: 184.1
click at [239, 164] on td "Alexan 100, 100 Denny Wy, Unit 702 ( Neel Gupta, Alexan 100 , 1430233 ), Seattl…" at bounding box center [288, 166] width 118 height 77
copy span "702"
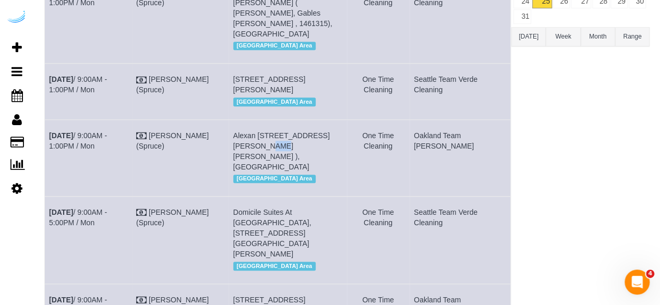
scroll to position [365, 0]
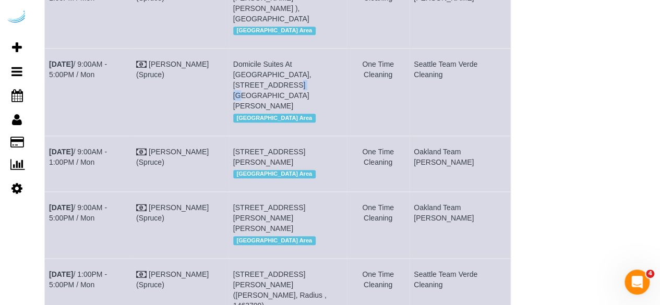
drag, startPoint x: 314, startPoint y: 75, endPoint x: 303, endPoint y: 79, distance: 12.2
click at [303, 79] on td "Domicile Suites At Harbor Steps, 1221 1st Ave, Unit 25d (Jen Whelan, Harbor Ste…" at bounding box center [288, 92] width 118 height 87
copy span "25d"
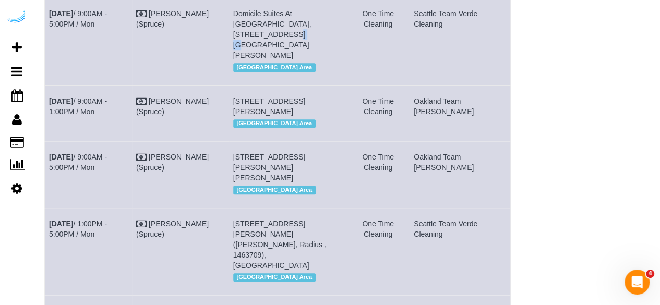
scroll to position [417, 0]
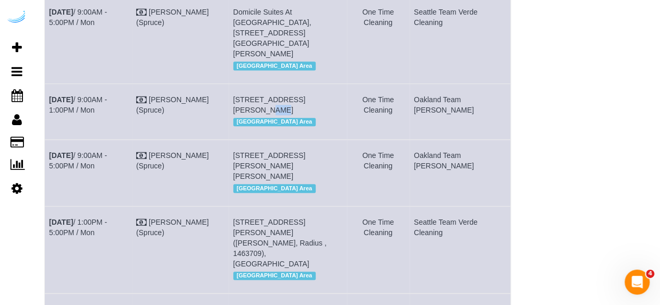
drag, startPoint x: 333, startPoint y: 87, endPoint x: 323, endPoint y: 91, distance: 10.6
click at [305, 96] on span "1000 100th Ave Ne, Unit 408 ( Mike Munger, Lux , 1405169), Bellevue, WA 98004" at bounding box center [269, 105] width 72 height 19
copy span "408"
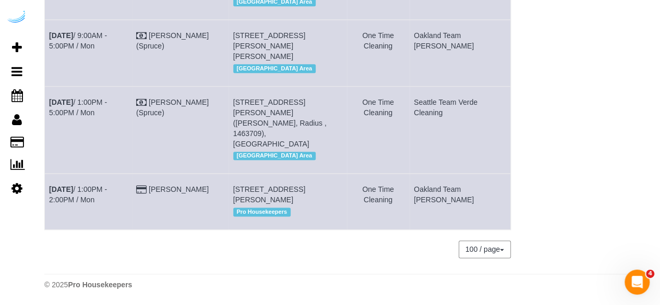
drag, startPoint x: 268, startPoint y: 35, endPoint x: 256, endPoint y: 41, distance: 13.3
click at [256, 41] on td "4801 Rainier Ave S, Building 518, Unit 518 (Kathleen Cloutier, Angeline , 14646…" at bounding box center [288, 53] width 118 height 66
drag, startPoint x: 331, startPoint y: 104, endPoint x: 314, endPoint y: 105, distance: 16.7
click at [314, 105] on td "400 Boren Ave N, Unit 324 (Deepak Krishnamurthy Satyamurti, Radius , 1463709), …" at bounding box center [288, 129] width 118 height 87
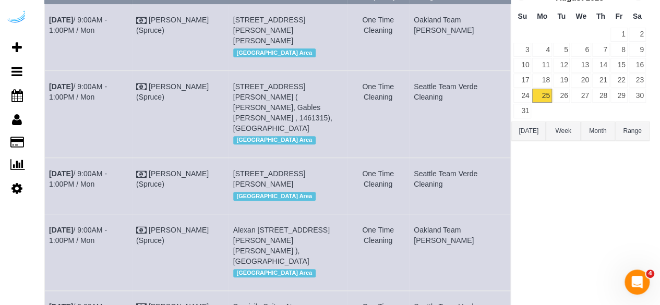
scroll to position [0, 0]
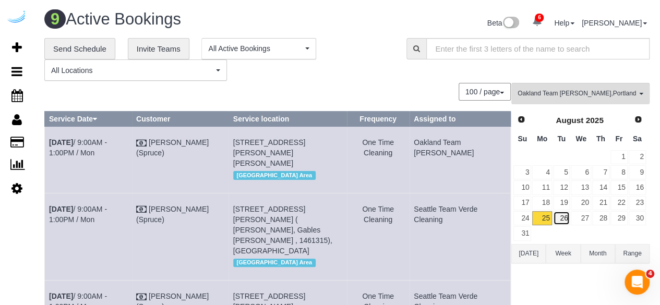
click at [567, 218] on link "26" at bounding box center [561, 218] width 17 height 14
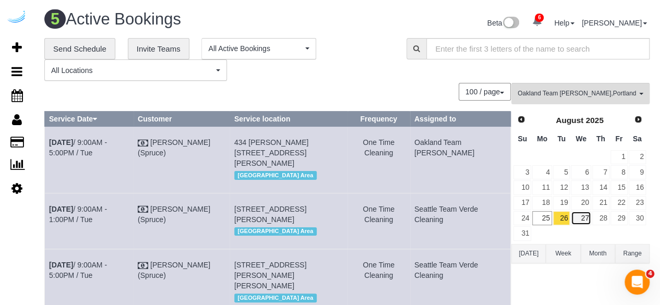
click at [579, 213] on link "27" at bounding box center [581, 218] width 20 height 14
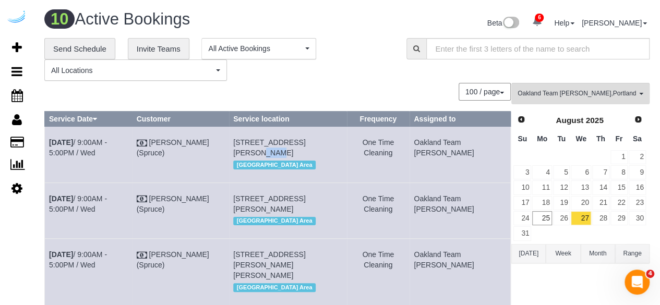
drag, startPoint x: 326, startPoint y: 140, endPoint x: 319, endPoint y: 141, distance: 6.3
click at [305, 141] on span "2801 Western Ave, Unit 607 ( Michelle Lamar, Olympus , 1466179 ), Seattle, WA 9…" at bounding box center [269, 147] width 72 height 19
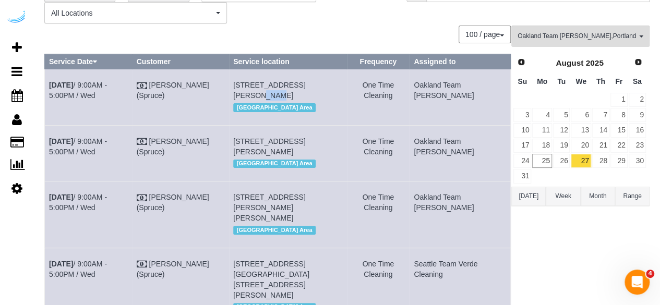
scroll to position [157, 0]
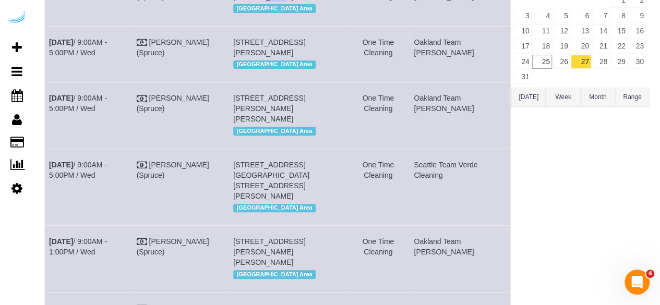
drag, startPoint x: 273, startPoint y: 61, endPoint x: 257, endPoint y: 63, distance: 15.7
click at [257, 57] on span "1823 Minor Ave, Building 1206, Unit 1206 (Iyad Okal, Kinects, 1465813), Seattle…" at bounding box center [269, 47] width 72 height 19
click at [107, 52] on link "Aug 27th / 9:00AM - 5:00PM / Wed" at bounding box center [78, 47] width 58 height 19
click at [133, 82] on td "Aug 27th / 9:00AM - 5:00PM / Wed" at bounding box center [89, 54] width 88 height 56
drag, startPoint x: 73, startPoint y: 69, endPoint x: 47, endPoint y: 54, distance: 30.2
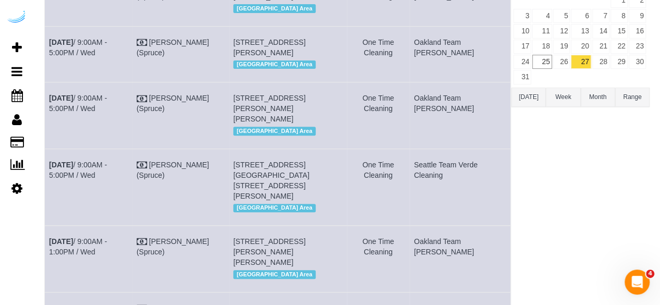
click at [47, 54] on td "Aug 27th / 9:00AM - 5:00PM / Wed" at bounding box center [89, 54] width 88 height 56
drag, startPoint x: 342, startPoint y: 75, endPoint x: 241, endPoint y: 52, distance: 104.3
click at [241, 52] on td "1823 Minor Ave, Building 1206, Unit 1206 (Iyad Okal, Kinects, 1465813), Seattle…" at bounding box center [288, 54] width 118 height 56
drag, startPoint x: 505, startPoint y: 61, endPoint x: 422, endPoint y: 53, distance: 83.3
click at [422, 53] on td "Oakland Team [PERSON_NAME]" at bounding box center [460, 54] width 101 height 56
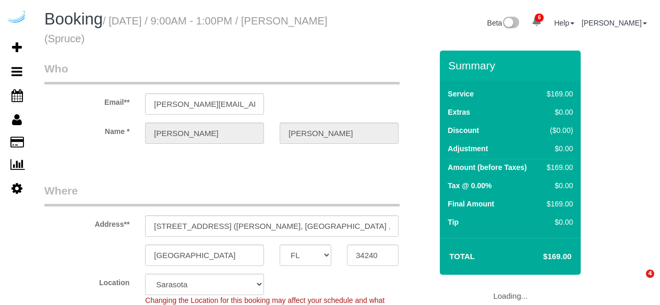
select select "FL"
select select "282"
select select "number:9"
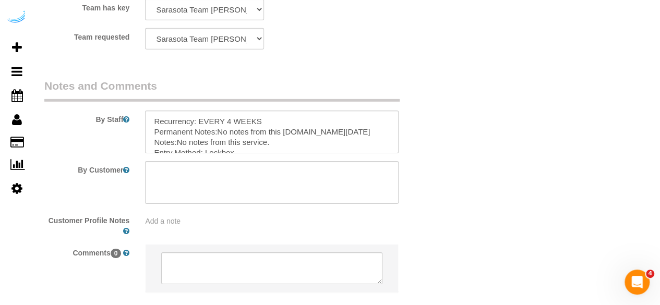
scroll to position [1714, 0]
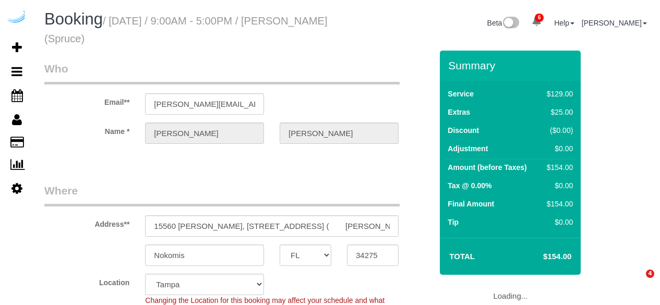
select select "FL"
select select "282"
select select "number:9"
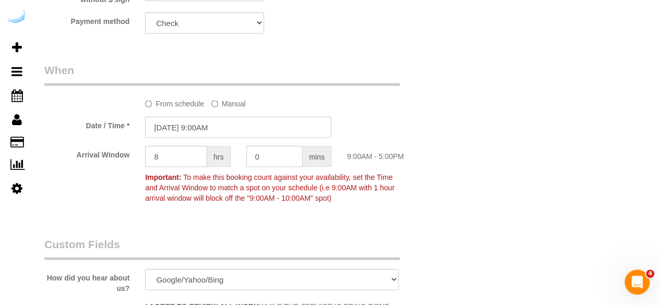
scroll to position [1513, 0]
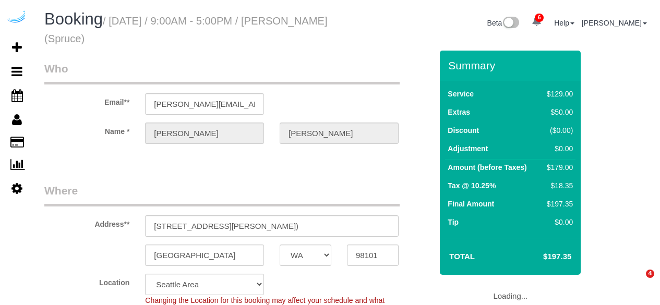
select select "WA"
select select "282"
select select "number:9"
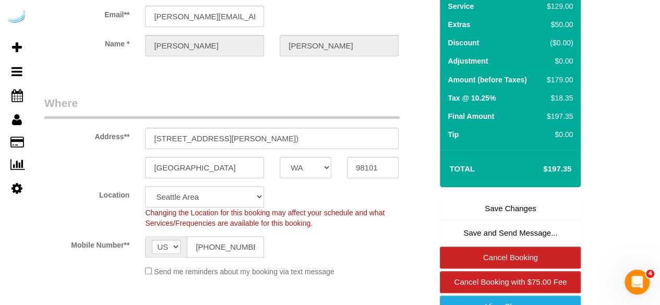
scroll to position [157, 0]
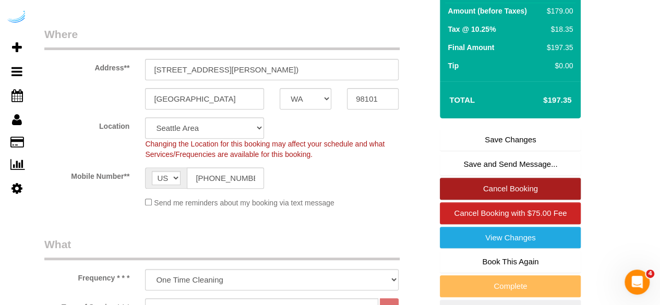
click at [503, 189] on link "Cancel Booking" at bounding box center [510, 189] width 141 height 22
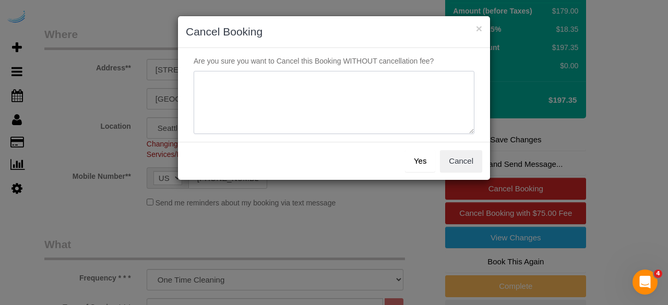
click at [363, 82] on textarea at bounding box center [334, 103] width 281 height 64
type textarea "Not on spruce."
click at [418, 163] on button "Yes" at bounding box center [420, 161] width 30 height 22
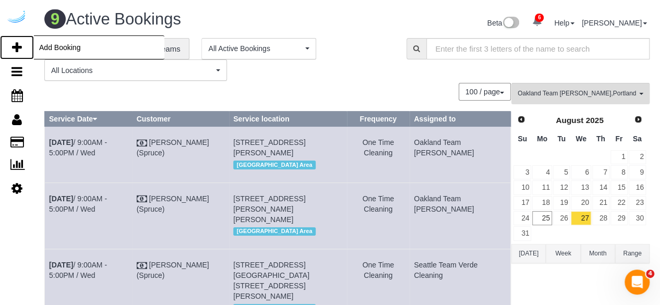
click at [18, 44] on icon at bounding box center [17, 47] width 10 height 13
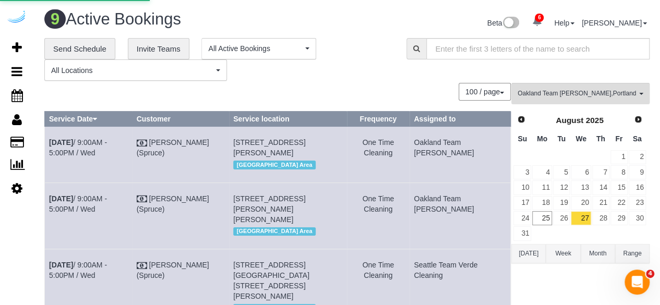
select select "4"
select select "number:9"
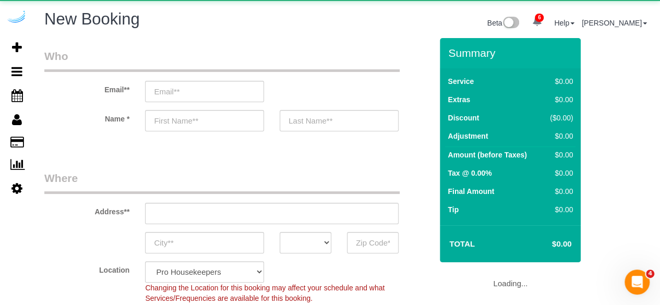
select select "object:2142"
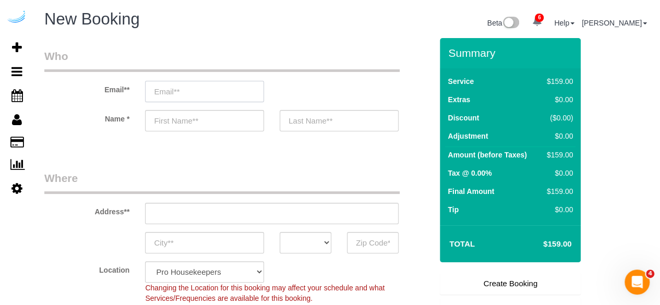
click at [179, 87] on input "email" at bounding box center [204, 91] width 119 height 21
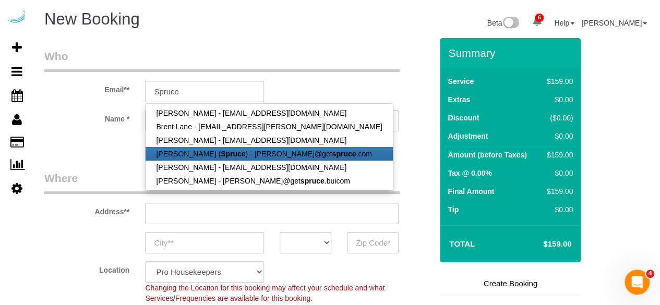
click at [181, 151] on link "[PERSON_NAME] ( Spruce ) - [PERSON_NAME]@get spruce .com" at bounding box center [269, 154] width 247 height 14
type input "[PERSON_NAME][EMAIL_ADDRESS][DOMAIN_NAME]"
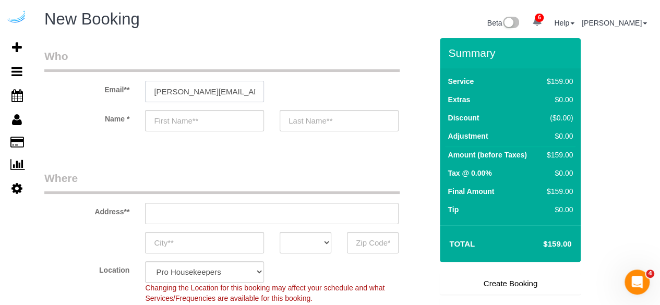
type input "[PERSON_NAME]"
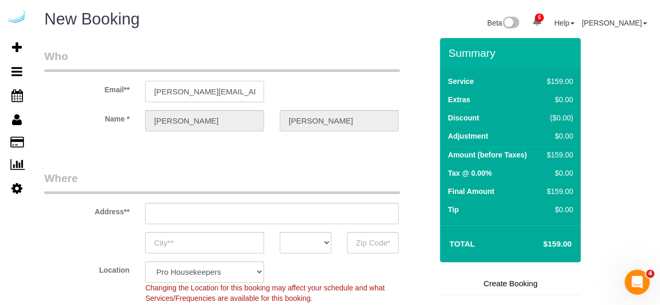
type input "[STREET_ADDRESS][PERSON_NAME]"
type input "Austin"
select select "[GEOGRAPHIC_DATA]"
type input "78704"
select select "9"
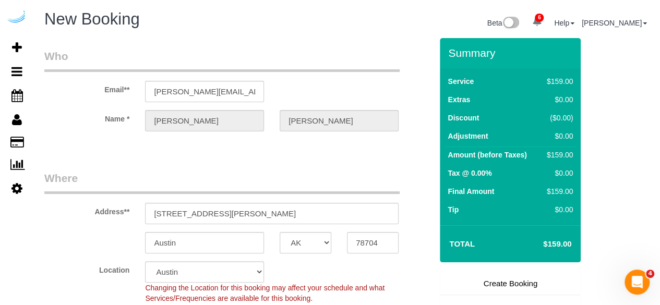
select select "object:2181"
click at [303, 214] on input "[STREET_ADDRESS][PERSON_NAME]" at bounding box center [272, 213] width 254 height 21
paste input "[STREET_ADDRESS]"
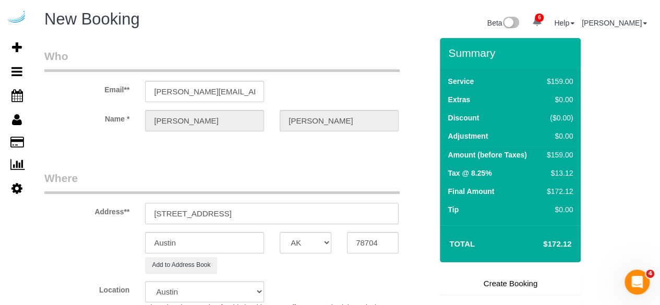
drag, startPoint x: 253, startPoint y: 213, endPoint x: 340, endPoint y: 233, distance: 89.5
click at [340, 213] on input "[STREET_ADDRESS]" at bounding box center [272, 213] width 254 height 21
type input "[STREET_ADDRESS]"
click at [371, 242] on input "78704" at bounding box center [373, 242] width 52 height 21
paste input "98103"
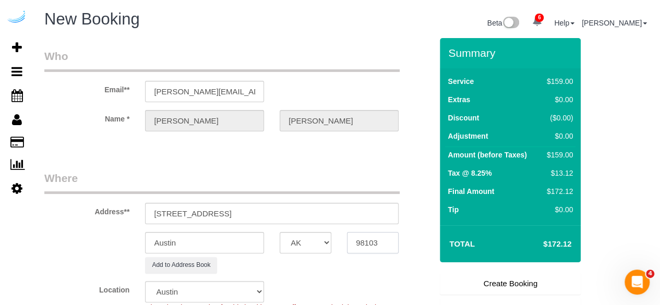
type input "98103"
click at [332, 245] on div "AK AL AR AZ CA CO CT DC DE [GEOGRAPHIC_DATA] [GEOGRAPHIC_DATA] HI IA ID IL IN K…" at bounding box center [305, 242] width 67 height 21
click at [303, 235] on select "AK AL AR AZ CA CO CT DC DE [GEOGRAPHIC_DATA] [GEOGRAPHIC_DATA] HI IA ID IL IN K…" at bounding box center [306, 242] width 52 height 21
select select "4"
select select "object:2233"
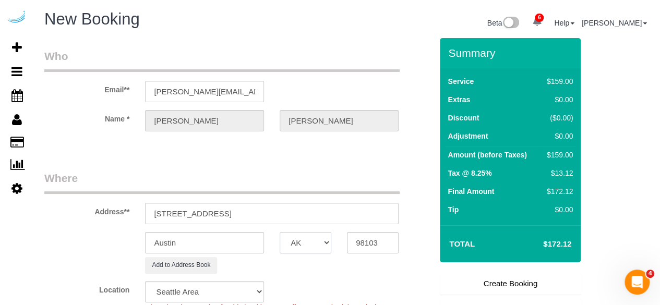
select select "WA"
click at [249, 240] on input "Austin" at bounding box center [204, 242] width 119 height 21
select select "228"
type input "D"
type input "[GEOGRAPHIC_DATA]"
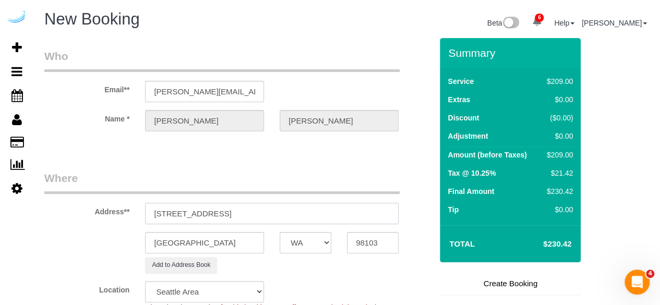
drag, startPoint x: 211, startPoint y: 213, endPoint x: 402, endPoint y: 212, distance: 191.0
click at [402, 213] on div "[STREET_ADDRESS]" at bounding box center [271, 213] width 269 height 21
paste input "[PERSON_NAME]"
paste input "1468605"
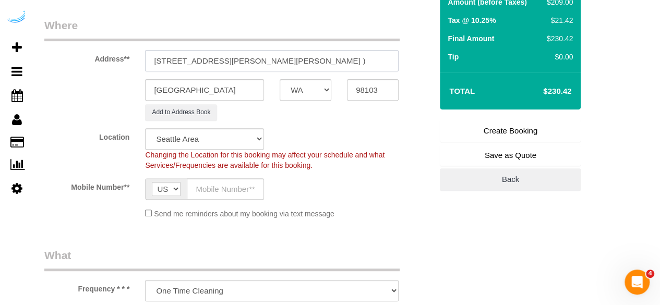
scroll to position [157, 0]
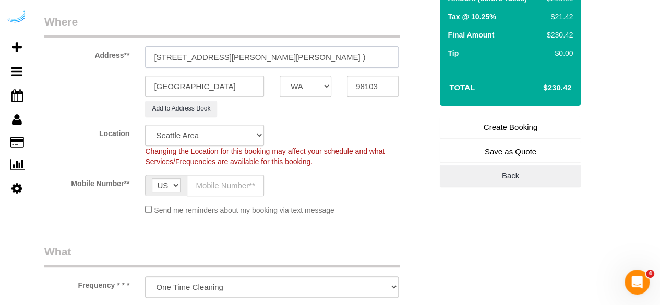
type input "[STREET_ADDRESS][PERSON_NAME][PERSON_NAME] )"
click at [216, 188] on input "text" at bounding box center [225, 185] width 77 height 21
type input "[PHONE_NUMBER]"
type input "[PERSON_NAME]"
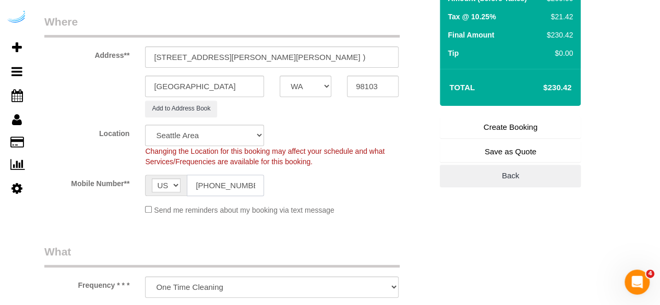
type input "[PHONE_NUMBER]"
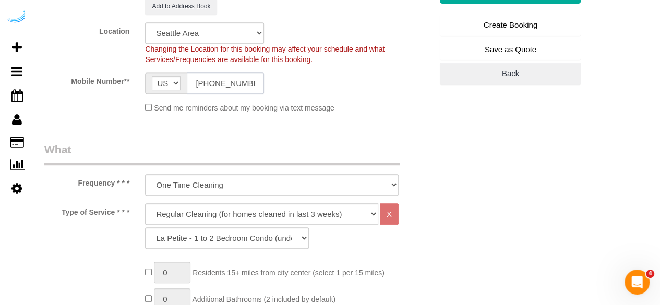
scroll to position [261, 0]
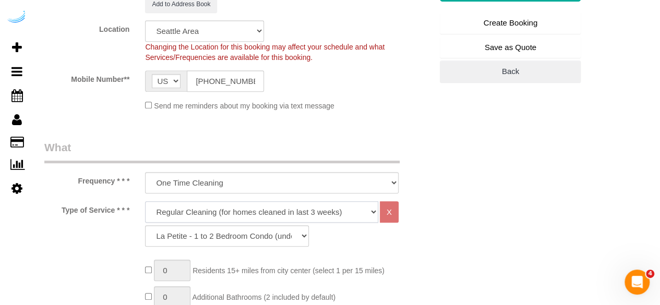
click at [232, 215] on select "Deep Cleaning (for homes that have not been cleaned in 3+ weeks) Spruce Regular…" at bounding box center [261, 211] width 233 height 21
select select "282"
click at [145, 201] on select "Deep Cleaning (for homes that have not been cleaned in 3+ weeks) Spruce Regular…" at bounding box center [261, 211] width 233 height 21
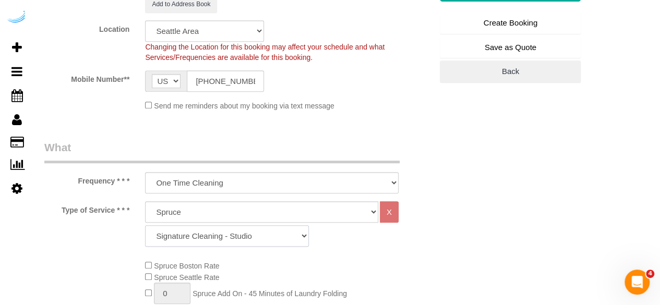
click at [263, 232] on select "Signature Cleaning - Studio Signature Cleaning - 1 Bed 1 Bath Signature Cleanin…" at bounding box center [227, 235] width 164 height 21
select select "306"
click at [145, 225] on select "Signature Cleaning - Studio Signature Cleaning - 1 Bed 1 Bath Signature Cleanin…" at bounding box center [227, 235] width 164 height 21
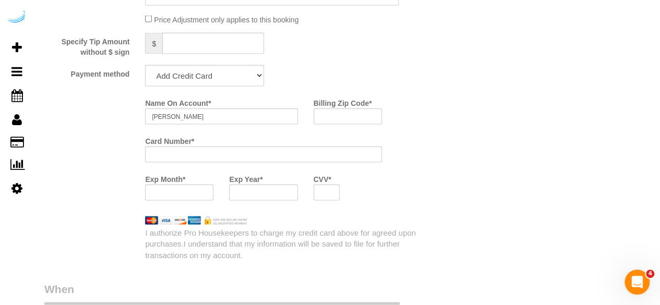
scroll to position [939, 0]
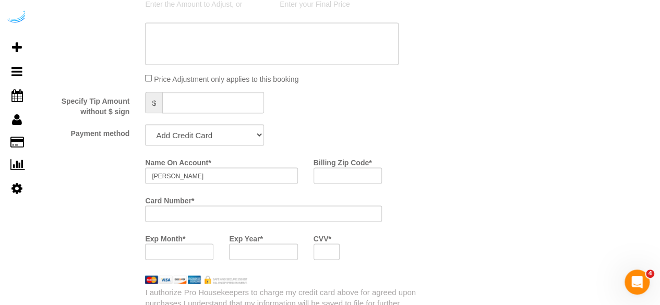
drag, startPoint x: 214, startPoint y: 135, endPoint x: 207, endPoint y: 141, distance: 9.6
click at [214, 135] on select "Add Credit Card Cash Check Paypal" at bounding box center [204, 134] width 119 height 21
select select "string:check"
click at [145, 125] on select "Add Credit Card Cash Check Paypal" at bounding box center [204, 134] width 119 height 21
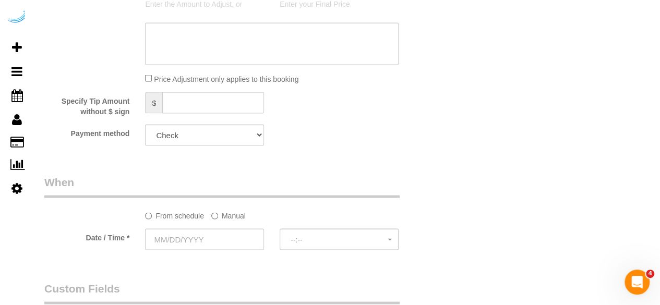
click at [218, 212] on label "Manual" at bounding box center [228, 214] width 34 height 14
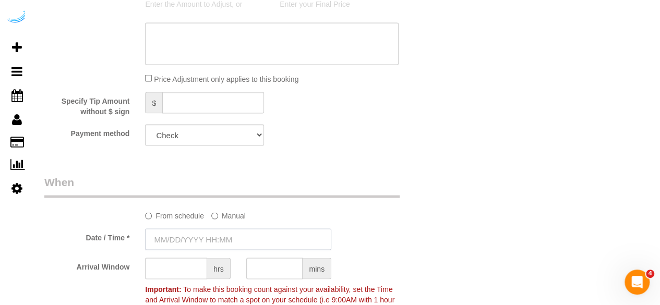
click at [193, 231] on input "text" at bounding box center [238, 239] width 186 height 21
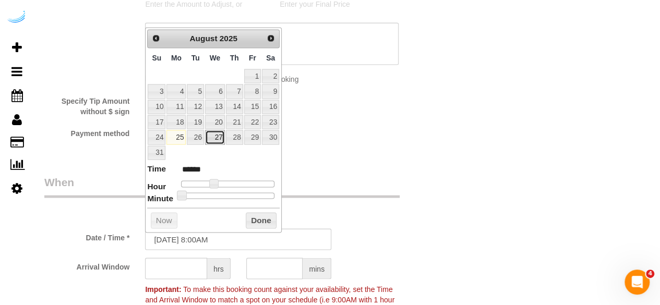
click at [217, 138] on link "27" at bounding box center [215, 137] width 20 height 14
type input "[DATE] 9:00AM"
type input "******"
type input "08/27/2025 10:00AM"
type input "*******"
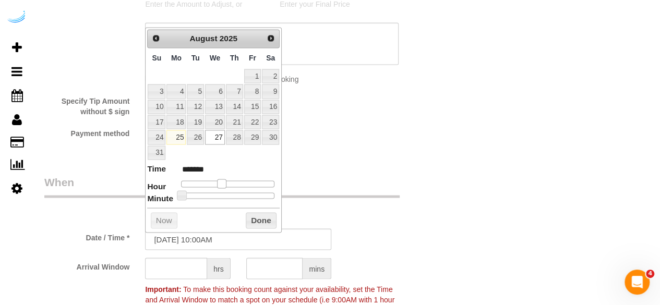
drag, startPoint x: 213, startPoint y: 182, endPoint x: 221, endPoint y: 182, distance: 7.8
click at [221, 182] on span at bounding box center [221, 183] width 9 height 9
click at [181, 268] on input "text" at bounding box center [176, 268] width 62 height 21
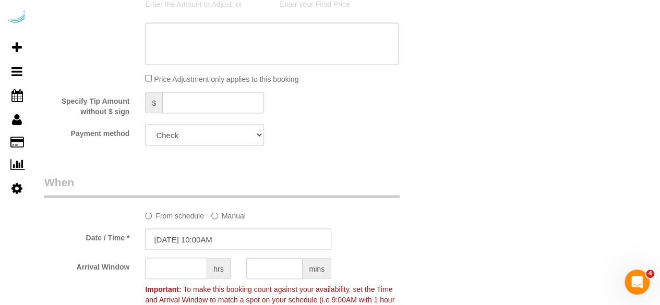
type input "8"
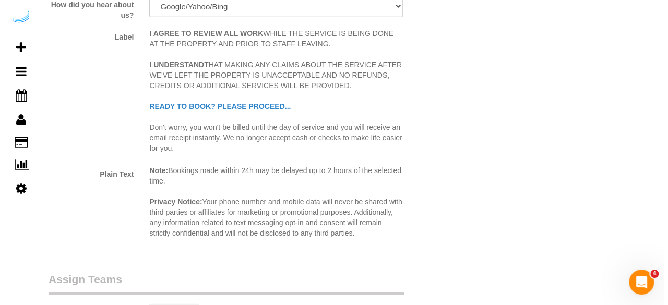
scroll to position [1357, 0]
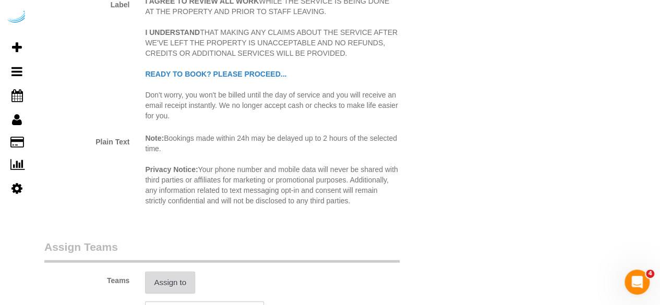
type input "7"
click at [168, 276] on button "Assign to" at bounding box center [170, 283] width 50 height 22
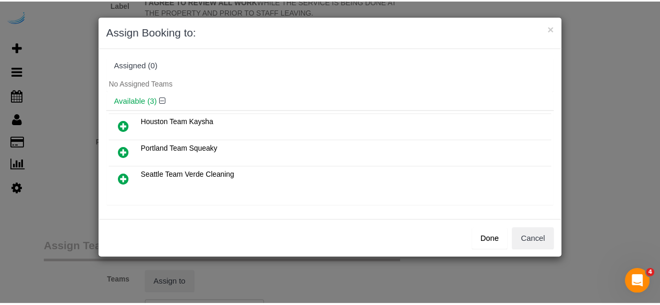
scroll to position [52, 0]
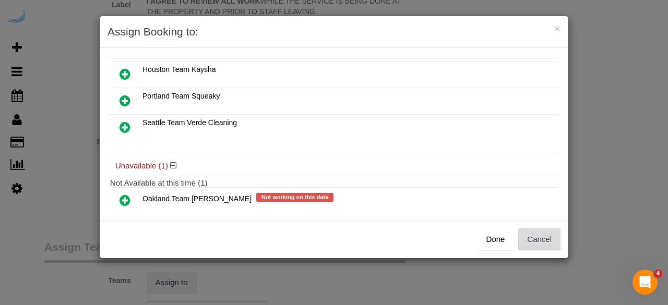
click at [546, 233] on button "Cancel" at bounding box center [539, 240] width 42 height 22
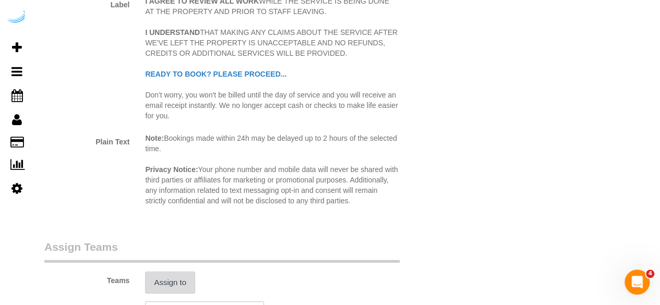
scroll to position [1513, 0]
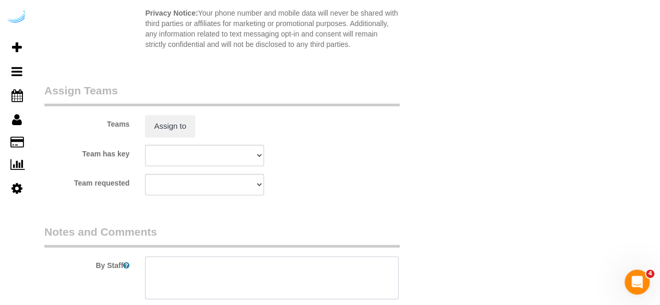
drag, startPoint x: 201, startPoint y: 279, endPoint x: 183, endPoint y: 11, distance: 268.4
click at [199, 273] on textarea at bounding box center [272, 278] width 254 height 43
click at [250, 262] on textarea at bounding box center [272, 278] width 254 height 43
paste textarea "Permanent Notes:No notes from this customer.Today's Notes:Apartment was still d…"
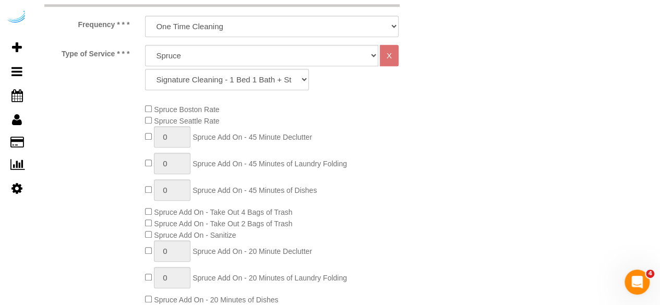
scroll to position [52, 0]
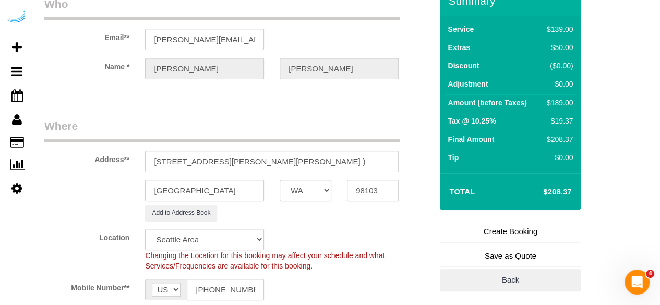
type textarea "Recurrency: One time service Permanent Notes:No notes from this customer.Today'…"
click at [491, 237] on link "Create Booking" at bounding box center [510, 232] width 141 height 22
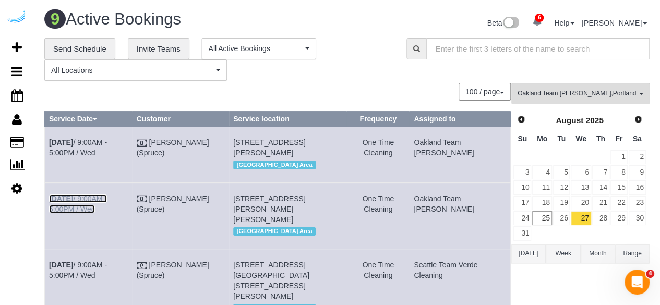
click at [73, 203] on b "Aug 27th" at bounding box center [61, 199] width 24 height 8
click at [73, 139] on b "Aug 27th" at bounding box center [61, 142] width 24 height 8
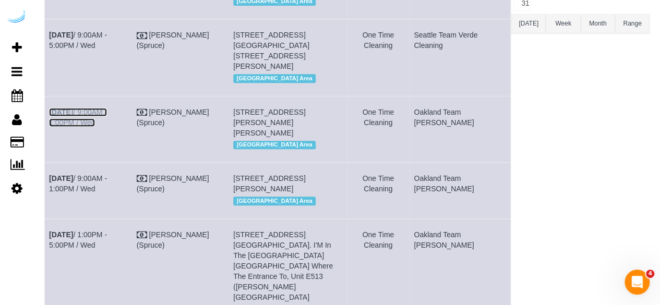
click at [107, 117] on link "Aug 27th / 9:00AM - 1:00PM / Wed" at bounding box center [78, 117] width 58 height 19
click at [107, 193] on link "Aug 27th / 9:00AM - 1:00PM / Wed" at bounding box center [78, 183] width 58 height 19
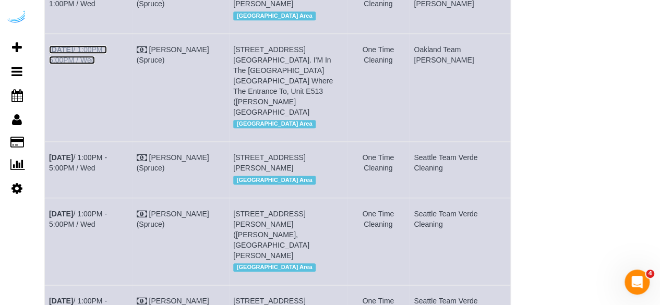
click at [107, 64] on link "Aug 27th / 1:00PM - 5:00PM / Wed" at bounding box center [78, 54] width 58 height 19
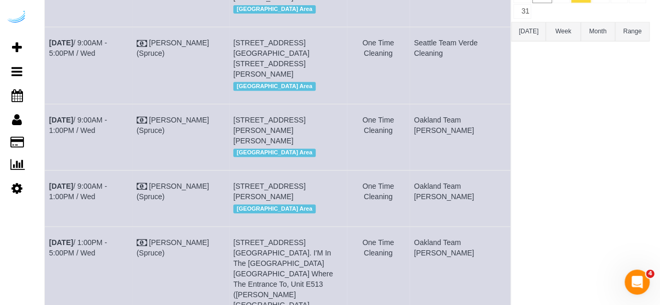
scroll to position [207, 0]
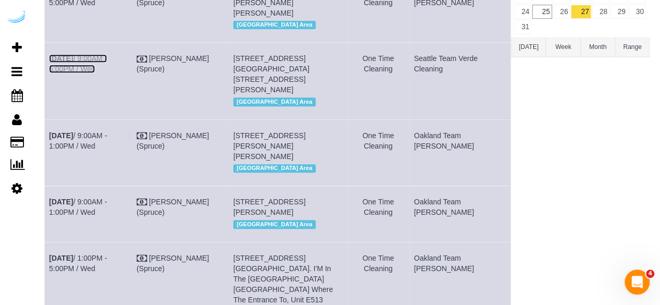
click at [107, 68] on link "Aug 27th / 9:00AM - 5:00PM / Wed" at bounding box center [78, 63] width 58 height 19
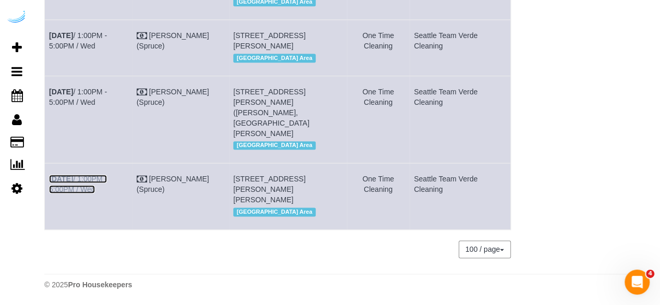
click at [107, 175] on link "Aug 27th / 1:00PM - 5:00PM / Wed" at bounding box center [78, 184] width 58 height 19
click at [73, 89] on b "Aug 27th" at bounding box center [61, 92] width 24 height 8
click at [107, 50] on link "Aug 27th / 1:00PM - 5:00PM / Wed" at bounding box center [78, 40] width 58 height 19
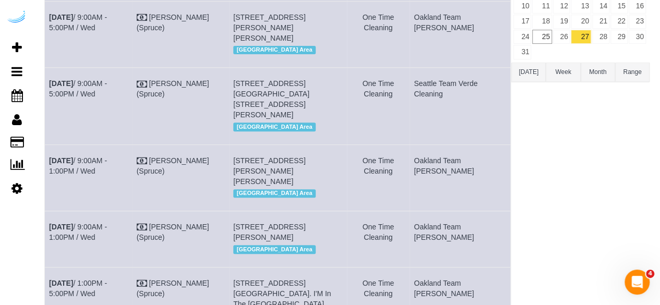
scroll to position [0, 0]
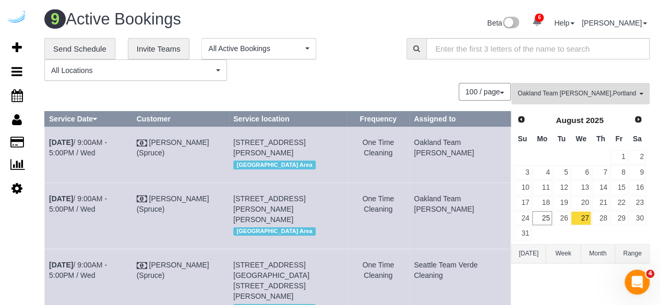
click at [576, 95] on span "Oakland Team Cristina , Portland Team Squeaky , Seattle Team Verde Cleaning" at bounding box center [577, 93] width 119 height 9
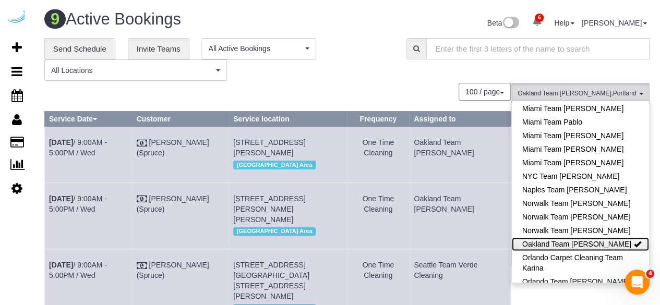
click at [588, 237] on link "Oakland Team [PERSON_NAME]" at bounding box center [580, 244] width 137 height 14
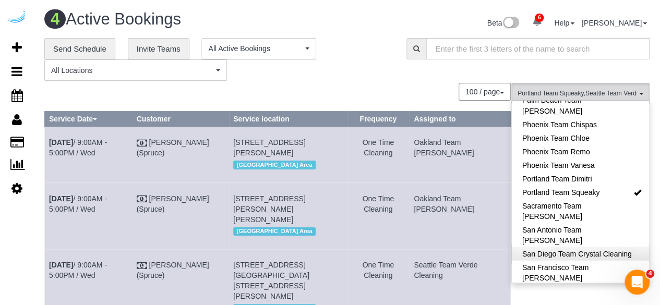
scroll to position [980, 0]
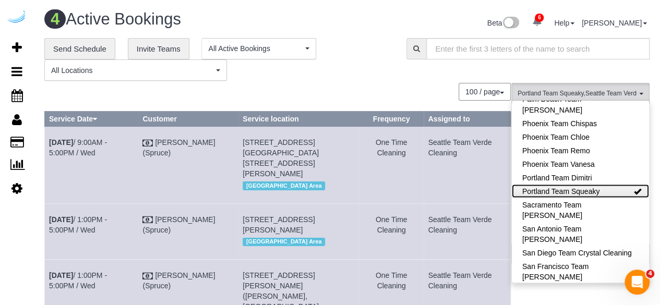
click at [604, 184] on link "Portland Team Squeaky" at bounding box center [580, 191] width 137 height 14
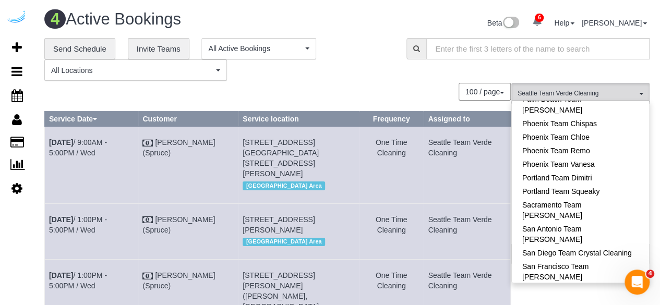
click at [372, 83] on div "100 / page 10 / page 20 / page 30 / page 40 / page 50 / page 100 / page" at bounding box center [277, 92] width 467 height 18
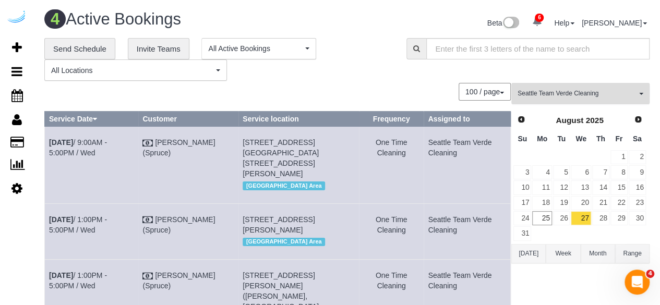
click at [587, 90] on span "Seattle Team Verde Cleaning" at bounding box center [577, 93] width 119 height 9
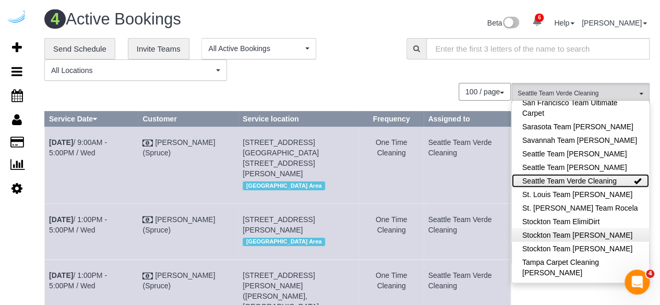
scroll to position [1139, 0]
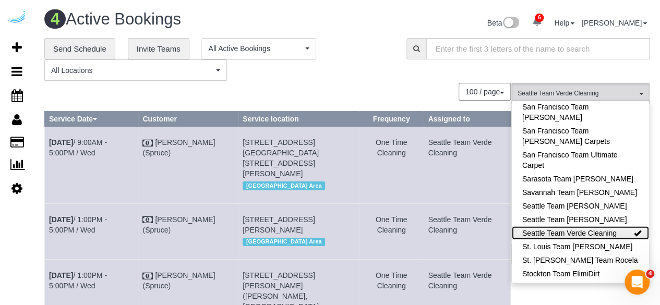
click at [597, 226] on link "Seattle Team Verde Cleaning" at bounding box center [580, 233] width 137 height 14
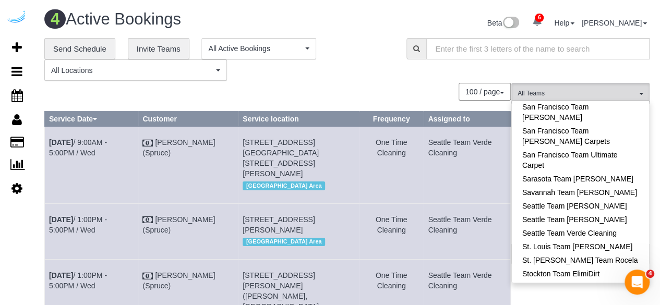
click at [384, 66] on div "**********" at bounding box center [217, 59] width 347 height 43
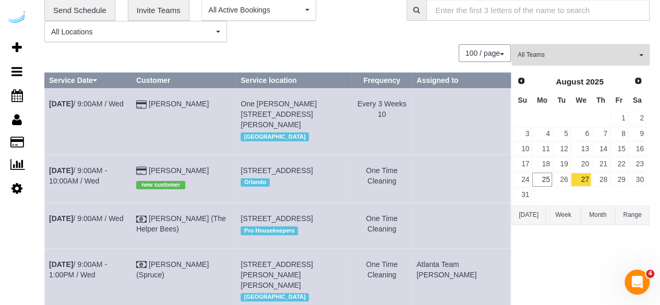
scroll to position [0, 0]
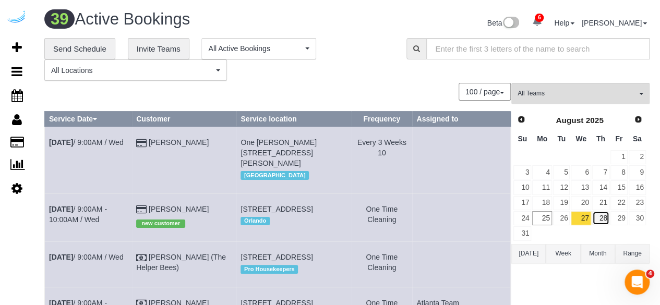
click at [606, 214] on link "28" at bounding box center [600, 218] width 17 height 14
click at [560, 96] on span "All Teams" at bounding box center [577, 93] width 119 height 9
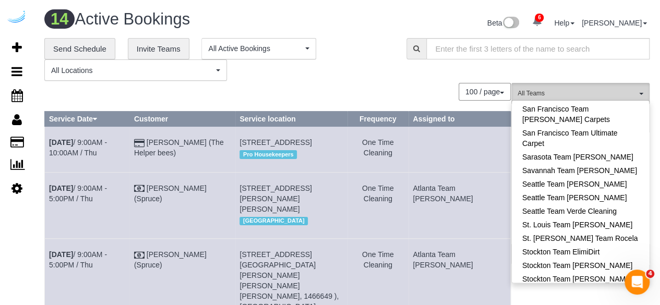
scroll to position [1139, 0]
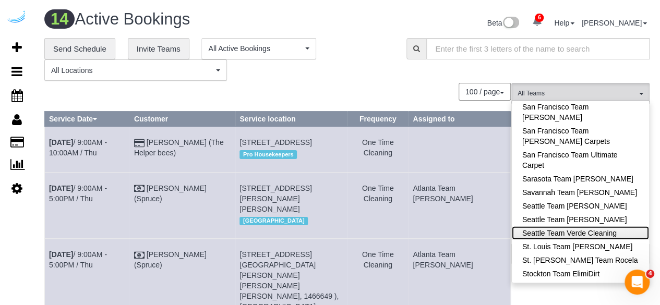
click at [621, 226] on link "Seattle Team Verde Cleaning" at bounding box center [580, 233] width 137 height 14
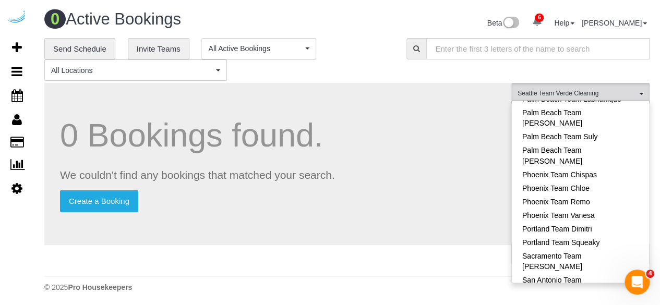
scroll to position [878, 0]
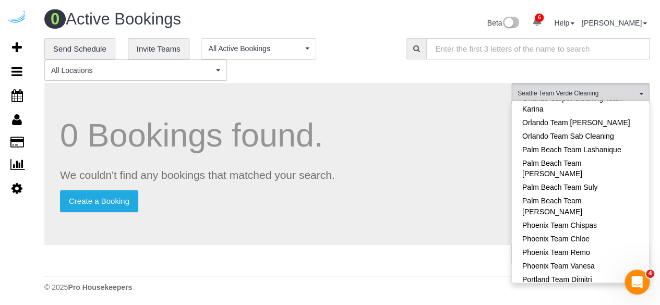
click at [608, 286] on link "Portland Team Squeaky" at bounding box center [580, 293] width 137 height 14
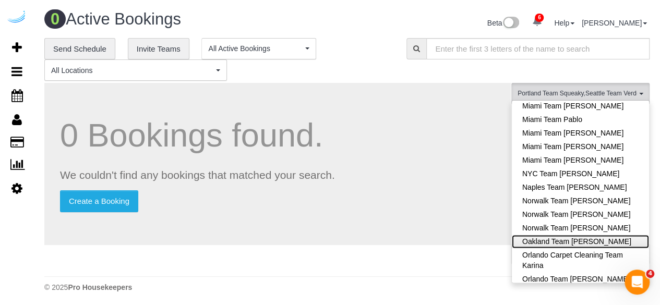
click at [610, 235] on link "Oakland Team [PERSON_NAME]" at bounding box center [580, 242] width 137 height 14
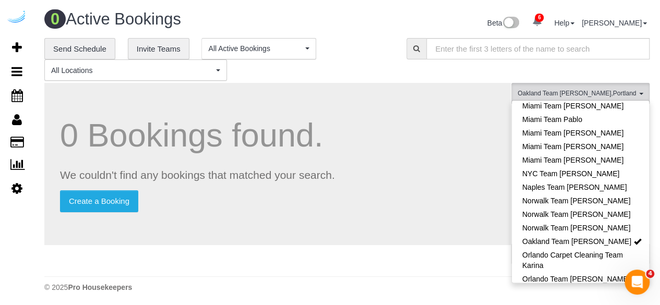
click at [455, 157] on div "0 Bookings found. We couldn't find any bookings that matched your search. Creat…" at bounding box center [277, 164] width 467 height 162
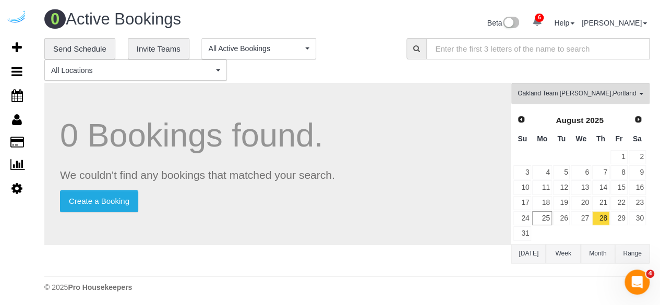
click at [627, 221] on td "29" at bounding box center [619, 218] width 18 height 15
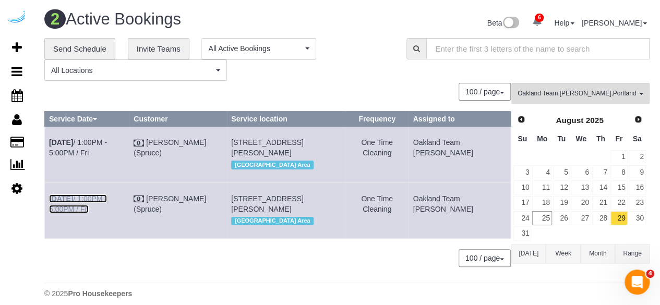
click at [107, 209] on link "Aug 29th / 1:00PM - 5:00PM / Fri" at bounding box center [78, 204] width 58 height 19
click at [101, 141] on link "Aug 29th / 1:00PM - 5:00PM / Fri" at bounding box center [78, 147] width 58 height 19
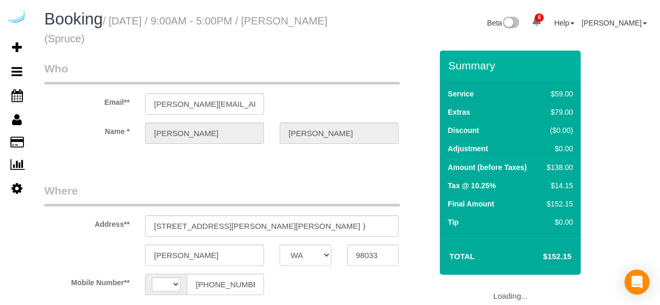
select select "WA"
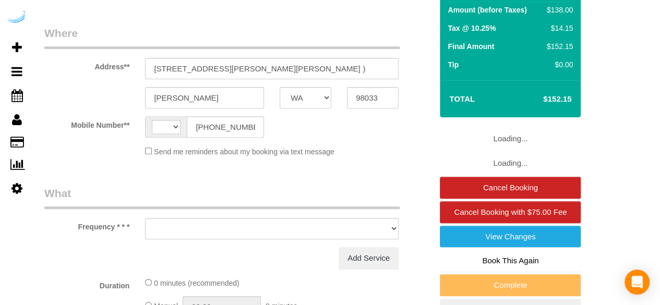
select select "string:[GEOGRAPHIC_DATA]"
select select "object:414"
select select "number:9"
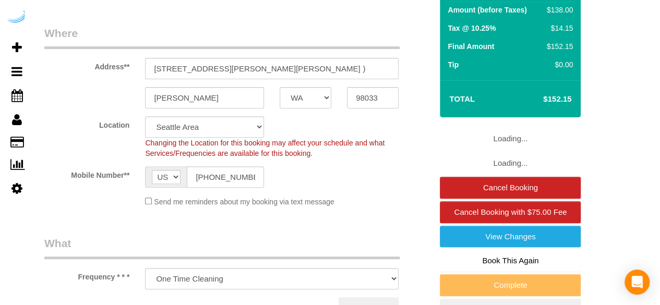
select select "282"
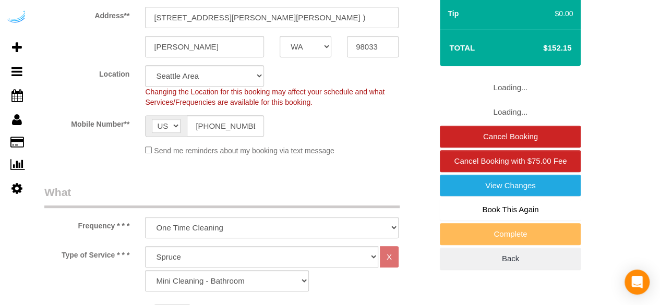
select select "object:832"
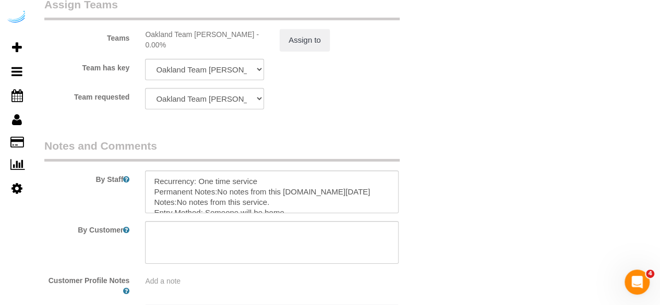
scroll to position [1717, 0]
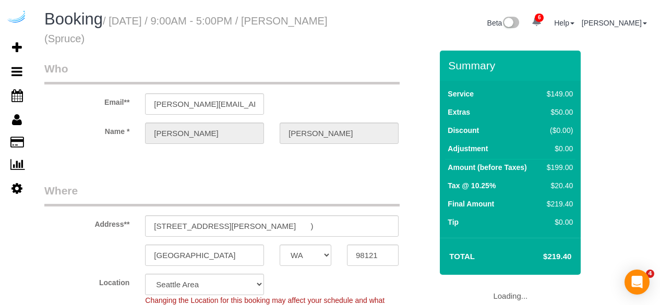
select select "WA"
select select "282"
select select "number:9"
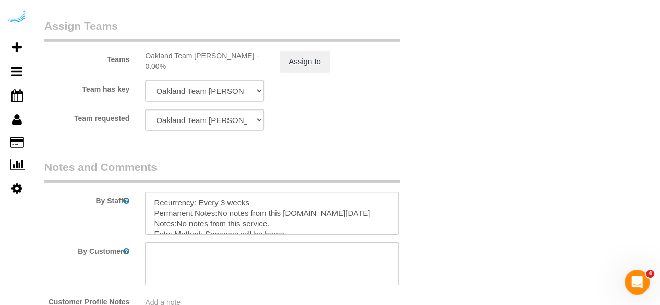
scroll to position [1618, 0]
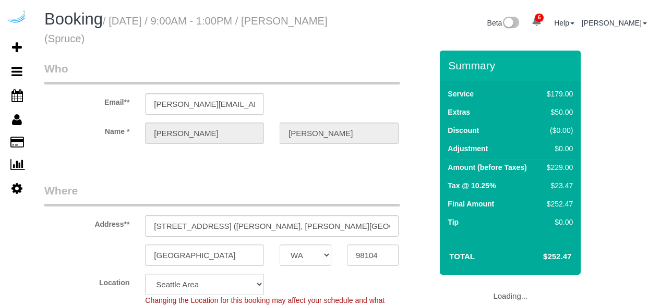
select select "WA"
select select "number:9"
select select "object:833"
select select "282"
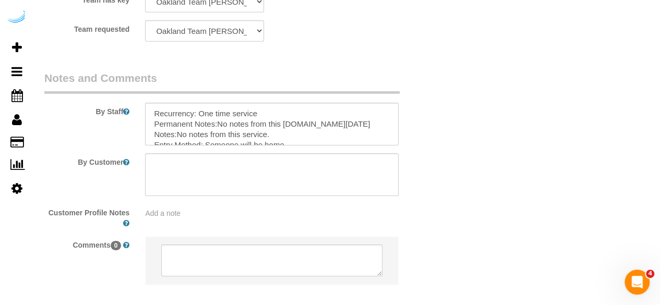
scroll to position [1714, 0]
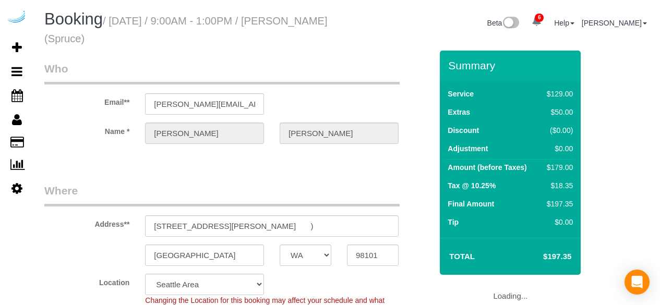
select select "WA"
select select "number:9"
select select "object:828"
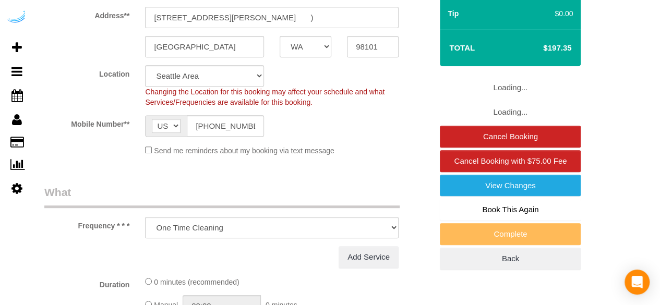
select select "282"
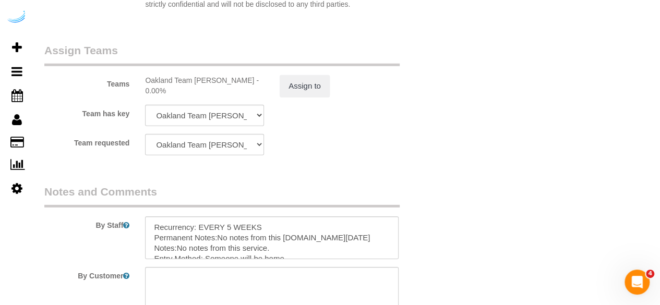
scroll to position [1566, 0]
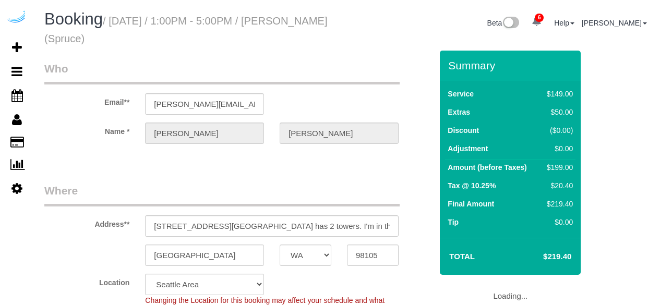
select select "WA"
select select "282"
select select "number:9"
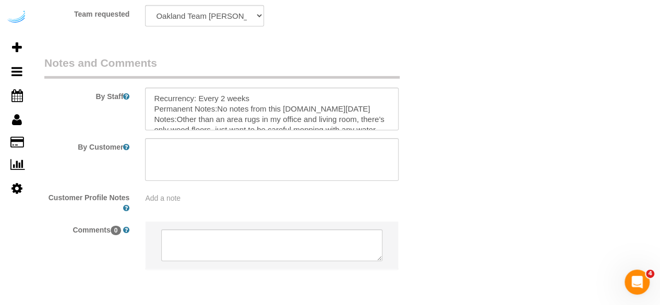
scroll to position [1714, 0]
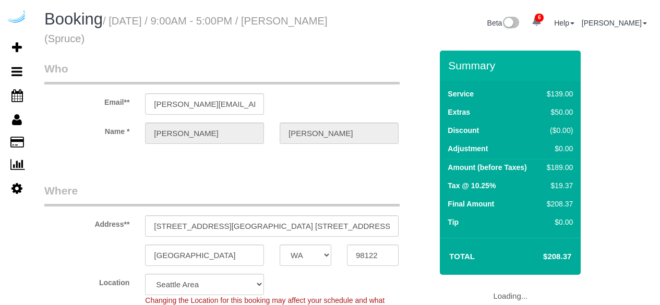
select select "WA"
select select "282"
select select "number:9"
select select "object:833"
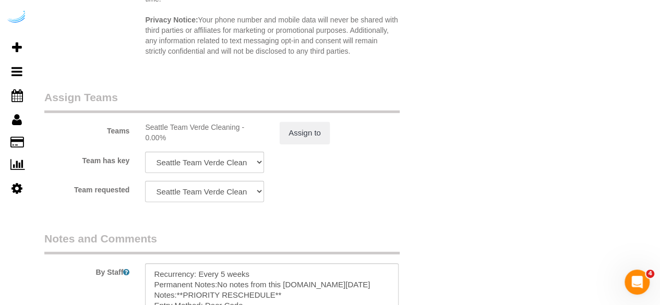
scroll to position [1618, 0]
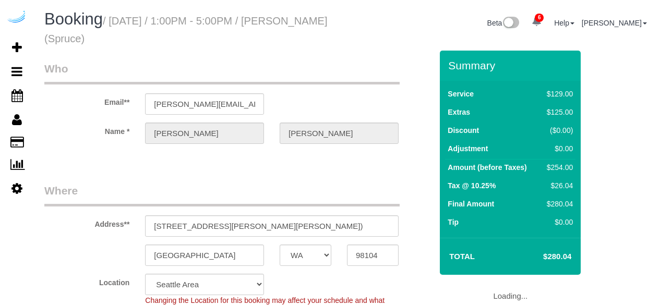
select select "WA"
select select "282"
select select "number:9"
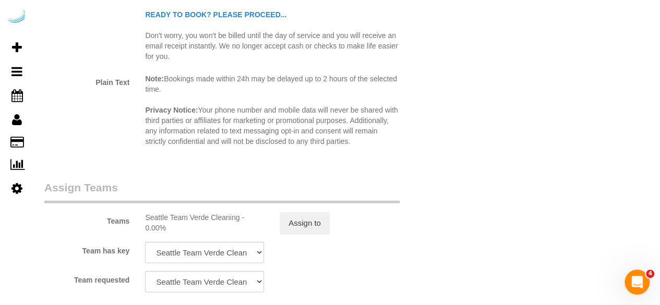
scroll to position [1618, 0]
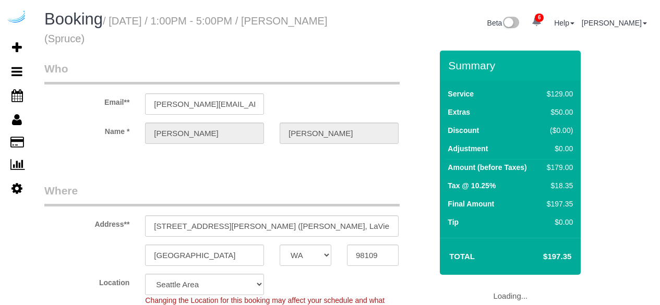
select select "WA"
select select "number:9"
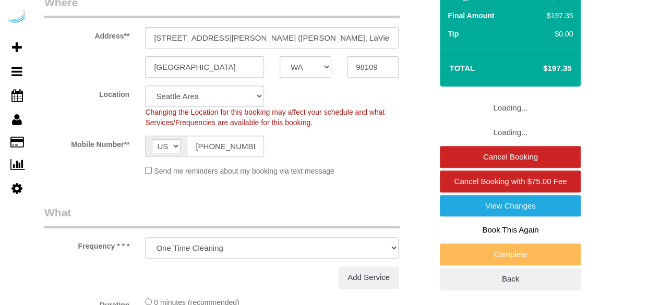
select select "object:833"
select select "282"
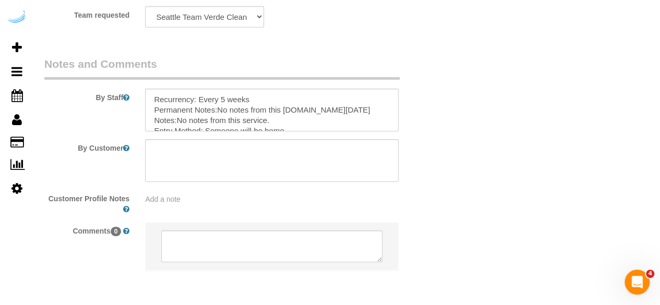
scroll to position [1714, 0]
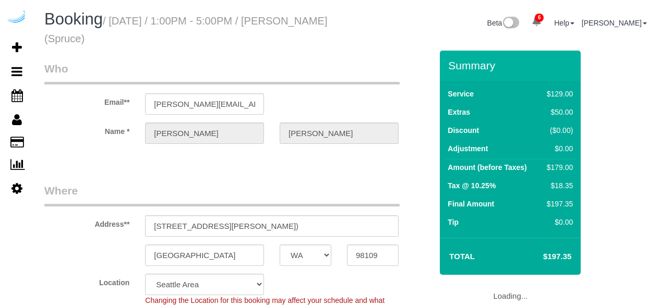
select select "WA"
select select "282"
select select "number:9"
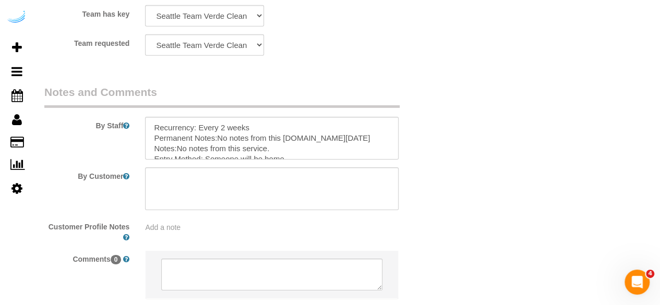
scroll to position [1714, 0]
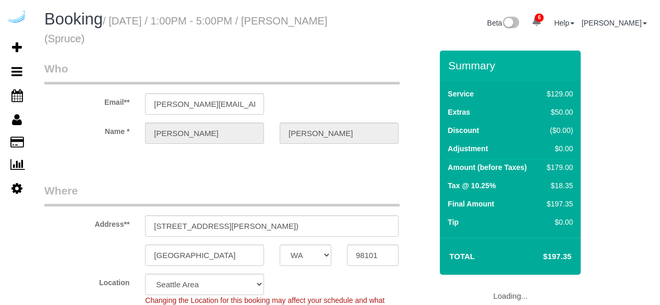
select select "WA"
select select "number:9"
select select "object:745"
select select "282"
select select "object:829"
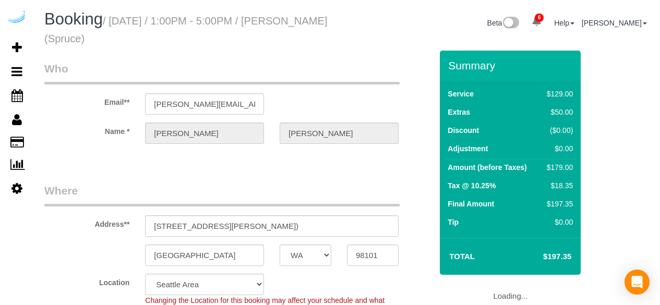
select select "WA"
select select "282"
select select "number:9"
select select "object:824"
